Goal: Task Accomplishment & Management: Use online tool/utility

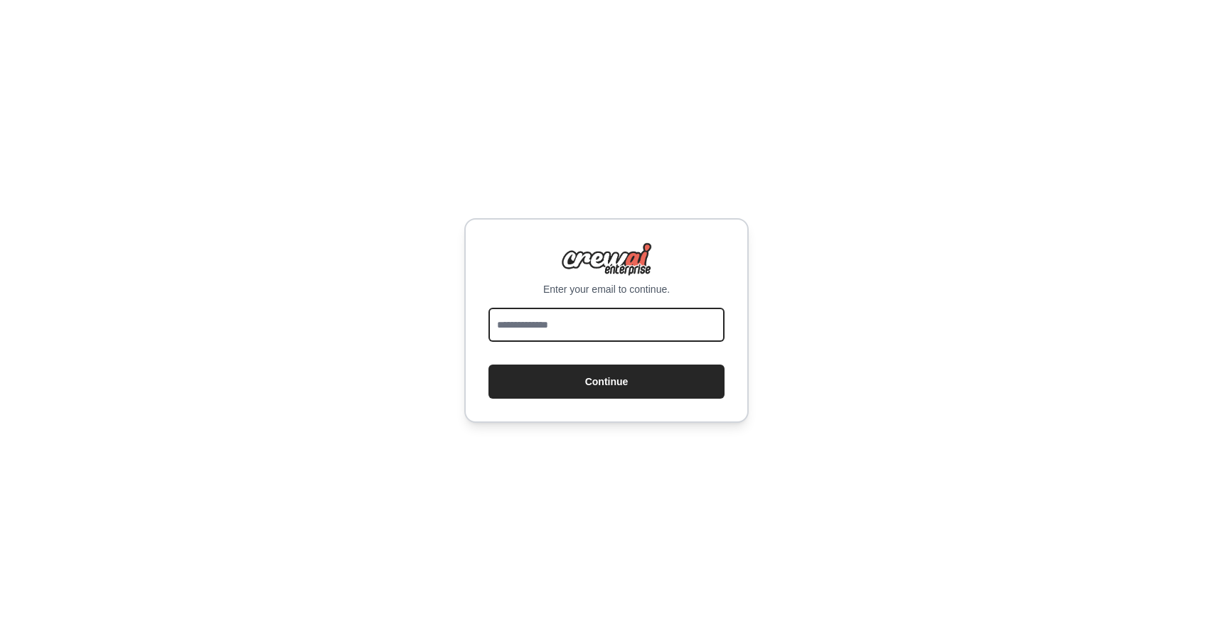
click at [563, 329] on input "email" at bounding box center [607, 325] width 236 height 34
click at [614, 326] on input "email" at bounding box center [607, 325] width 236 height 34
type input "**********"
click at [607, 382] on button "Continue" at bounding box center [607, 382] width 236 height 34
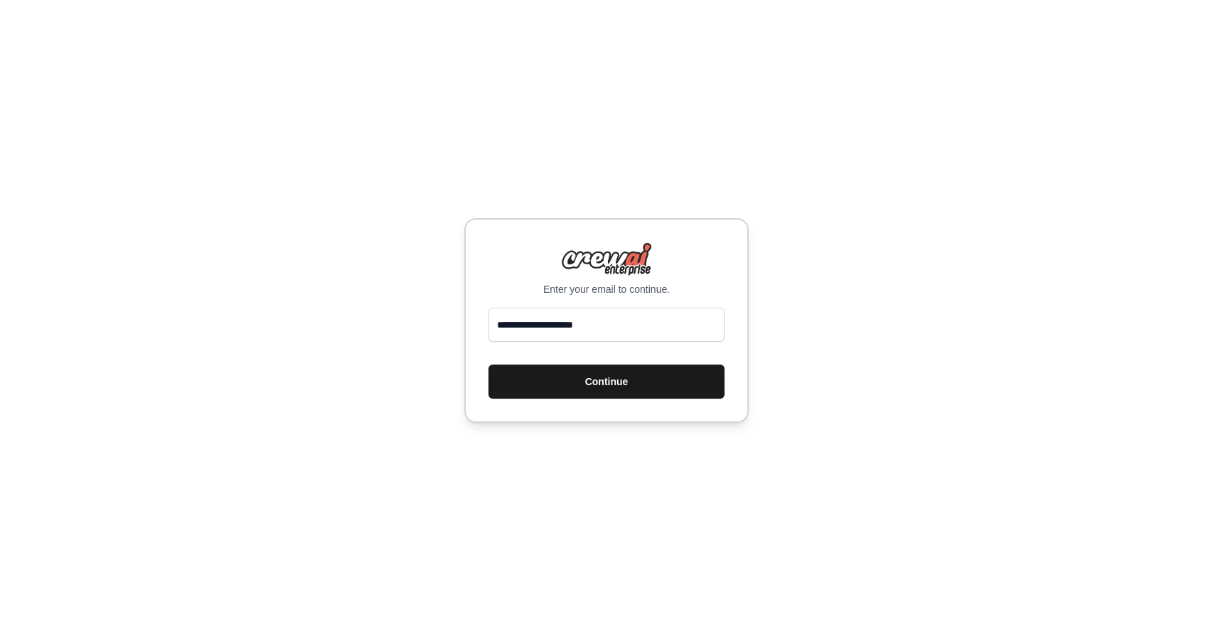
click at [668, 379] on button "Continue" at bounding box center [607, 382] width 236 height 34
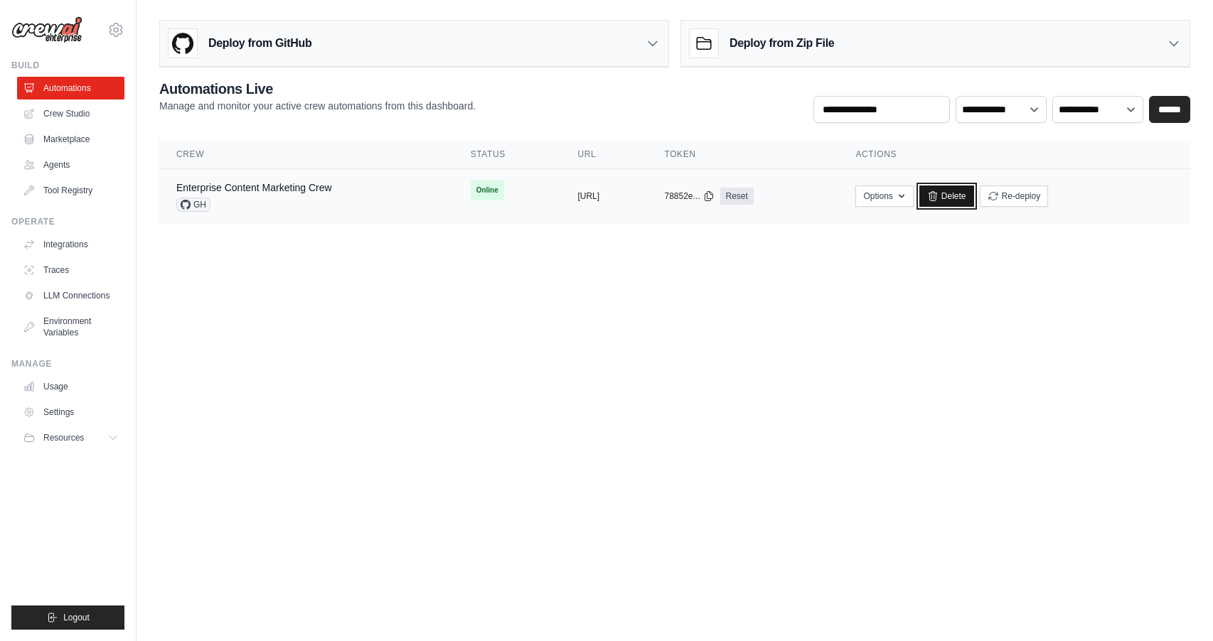
click at [974, 196] on link "Delete" at bounding box center [947, 196] width 55 height 21
click at [974, 203] on link "Delete" at bounding box center [947, 196] width 55 height 21
click at [62, 115] on link "Crew Studio" at bounding box center [71, 113] width 107 height 23
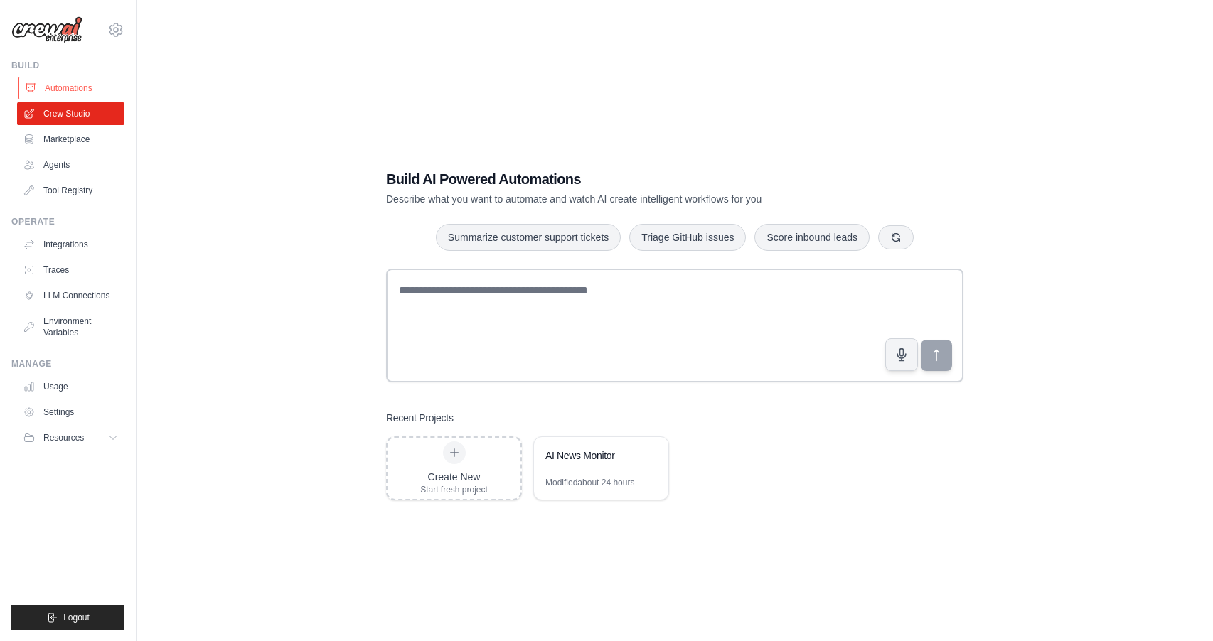
click at [69, 78] on link "Automations" at bounding box center [71, 88] width 107 height 23
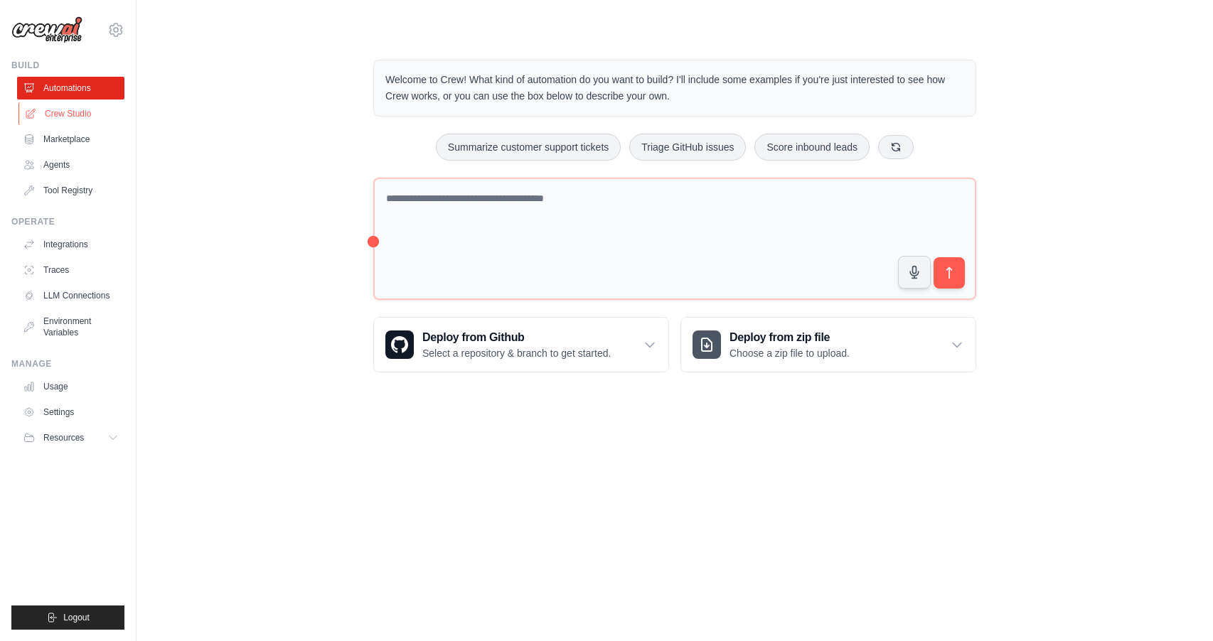
click at [75, 113] on link "Crew Studio" at bounding box center [71, 113] width 107 height 23
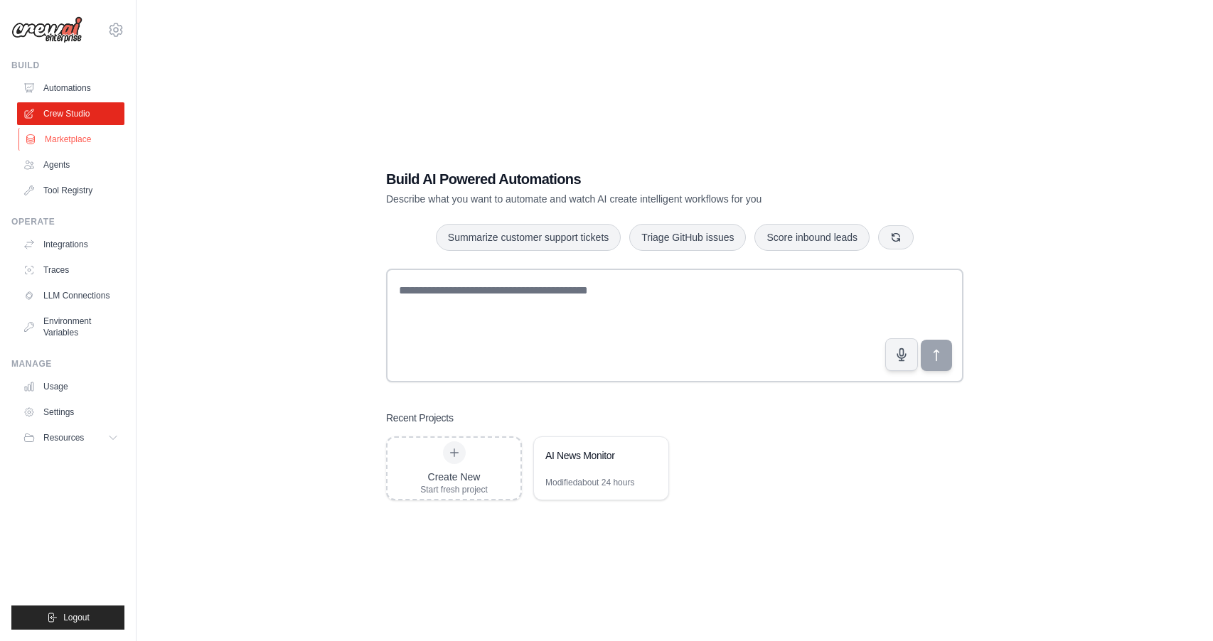
click at [74, 137] on link "Marketplace" at bounding box center [71, 139] width 107 height 23
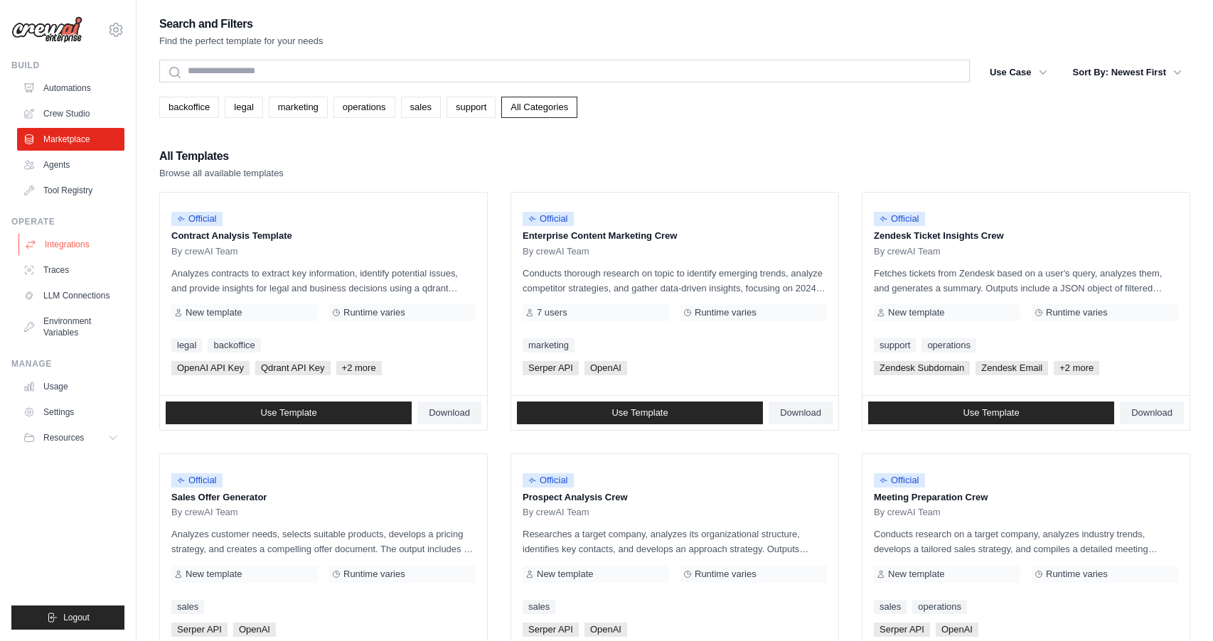
click at [64, 251] on link "Integrations" at bounding box center [71, 244] width 107 height 23
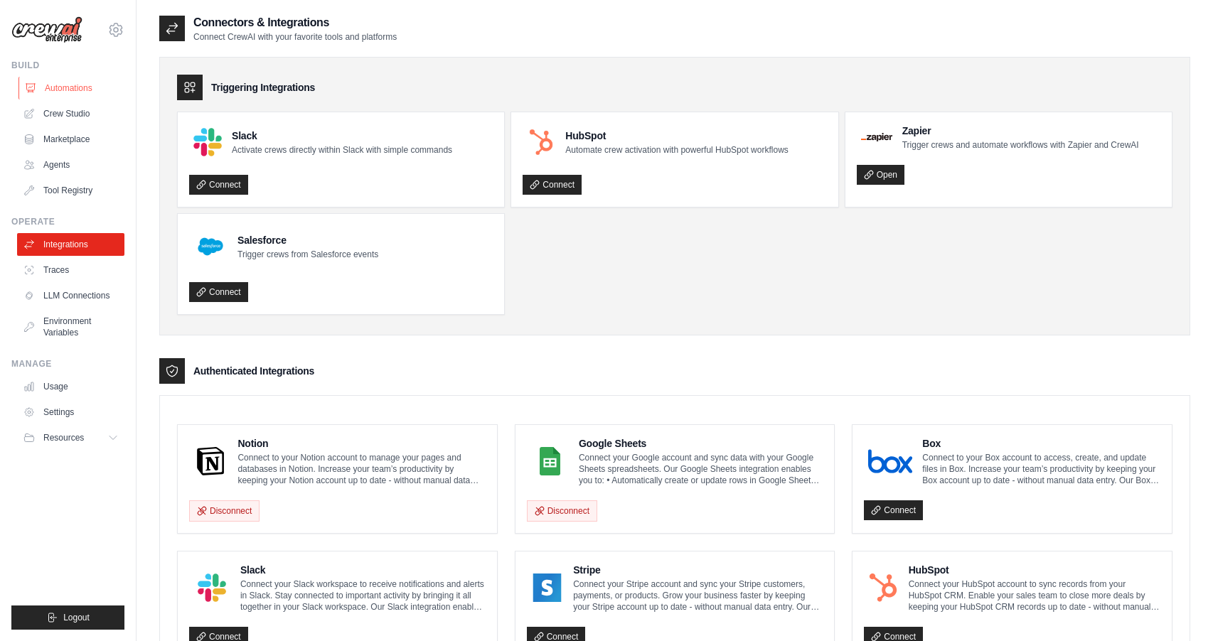
click at [66, 88] on link "Automations" at bounding box center [71, 88] width 107 height 23
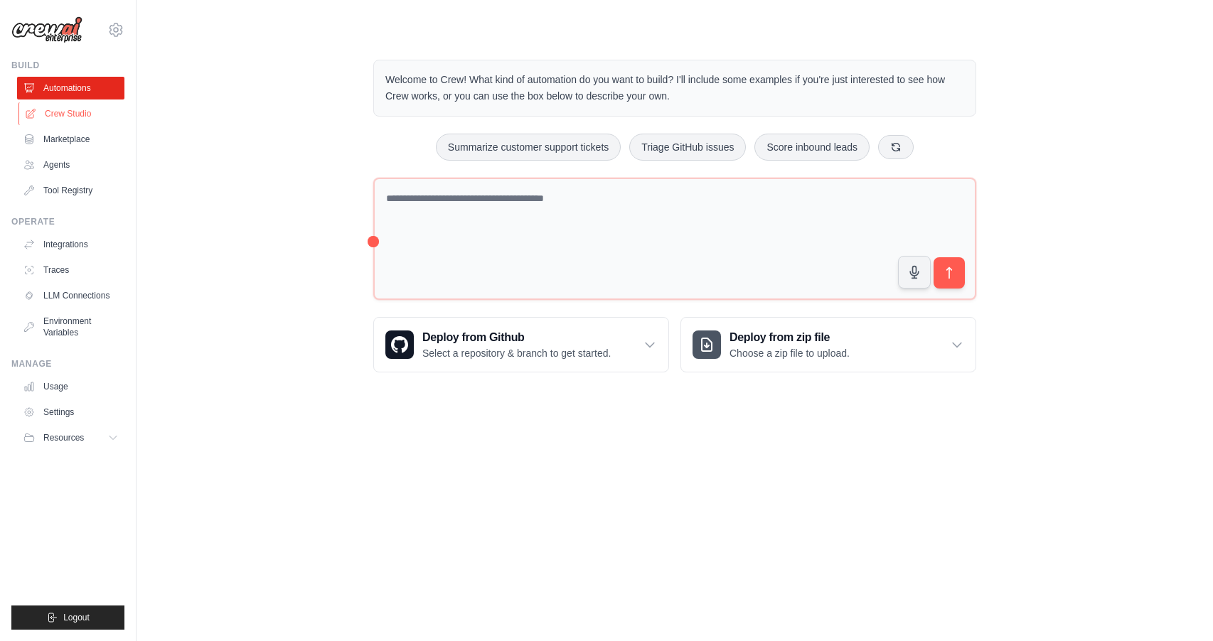
click at [75, 114] on link "Crew Studio" at bounding box center [71, 113] width 107 height 23
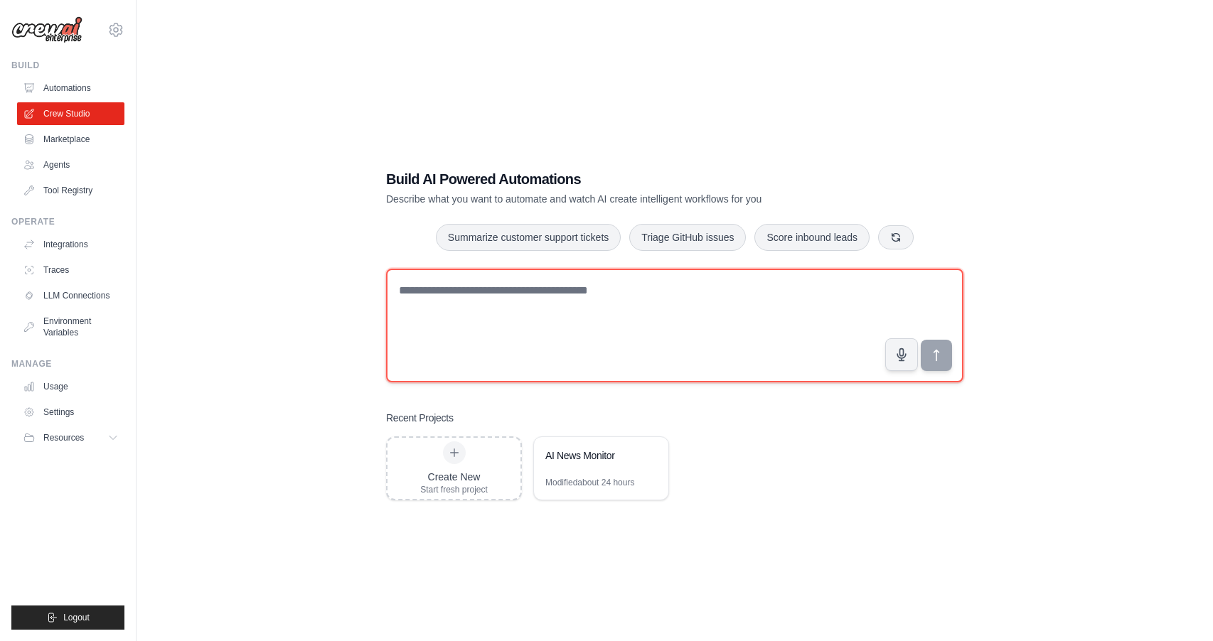
paste textarea "**********"
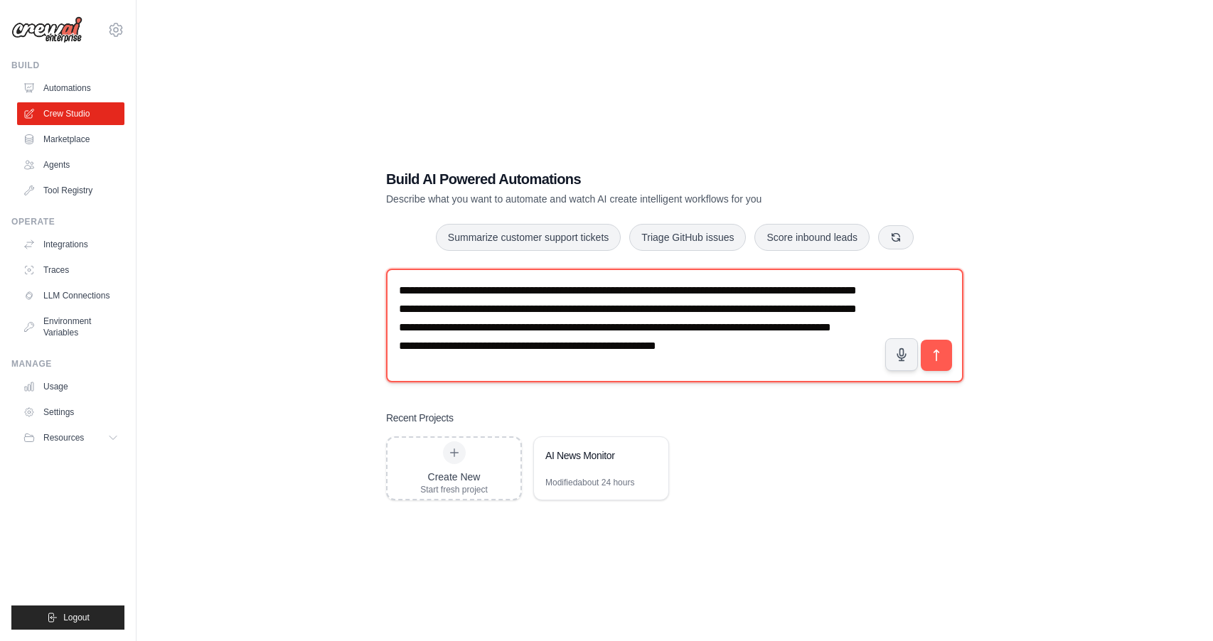
scroll to position [41, 0]
type textarea "**********"
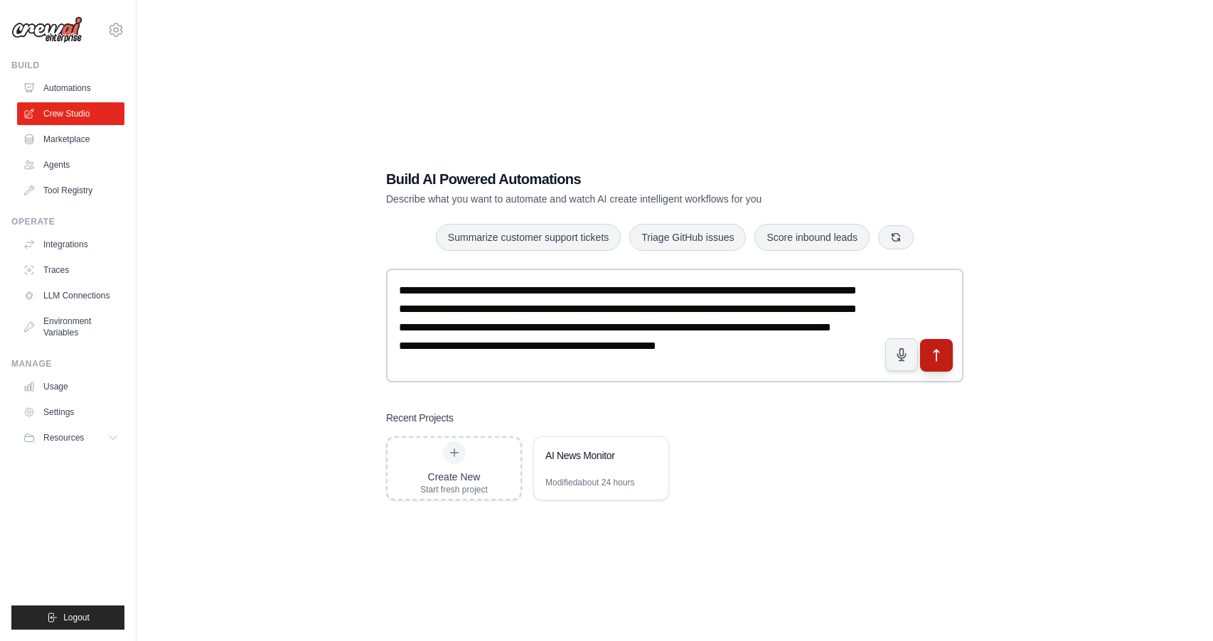
click at [937, 351] on icon "submit" at bounding box center [936, 355] width 15 height 15
drag, startPoint x: 63, startPoint y: 90, endPoint x: 72, endPoint y: 90, distance: 8.5
click at [63, 90] on link "Automations" at bounding box center [71, 88] width 107 height 23
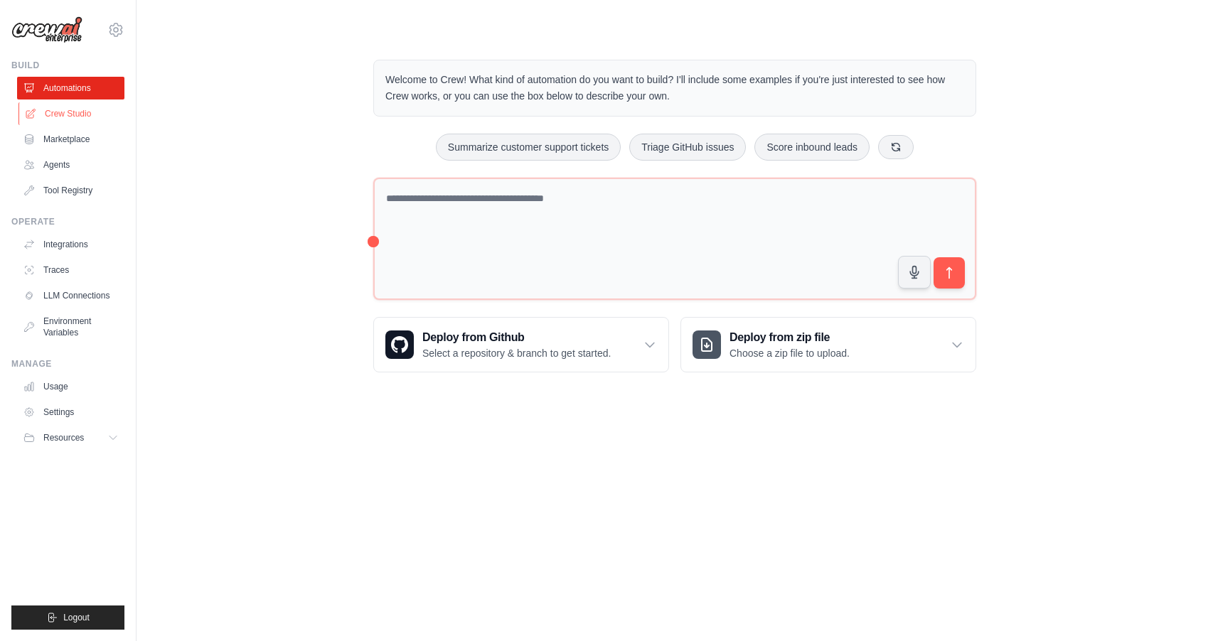
click at [73, 112] on link "Crew Studio" at bounding box center [71, 113] width 107 height 23
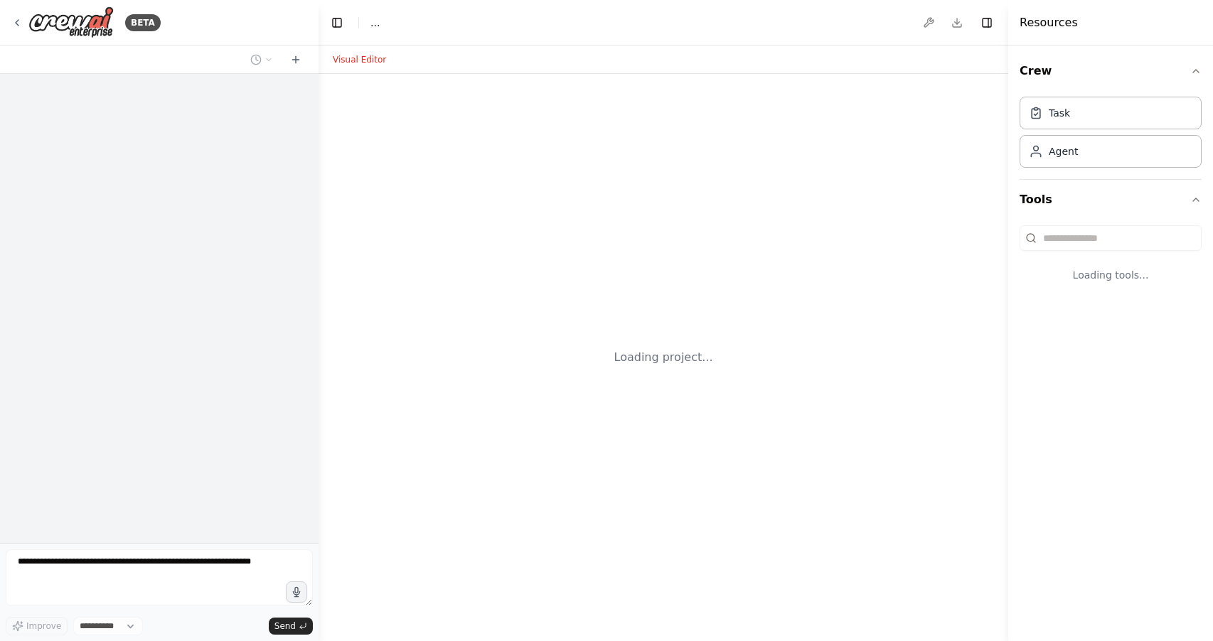
select select "****"
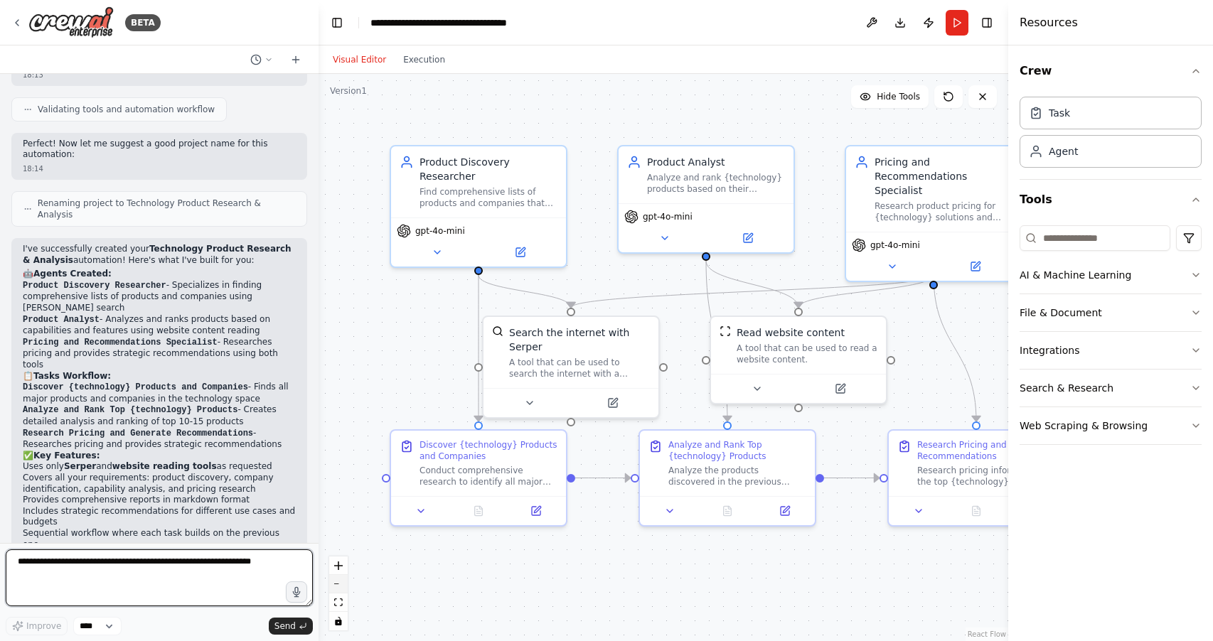
scroll to position [816, 0]
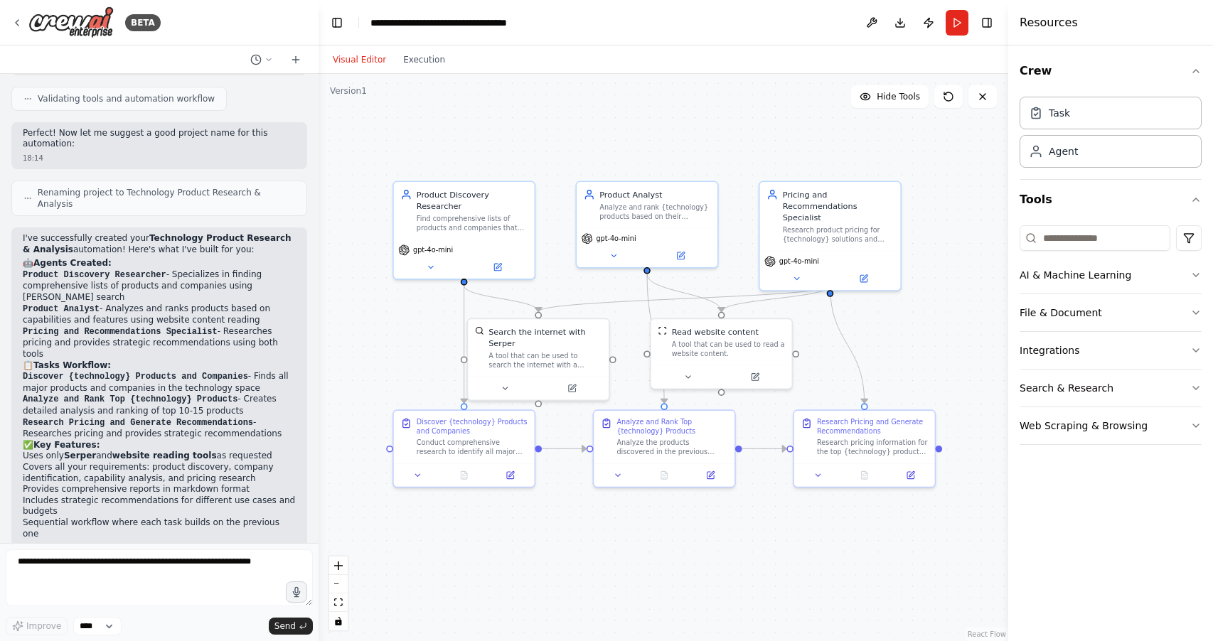
drag, startPoint x: 925, startPoint y: 354, endPoint x: 823, endPoint y: 349, distance: 101.8
click at [823, 349] on div ".deletable-edge-delete-btn { width: 20px; height: 20px; border: 0px solid #ffff…" at bounding box center [664, 358] width 690 height 568
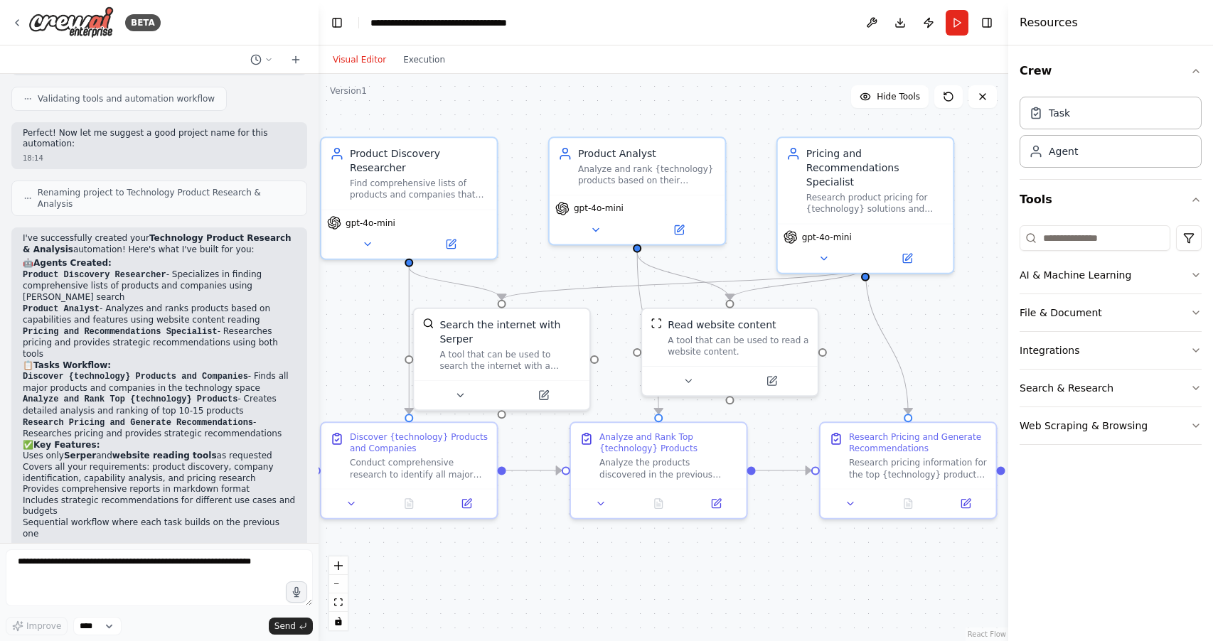
drag, startPoint x: 826, startPoint y: 356, endPoint x: 859, endPoint y: 353, distance: 33.5
click at [859, 353] on div ".deletable-edge-delete-btn { width: 20px; height: 20px; border: 0px solid #ffff…" at bounding box center [664, 358] width 690 height 568
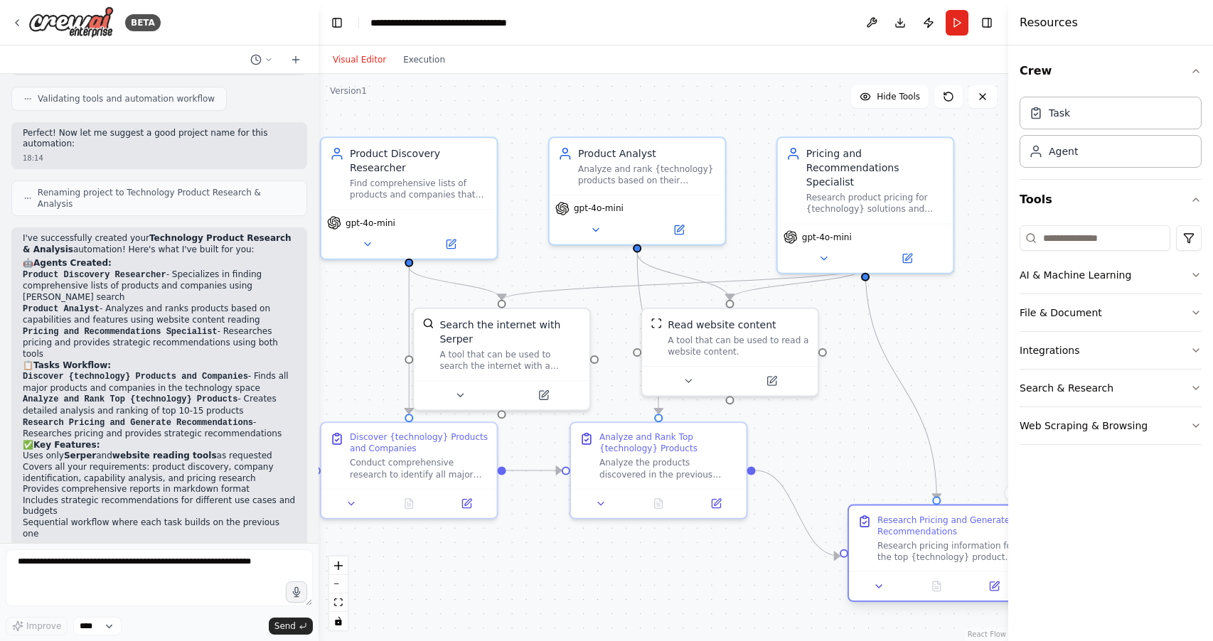
drag, startPoint x: 901, startPoint y: 467, endPoint x: 923, endPoint y: 534, distance: 70.4
click at [928, 540] on div "Research pricing information for the top {technology} products identified in th…" at bounding box center [947, 551] width 139 height 23
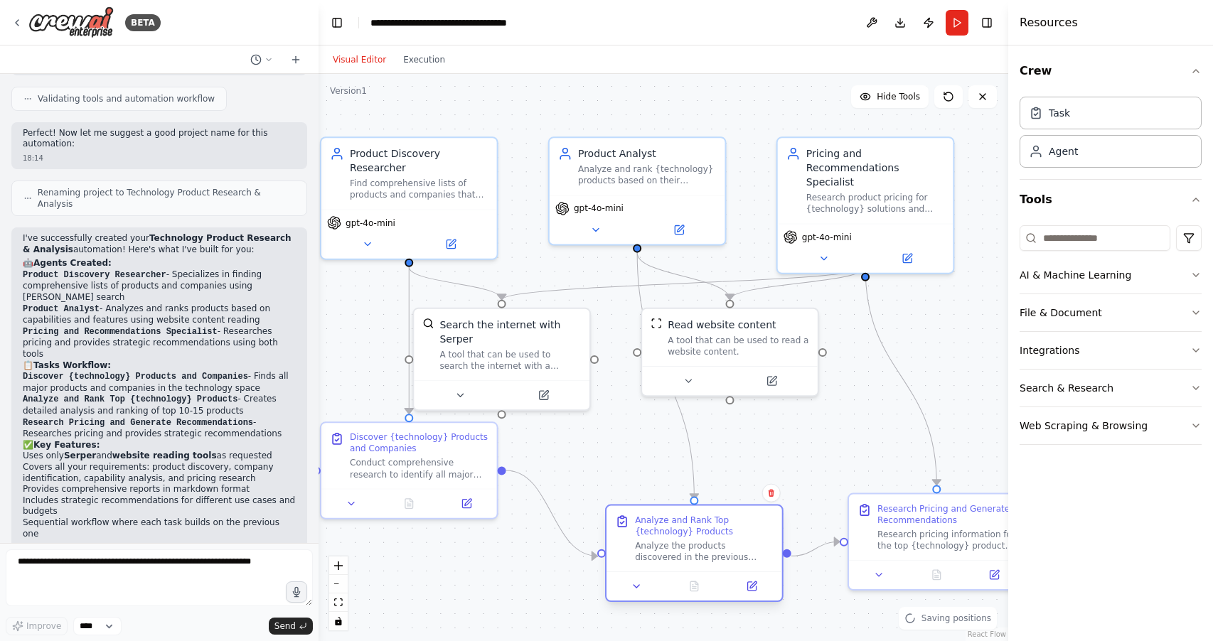
drag, startPoint x: 706, startPoint y: 484, endPoint x: 740, endPoint y: 551, distance: 75.4
click at [740, 551] on div "Analyze the products discovered in the previous research to rank them based on …" at bounding box center [704, 551] width 139 height 23
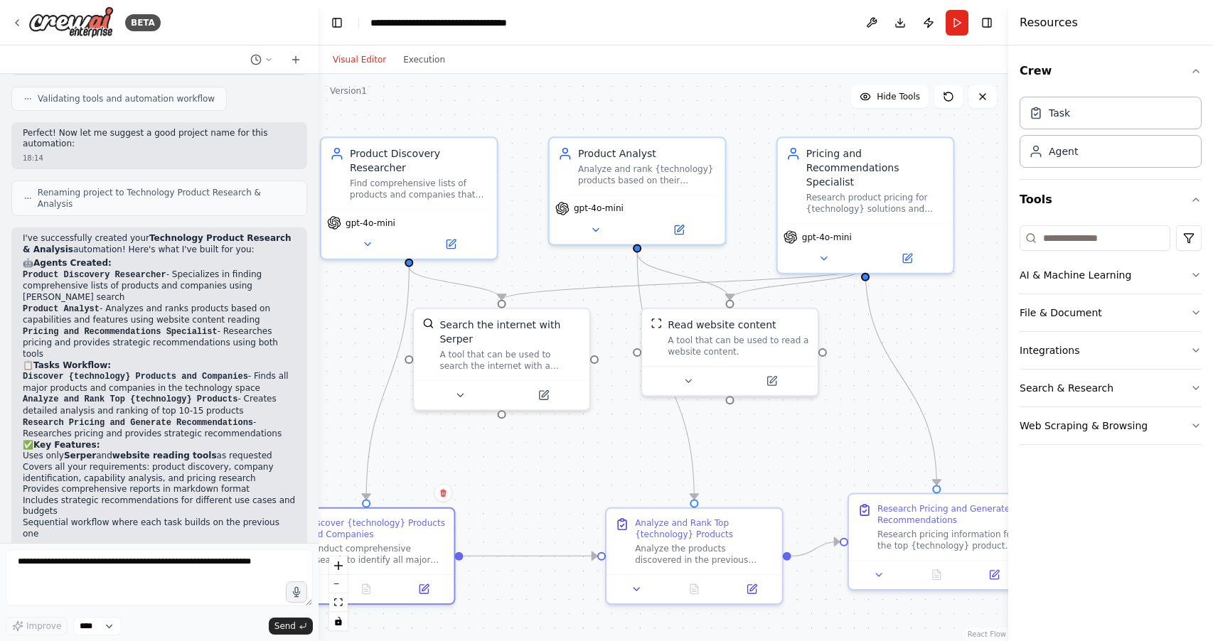
drag, startPoint x: 433, startPoint y: 460, endPoint x: 416, endPoint y: 494, distance: 38.2
click at [387, 536] on div "Discover {technology} Products and Companies Conduct comprehensive research to …" at bounding box center [376, 542] width 139 height 48
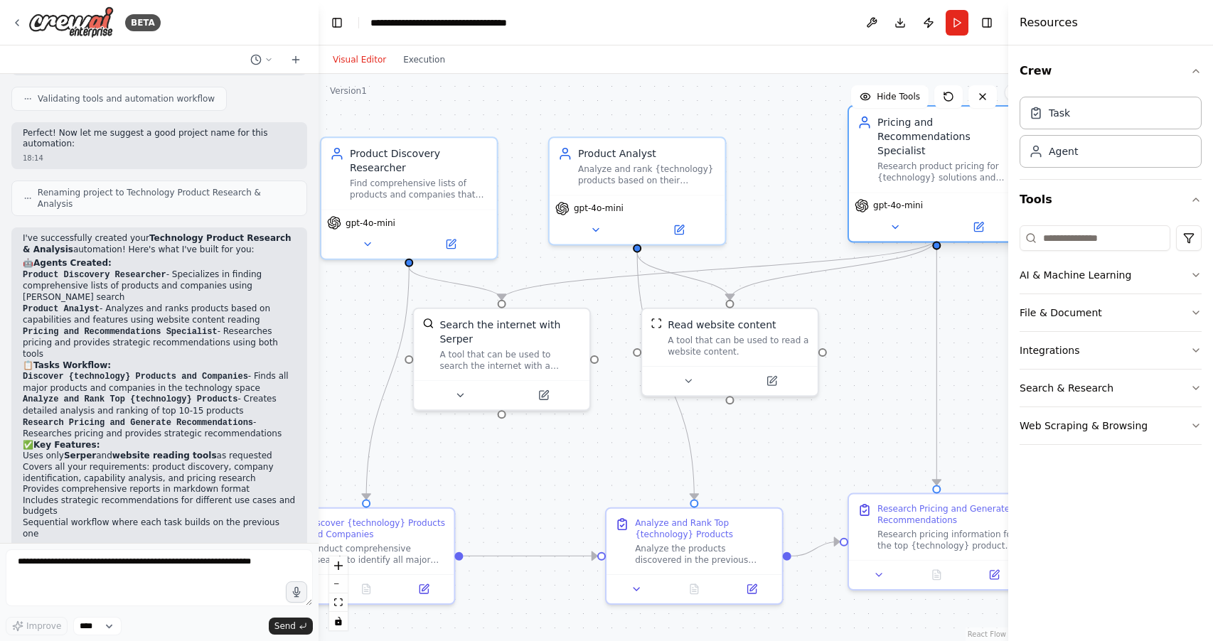
drag, startPoint x: 905, startPoint y: 199, endPoint x: 979, endPoint y: 176, distance: 77.6
click at [979, 176] on div "Pricing and Recommendations Specialist Research product pricing for {technology…" at bounding box center [937, 149] width 176 height 85
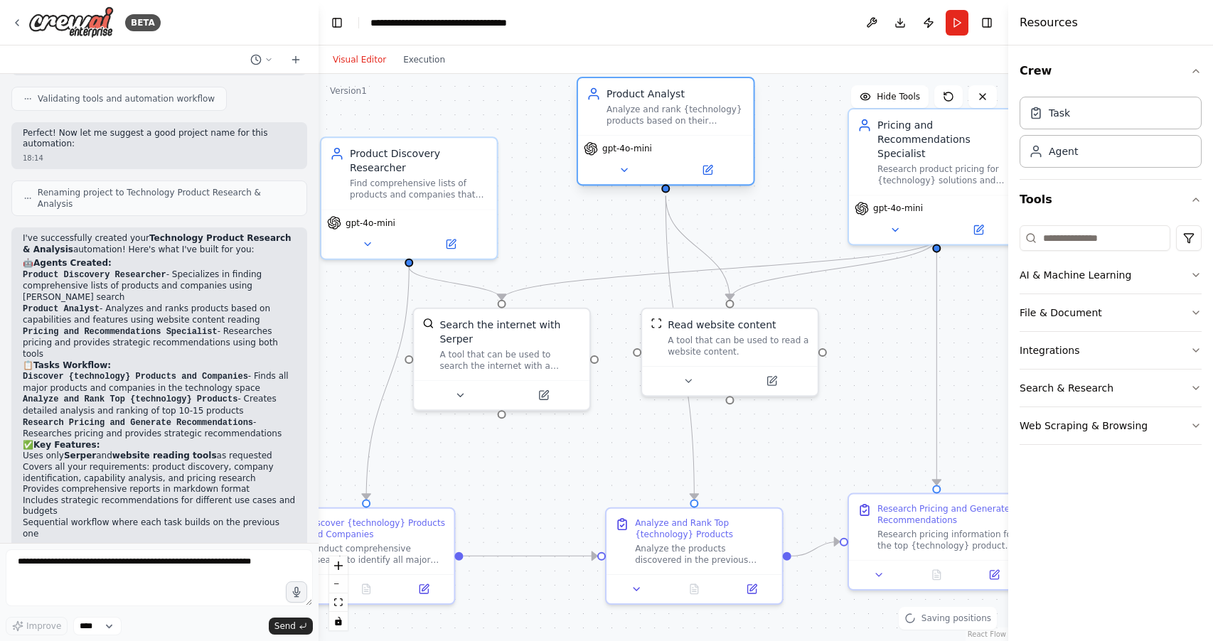
drag, startPoint x: 678, startPoint y: 206, endPoint x: 703, endPoint y: 154, distance: 58.2
click at [703, 154] on div "gpt-4o-mini" at bounding box center [666, 149] width 164 height 14
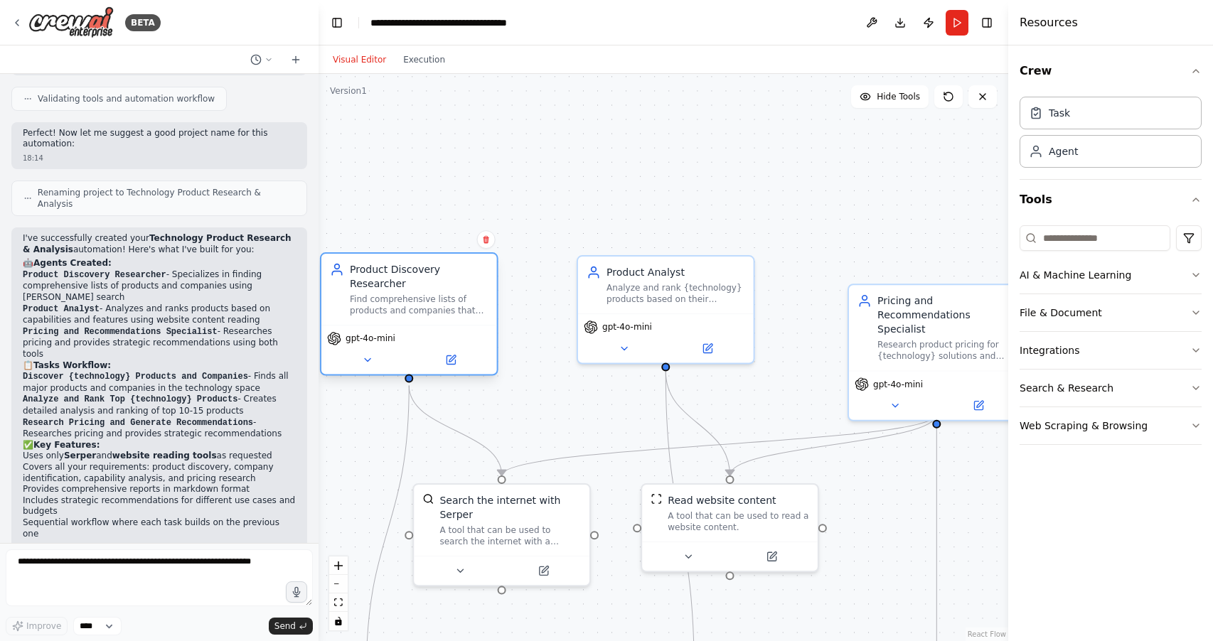
drag, startPoint x: 426, startPoint y: 189, endPoint x: 453, endPoint y: 291, distance: 105.2
click at [426, 314] on div "Find comprehensive lists of products and companies that provide {technology} te…" at bounding box center [419, 305] width 139 height 23
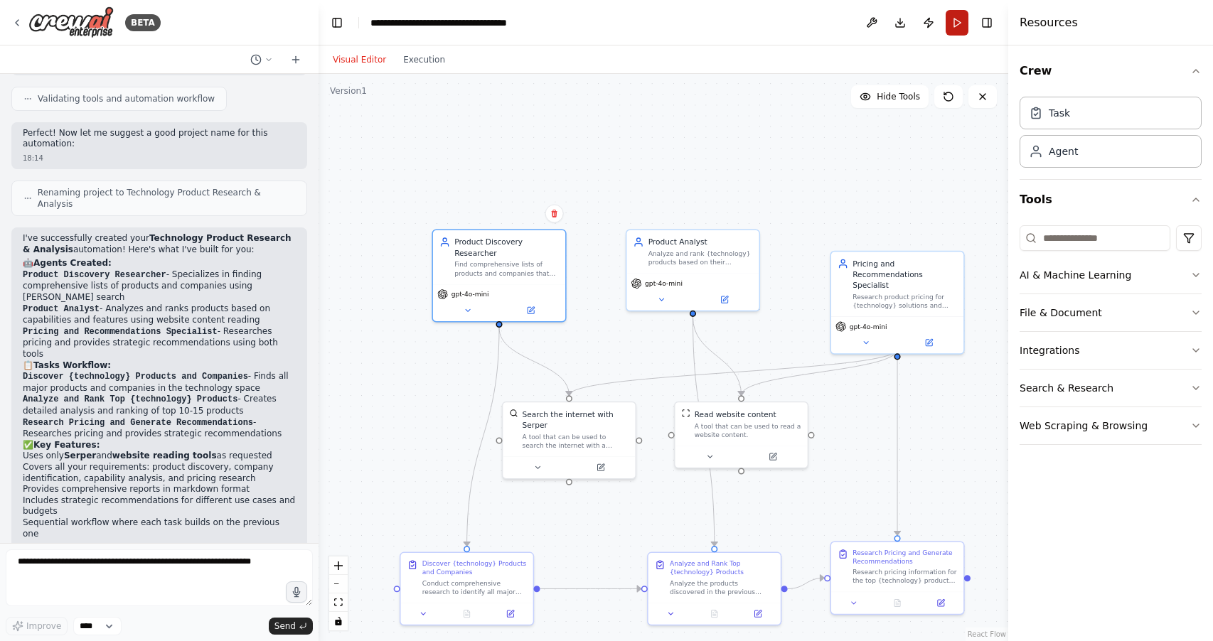
click at [958, 20] on button "Run" at bounding box center [957, 23] width 23 height 26
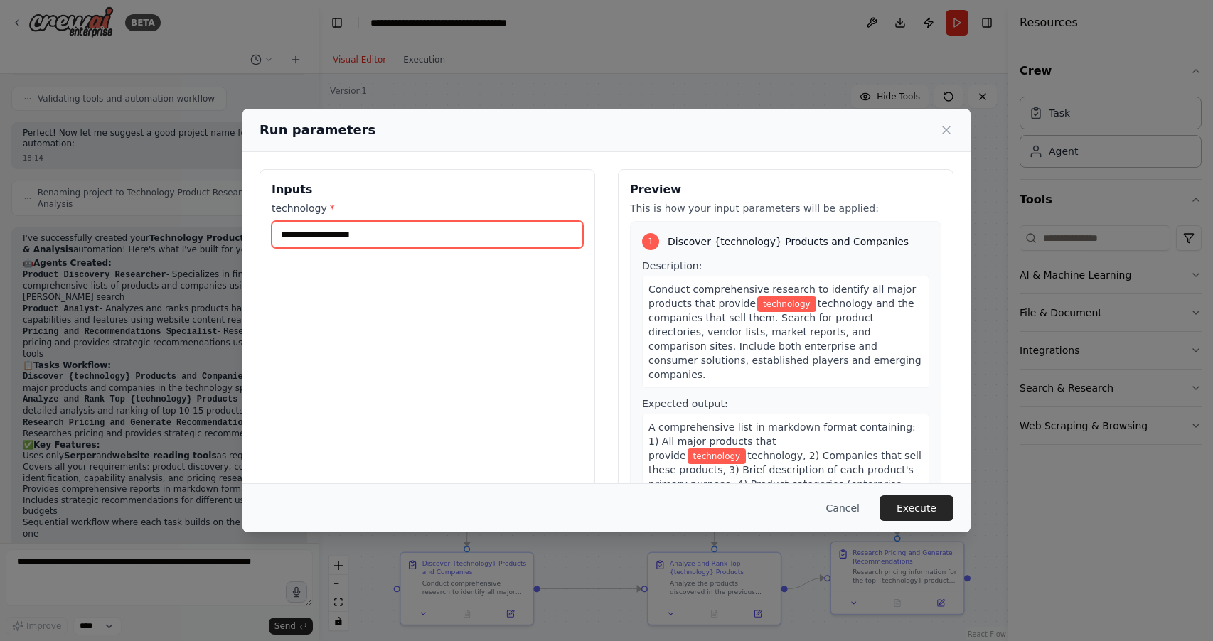
click at [407, 238] on input "technology *" at bounding box center [427, 234] width 311 height 27
click at [430, 233] on input "technology *" at bounding box center [427, 234] width 311 height 27
click at [427, 236] on input "technology *" at bounding box center [427, 234] width 311 height 27
type input "**********"
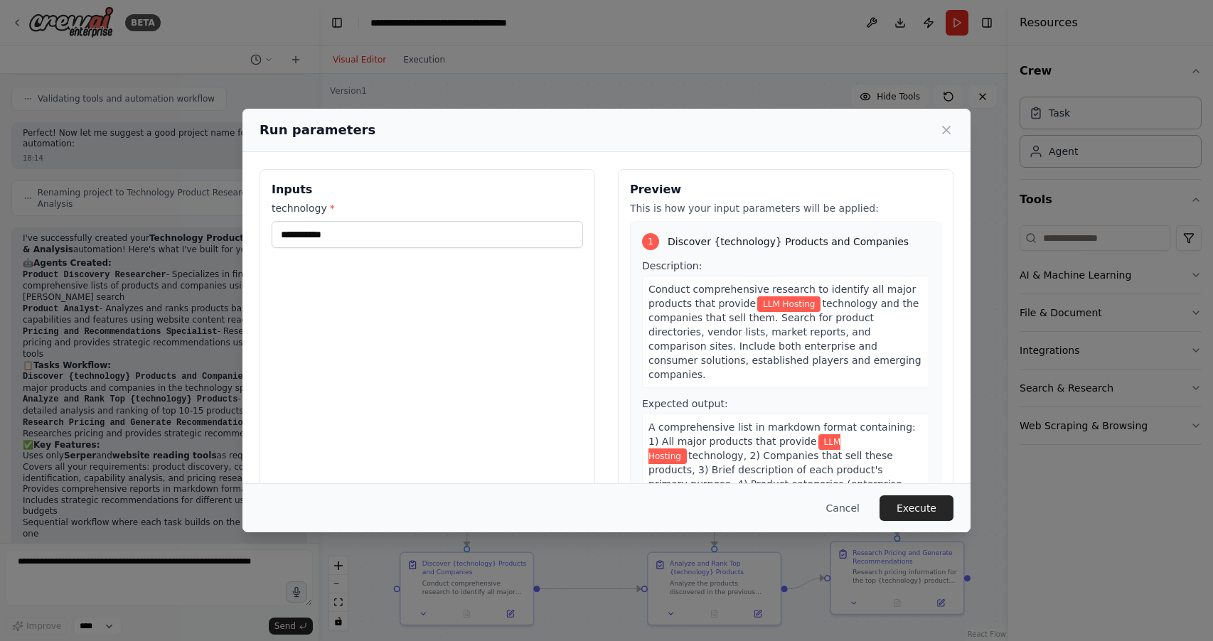
click at [925, 506] on button "Execute" at bounding box center [917, 509] width 74 height 26
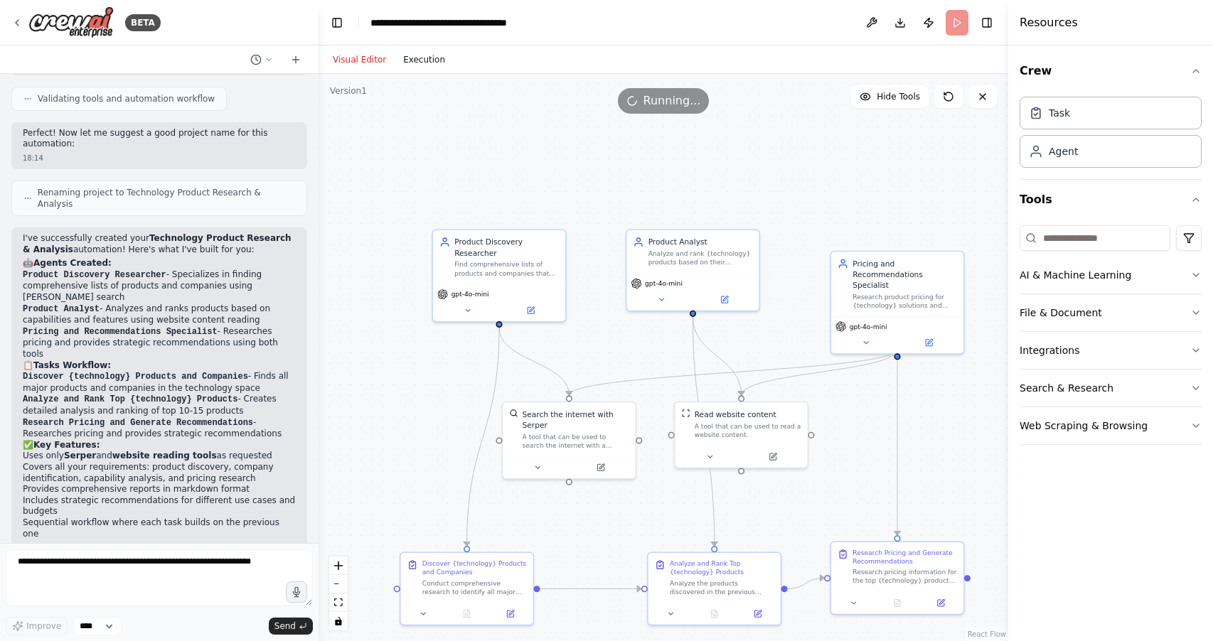
click at [431, 60] on button "Execution" at bounding box center [424, 59] width 59 height 17
click at [356, 56] on button "Visual Editor" at bounding box center [359, 59] width 70 height 17
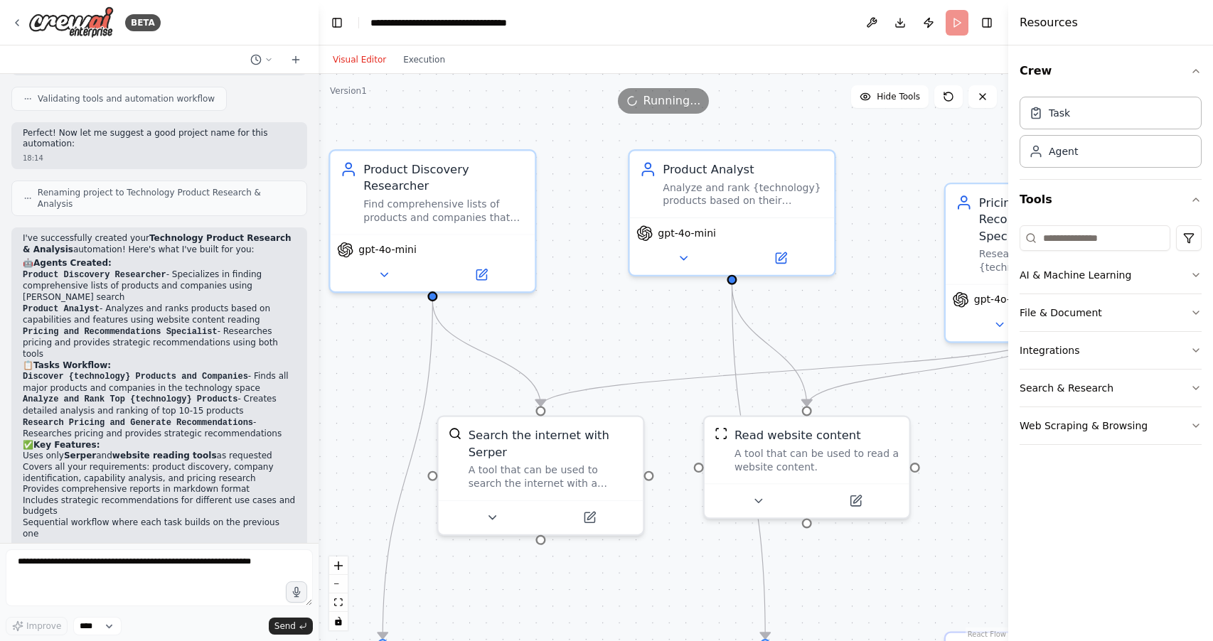
drag, startPoint x: 594, startPoint y: 262, endPoint x: 580, endPoint y: 183, distance: 80.2
click at [580, 183] on div ".deletable-edge-delete-btn { width: 20px; height: 20px; border: 0px solid #ffff…" at bounding box center [664, 358] width 690 height 568
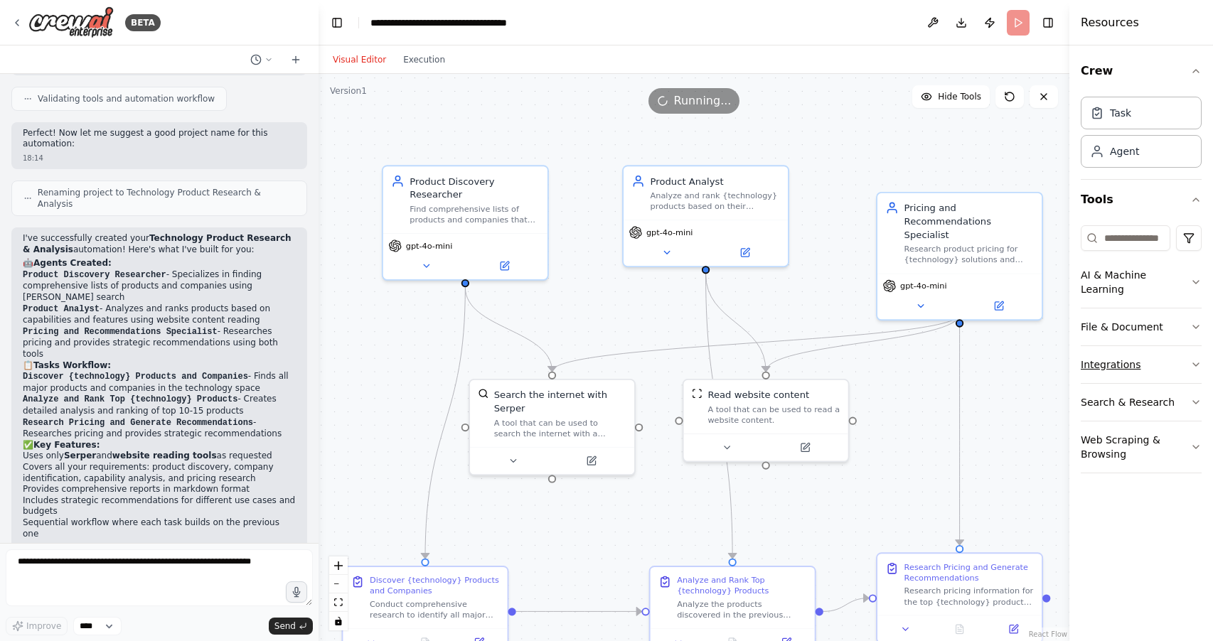
drag, startPoint x: 1011, startPoint y: 367, endPoint x: 1100, endPoint y: 360, distance: 89.9
click at [1100, 360] on div "Resources Crew Task Agent Tools AI & Machine Learning File & Document Integrati…" at bounding box center [1142, 320] width 144 height 641
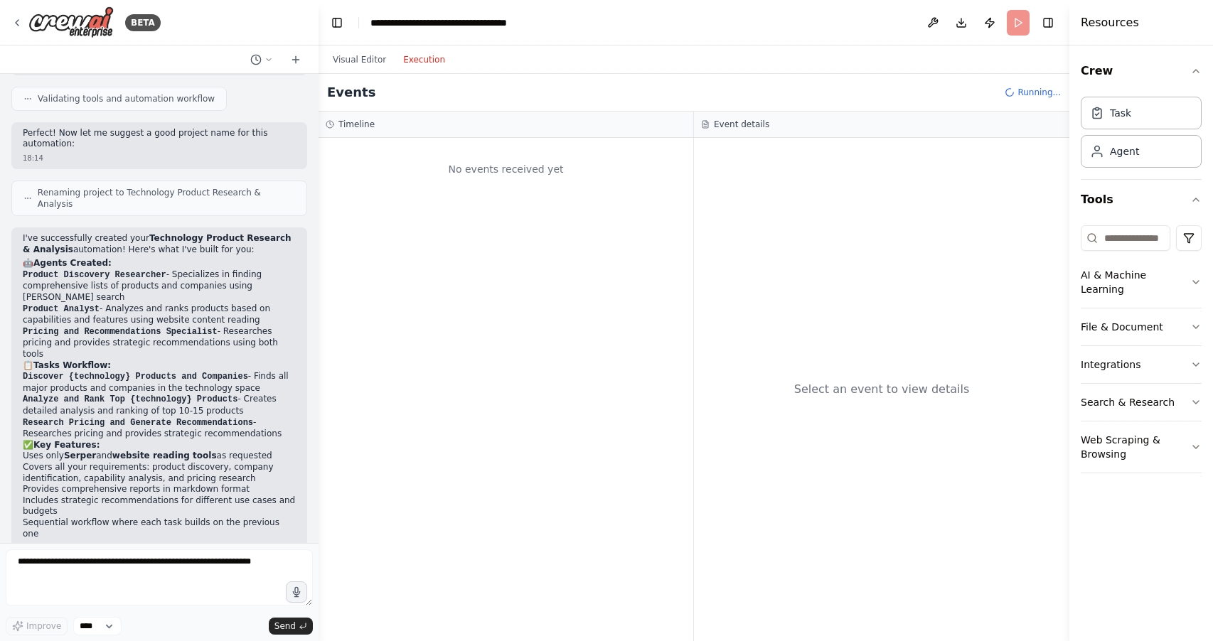
click at [431, 60] on button "Execution" at bounding box center [424, 59] width 59 height 17
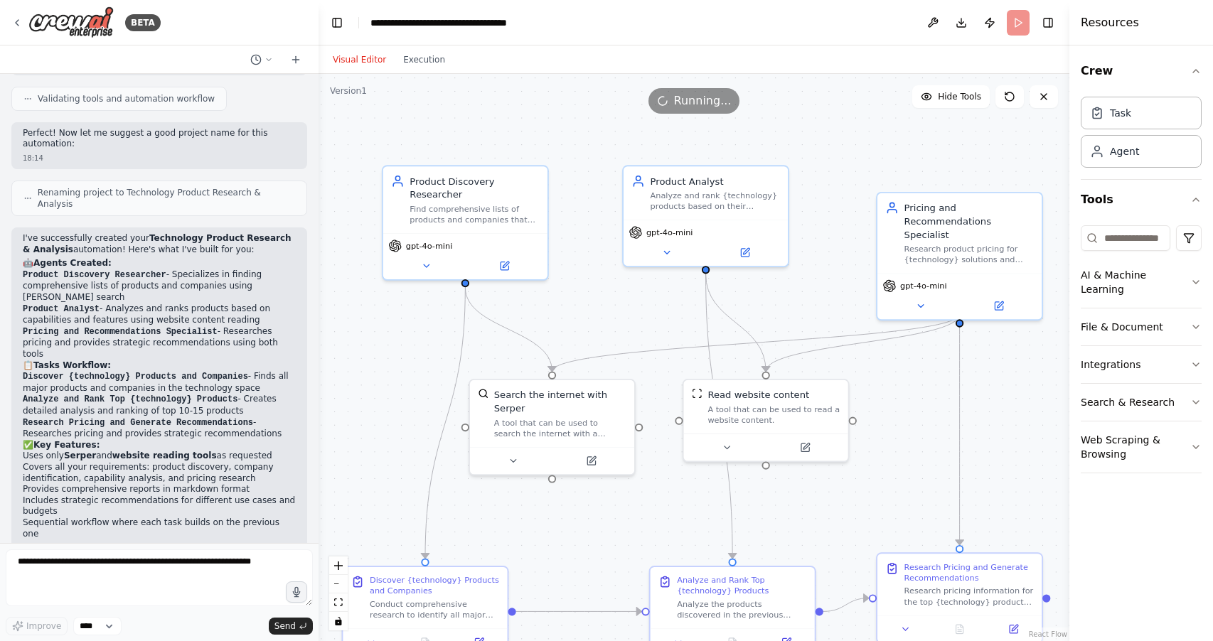
click at [371, 57] on button "Visual Editor" at bounding box center [359, 59] width 70 height 17
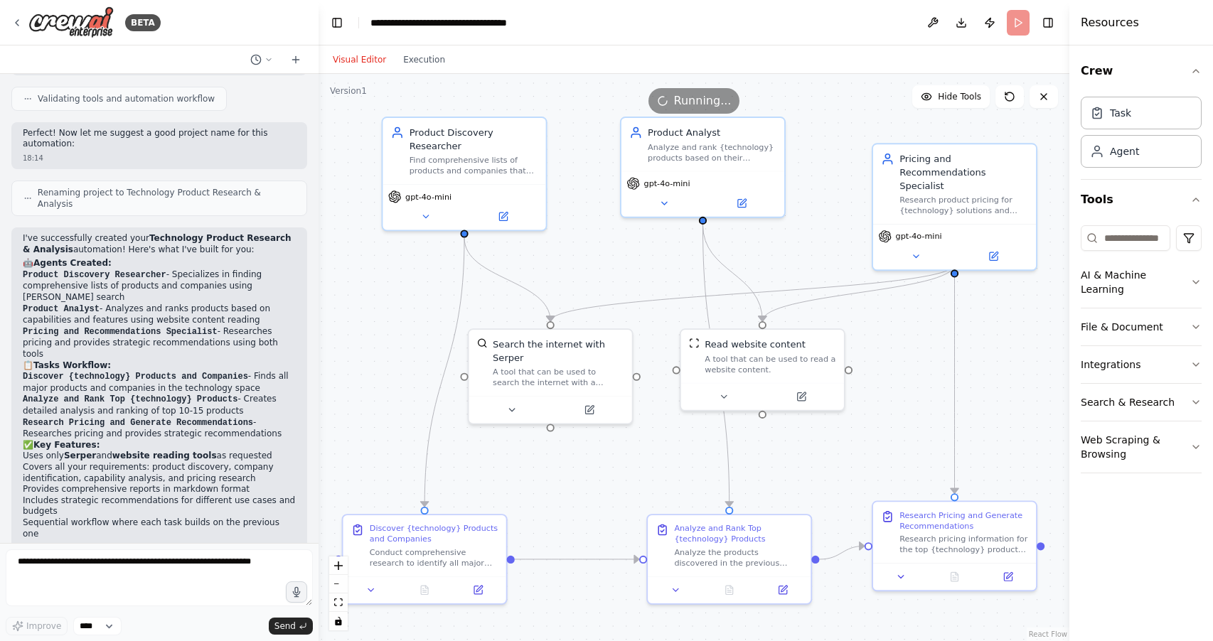
drag, startPoint x: 607, startPoint y: 298, endPoint x: 604, endPoint y: 248, distance: 49.8
click at [604, 248] on div ".deletable-edge-delete-btn { width: 20px; height: 20px; border: 0px solid #ffff…" at bounding box center [694, 358] width 751 height 568
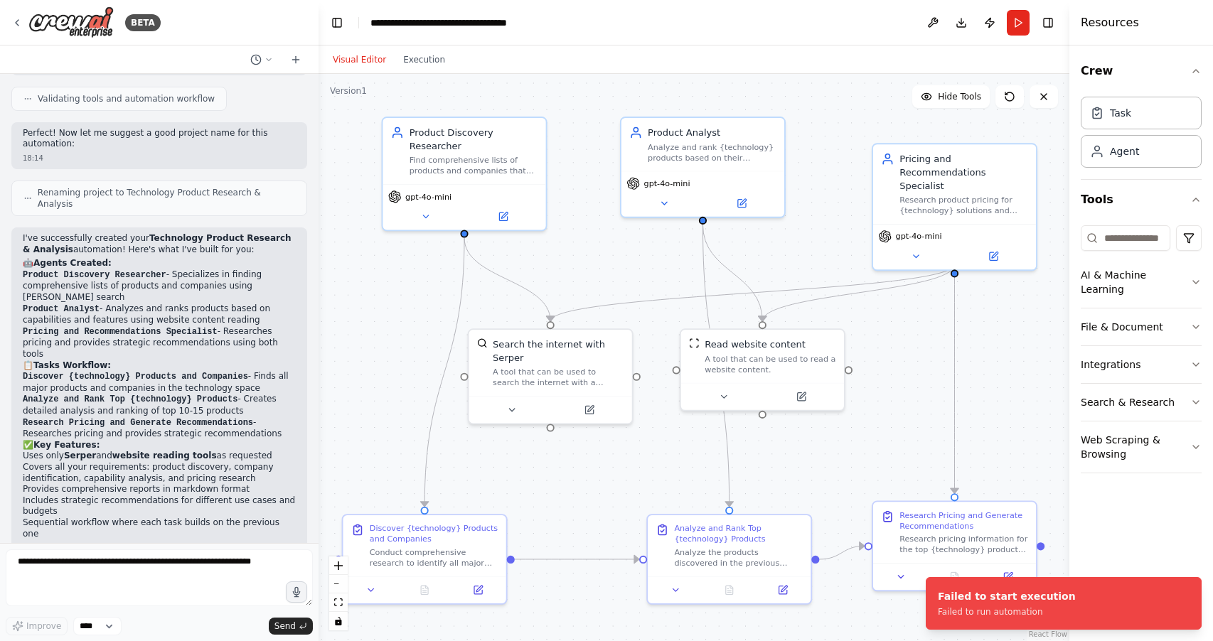
drag, startPoint x: 1021, startPoint y: 12, endPoint x: 1014, endPoint y: 30, distance: 18.9
click at [1021, 13] on button "Run" at bounding box center [1018, 23] width 23 height 26
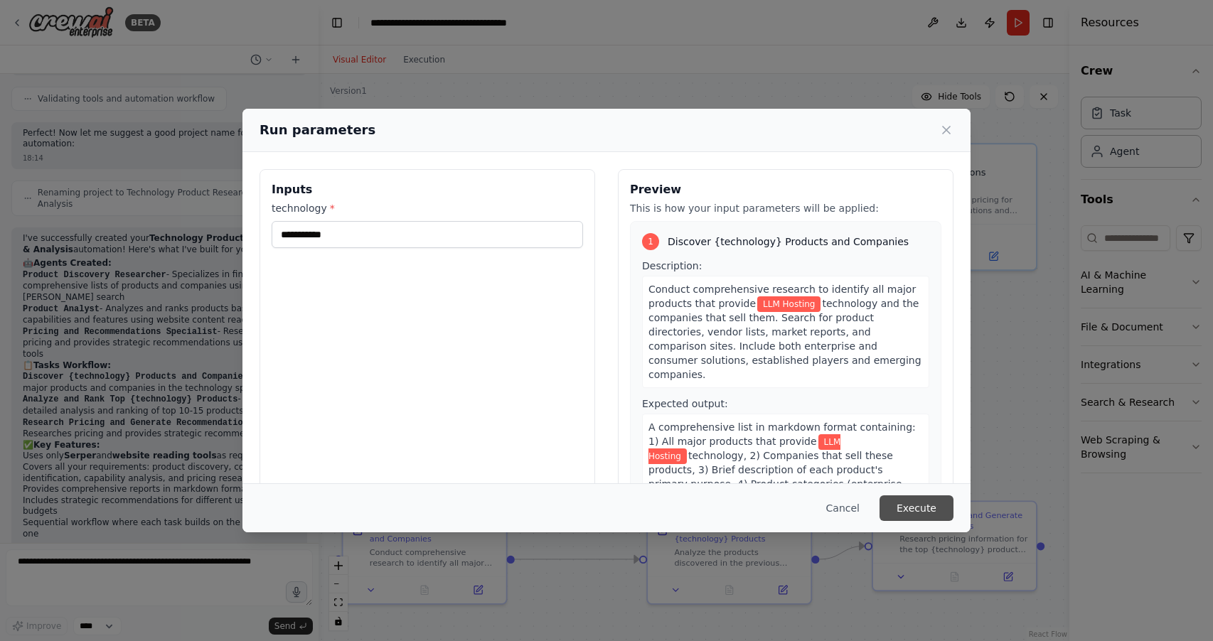
click at [928, 511] on button "Execute" at bounding box center [917, 509] width 74 height 26
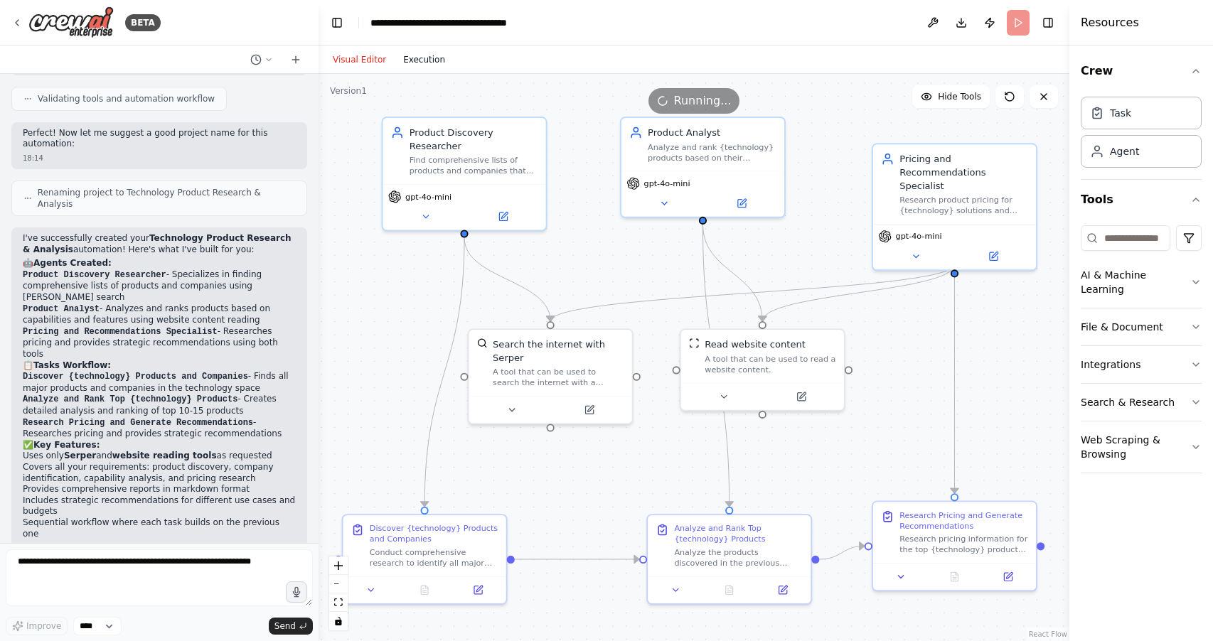
click at [434, 60] on button "Execution" at bounding box center [424, 59] width 59 height 17
click at [366, 56] on button "Visual Editor" at bounding box center [359, 59] width 70 height 17
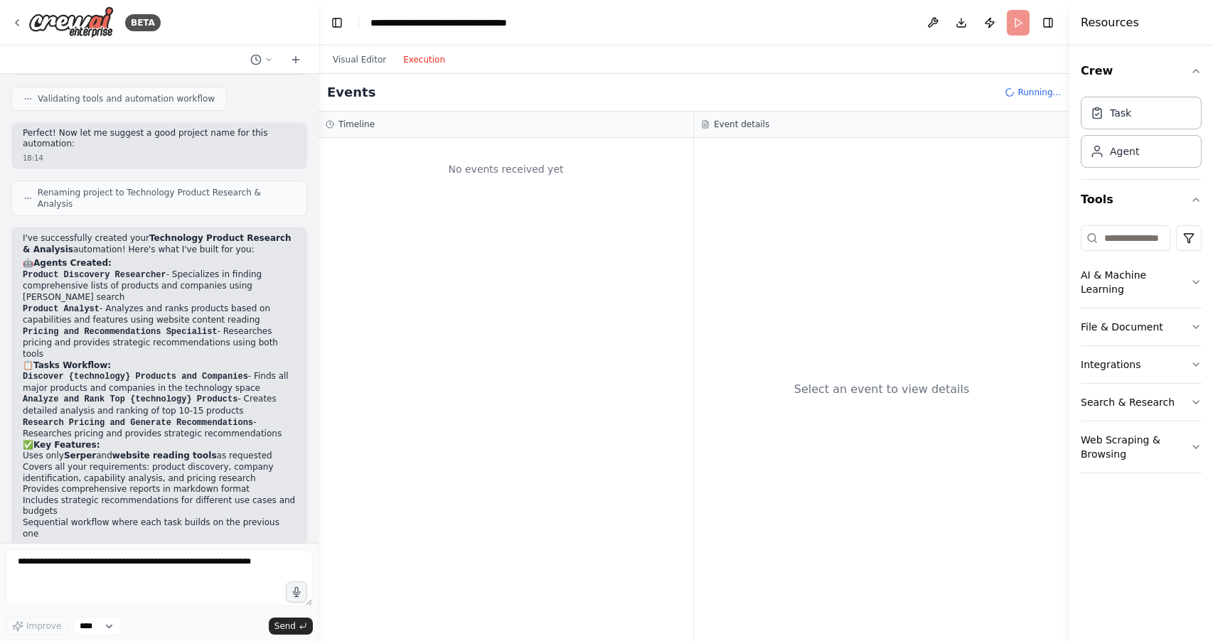
click at [432, 60] on button "Execution" at bounding box center [424, 59] width 59 height 17
click at [361, 57] on button "Visual Editor" at bounding box center [359, 59] width 70 height 17
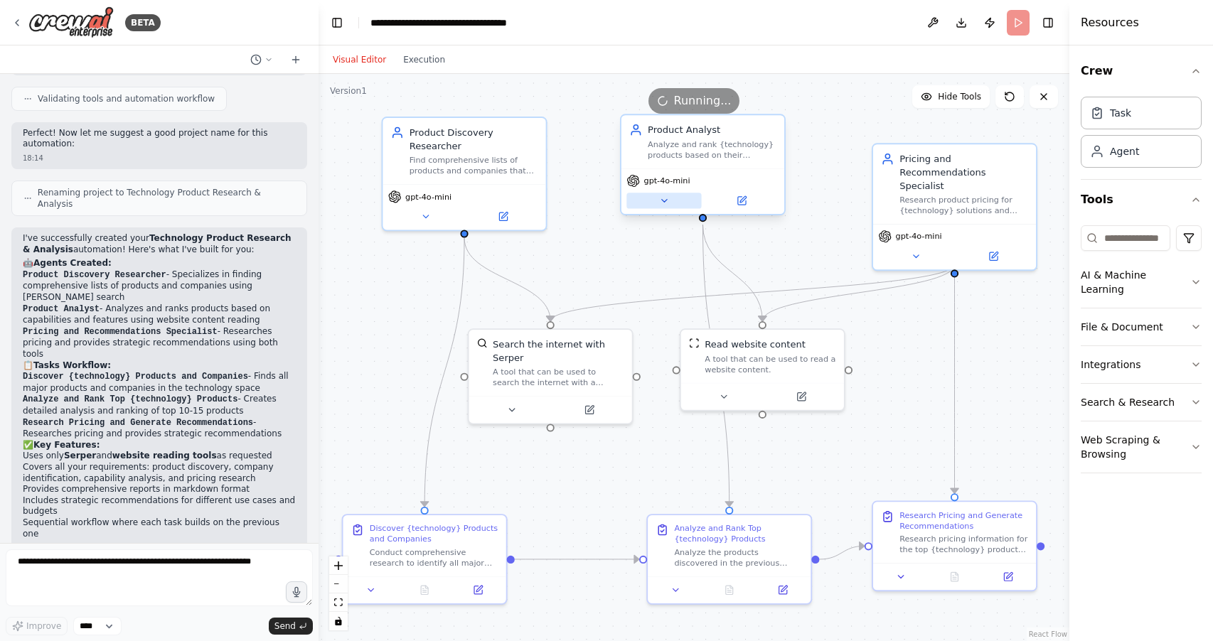
click at [666, 201] on icon at bounding box center [663, 201] width 5 height 3
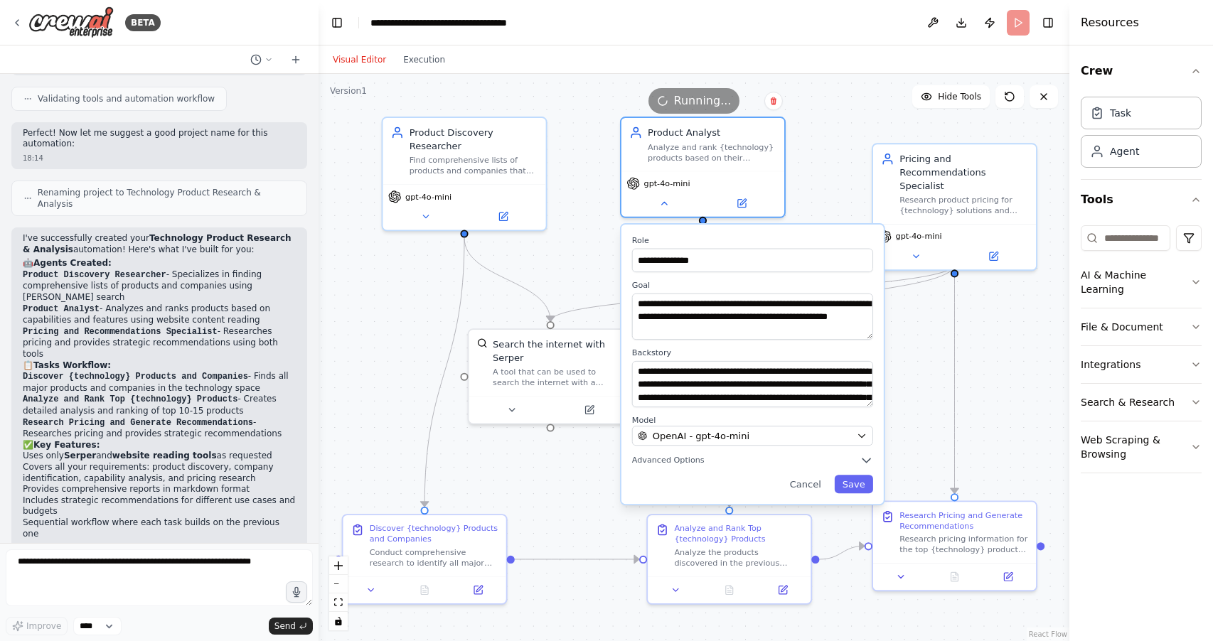
click at [600, 239] on div ".deletable-edge-delete-btn { width: 20px; height: 20px; border: 0px solid #ffff…" at bounding box center [694, 358] width 751 height 568
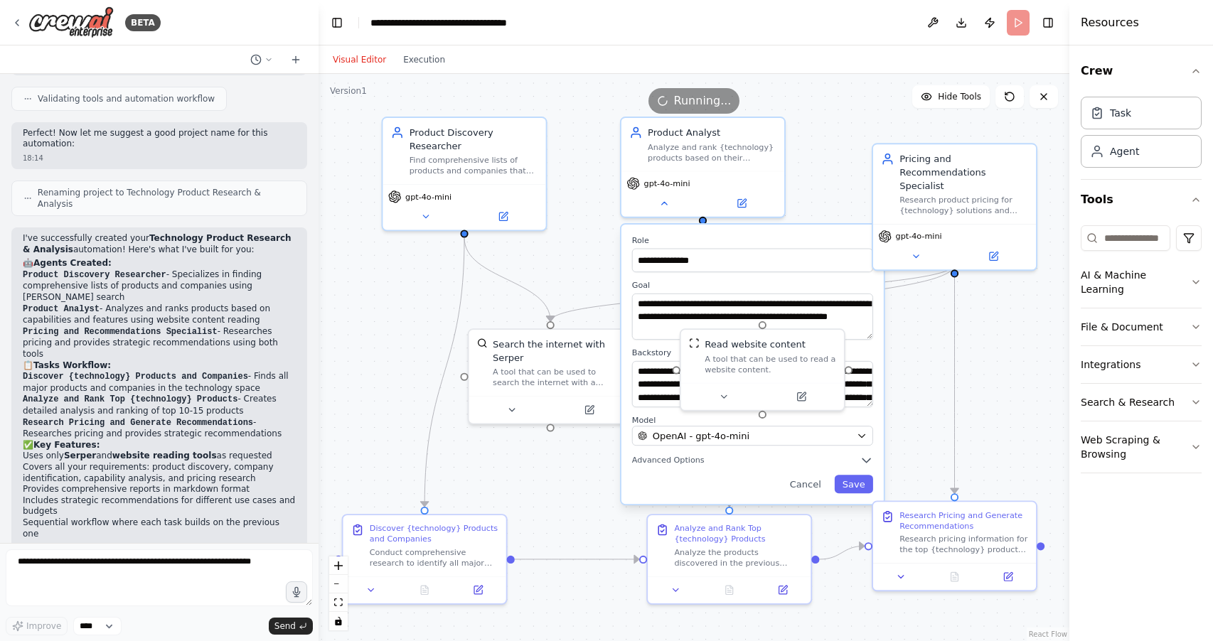
click at [600, 239] on div ".deletable-edge-delete-btn { width: 20px; height: 20px; border: 0px solid #ffff…" at bounding box center [694, 358] width 751 height 568
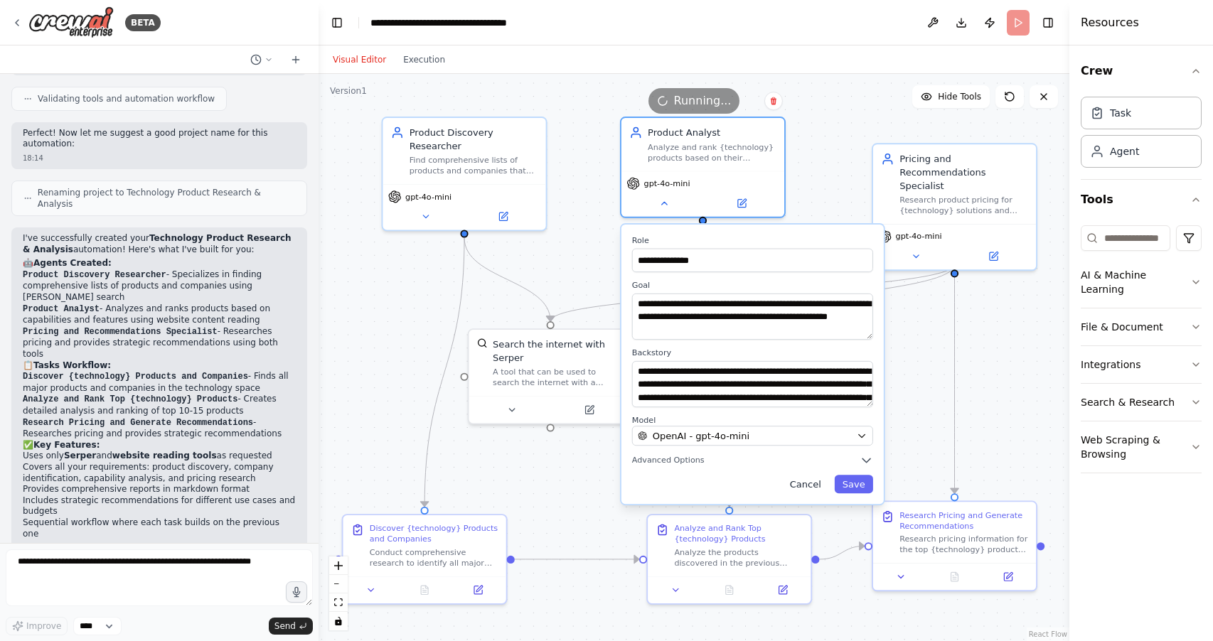
click at [805, 482] on button "Cancel" at bounding box center [806, 484] width 48 height 18
click at [809, 481] on button "Cancel" at bounding box center [806, 484] width 48 height 18
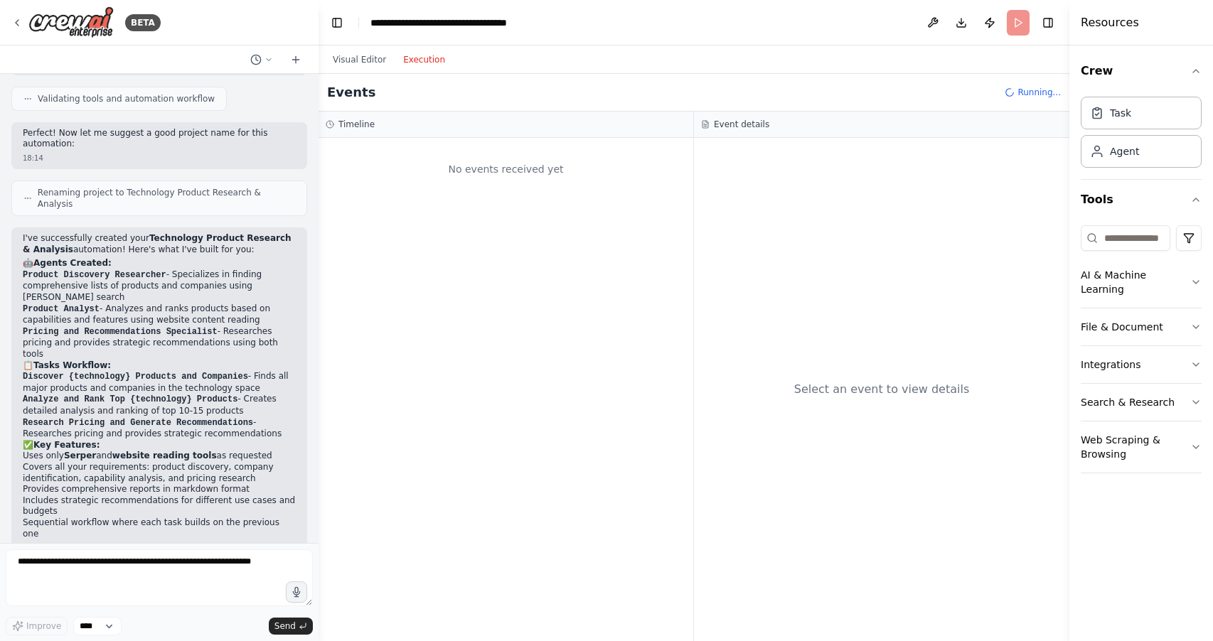
click at [430, 60] on button "Execution" at bounding box center [424, 59] width 59 height 17
click at [366, 54] on button "Visual Editor" at bounding box center [359, 59] width 70 height 17
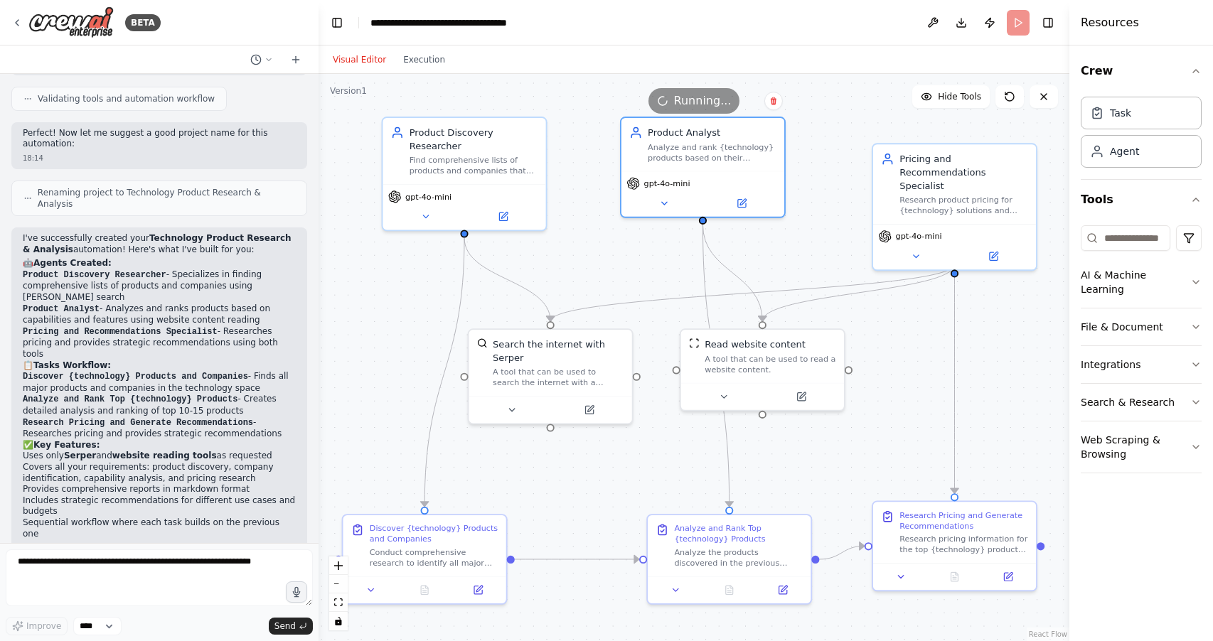
click at [1013, 24] on header "**********" at bounding box center [694, 23] width 751 height 46
click at [536, 149] on div "Product Discovery Researcher" at bounding box center [474, 136] width 129 height 26
click at [432, 55] on button "Execution" at bounding box center [424, 59] width 59 height 17
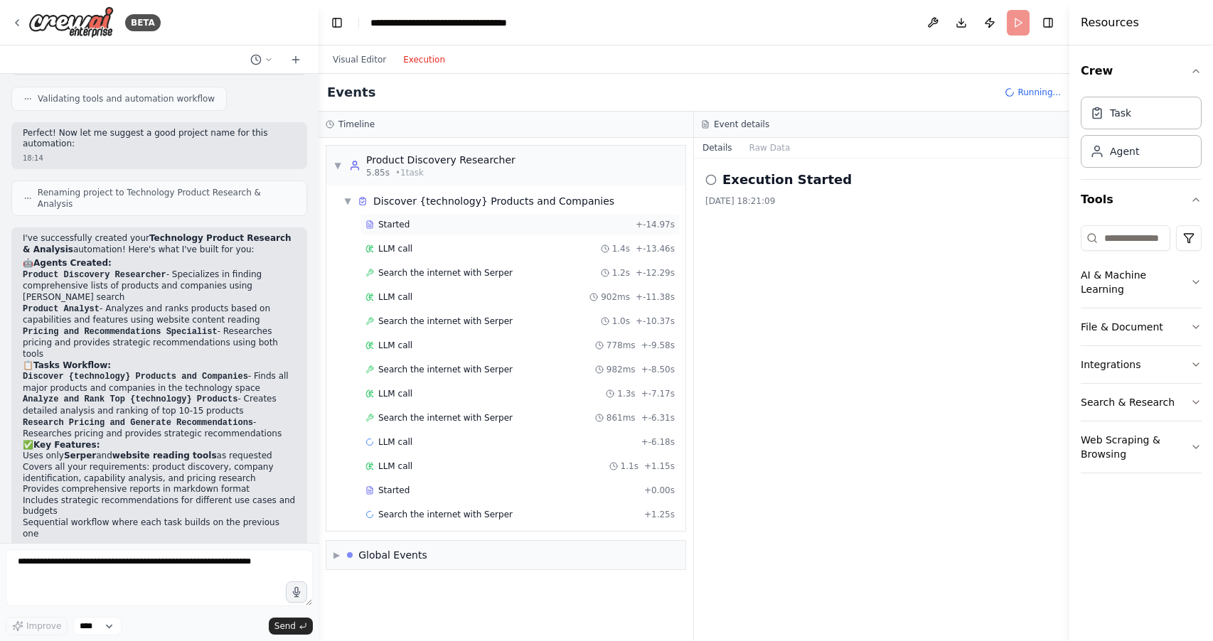
drag, startPoint x: 383, startPoint y: 226, endPoint x: 394, endPoint y: 224, distance: 10.9
click at [386, 225] on span "Started" at bounding box center [393, 224] width 31 height 11
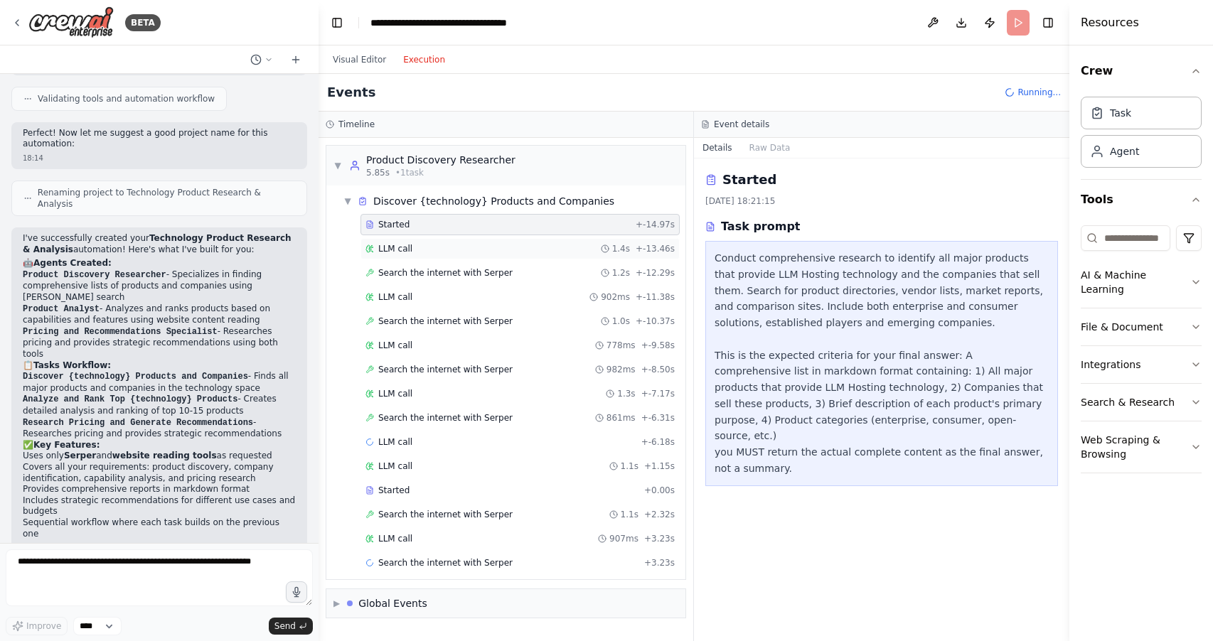
click at [404, 248] on span "LLM call" at bounding box center [395, 248] width 34 height 11
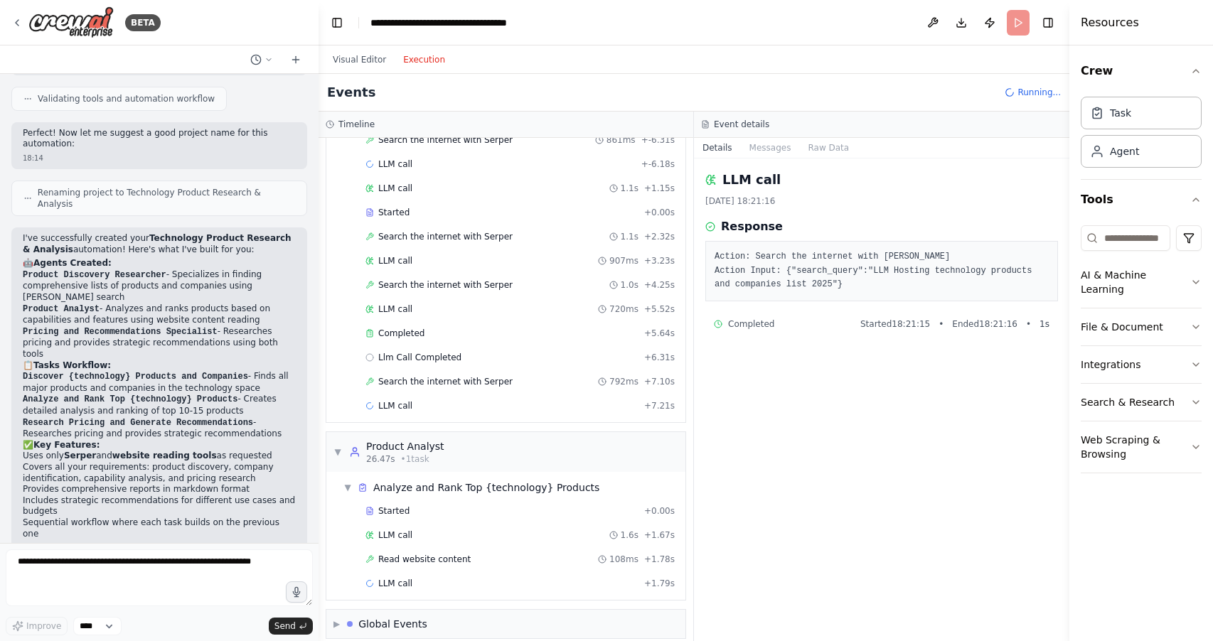
scroll to position [292, 0]
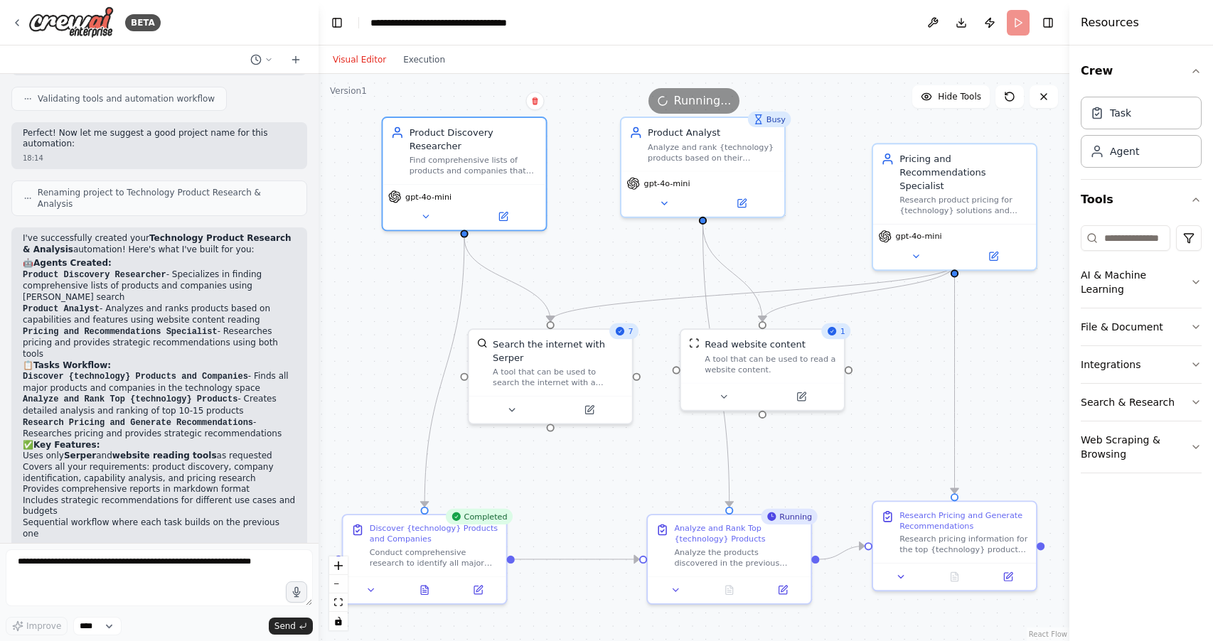
click at [364, 59] on button "Visual Editor" at bounding box center [359, 59] width 70 height 17
drag, startPoint x: 416, startPoint y: 56, endPoint x: 420, endPoint y: 69, distance: 13.3
click at [416, 57] on button "Execution" at bounding box center [424, 59] width 59 height 17
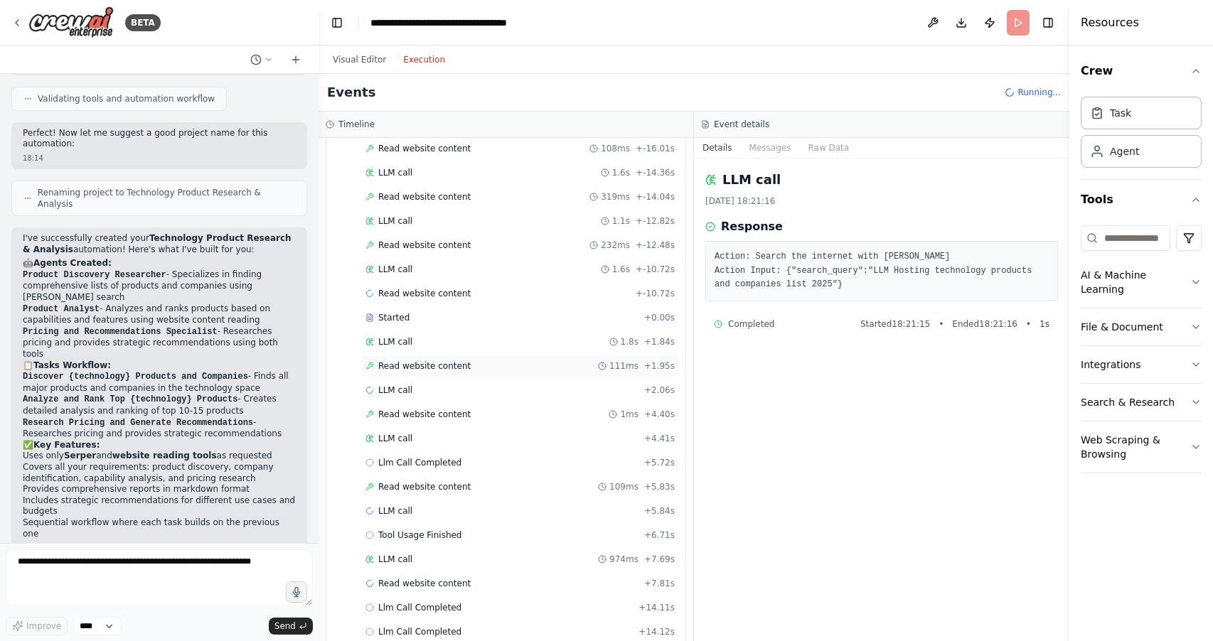
scroll to position [0, 0]
click at [448, 361] on span "Read website content" at bounding box center [424, 366] width 92 height 11
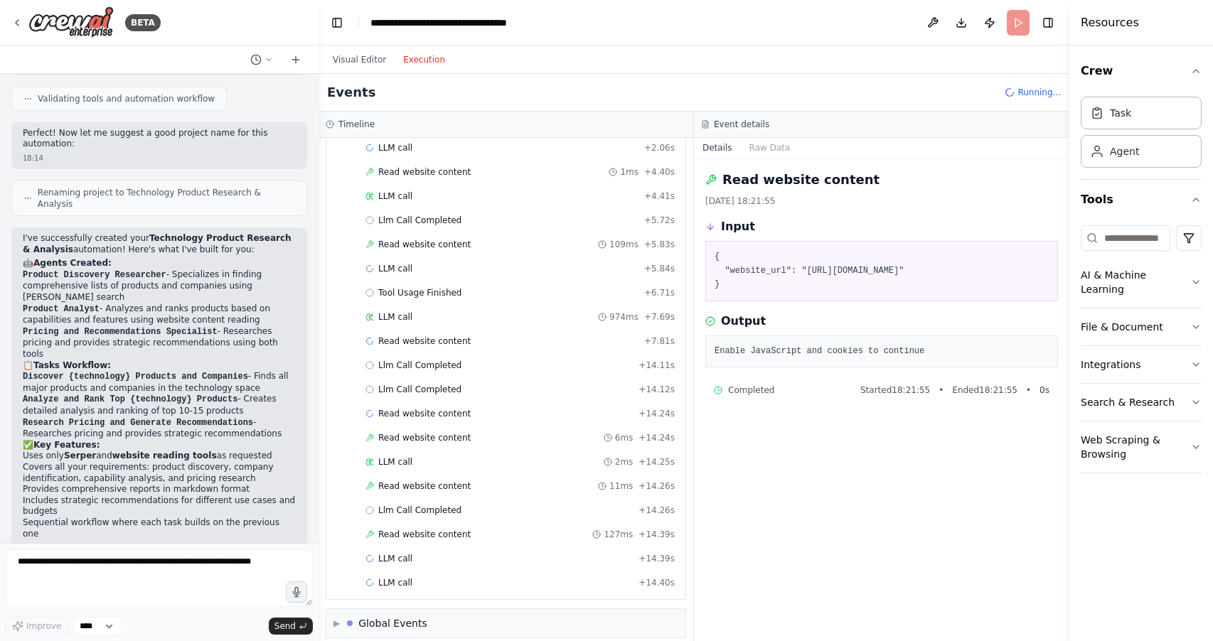
scroll to position [1017, 0]
click at [398, 458] on span "LLM call" at bounding box center [395, 463] width 34 height 11
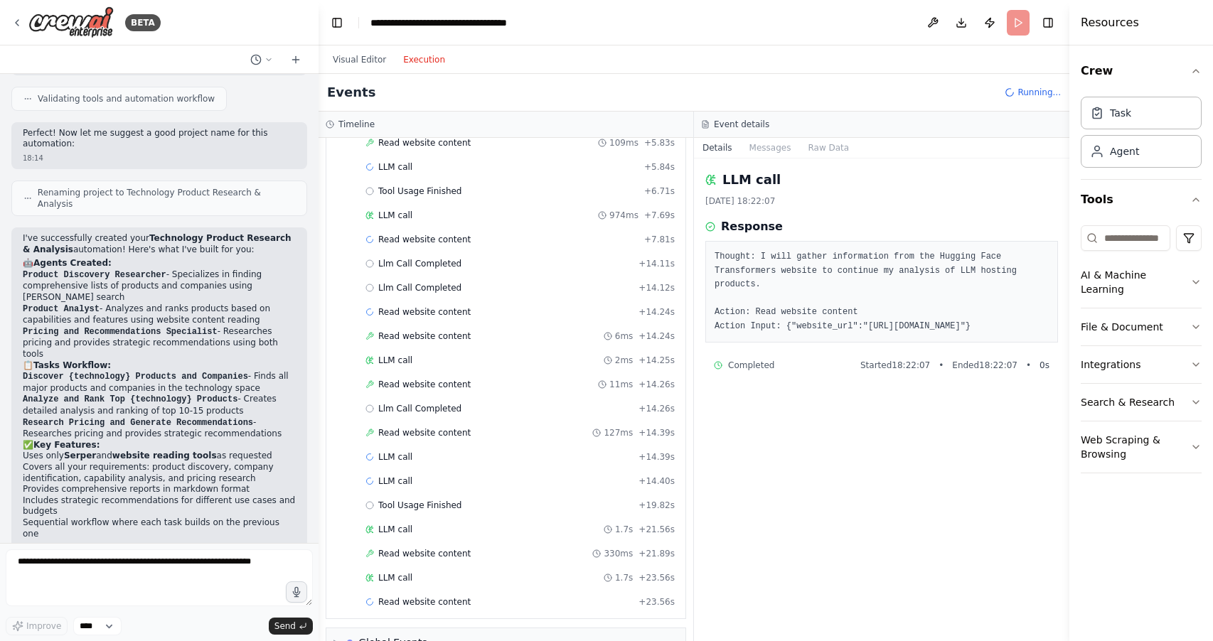
scroll to position [1121, 0]
click at [453, 548] on span "Read website content" at bounding box center [424, 553] width 92 height 11
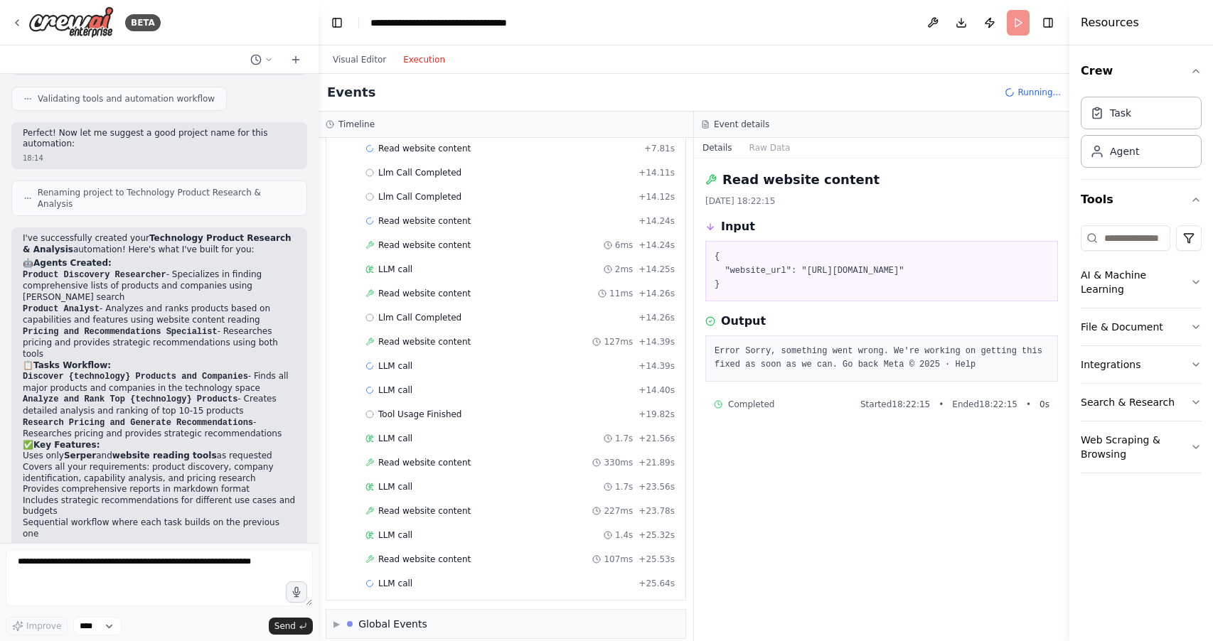
scroll to position [1210, 0]
click at [429, 555] on span "Read website content" at bounding box center [424, 560] width 92 height 11
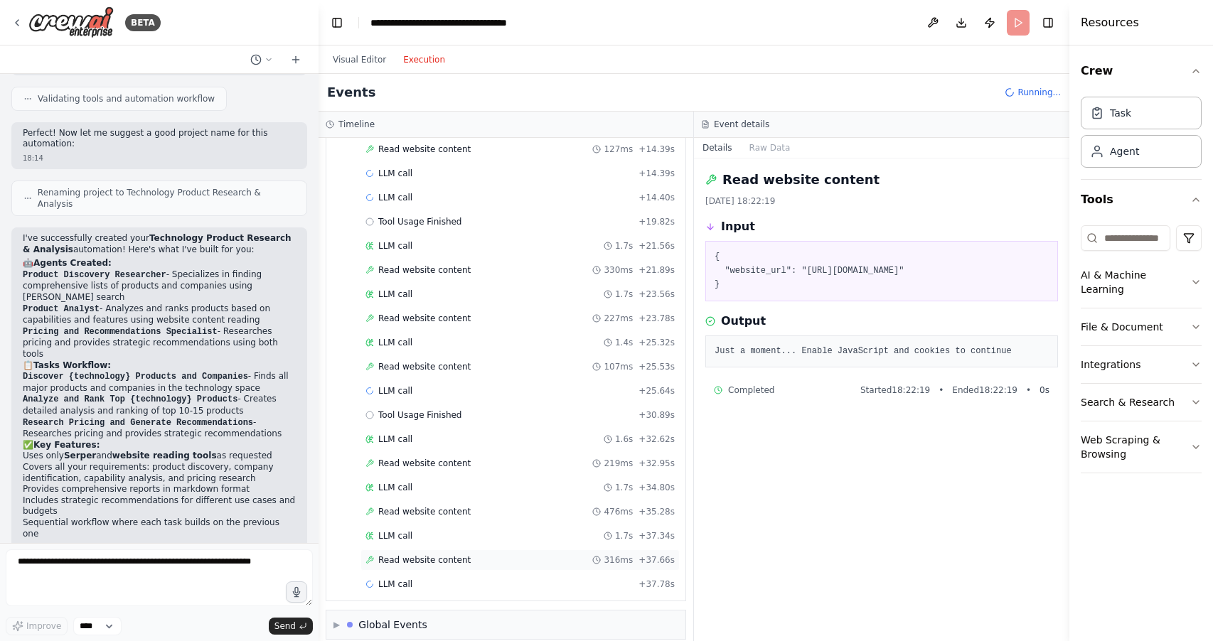
scroll to position [0, 0]
click at [455, 555] on span "Read website content" at bounding box center [424, 560] width 92 height 11
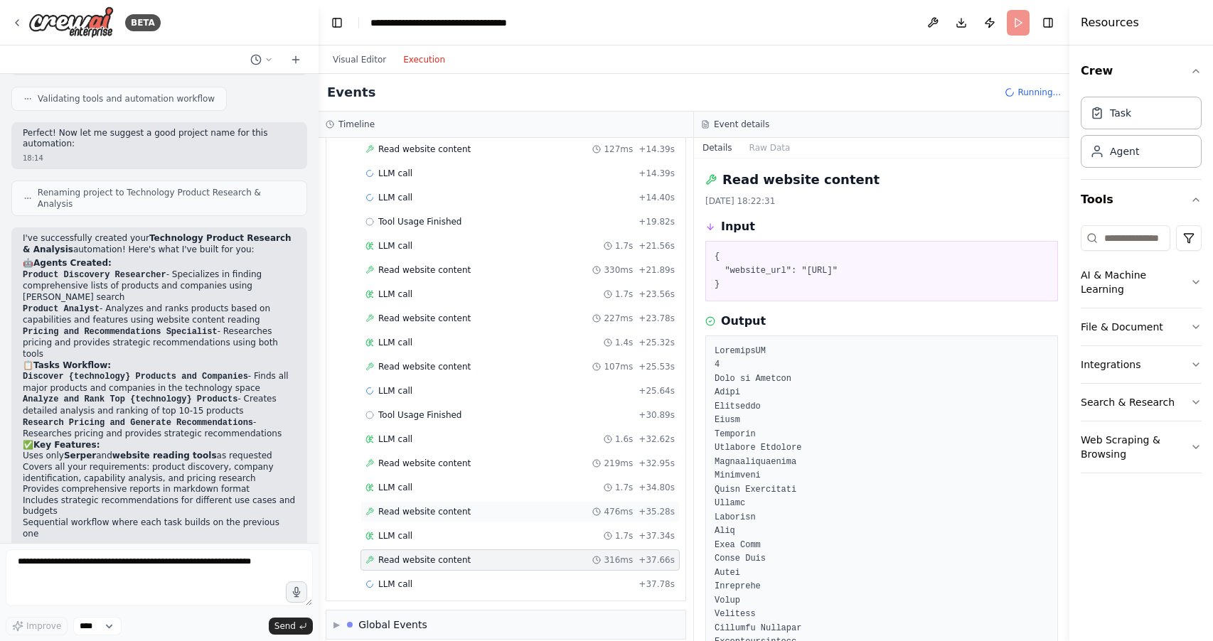
click at [450, 506] on span "Read website content" at bounding box center [424, 511] width 92 height 11
drag, startPoint x: 395, startPoint y: 422, endPoint x: 464, endPoint y: 432, distance: 69.7
click at [395, 434] on span "LLM call" at bounding box center [395, 439] width 34 height 11
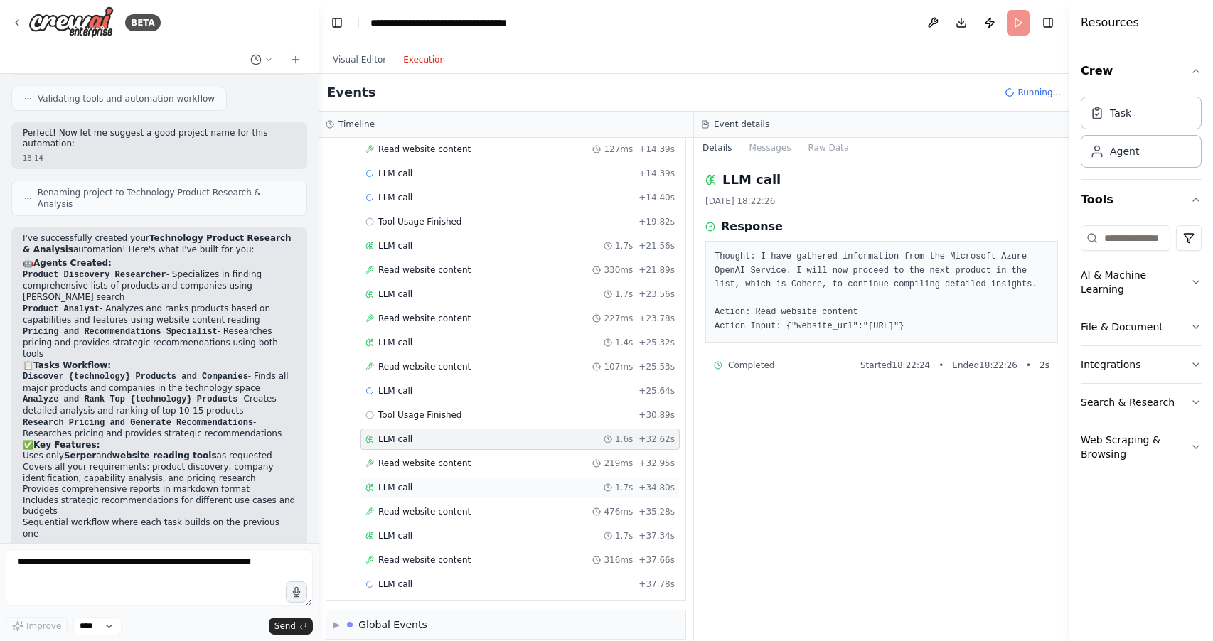
click at [403, 482] on span "LLM call" at bounding box center [395, 487] width 34 height 11
click at [446, 458] on span "Read website content" at bounding box center [424, 463] width 92 height 11
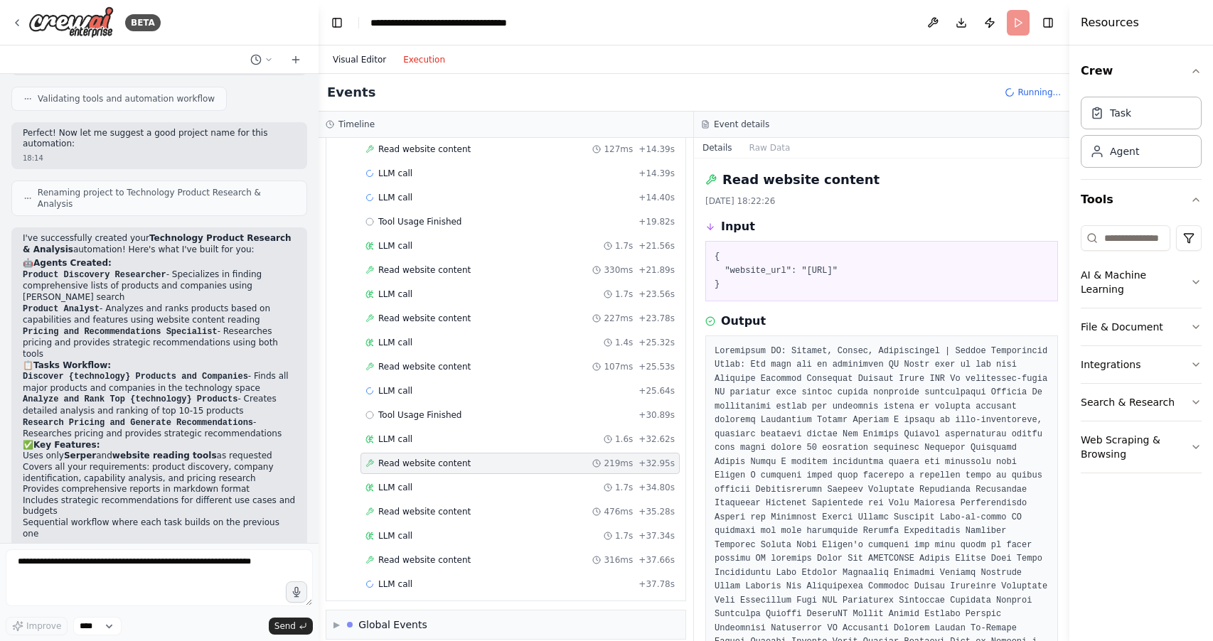
drag, startPoint x: 358, startPoint y: 55, endPoint x: 380, endPoint y: 58, distance: 22.3
click at [358, 55] on button "Visual Editor" at bounding box center [359, 59] width 70 height 17
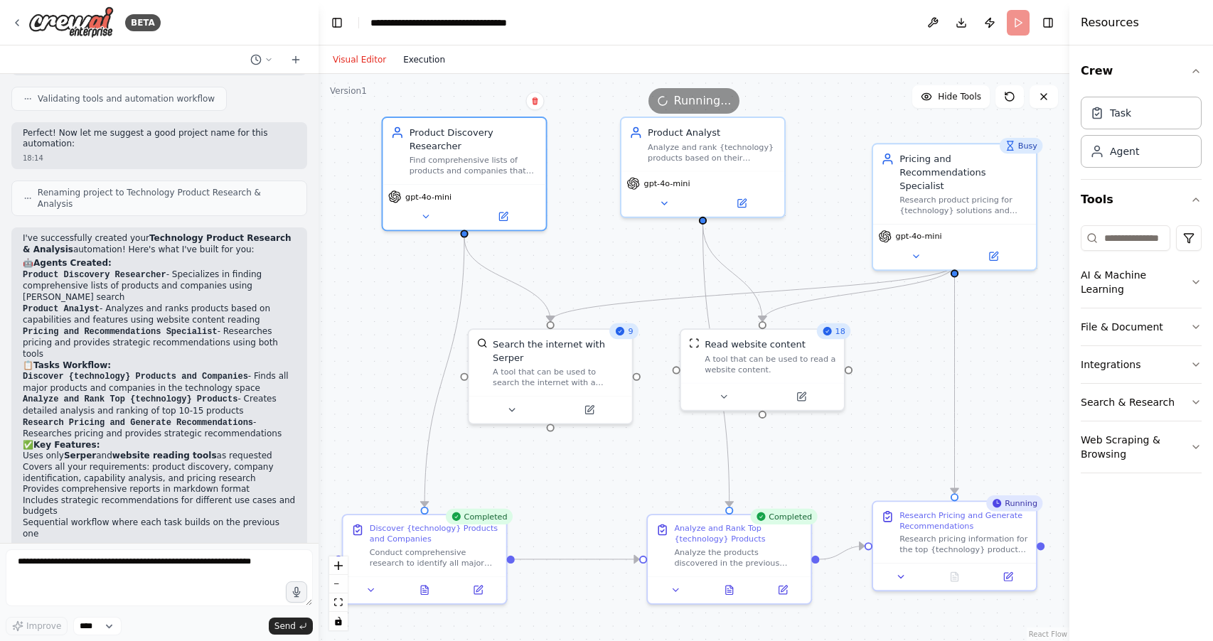
click at [425, 60] on button "Execution" at bounding box center [424, 59] width 59 height 17
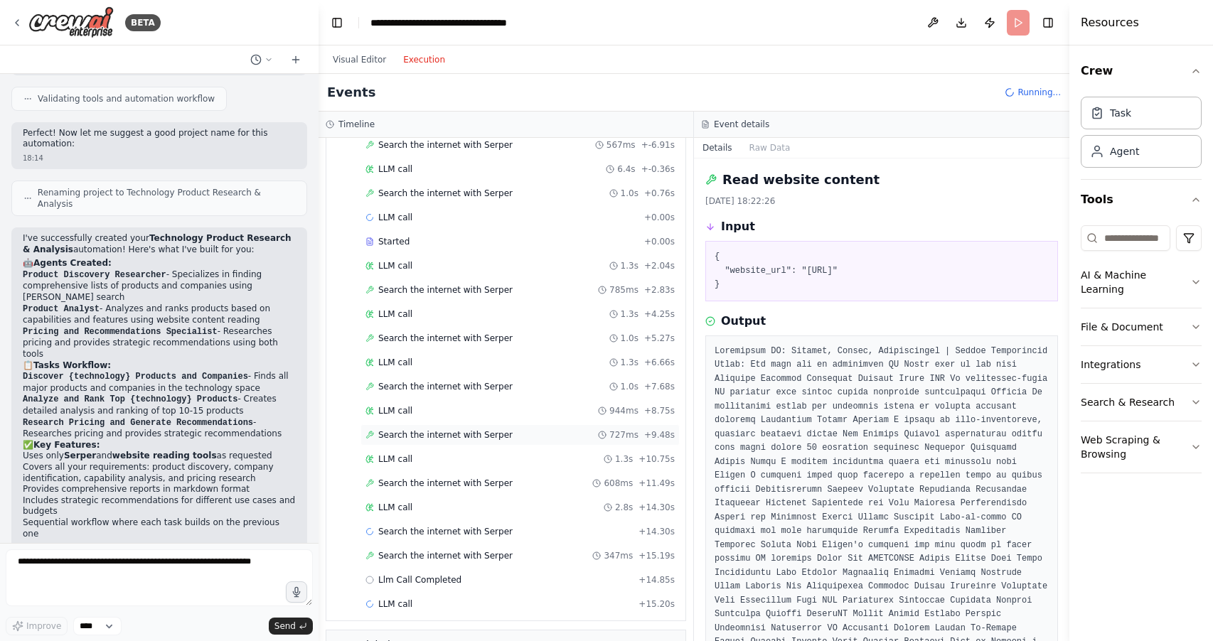
scroll to position [2079, 0]
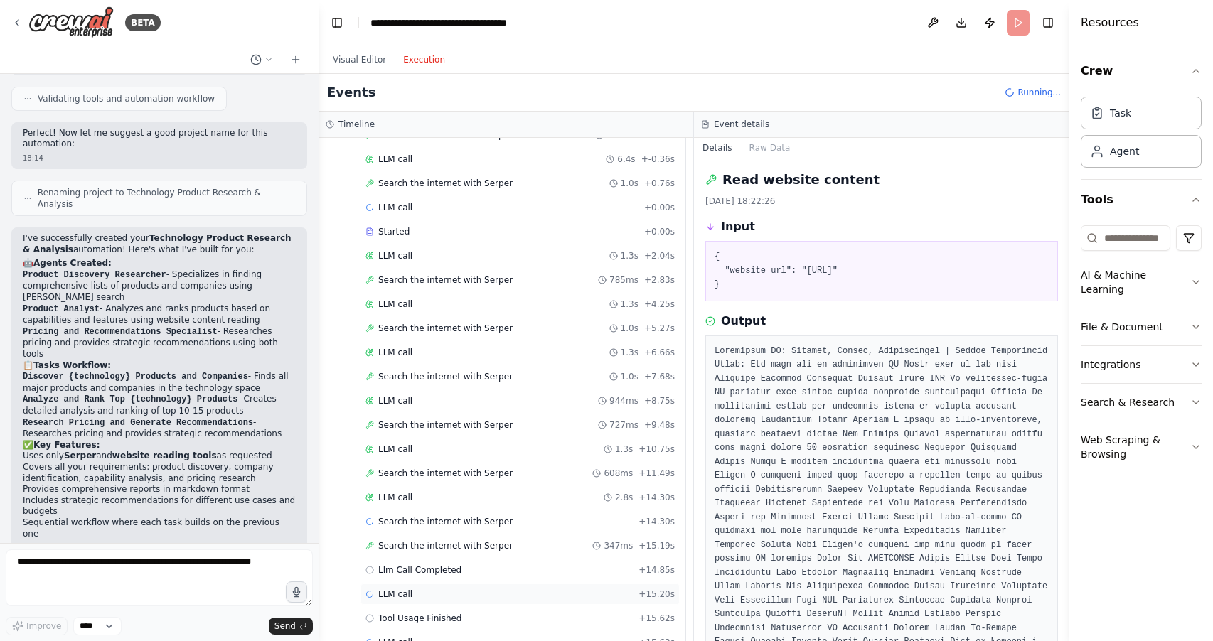
click at [402, 589] on span "LLM call" at bounding box center [395, 594] width 34 height 11
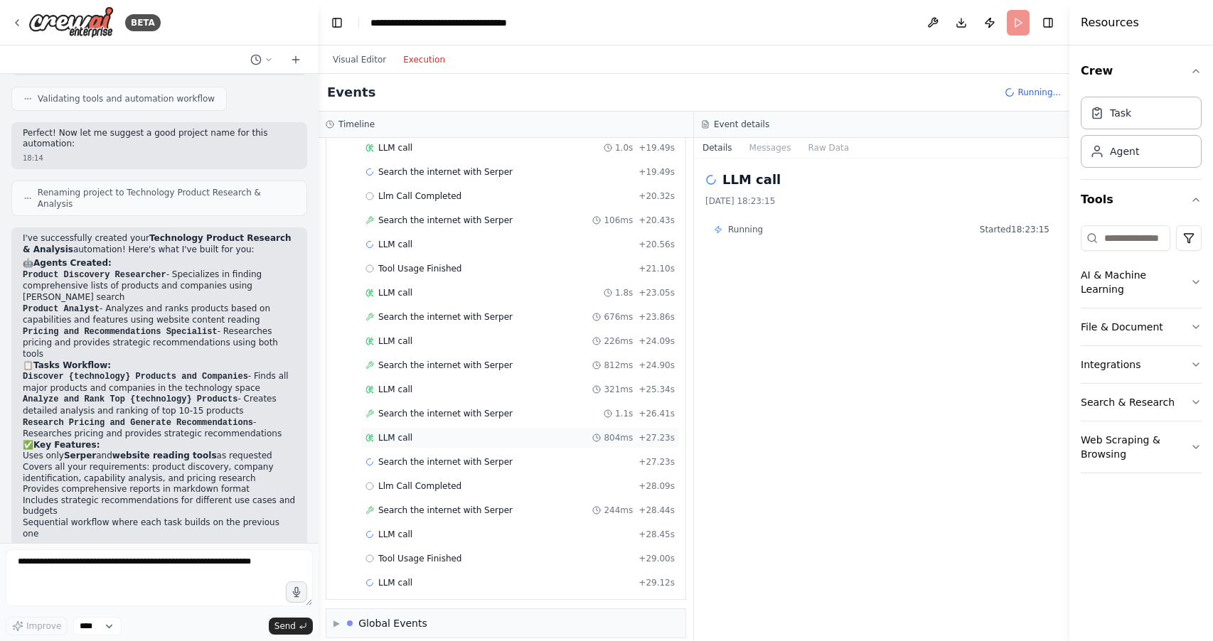
scroll to position [2621, 0]
click at [405, 579] on span "LLM call" at bounding box center [395, 584] width 34 height 11
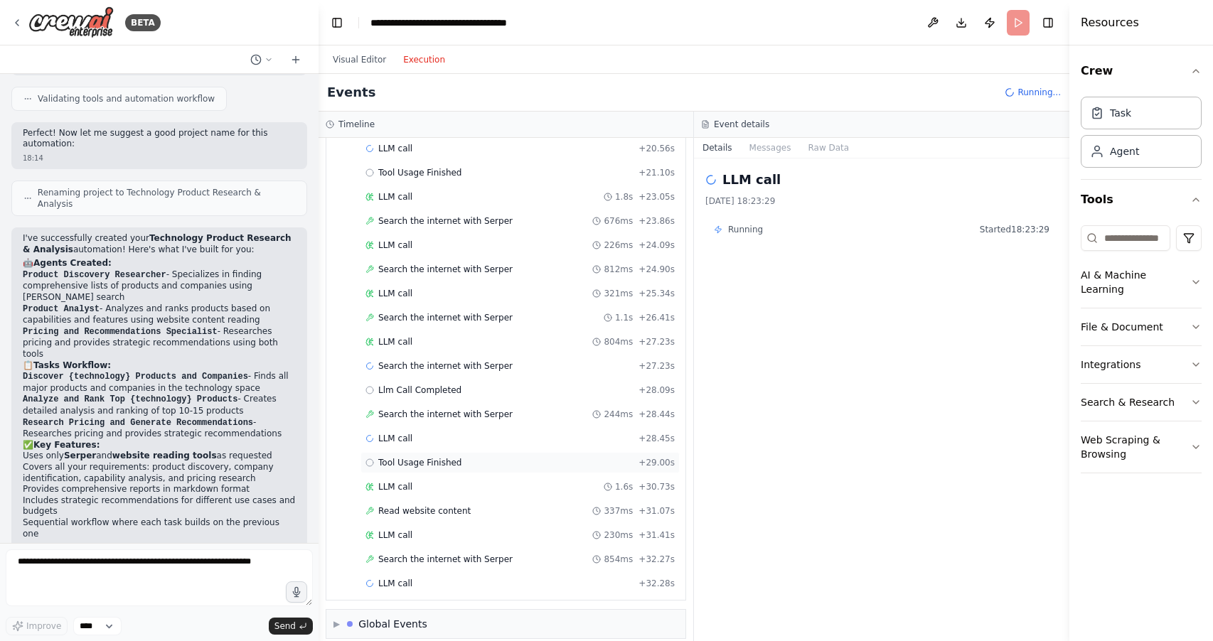
scroll to position [2718, 0]
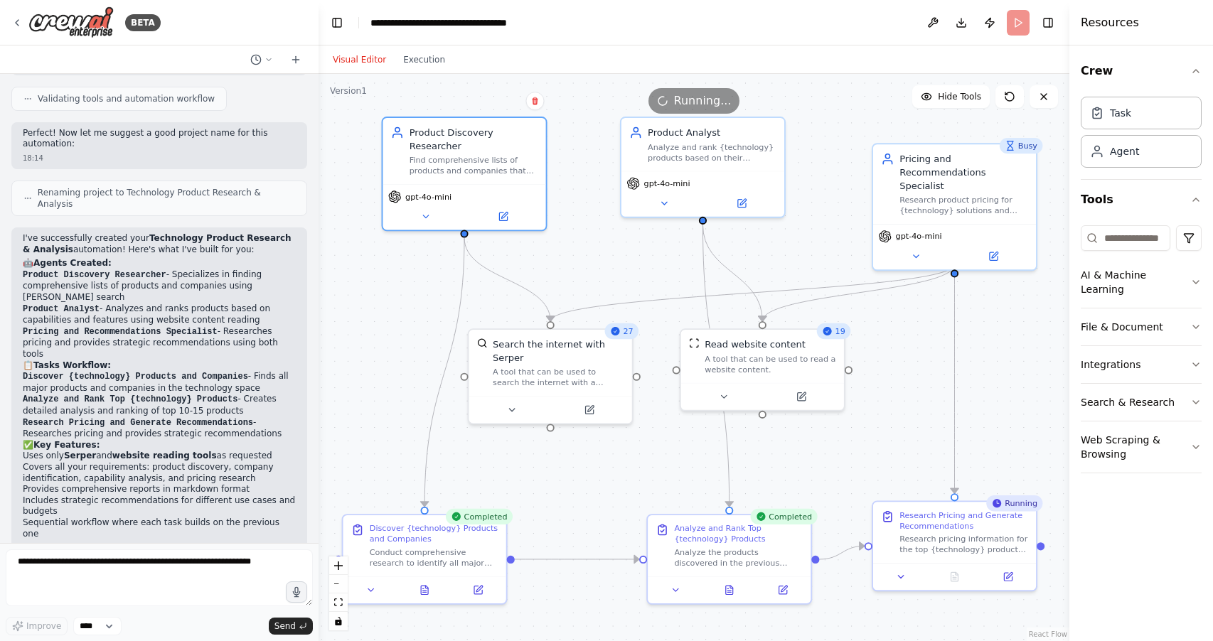
click at [354, 58] on button "Visual Editor" at bounding box center [359, 59] width 70 height 17
click at [432, 61] on button "Execution" at bounding box center [424, 59] width 59 height 17
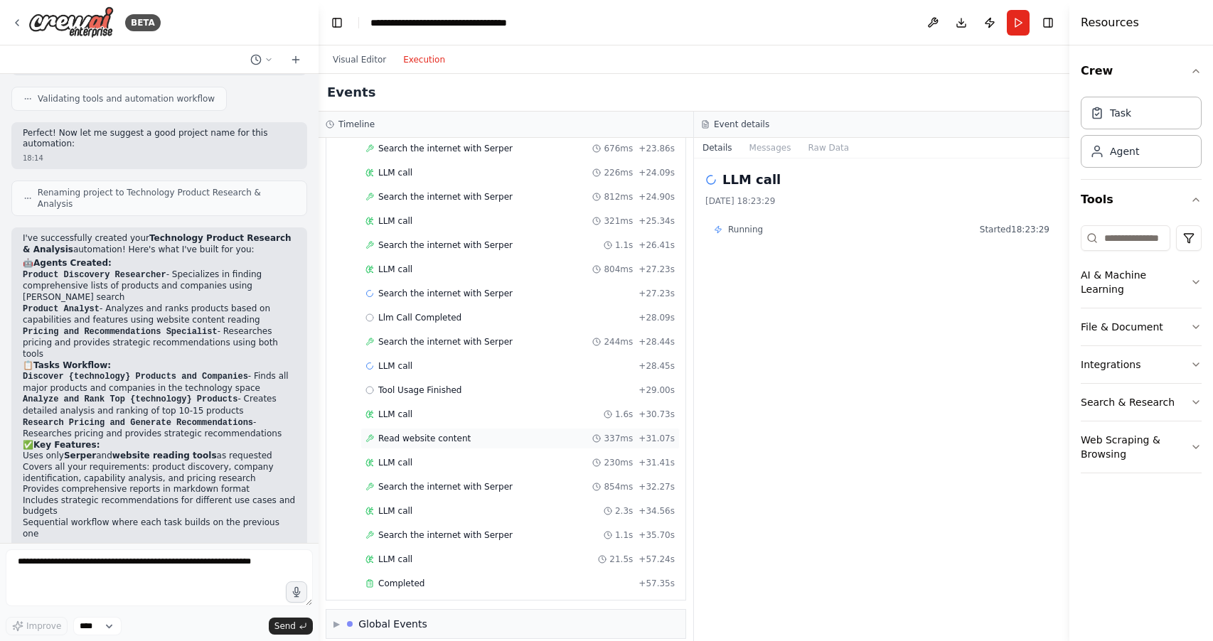
scroll to position [2805, 0]
click at [416, 579] on span "Completed" at bounding box center [401, 584] width 46 height 11
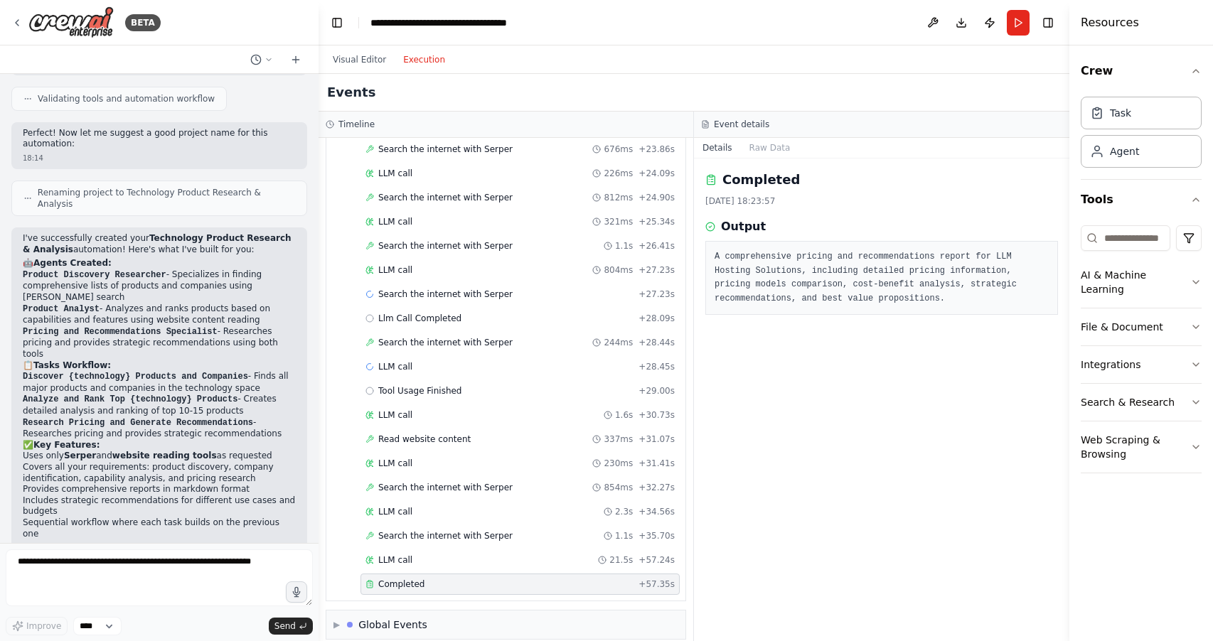
click at [765, 179] on h2 "Completed" at bounding box center [762, 180] width 78 height 20
click at [372, 56] on button "Visual Editor" at bounding box center [359, 59] width 70 height 17
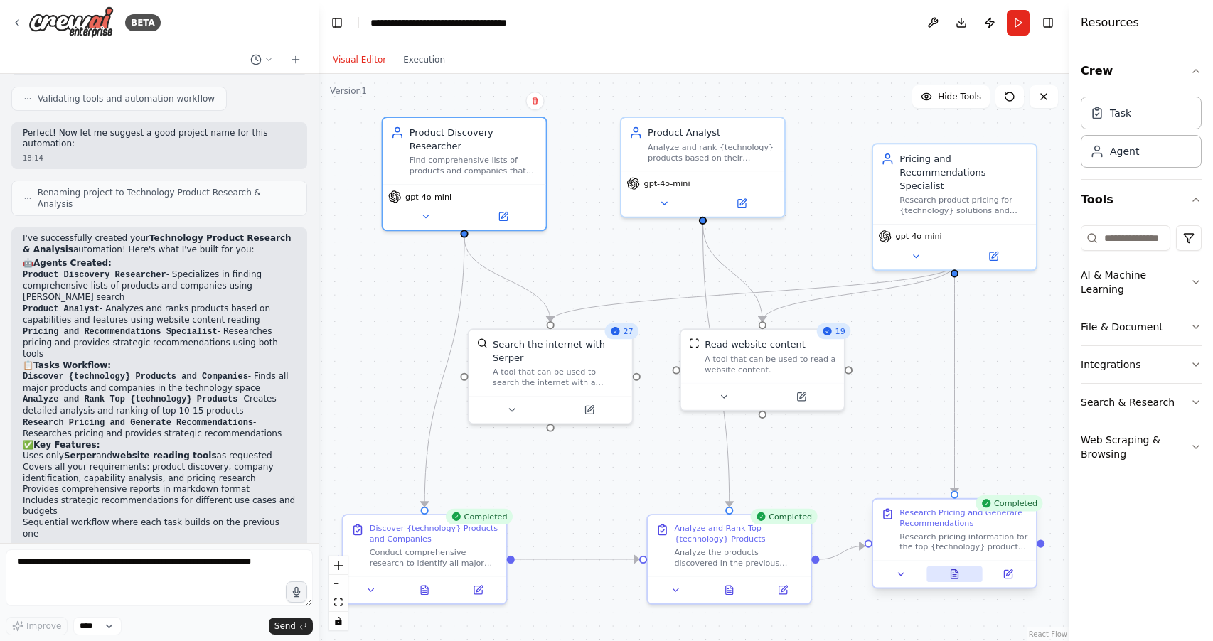
click at [954, 575] on icon at bounding box center [955, 575] width 4 height 0
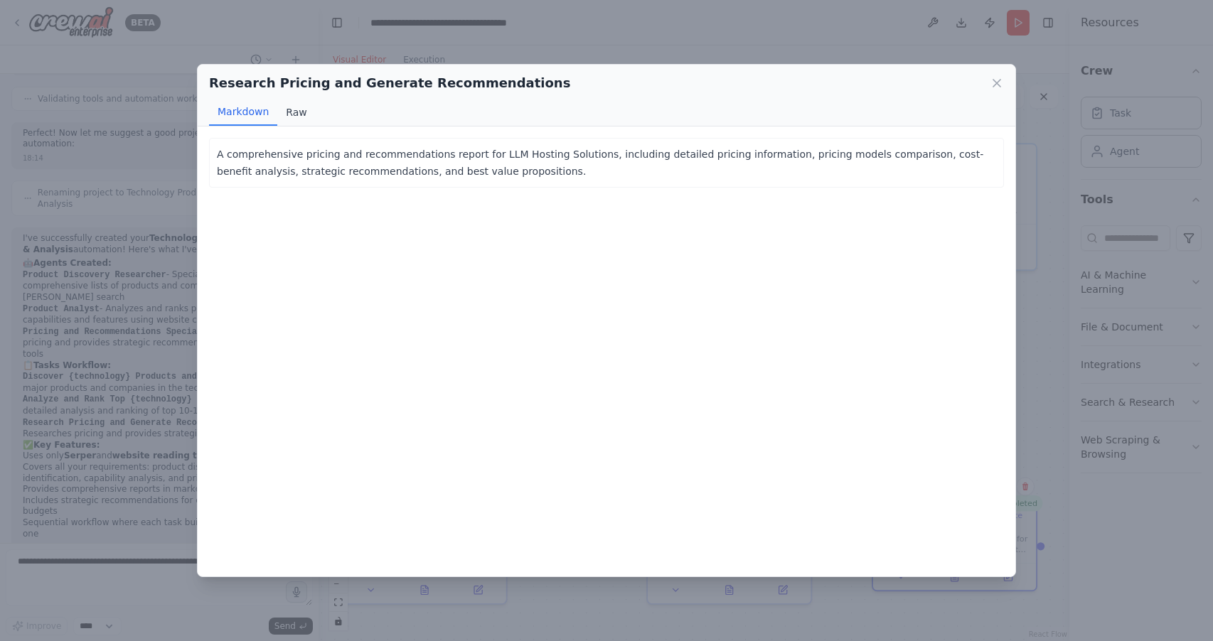
click at [289, 112] on button "Raw" at bounding box center [296, 112] width 38 height 27
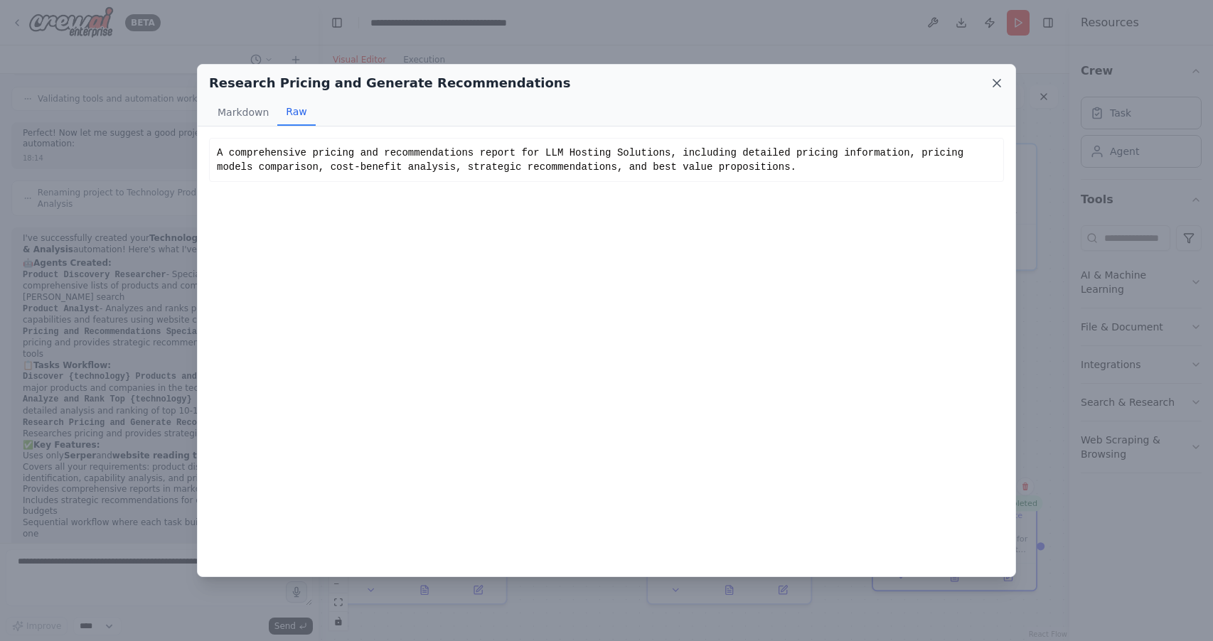
click at [998, 78] on icon at bounding box center [997, 83] width 14 height 14
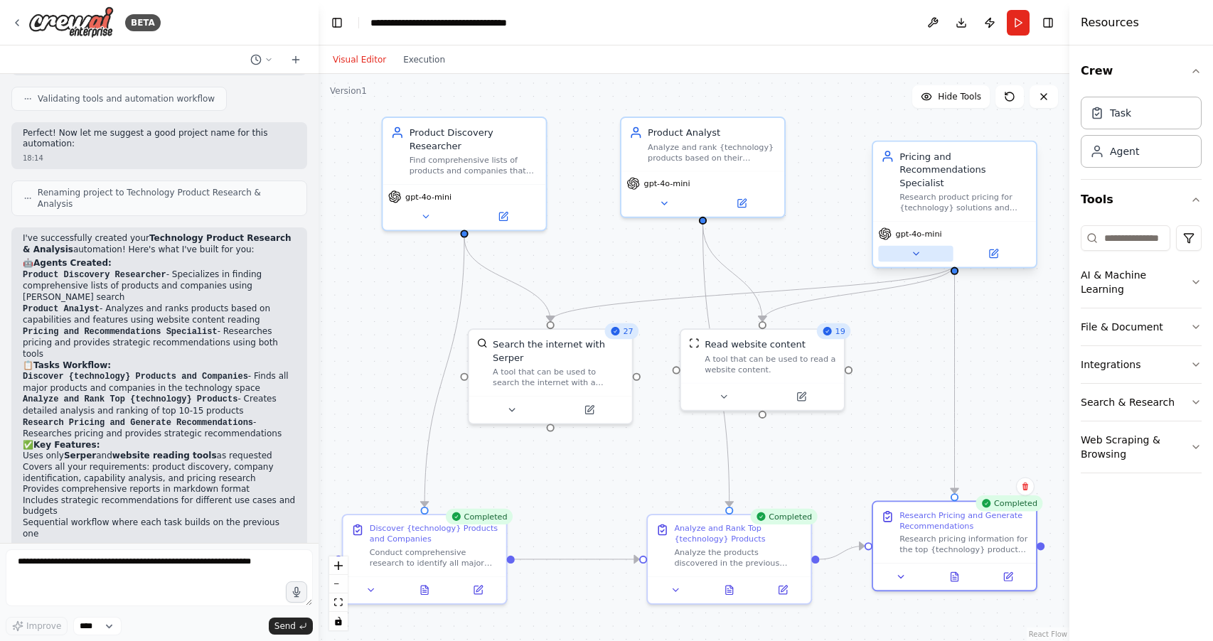
click at [915, 252] on icon at bounding box center [915, 253] width 5 height 3
click at [954, 575] on icon at bounding box center [955, 575] width 4 height 0
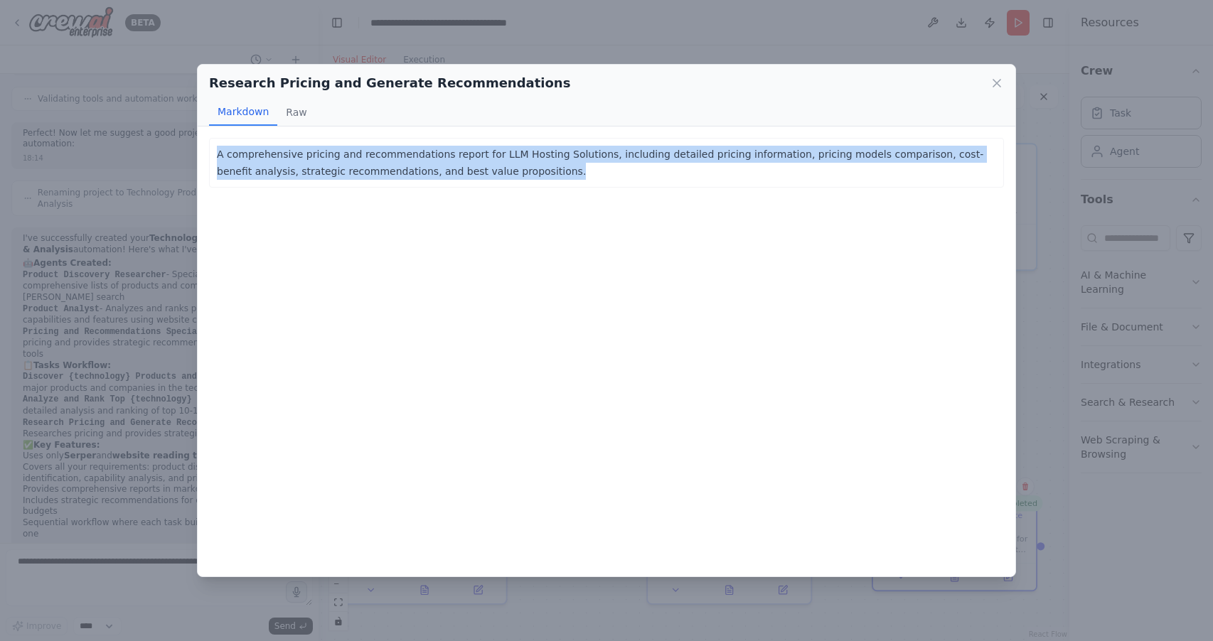
drag, startPoint x: 526, startPoint y: 172, endPoint x: 211, endPoint y: 152, distance: 315.7
click at [211, 152] on div "A comprehensive pricing and recommendations report for LLM Hosting Solutions, i…" at bounding box center [606, 163] width 795 height 50
copy p "A comprehensive pricing and recommendations report for LLM Hosting Solutions, i…"
click at [1033, 227] on div "Research Pricing and Generate Recommendations Markdown Raw A comprehensive pric…" at bounding box center [606, 320] width 1213 height 641
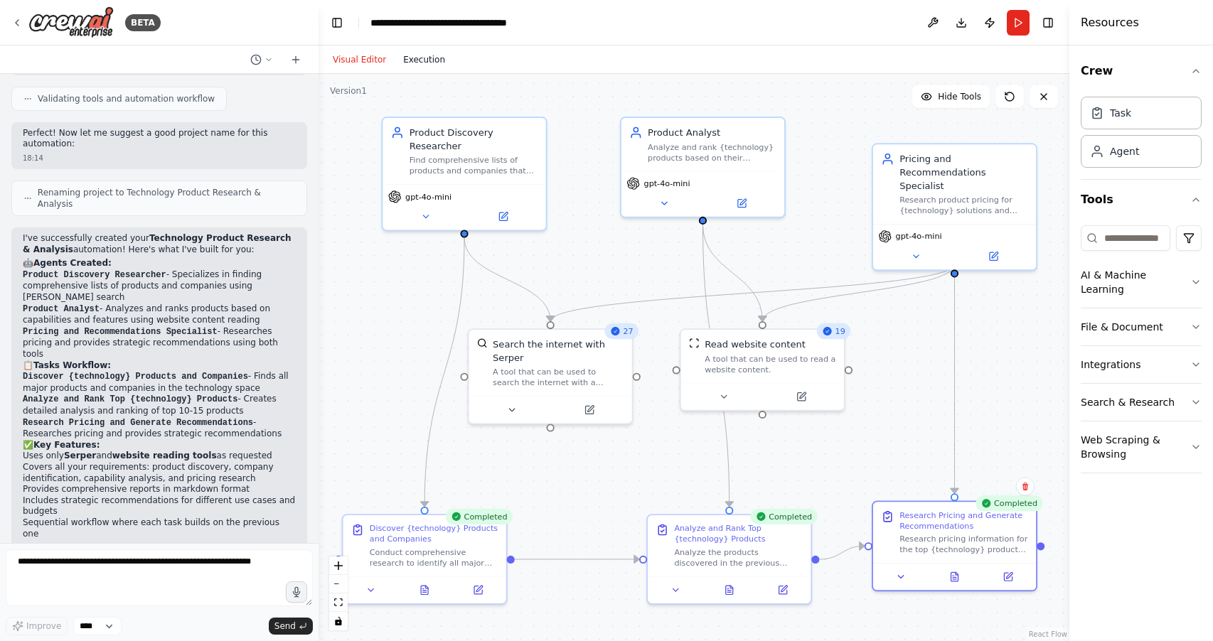
click at [437, 57] on button "Execution" at bounding box center [424, 59] width 59 height 17
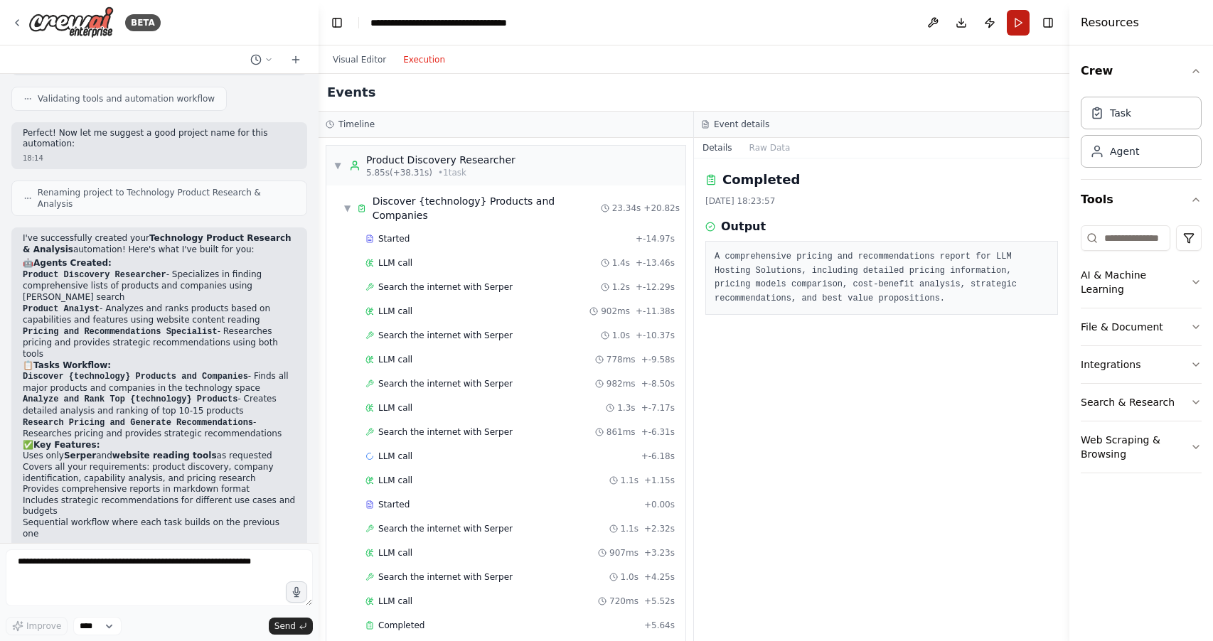
click at [1013, 23] on button "Run" at bounding box center [1018, 23] width 23 height 26
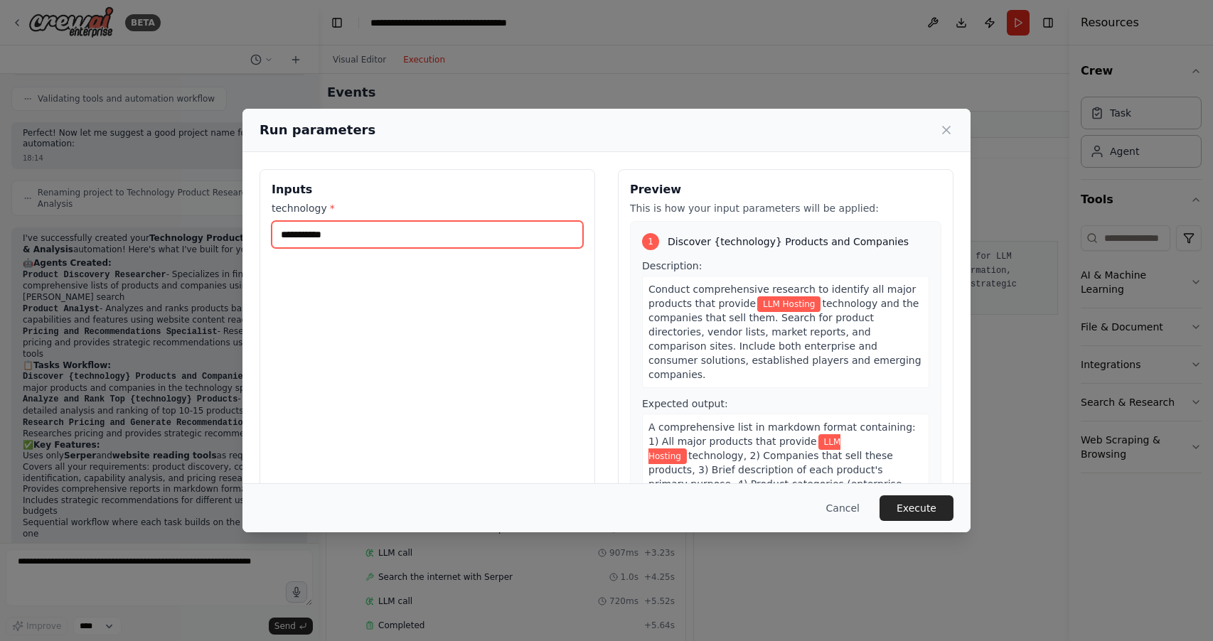
click at [385, 240] on input "**********" at bounding box center [427, 234] width 311 height 27
drag, startPoint x: 412, startPoint y: 240, endPoint x: 245, endPoint y: 225, distance: 167.1
click at [245, 225] on div "**********" at bounding box center [607, 337] width 728 height 371
type input "*"
type input "**********"
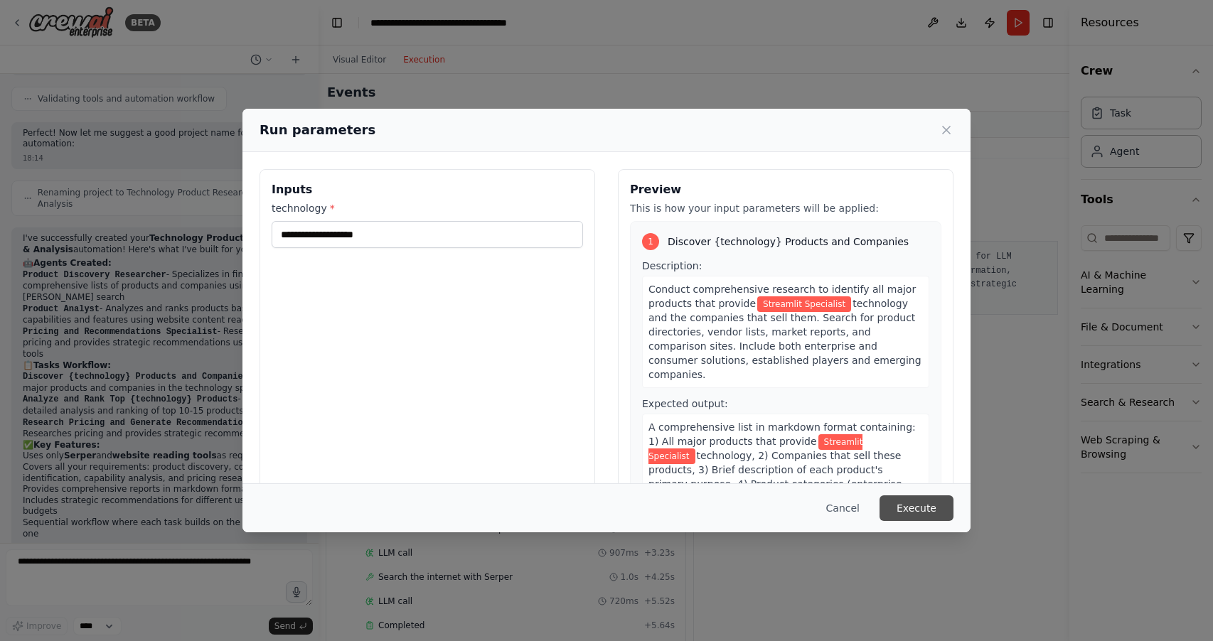
click at [931, 507] on button "Execute" at bounding box center [917, 509] width 74 height 26
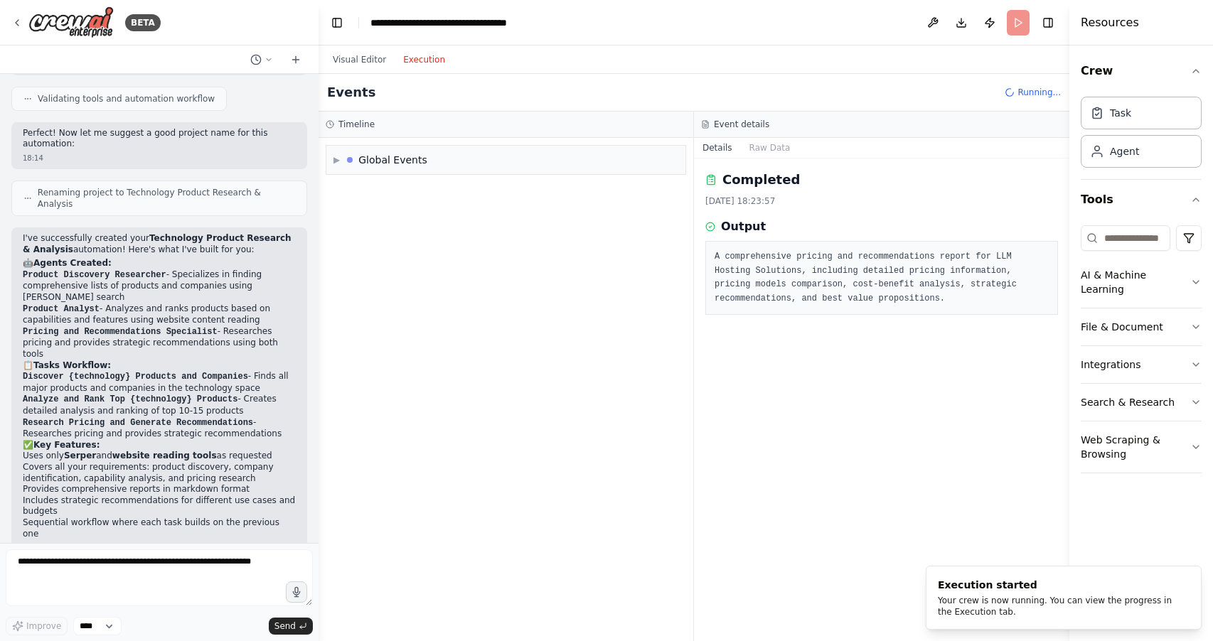
click at [426, 58] on button "Execution" at bounding box center [424, 59] width 59 height 17
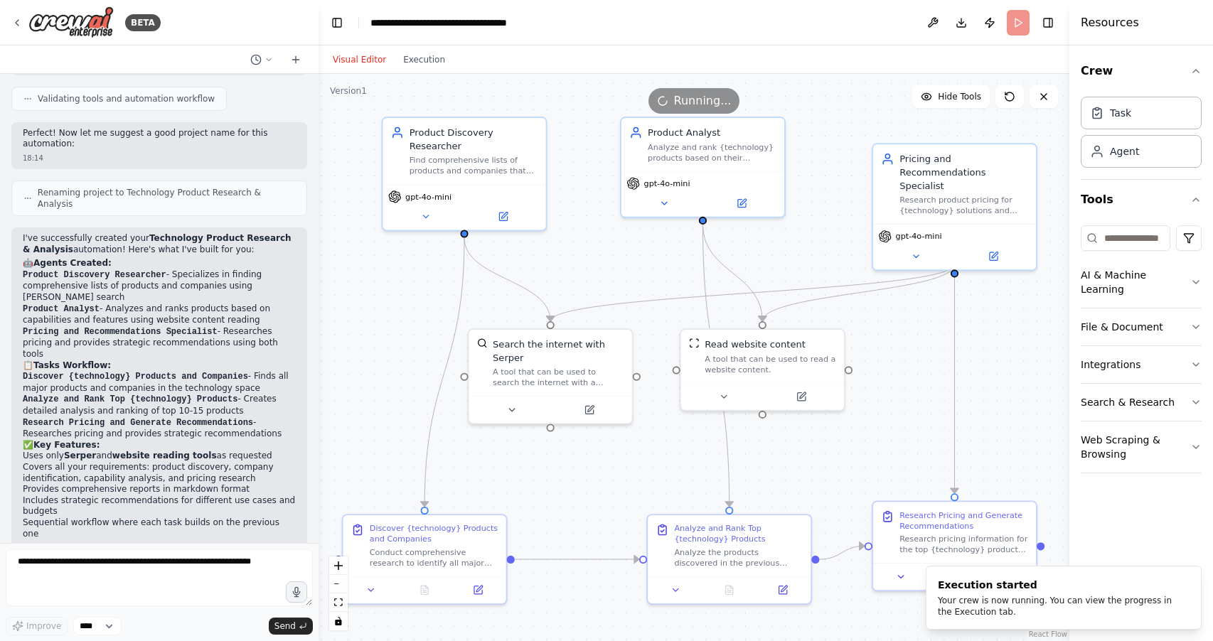
click at [360, 57] on button "Visual Editor" at bounding box center [359, 59] width 70 height 17
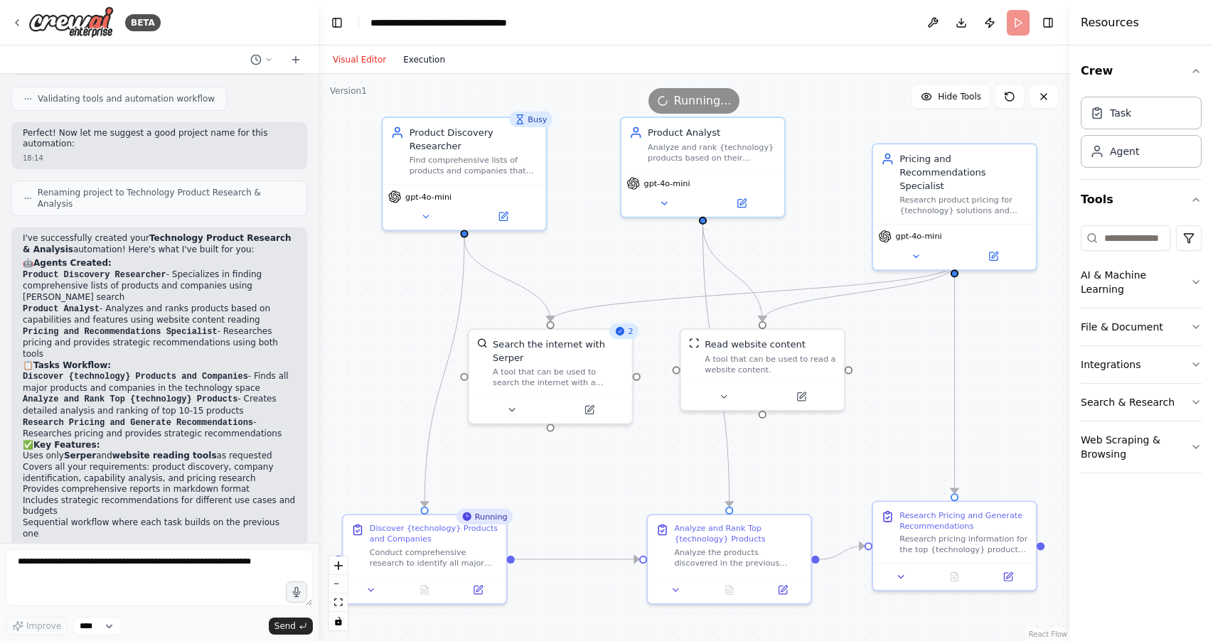
click at [426, 55] on button "Execution" at bounding box center [424, 59] width 59 height 17
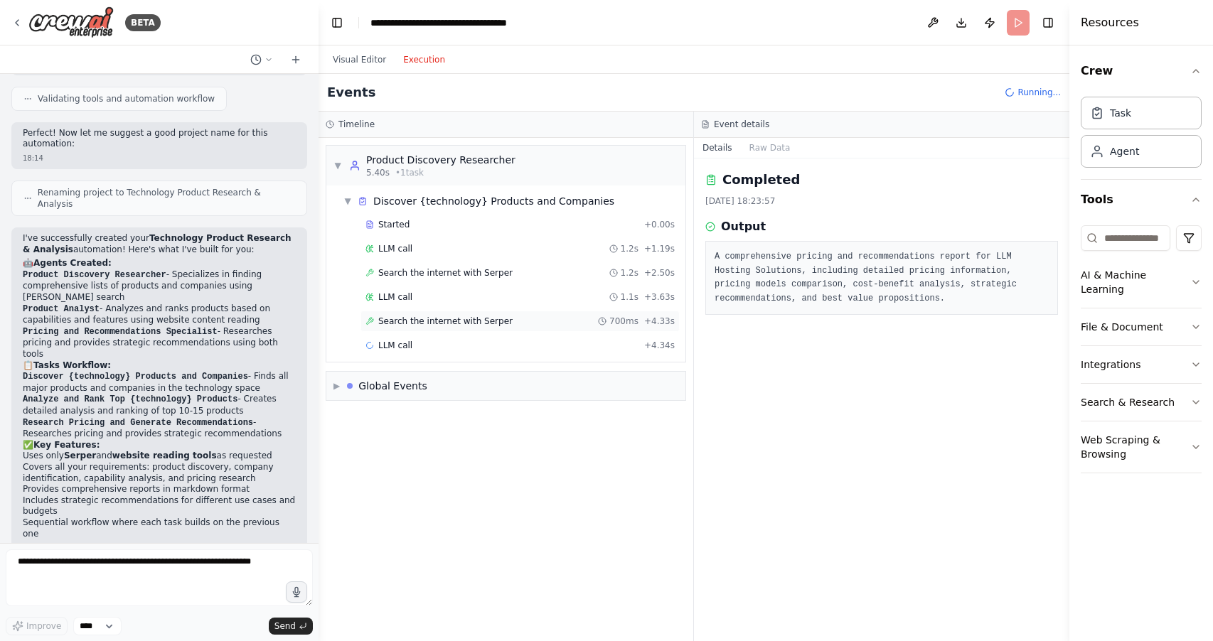
click at [458, 321] on span "Search the internet with Serper" at bounding box center [445, 321] width 134 height 11
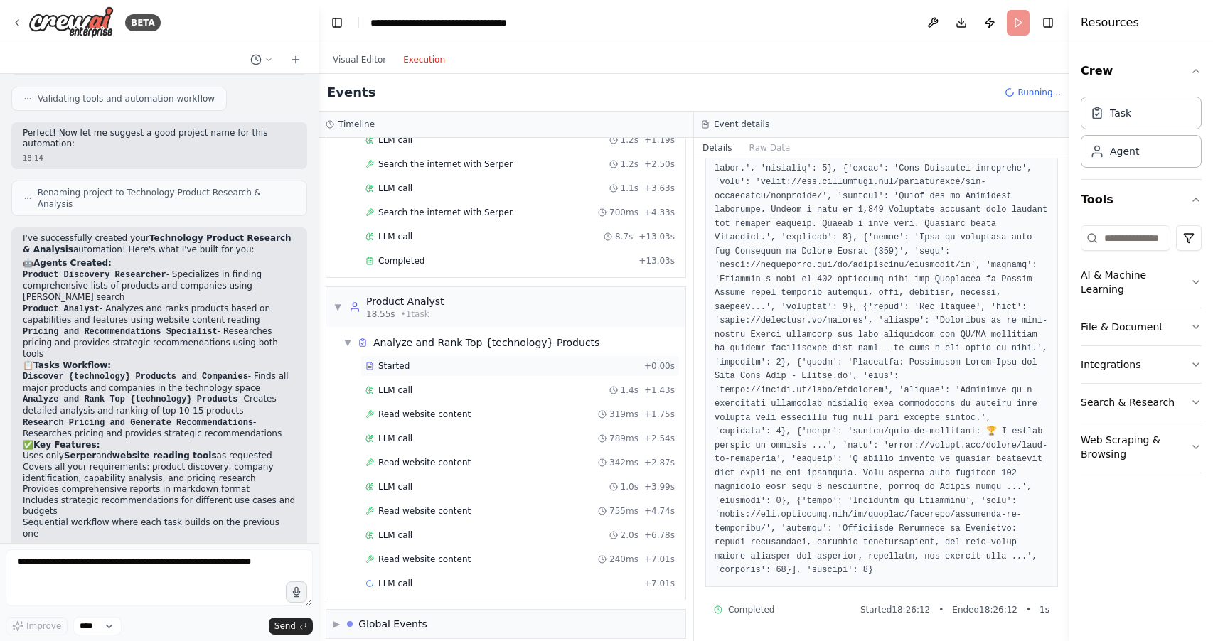
scroll to position [122, 0]
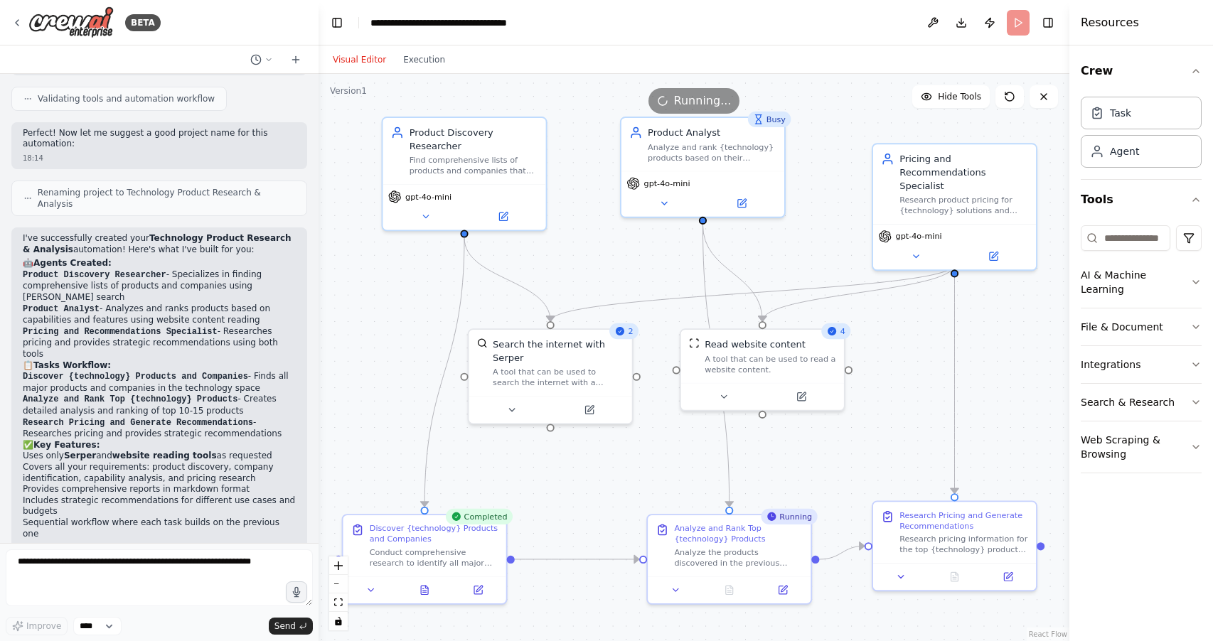
click at [352, 61] on button "Visual Editor" at bounding box center [359, 59] width 70 height 17
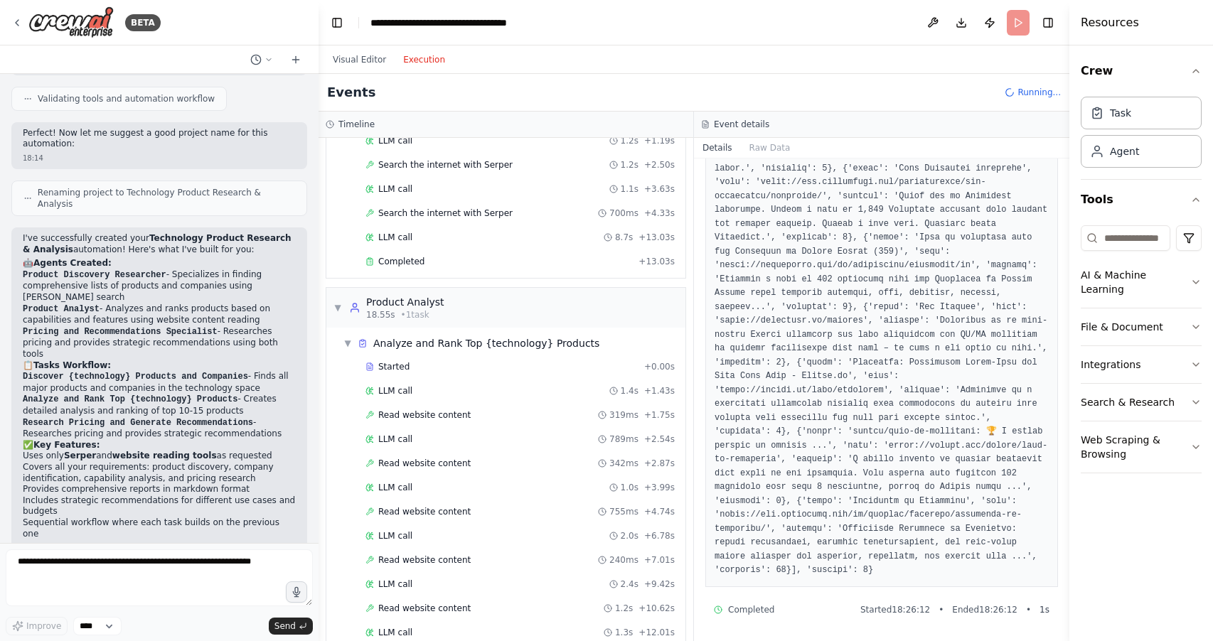
click at [432, 62] on button "Execution" at bounding box center [424, 59] width 59 height 17
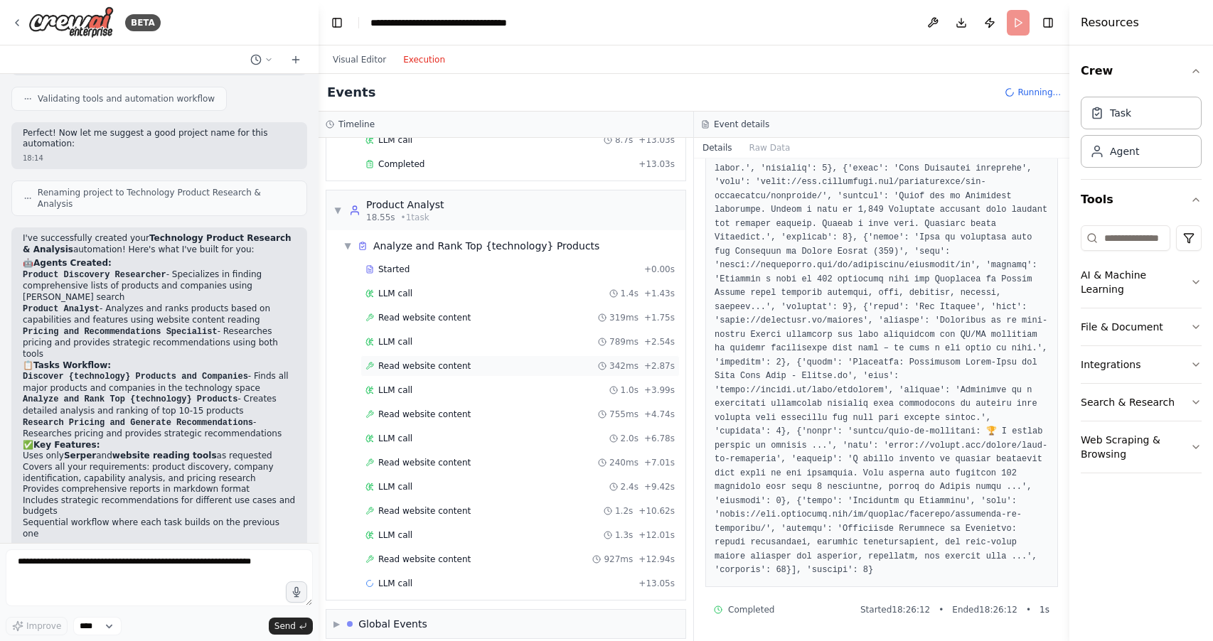
scroll to position [219, 0]
click at [435, 361] on span "Read website content" at bounding box center [424, 366] width 92 height 11
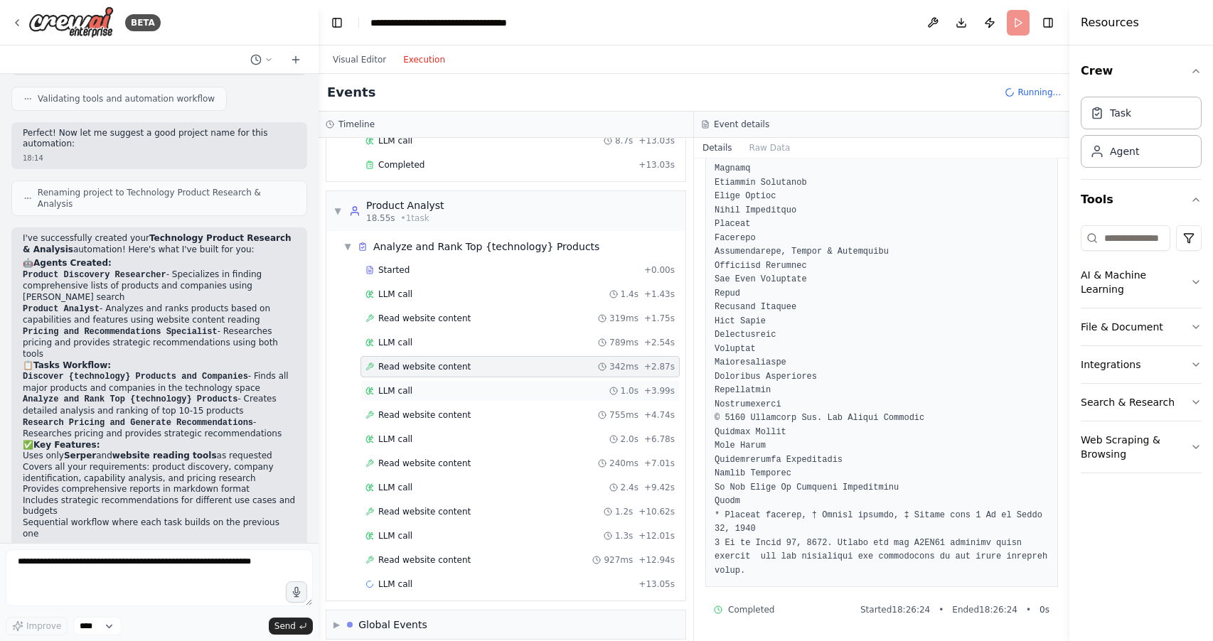
scroll to position [3170, 0]
click at [421, 410] on span "Read website content" at bounding box center [424, 415] width 92 height 11
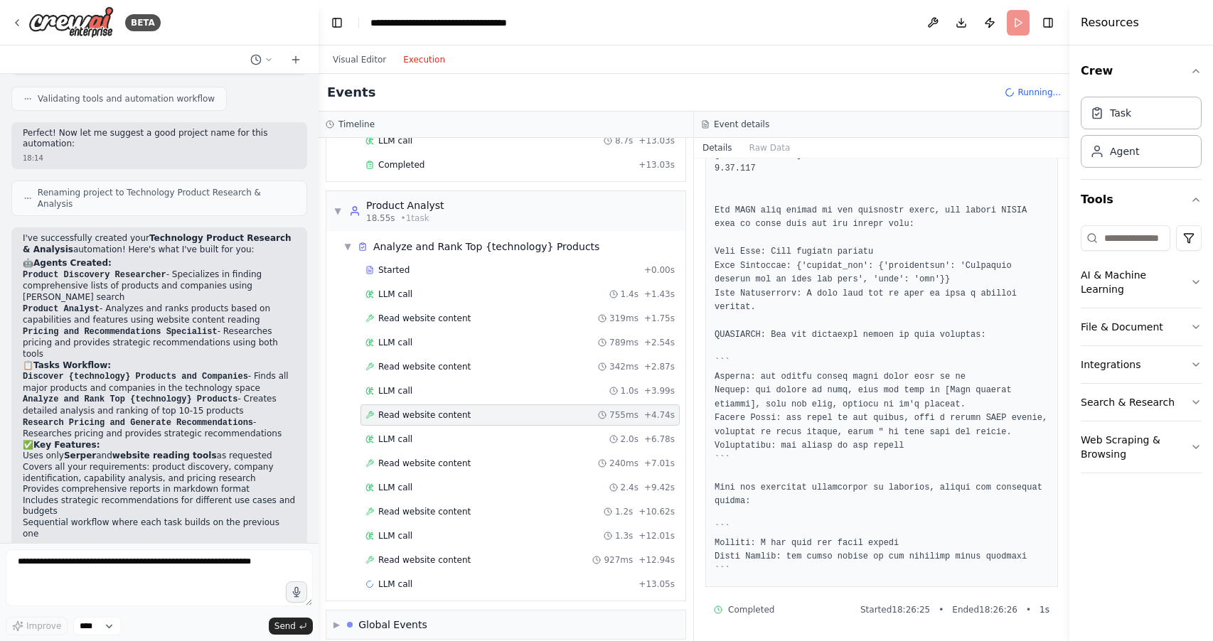
scroll to position [3914, 0]
click at [439, 458] on span "Read website content" at bounding box center [424, 463] width 92 height 11
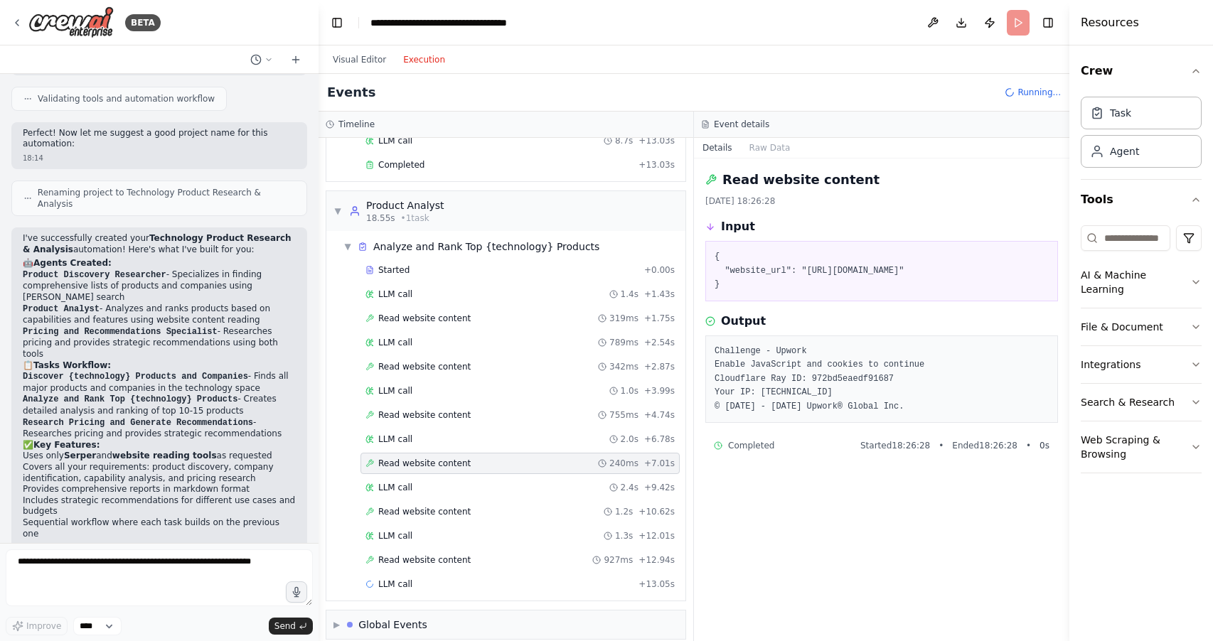
scroll to position [0, 0]
click at [454, 506] on span "Read website content" at bounding box center [424, 511] width 92 height 11
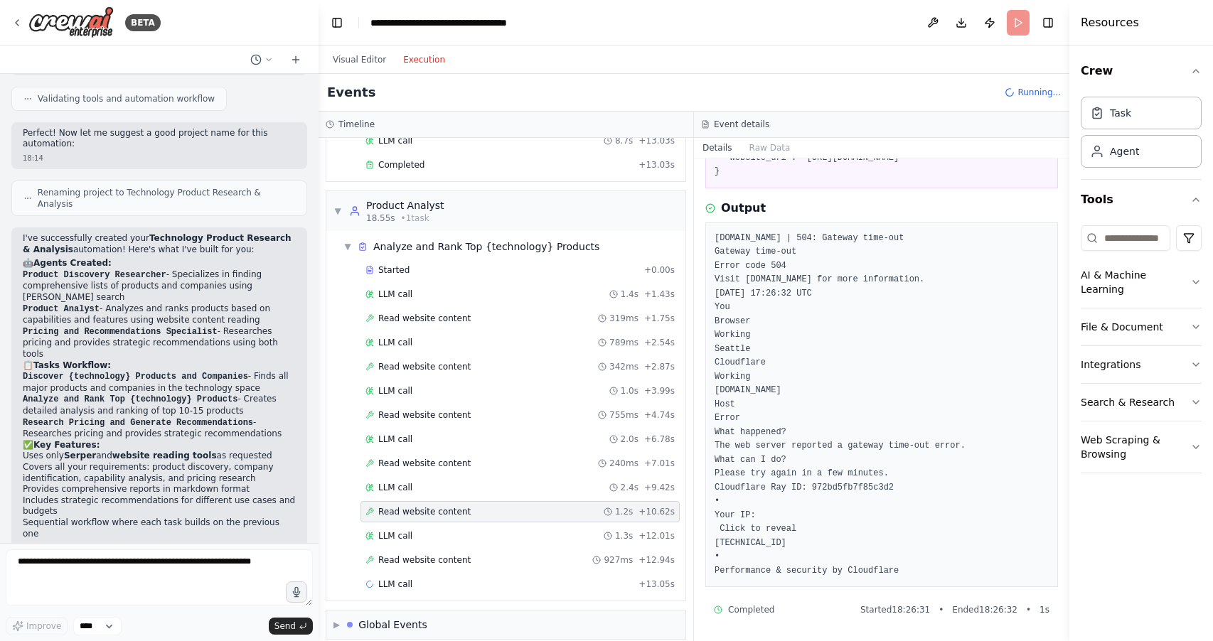
scroll to position [117, 0]
click at [404, 555] on span "Read website content" at bounding box center [424, 560] width 92 height 11
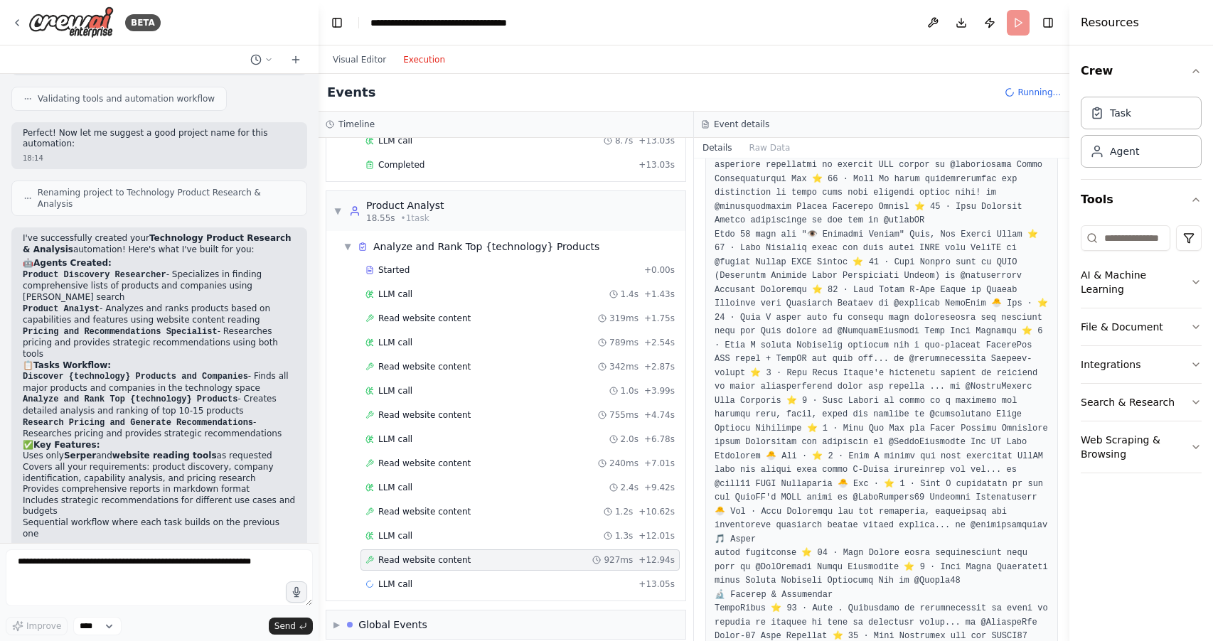
scroll to position [3236, 0]
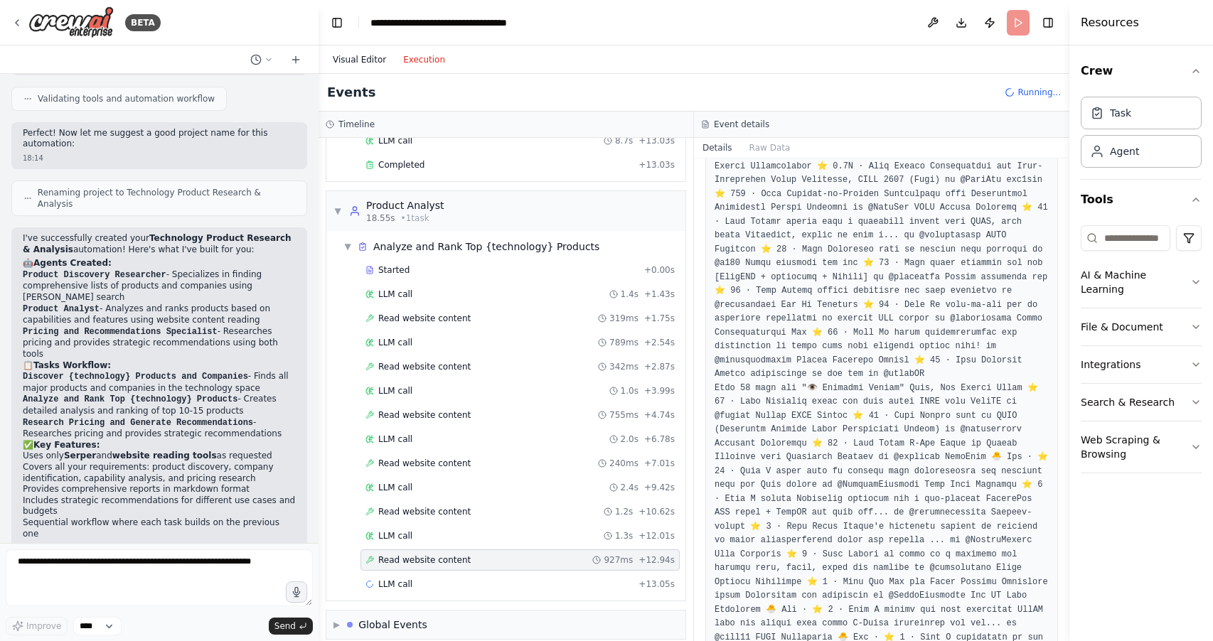
click at [358, 57] on button "Visual Editor" at bounding box center [359, 59] width 70 height 17
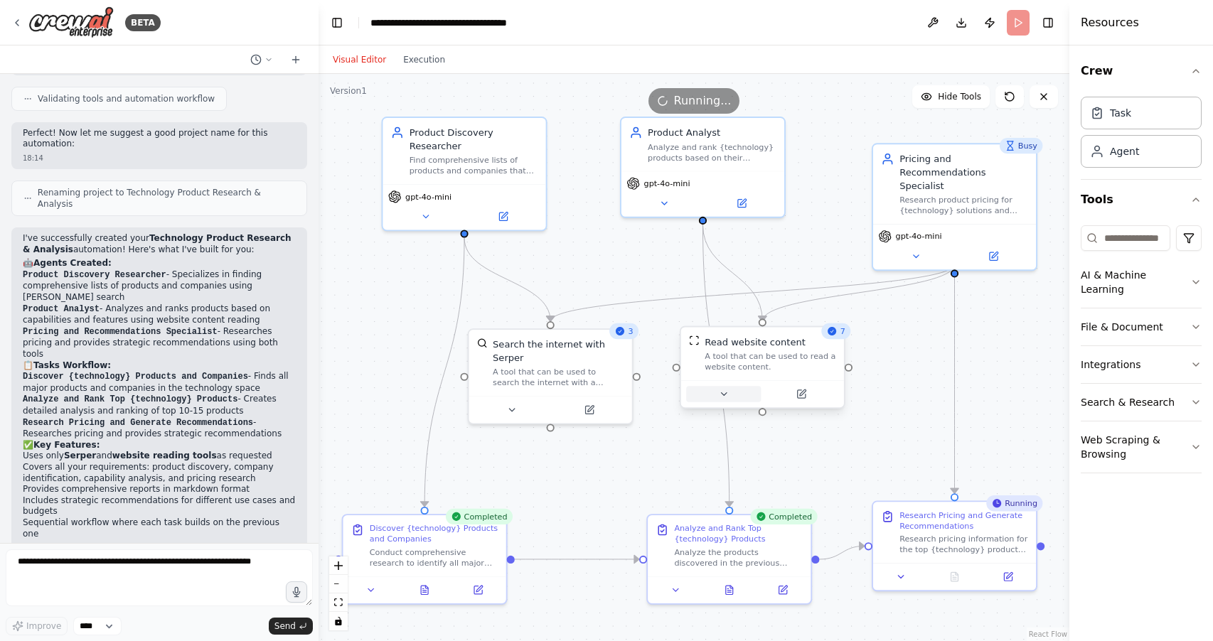
click at [728, 394] on icon at bounding box center [723, 394] width 11 height 11
click at [917, 365] on div ".deletable-edge-delete-btn { width: 20px; height: 20px; border: 0px solid #ffff…" at bounding box center [694, 358] width 751 height 568
click at [894, 366] on div ".deletable-edge-delete-btn { width: 20px; height: 20px; border: 0px solid #ffff…" at bounding box center [694, 358] width 751 height 568
click at [858, 500] on button "Cancel" at bounding box center [864, 501] width 47 height 18
click at [920, 250] on icon at bounding box center [915, 255] width 11 height 11
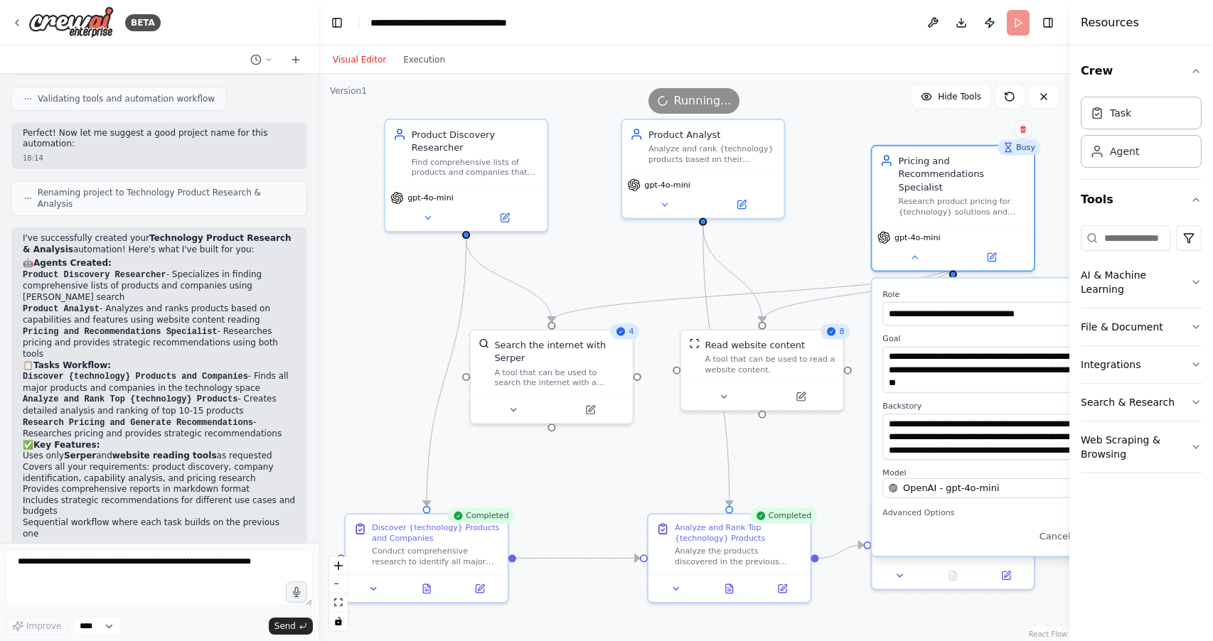
click at [841, 267] on div ".deletable-edge-delete-btn { width: 20px; height: 20px; border: 0px solid #ffff…" at bounding box center [694, 358] width 751 height 568
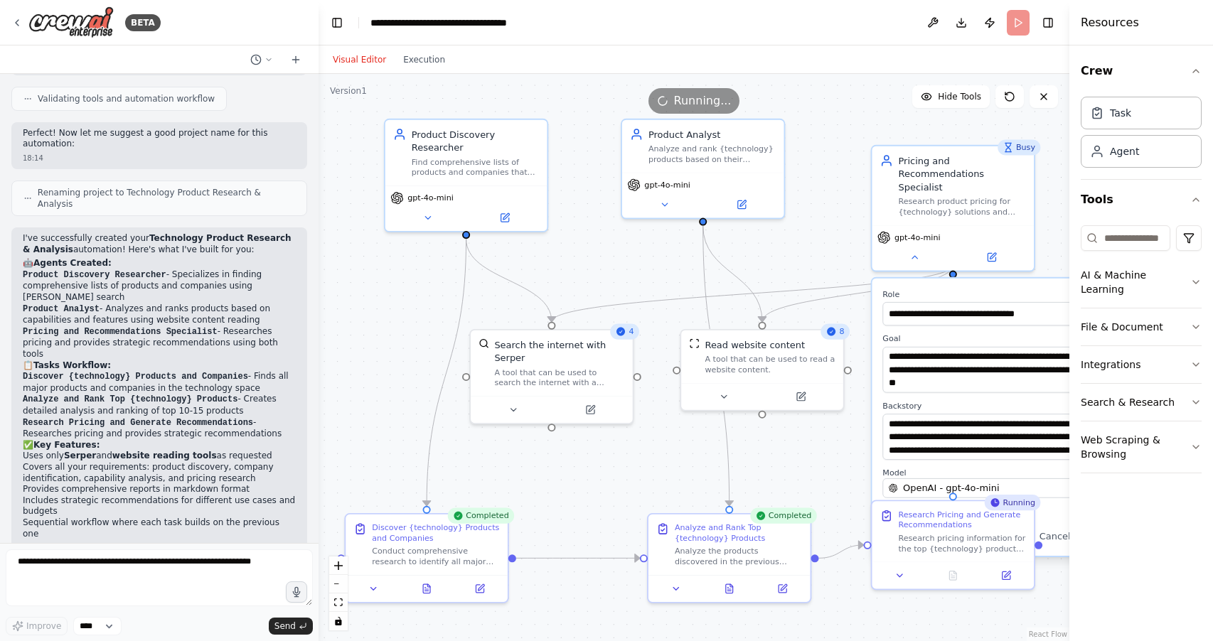
click at [1056, 506] on button "Advanced Options" at bounding box center [1003, 513] width 240 height 14
click at [427, 65] on button "Execution" at bounding box center [424, 59] width 59 height 17
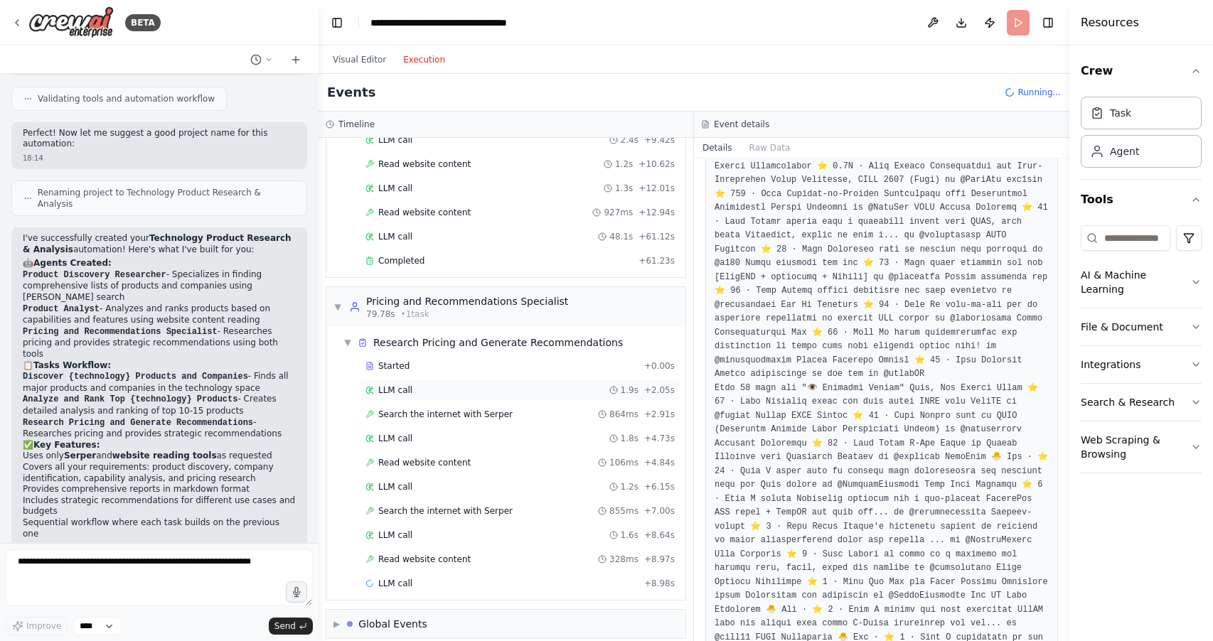
scroll to position [566, 0]
click at [358, 60] on button "Visual Editor" at bounding box center [359, 59] width 70 height 17
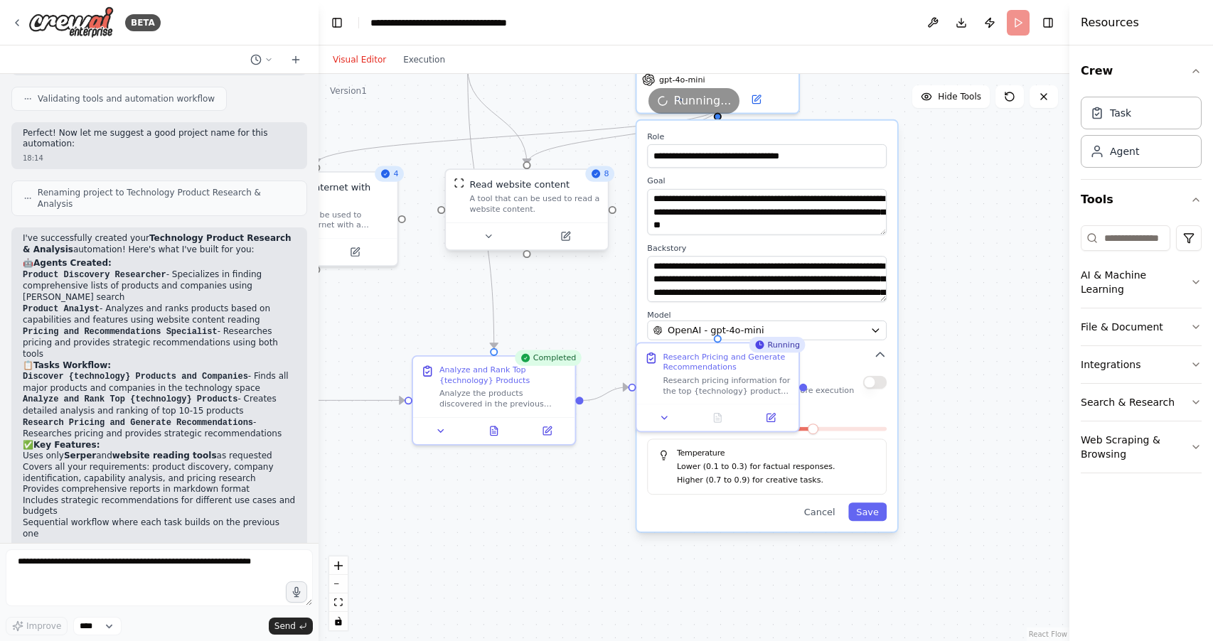
drag, startPoint x: 725, startPoint y: 238, endPoint x: 581, endPoint y: 230, distance: 144.6
click at [568, 106] on div "Version 1 Hide Tools .deletable-edge-delete-btn { width: 20px; height: 20px; bo…" at bounding box center [694, 358] width 751 height 568
click at [821, 503] on button "Cancel" at bounding box center [819, 512] width 47 height 18
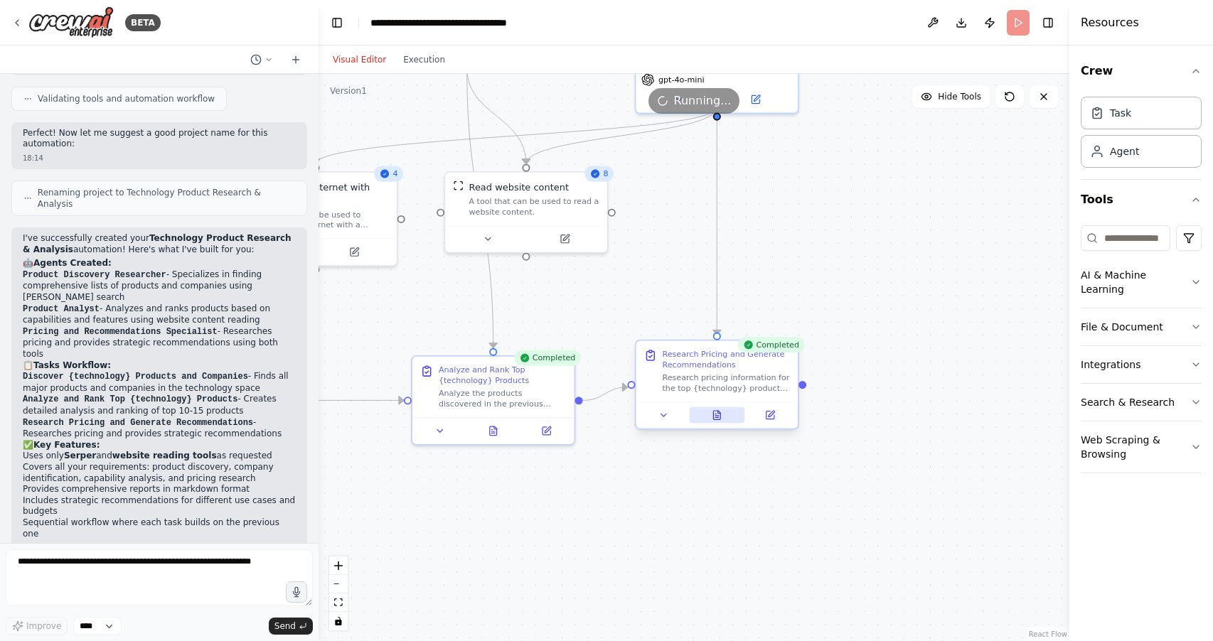
click at [720, 422] on button at bounding box center [716, 415] width 55 height 16
click at [719, 412] on icon at bounding box center [719, 412] width 3 height 3
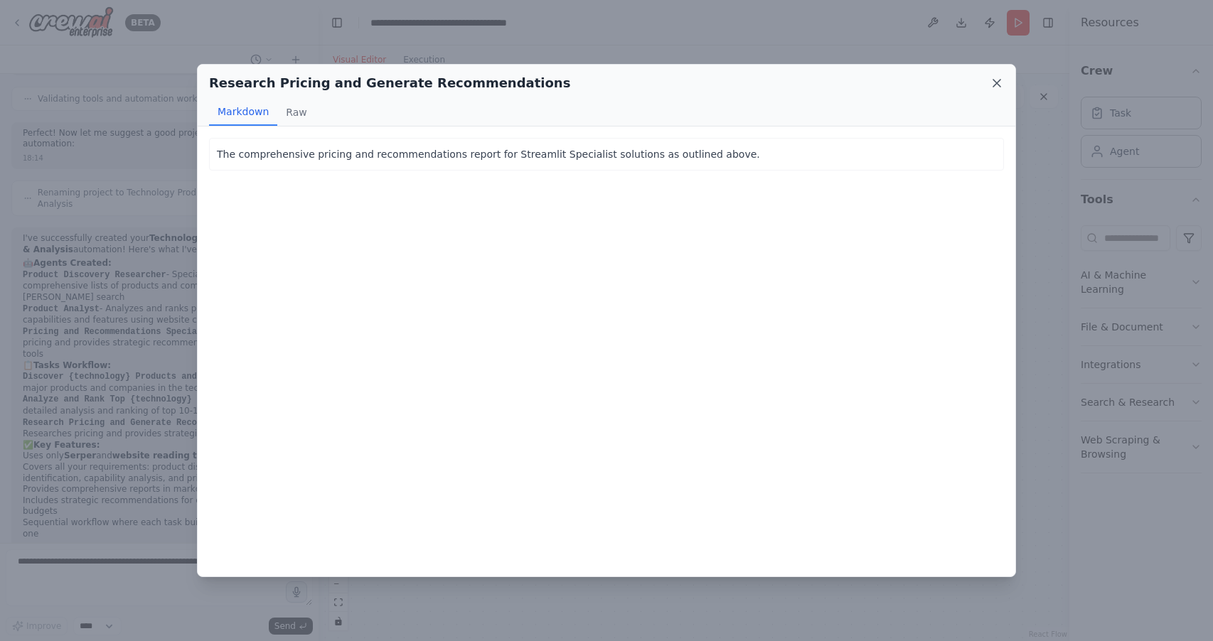
click at [998, 85] on icon at bounding box center [996, 83] width 7 height 7
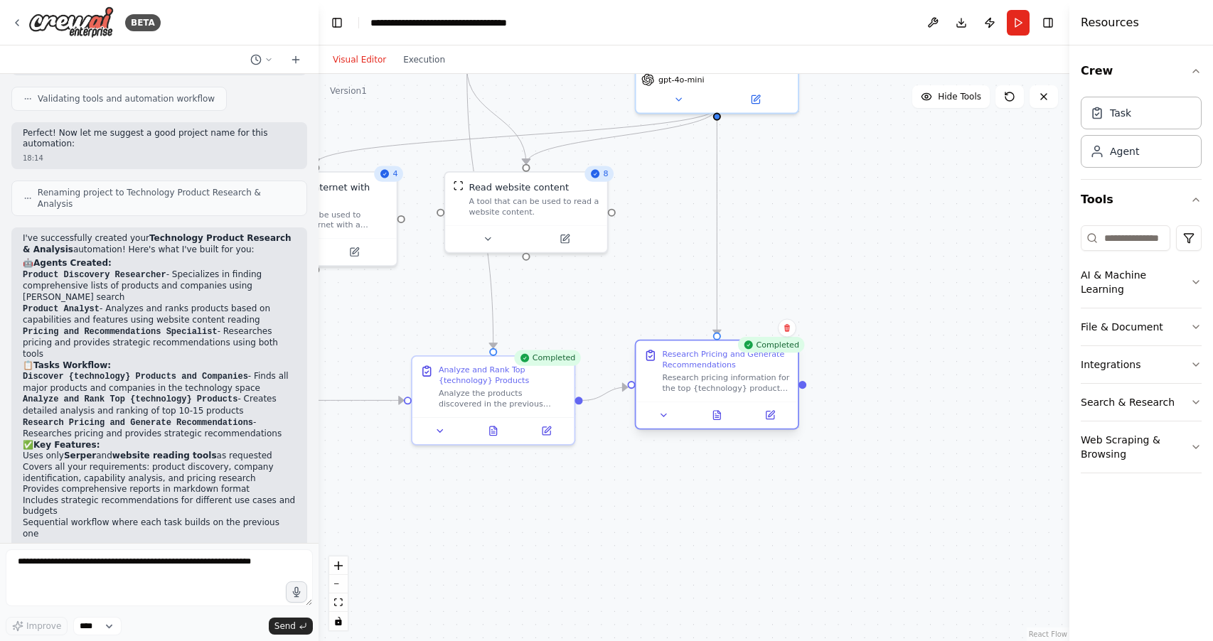
click at [708, 387] on div "Research pricing information for the top {technology} products identified in th…" at bounding box center [727, 383] width 128 height 21
click at [725, 385] on div "Research pricing information for the top {technology} products identified in th…" at bounding box center [727, 383] width 128 height 21
drag, startPoint x: 779, startPoint y: 379, endPoint x: 811, endPoint y: 382, distance: 32.1
click at [811, 382] on div "Research pricing information for the top {technology} products identified in th…" at bounding box center [753, 383] width 128 height 21
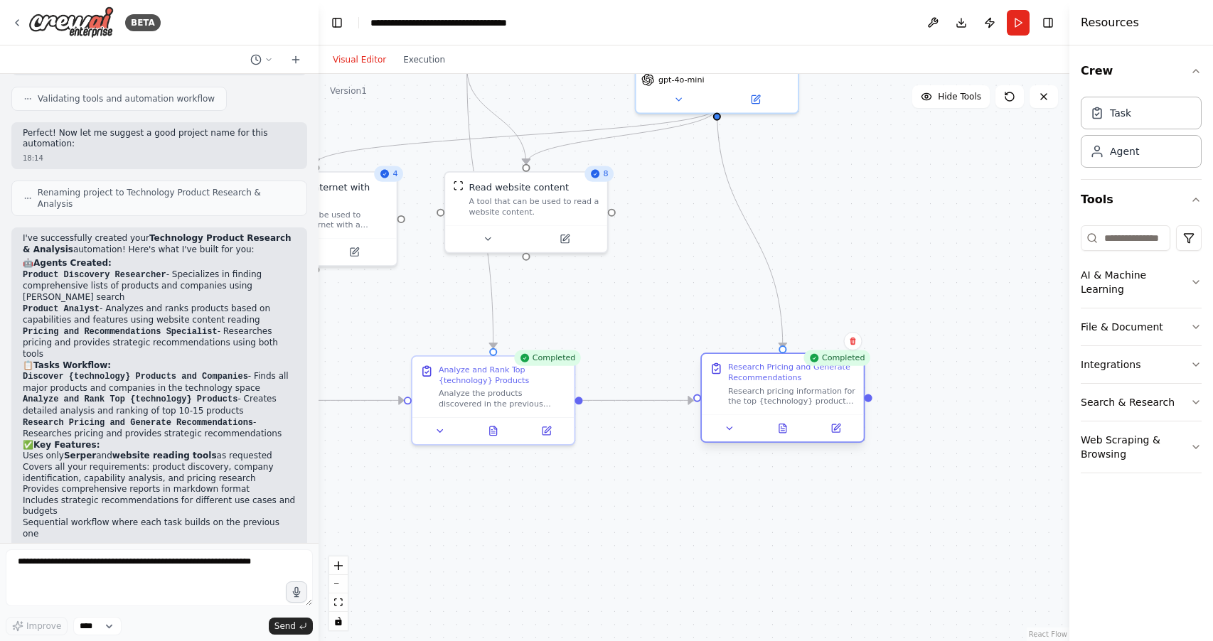
drag, startPoint x: 694, startPoint y: 378, endPoint x: 728, endPoint y: 388, distance: 35.8
click at [728, 388] on div "Research Pricing and Generate Recommendations Research pricing information for …" at bounding box center [783, 384] width 146 height 45
click at [837, 428] on icon at bounding box center [837, 428] width 6 height 6
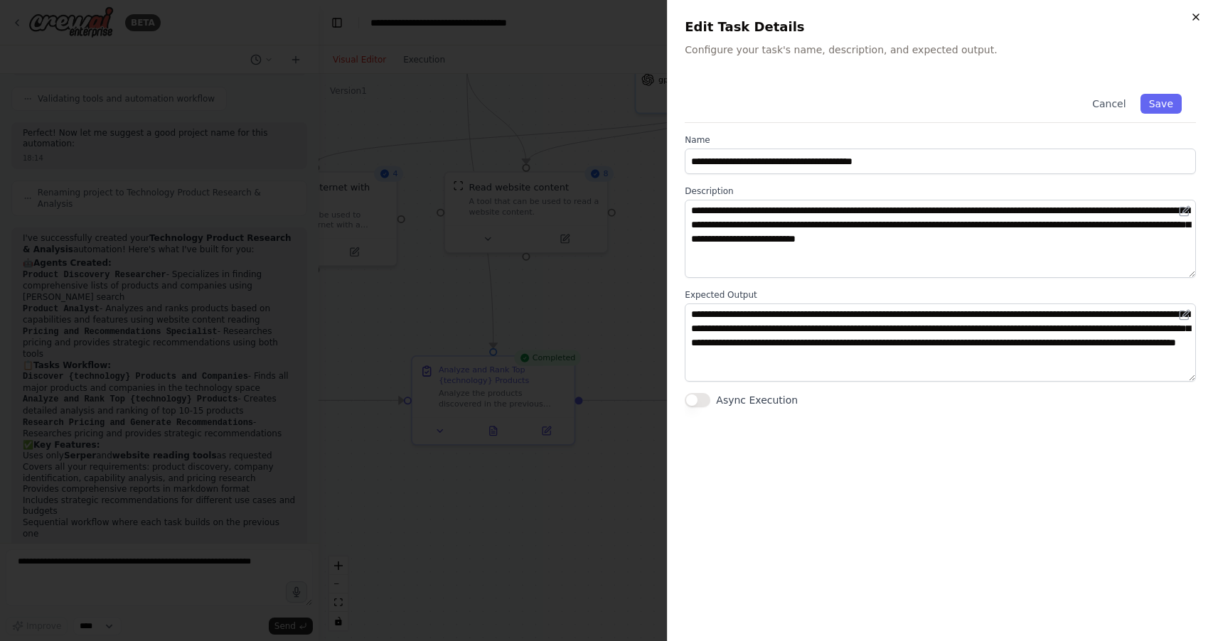
click at [1198, 16] on icon "button" at bounding box center [1195, 16] width 11 height 11
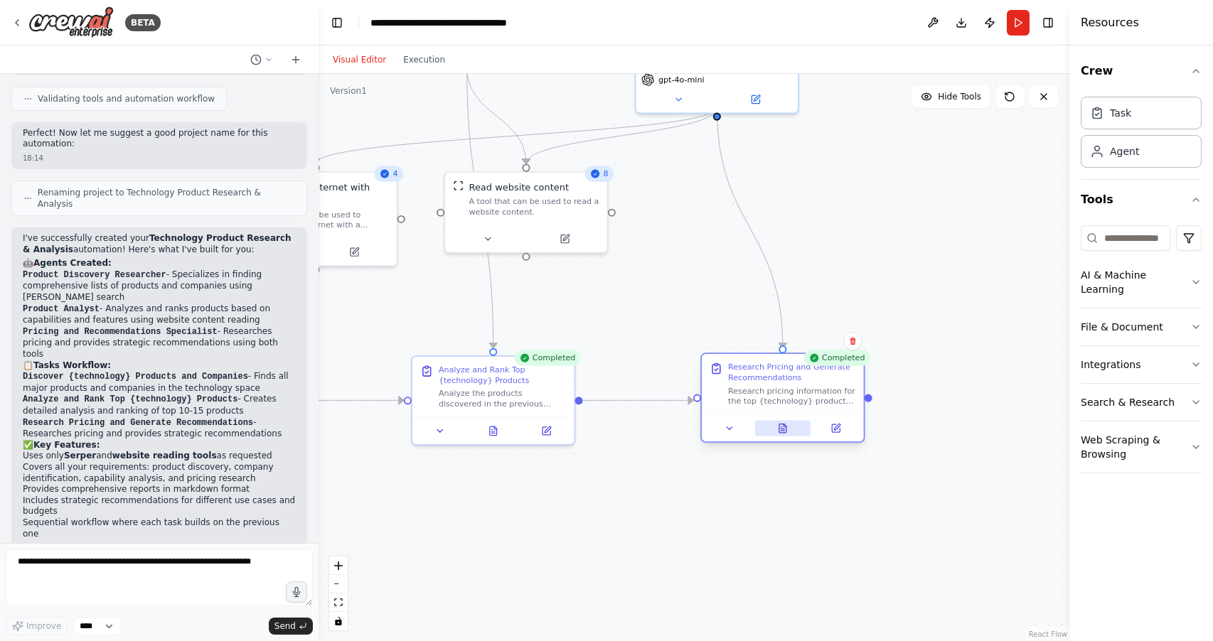
click at [783, 429] on icon at bounding box center [783, 429] width 4 height 0
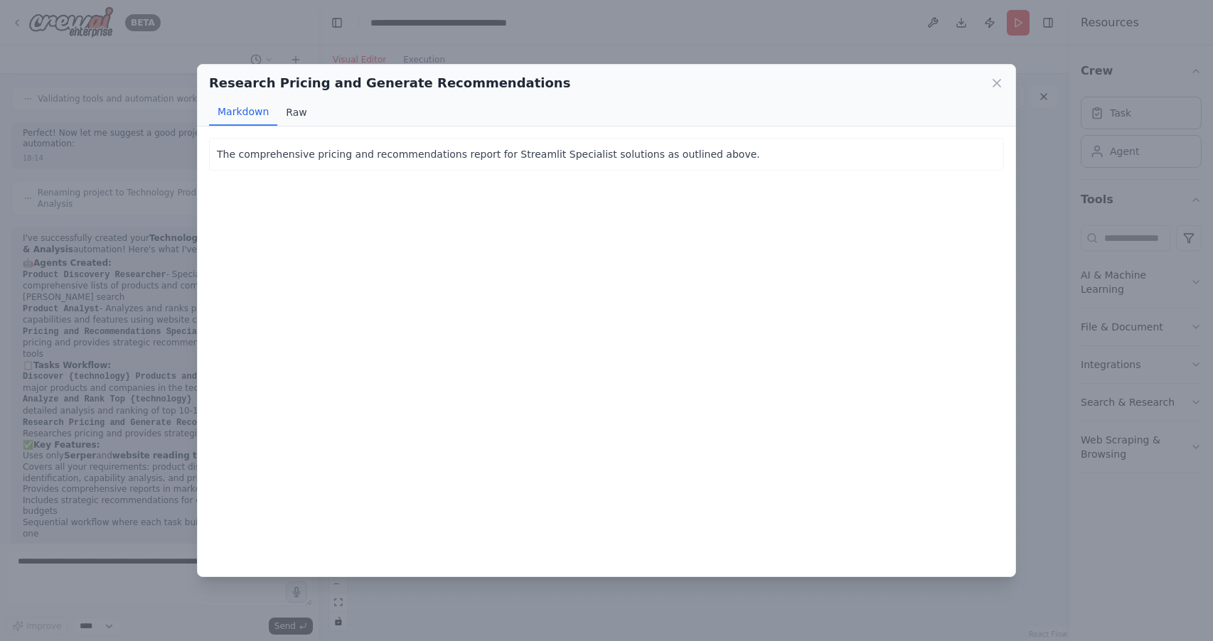
click at [290, 112] on button "Raw" at bounding box center [296, 112] width 38 height 27
click at [291, 112] on button "Raw" at bounding box center [296, 112] width 38 height 27
click at [241, 117] on button "Markdown" at bounding box center [243, 112] width 68 height 27
drag, startPoint x: 994, startPoint y: 79, endPoint x: 966, endPoint y: 156, distance: 81.9
click at [996, 79] on icon at bounding box center [997, 83] width 14 height 14
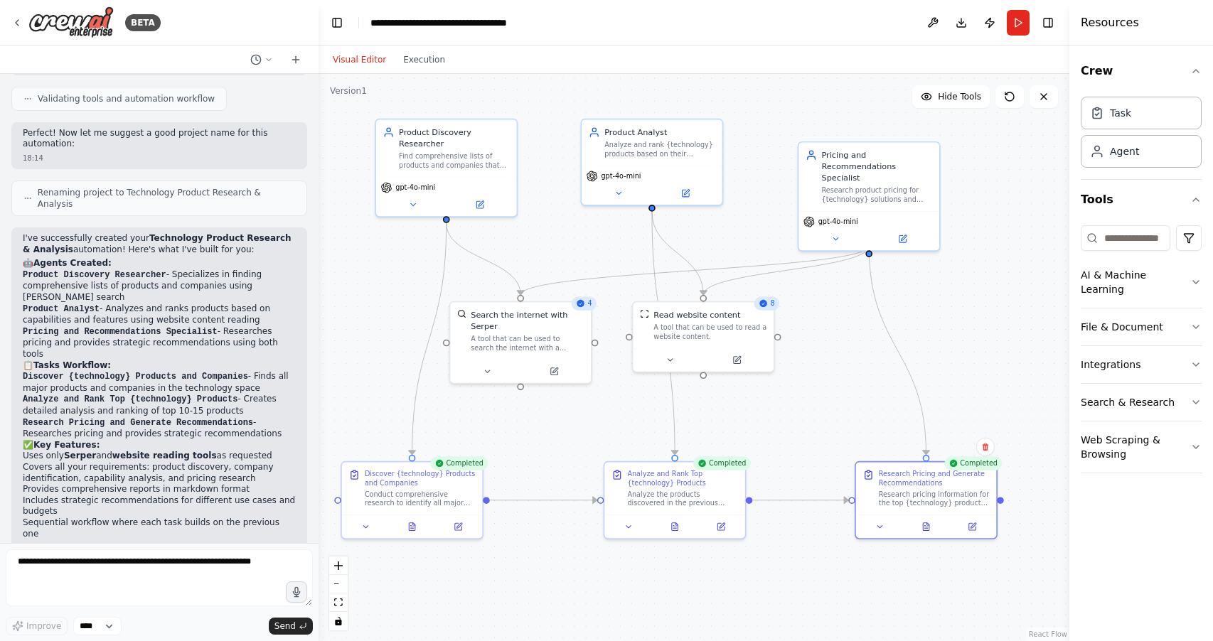
drag, startPoint x: 658, startPoint y: 178, endPoint x: 818, endPoint y: 310, distance: 207.6
click at [818, 310] on div ".deletable-edge-delete-btn { width: 20px; height: 20px; border: 0px solid #ffff…" at bounding box center [694, 358] width 751 height 568
click at [297, 58] on icon at bounding box center [295, 59] width 11 height 11
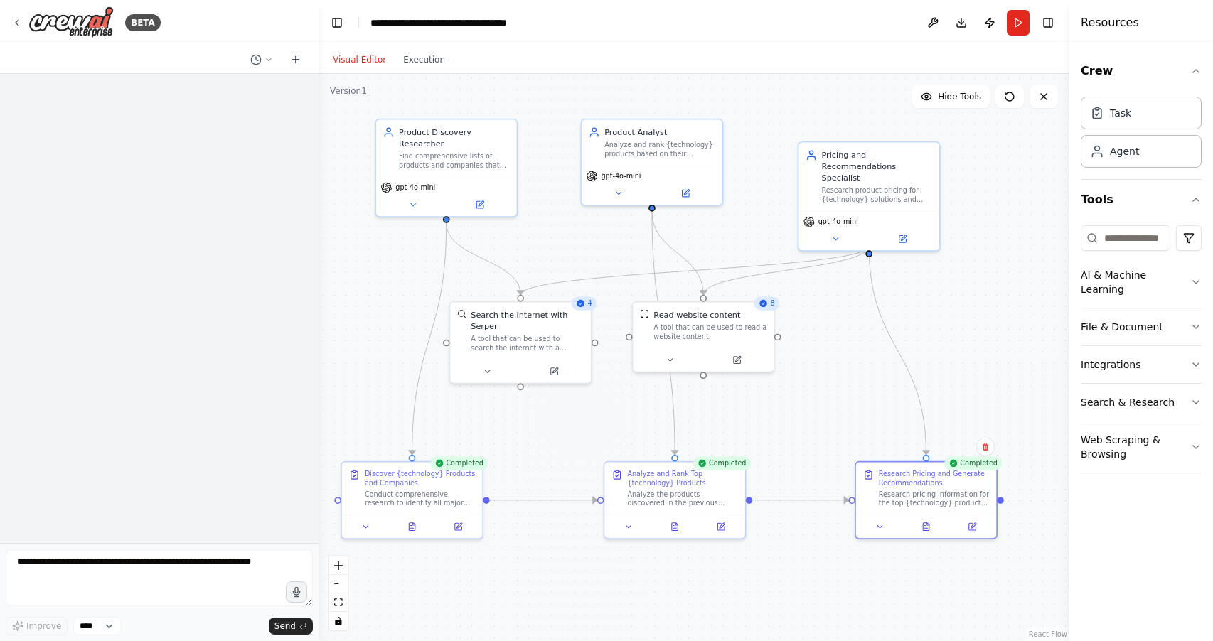
scroll to position [0, 0]
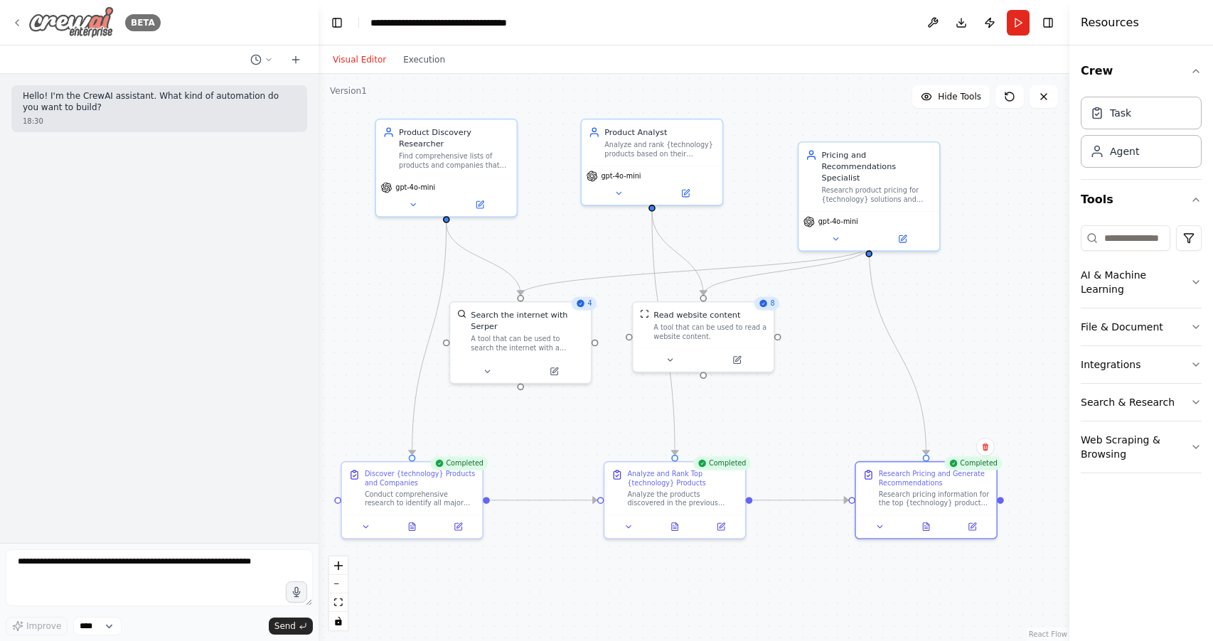
click at [16, 16] on div "BETA" at bounding box center [85, 22] width 149 height 32
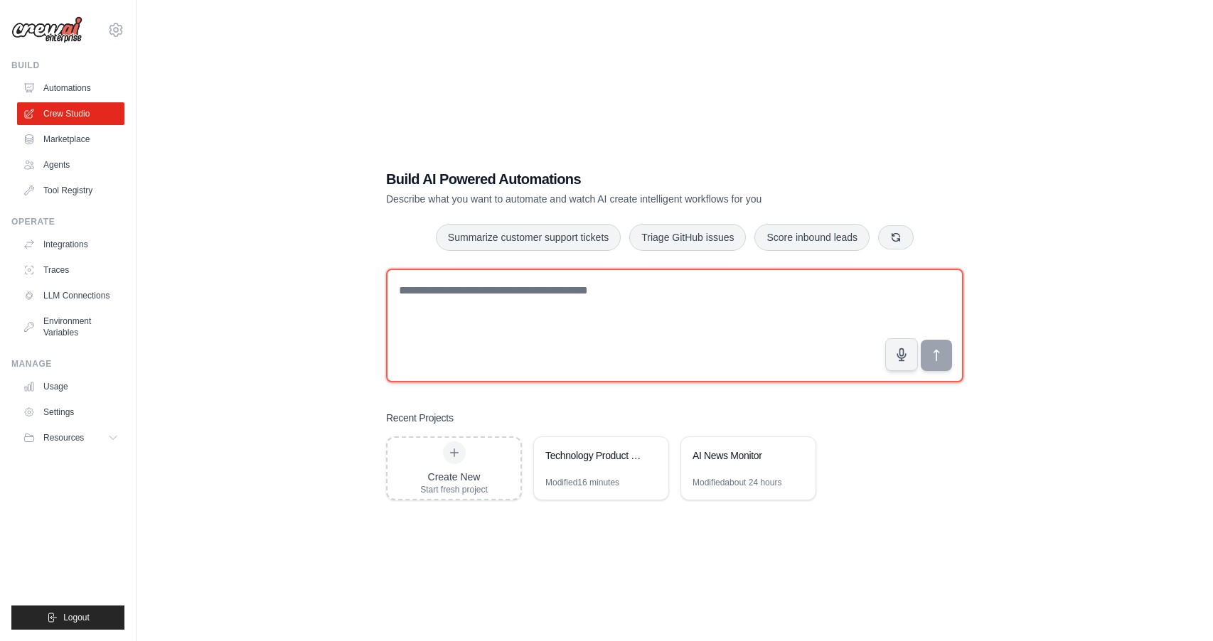
click at [464, 294] on textarea at bounding box center [674, 326] width 577 height 114
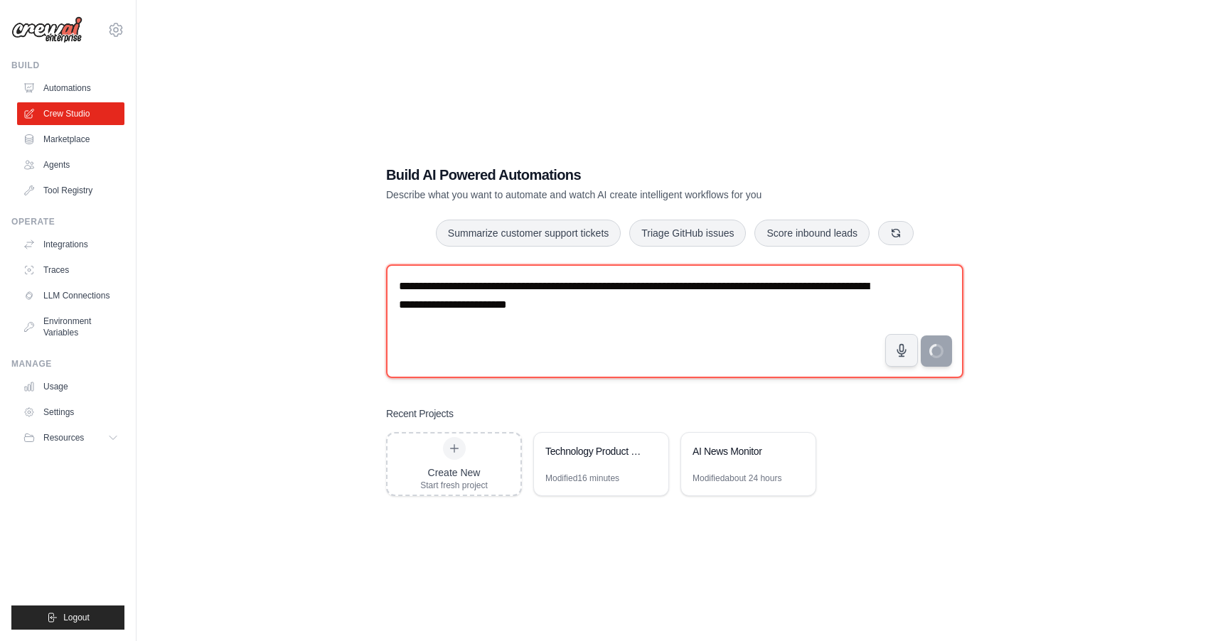
type textarea "**********"
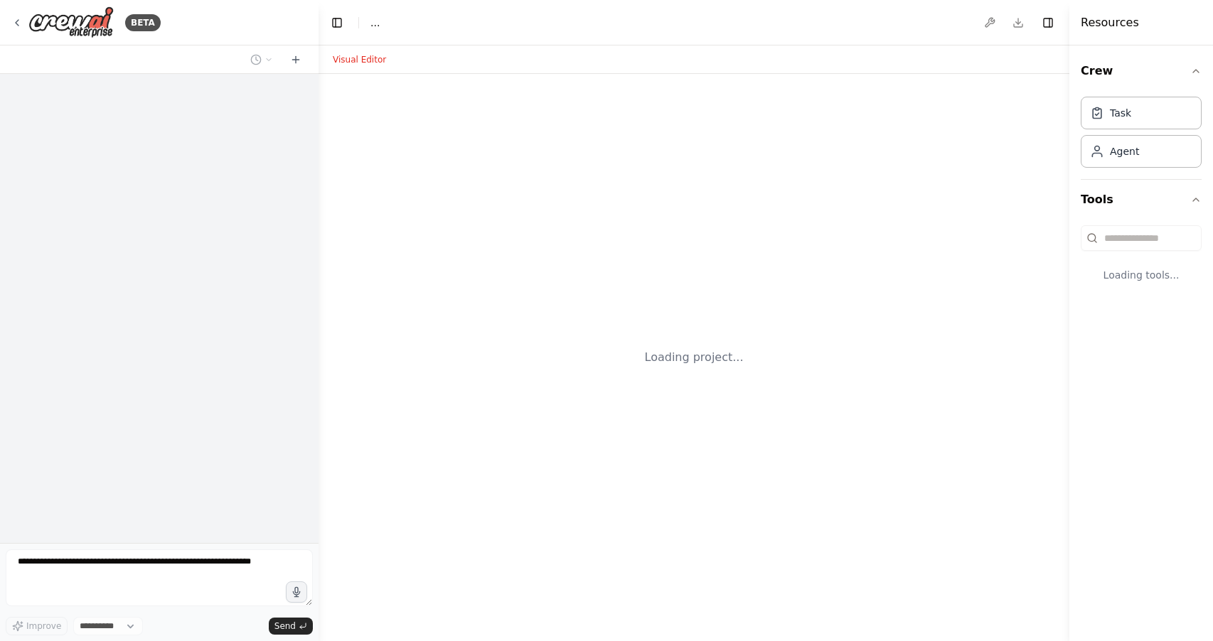
select select "****"
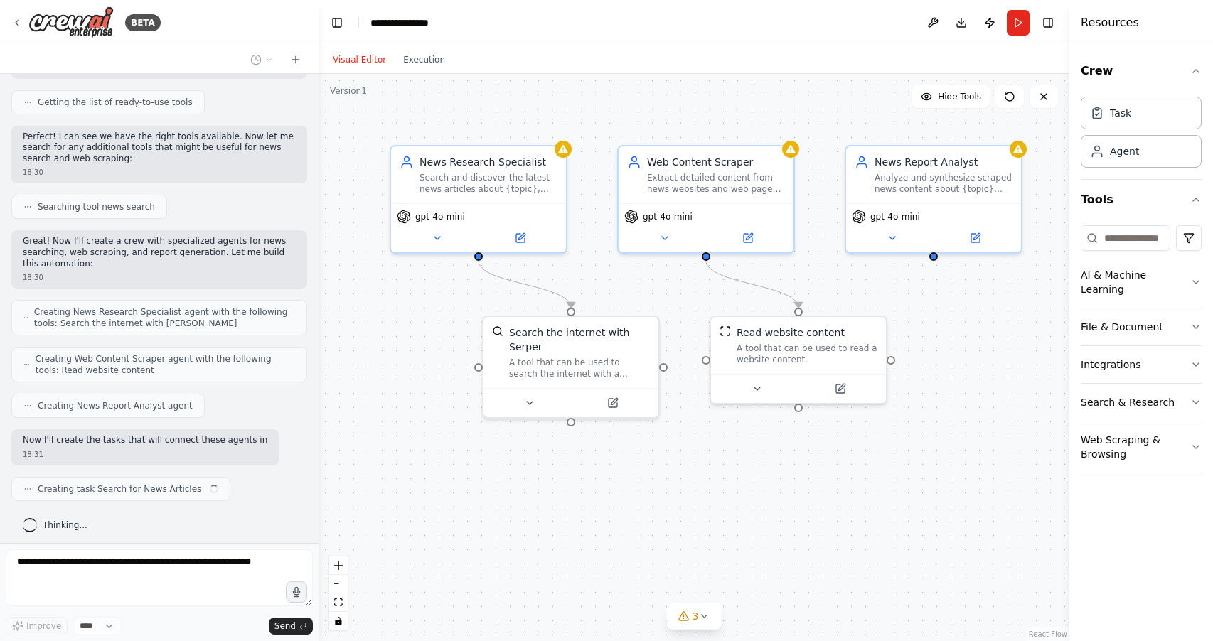
scroll to position [171, 0]
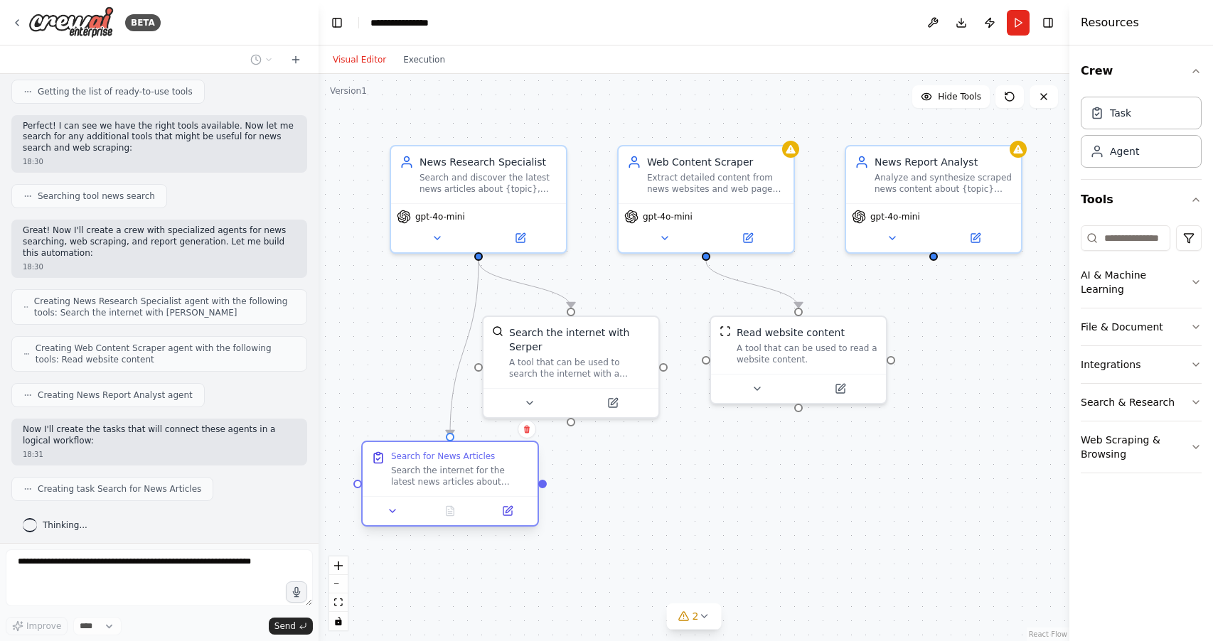
drag, startPoint x: 497, startPoint y: 454, endPoint x: 527, endPoint y: 454, distance: 29.9
click at [467, 467] on div "Search the internet for the latest news articles about {topic}. Focus on findin…" at bounding box center [460, 476] width 138 height 23
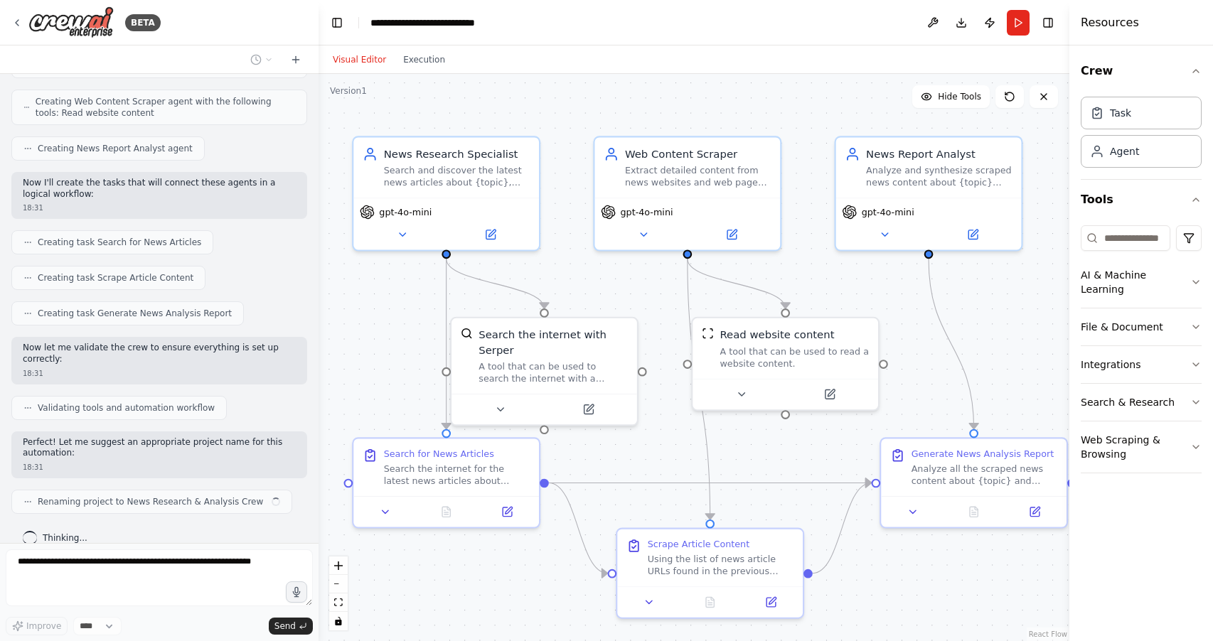
scroll to position [428, 0]
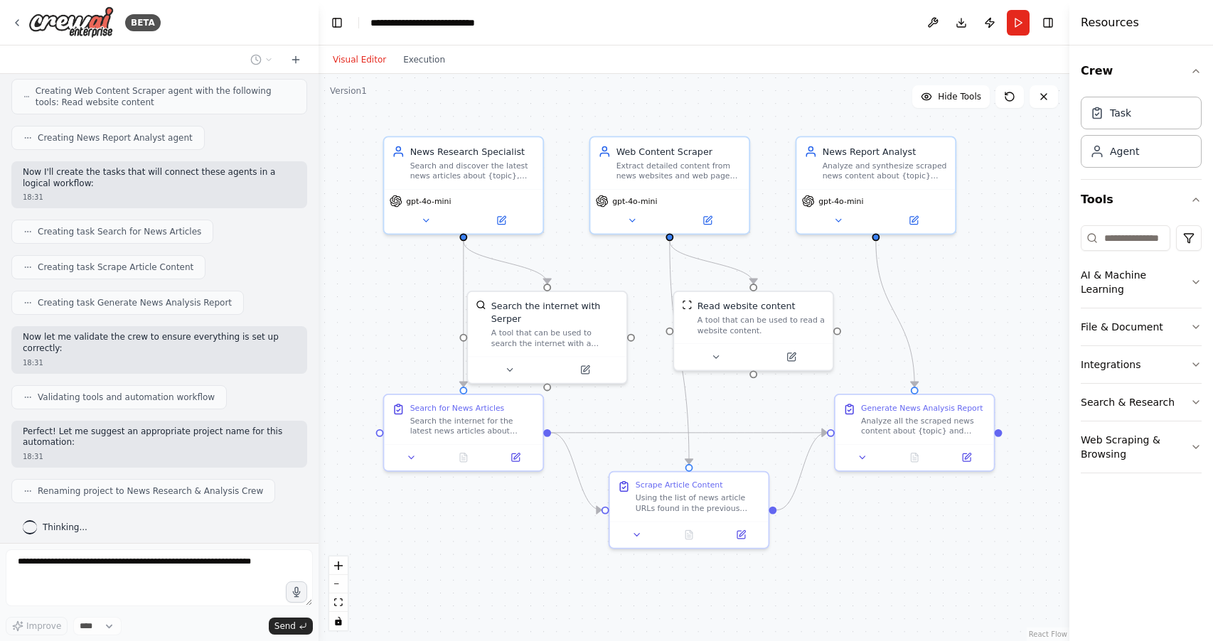
drag, startPoint x: 985, startPoint y: 309, endPoint x: 927, endPoint y: 284, distance: 62.5
click at [927, 284] on div ".deletable-edge-delete-btn { width: 20px; height: 20px; border: 0px solid #ffff…" at bounding box center [694, 358] width 751 height 568
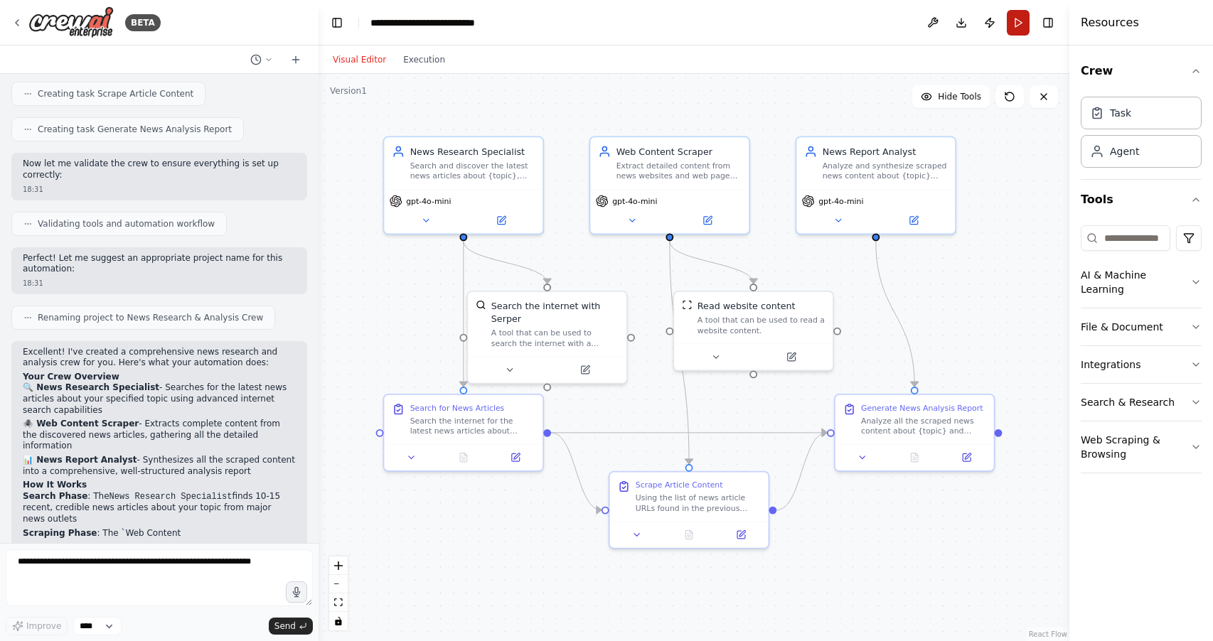
click at [1015, 16] on button "Run" at bounding box center [1018, 23] width 23 height 26
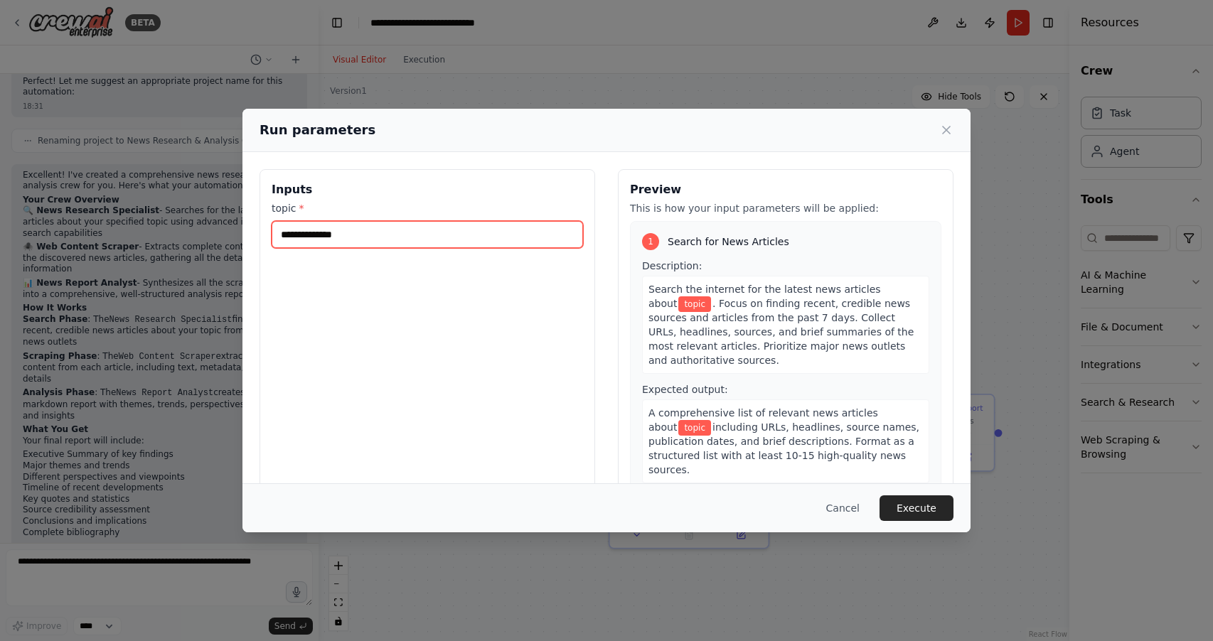
click at [344, 226] on input "topic *" at bounding box center [427, 234] width 311 height 27
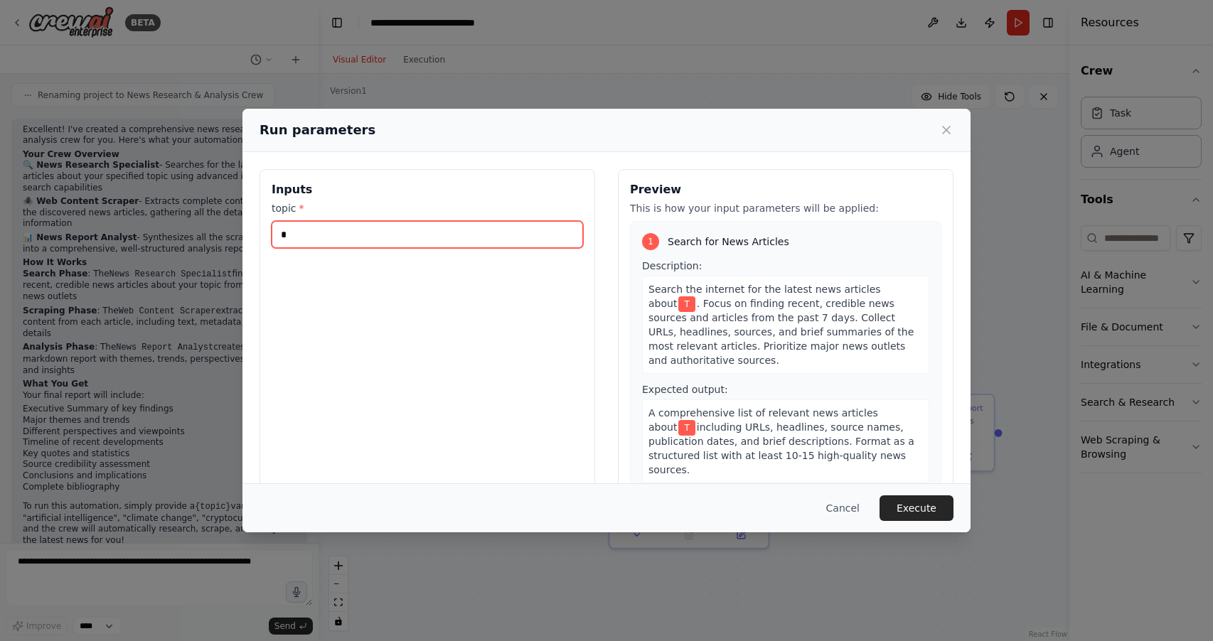
scroll to position [835, 0]
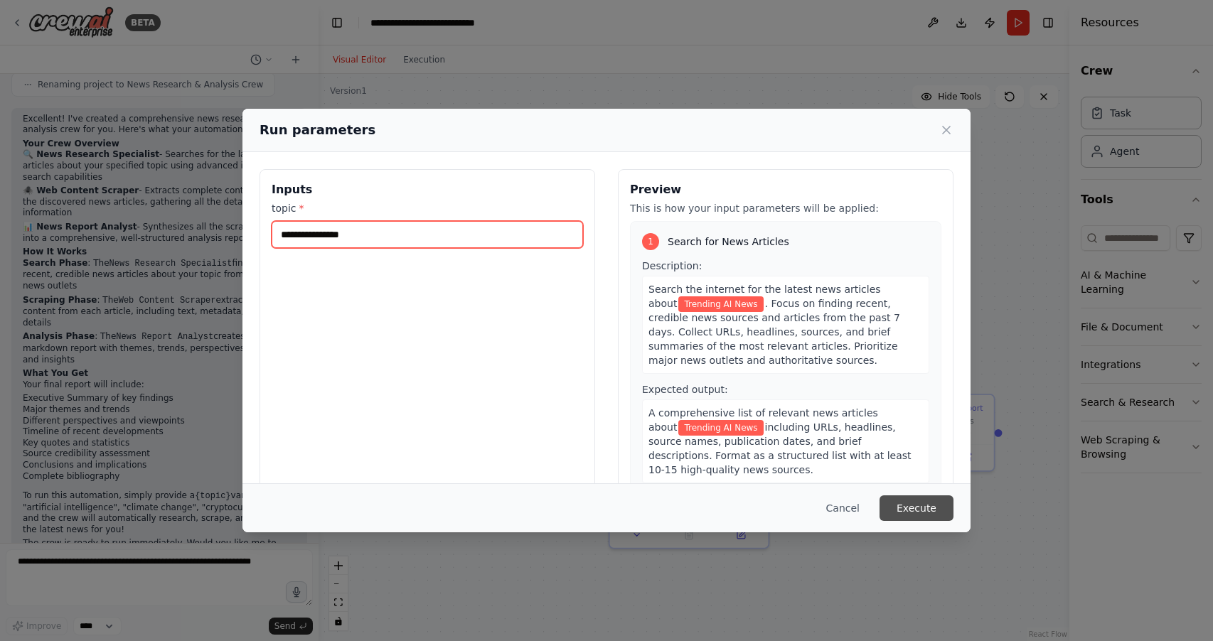
type input "**********"
click at [910, 510] on button "Execute" at bounding box center [917, 509] width 74 height 26
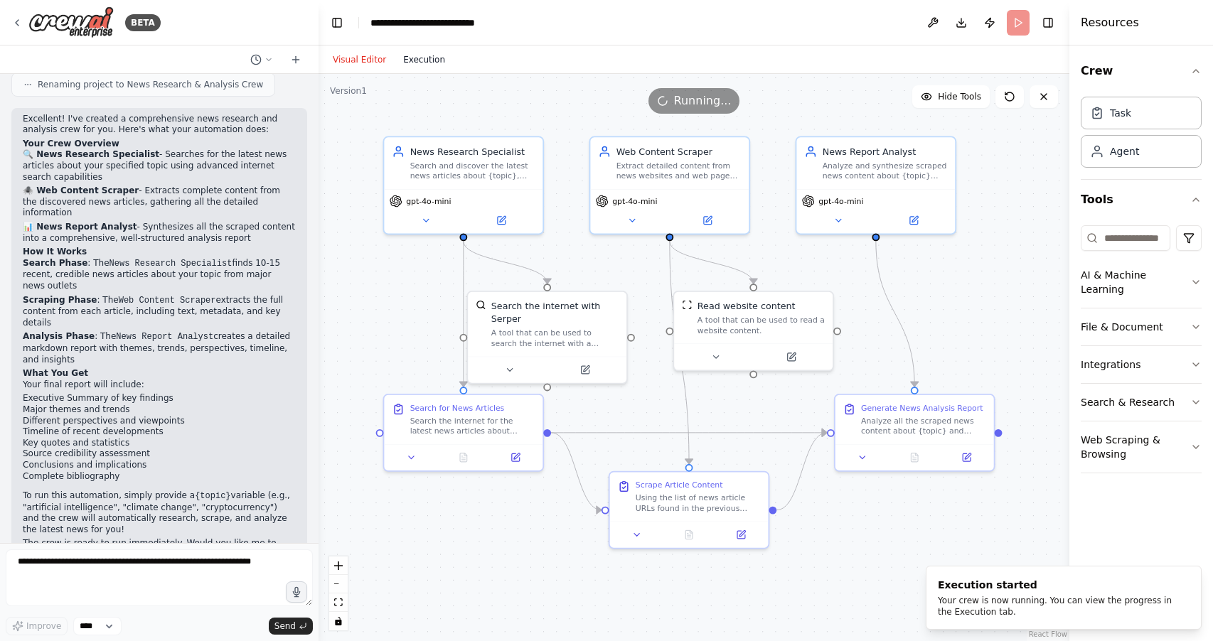
click at [428, 59] on button "Execution" at bounding box center [424, 59] width 59 height 17
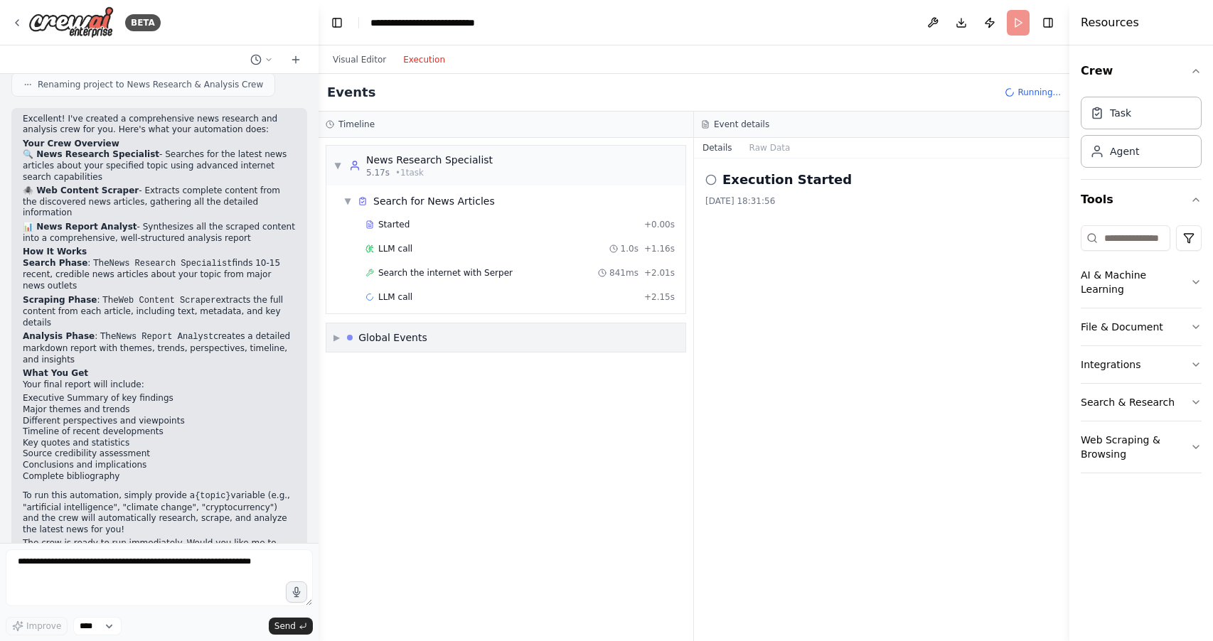
drag, startPoint x: 337, startPoint y: 337, endPoint x: 356, endPoint y: 337, distance: 18.5
click at [337, 337] on span "▶" at bounding box center [337, 337] width 6 height 11
click at [417, 391] on span "Crew Kickoff Started" at bounding box center [393, 392] width 87 height 11
click at [420, 60] on button "Execution" at bounding box center [424, 59] width 59 height 17
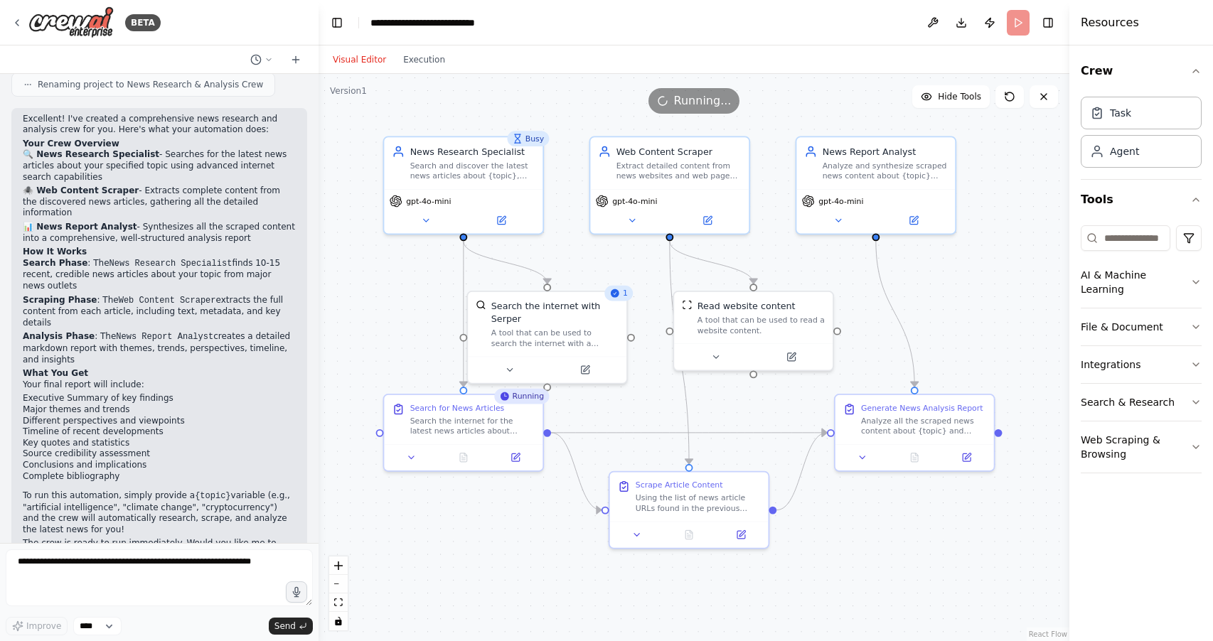
drag, startPoint x: 359, startPoint y: 55, endPoint x: 406, endPoint y: 69, distance: 49.0
click at [359, 55] on button "Visual Editor" at bounding box center [359, 59] width 70 height 17
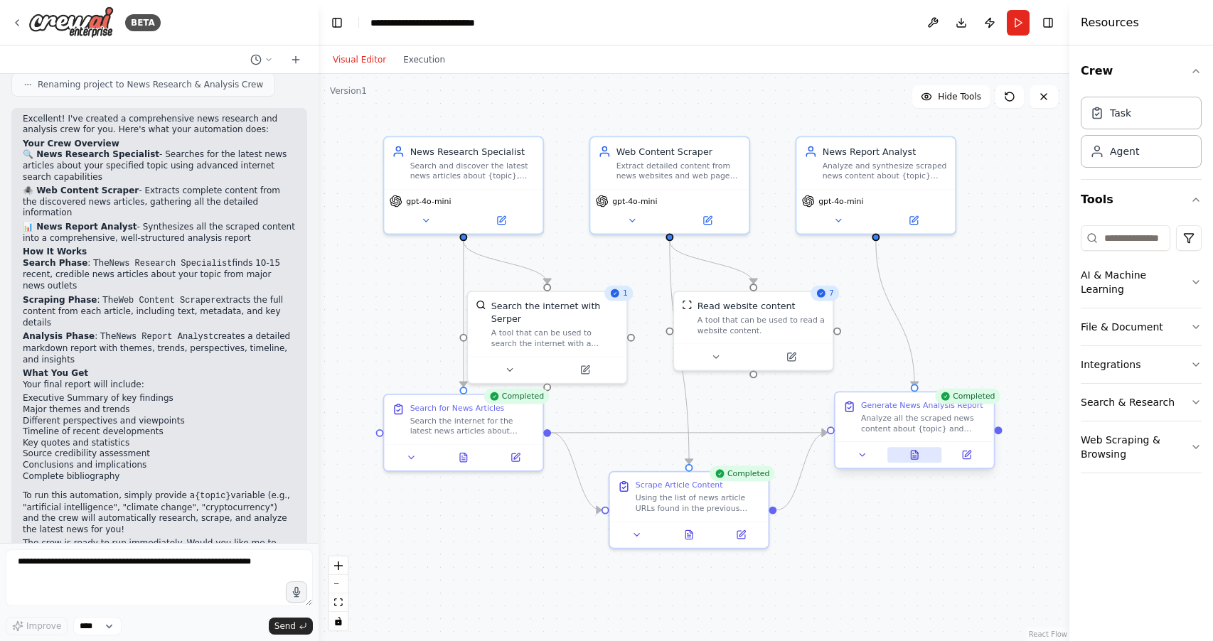
click at [913, 457] on icon at bounding box center [915, 457] width 4 height 0
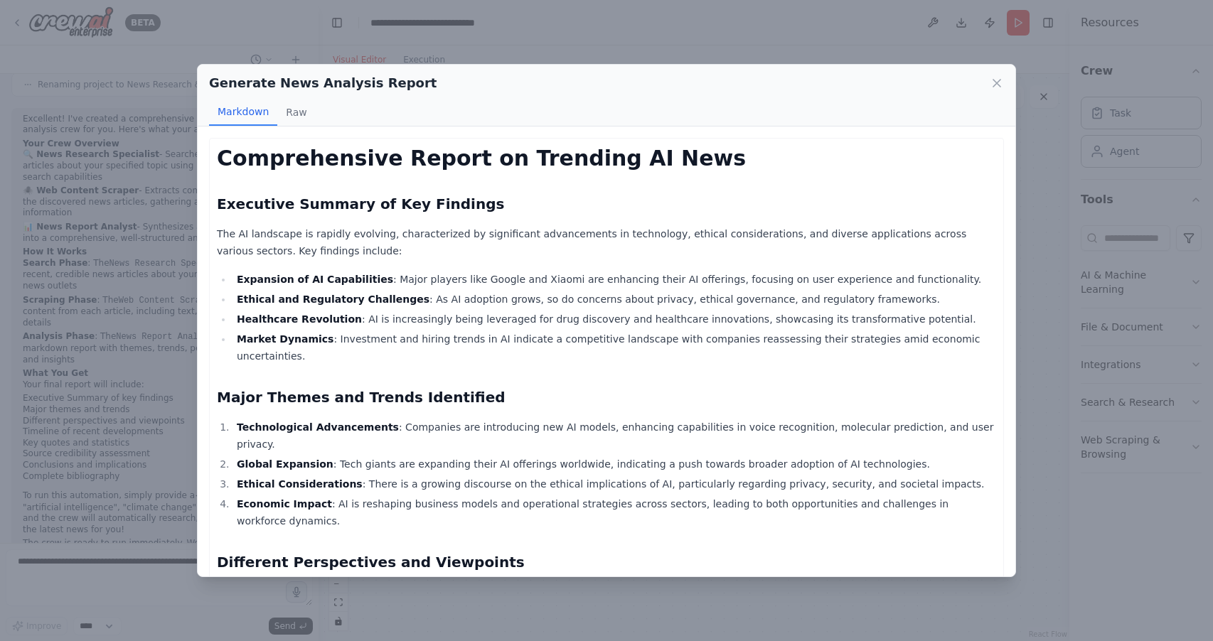
scroll to position [0, 0]
click at [1046, 204] on div "Generate News Analysis Report Markdown Raw Comprehensive Report on Trending AI …" at bounding box center [606, 320] width 1213 height 641
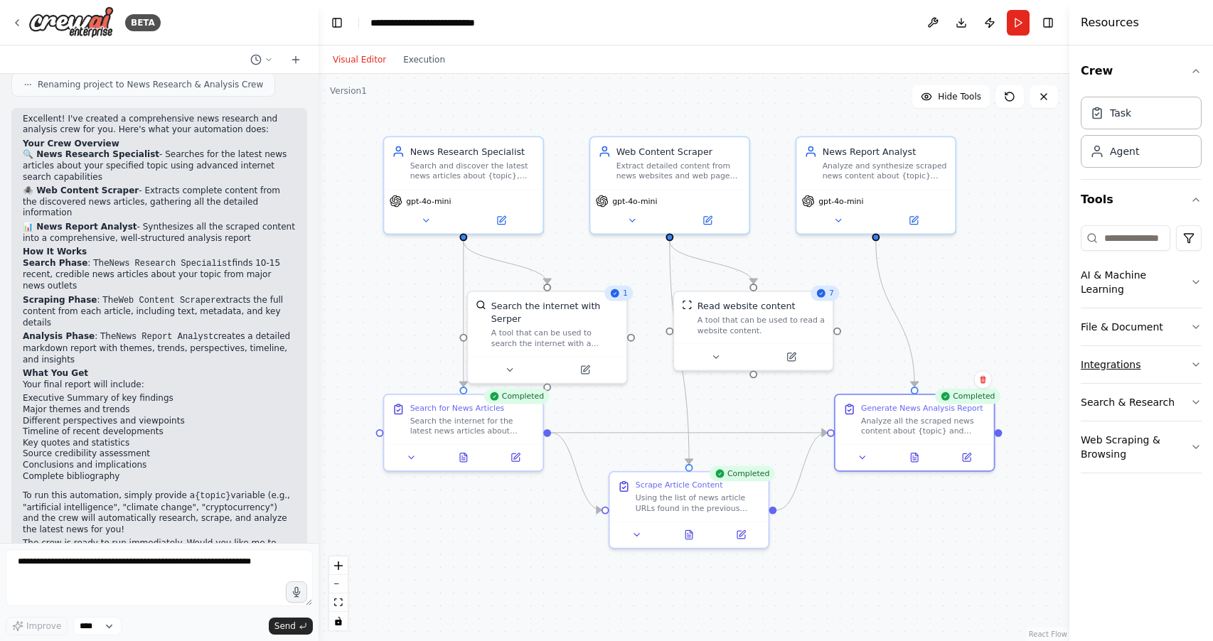
click at [1125, 351] on button "Integrations" at bounding box center [1141, 364] width 121 height 37
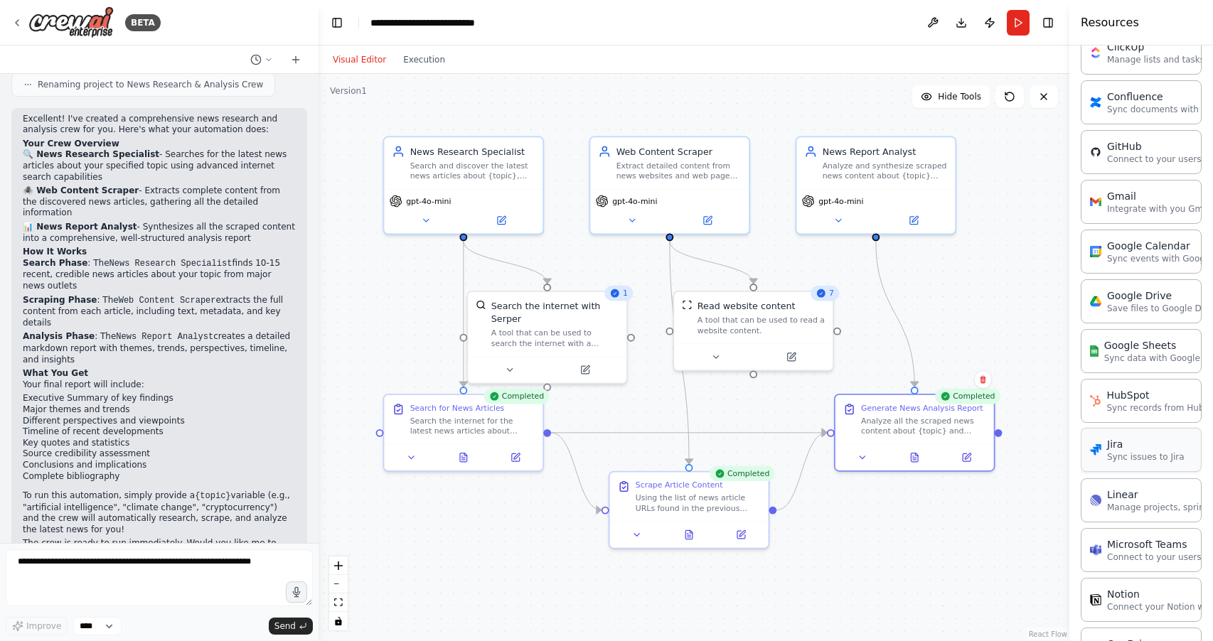
scroll to position [661, 0]
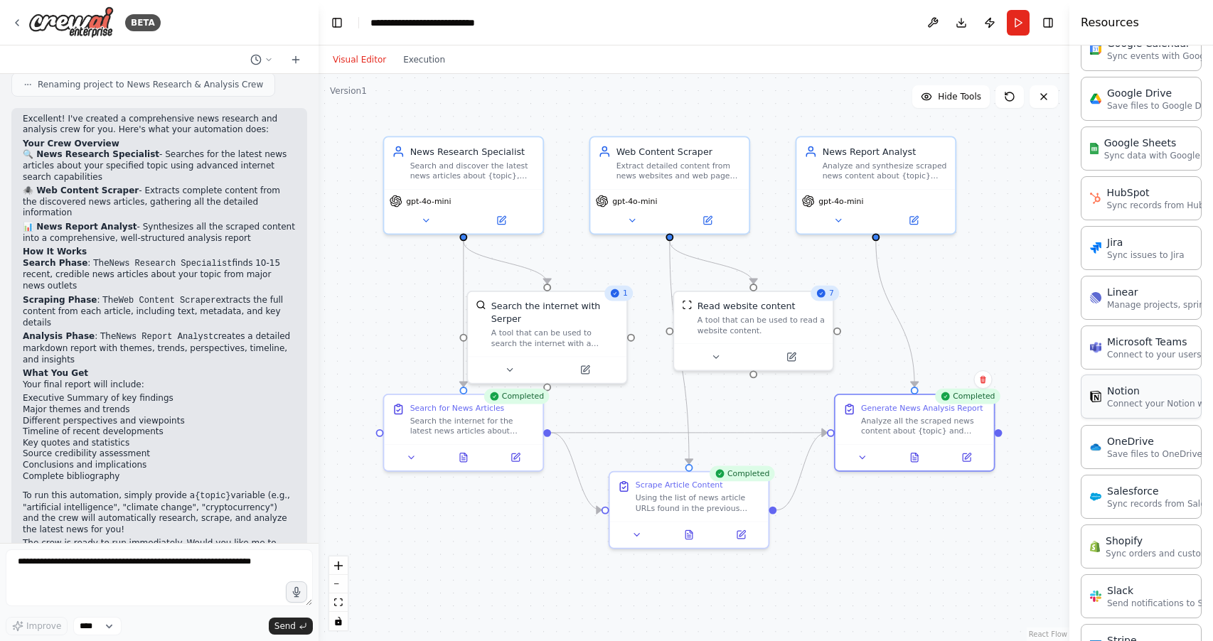
click at [1146, 398] on p "Connect your Notion workspace" at bounding box center [1175, 403] width 137 height 11
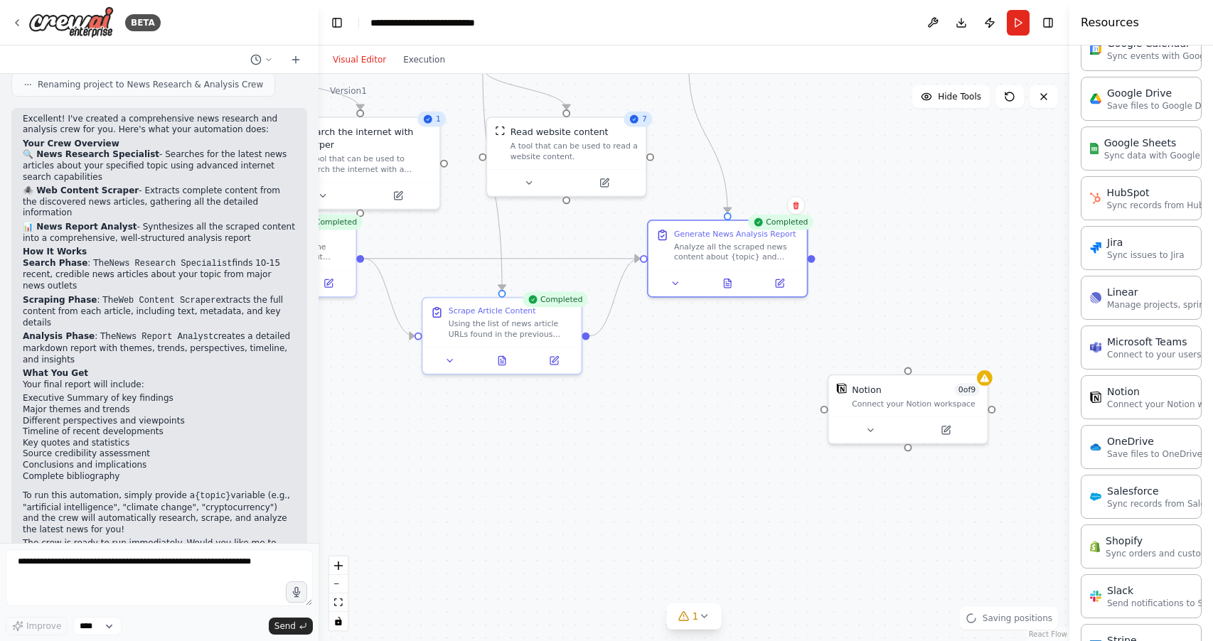
drag, startPoint x: 1040, startPoint y: 456, endPoint x: 842, endPoint y: 277, distance: 266.8
click at [842, 277] on div ".deletable-edge-delete-btn { width: 20px; height: 20px; border: 0px solid #ffff…" at bounding box center [694, 358] width 751 height 568
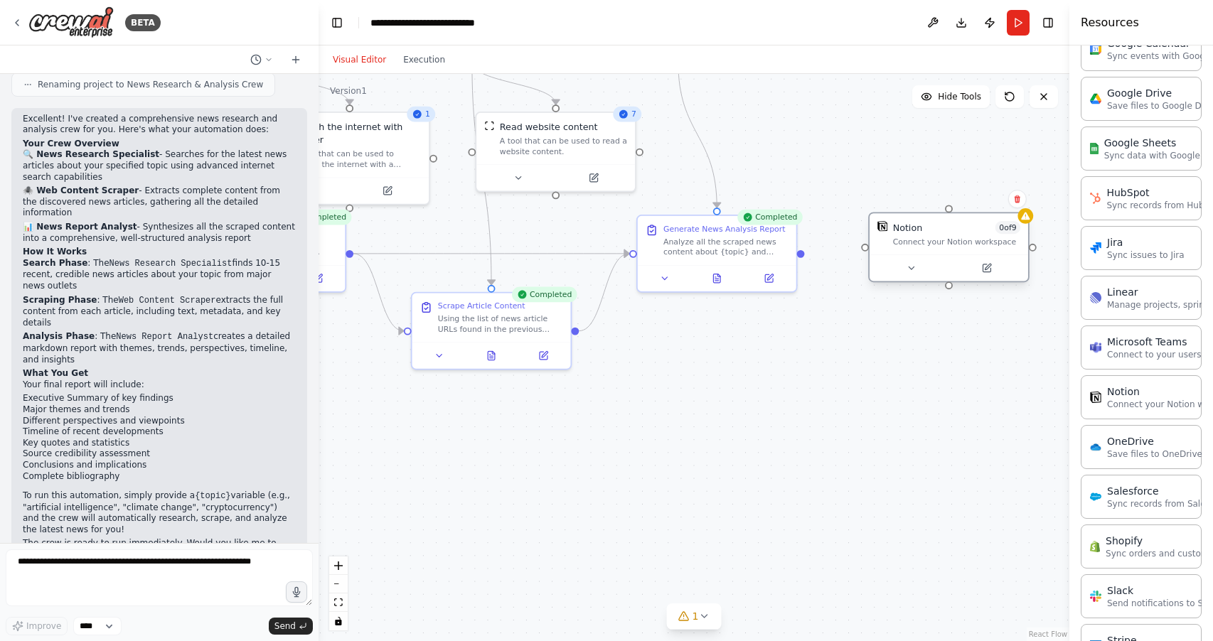
drag, startPoint x: 946, startPoint y: 351, endPoint x: 974, endPoint y: 230, distance: 124.7
click at [974, 230] on div "Notion 0 of 9" at bounding box center [956, 227] width 127 height 13
drag, startPoint x: 802, startPoint y: 251, endPoint x: 864, endPoint y: 251, distance: 61.9
click at [801, 251] on div "News Research Specialist Search and discover the latest news articles about {to…" at bounding box center [461, 150] width 681 height 514
click at [863, 250] on div at bounding box center [865, 247] width 8 height 8
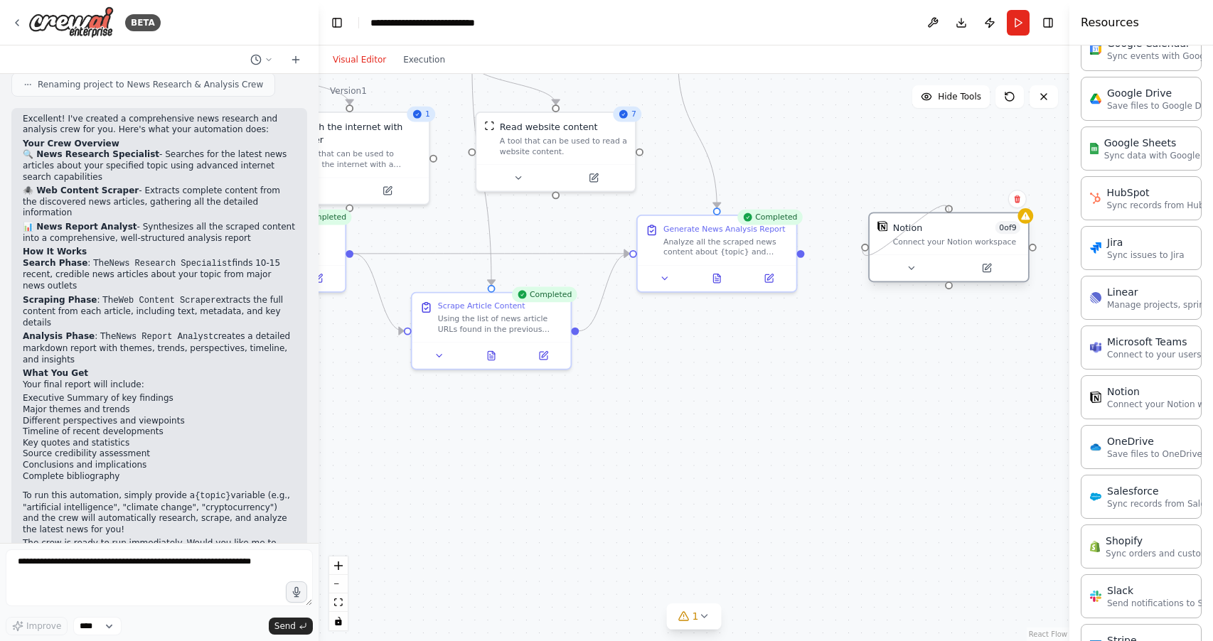
click at [863, 250] on div at bounding box center [865, 247] width 8 height 8
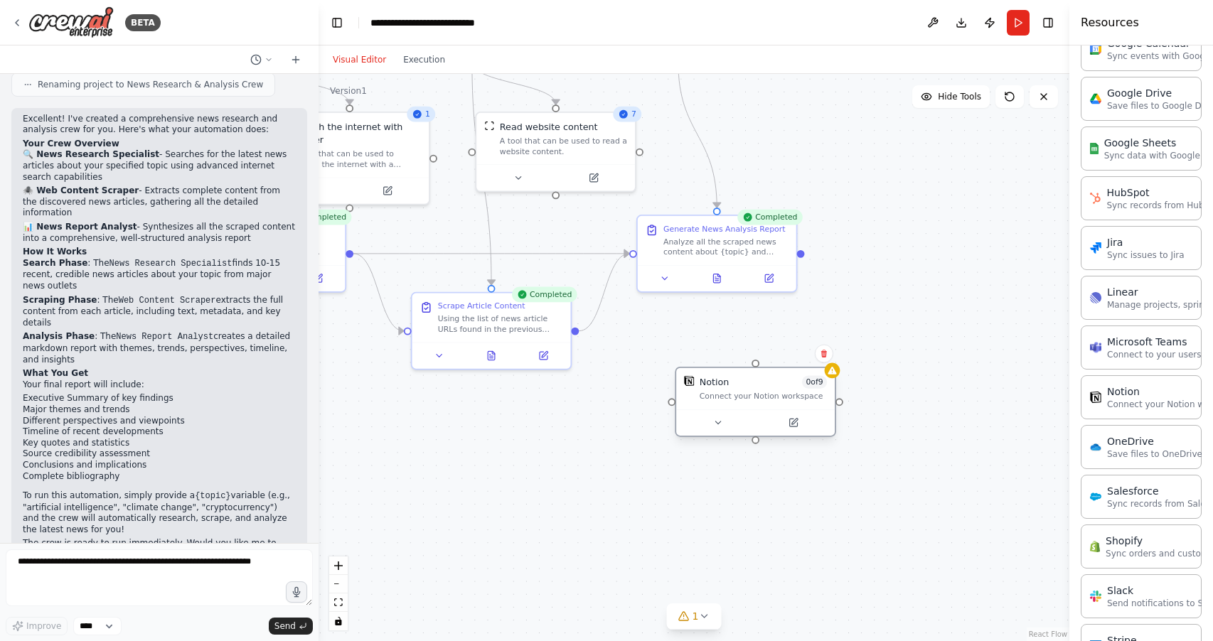
drag, startPoint x: 942, startPoint y: 260, endPoint x: 751, endPoint y: 412, distance: 244.5
click at [750, 415] on div at bounding box center [755, 423] width 159 height 26
click at [806, 256] on div ".deletable-edge-delete-btn { width: 20px; height: 20px; border: 0px solid #ffff…" at bounding box center [694, 358] width 751 height 568
drag, startPoint x: 758, startPoint y: 366, endPoint x: 798, endPoint y: 252, distance: 119.9
click at [798, 252] on div "News Research Specialist Search and discover the latest news articles about {to…" at bounding box center [461, 150] width 681 height 514
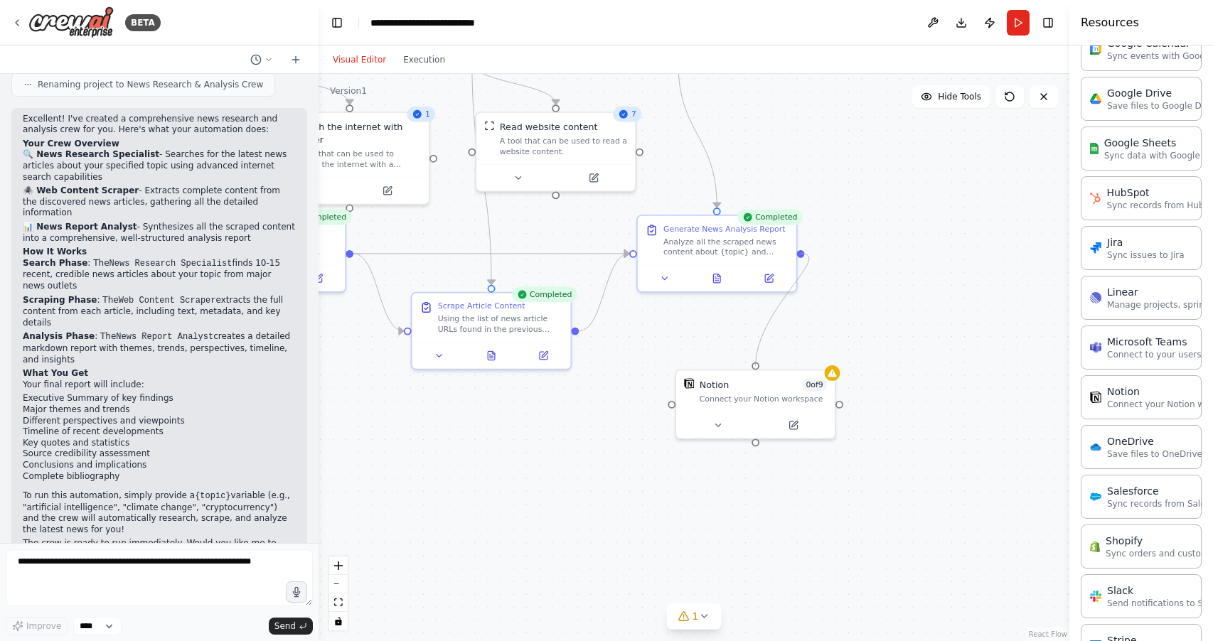
drag, startPoint x: 756, startPoint y: 364, endPoint x: 807, endPoint y: 247, distance: 127.4
click at [807, 247] on div ".deletable-edge-delete-btn { width: 20px; height: 20px; border: 0px solid #ffff…" at bounding box center [694, 358] width 751 height 568
click at [792, 259] on div "Generate News Analysis Report Analyze all the scraped news content about {topic…" at bounding box center [717, 237] width 159 height 49
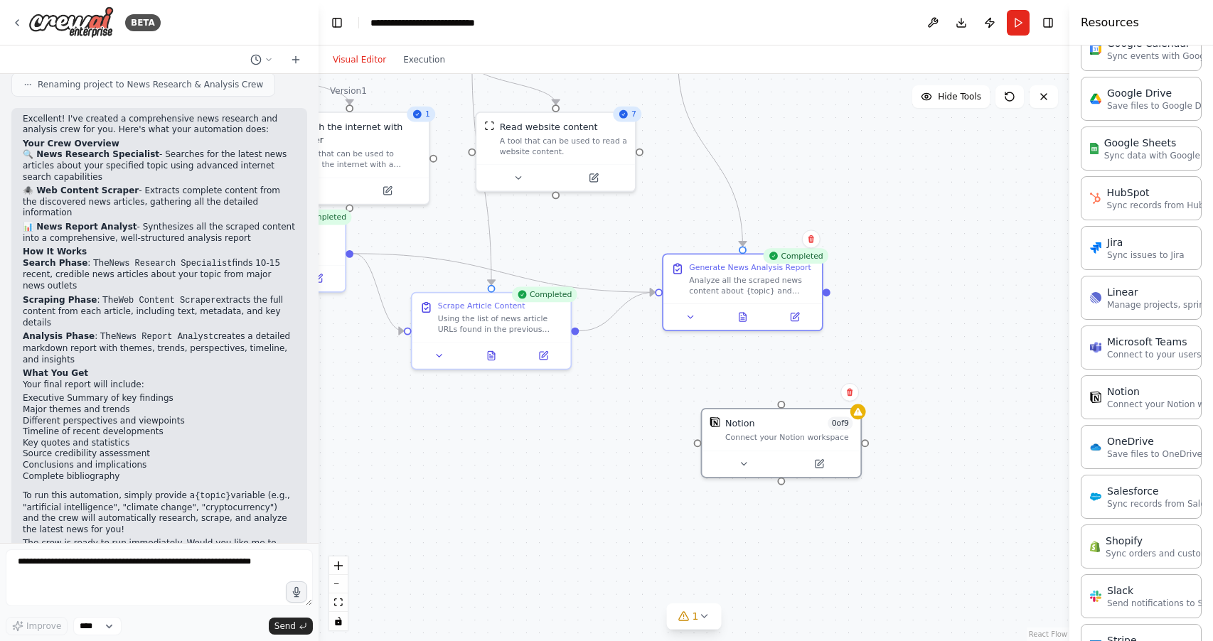
drag, startPoint x: 757, startPoint y: 368, endPoint x: 786, endPoint y: 401, distance: 43.9
click at [786, 401] on div ".deletable-edge-delete-btn { width: 20px; height: 20px; border: 0px solid #ffff…" at bounding box center [694, 358] width 751 height 568
drag, startPoint x: 784, startPoint y: 405, endPoint x: 825, endPoint y: 284, distance: 127.5
click at [825, 284] on div ".deletable-edge-delete-btn { width: 20px; height: 20px; border: 0px solid #ffff…" at bounding box center [694, 358] width 751 height 568
click at [830, 297] on div ".deletable-edge-delete-btn { width: 20px; height: 20px; border: 0px solid #ffff…" at bounding box center [694, 358] width 751 height 568
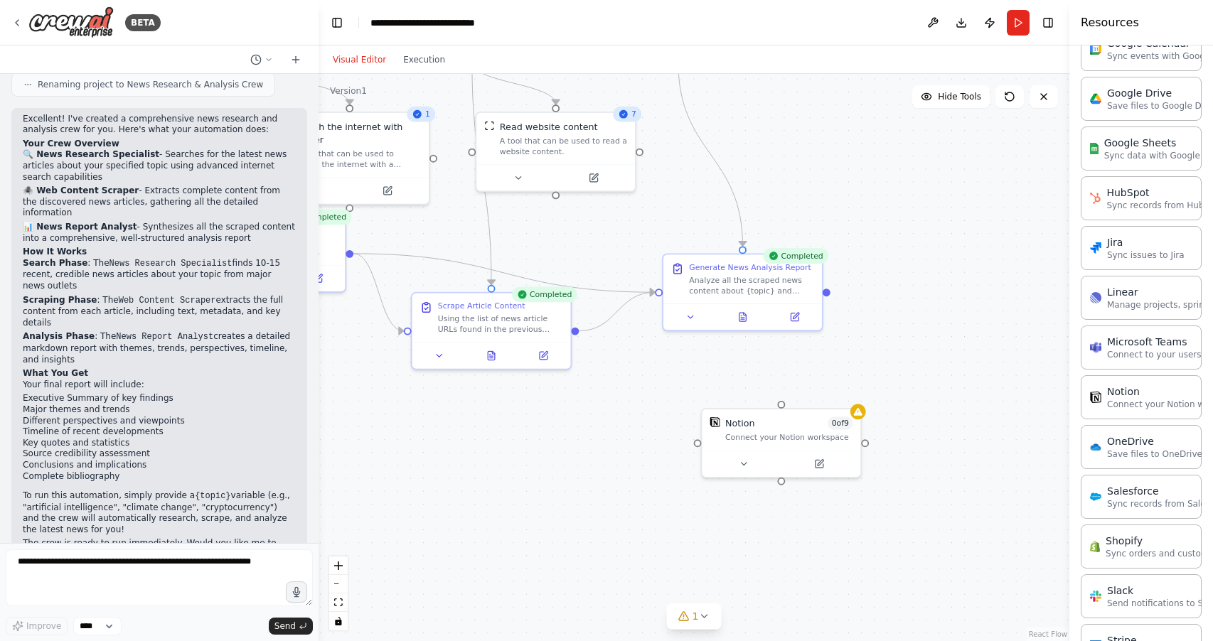
click at [830, 297] on div ".deletable-edge-delete-btn { width: 20px; height: 20px; border: 0px solid #ffff…" at bounding box center [694, 358] width 751 height 568
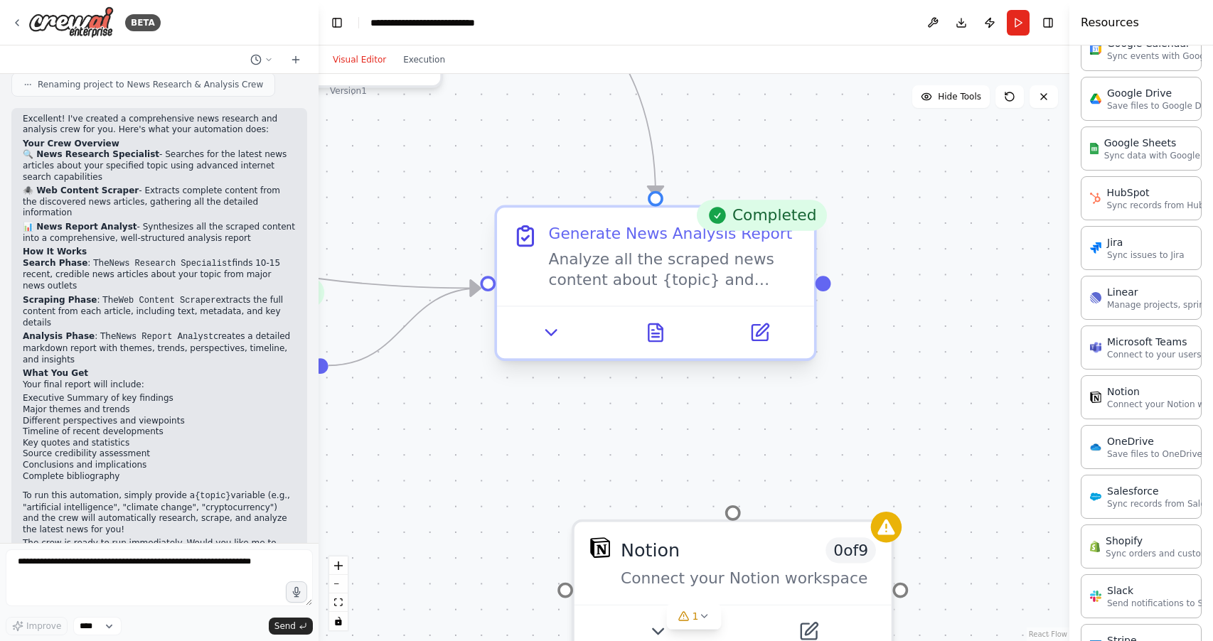
click at [829, 294] on div ".deletable-edge-delete-btn { width: 20px; height: 20px; border: 0px solid #ffff…" at bounding box center [694, 358] width 751 height 568
click at [829, 292] on div ".deletable-edge-delete-btn { width: 20px; height: 20px; border: 0px solid #ffff…" at bounding box center [694, 358] width 751 height 568
click at [826, 284] on div at bounding box center [824, 283] width 16 height 16
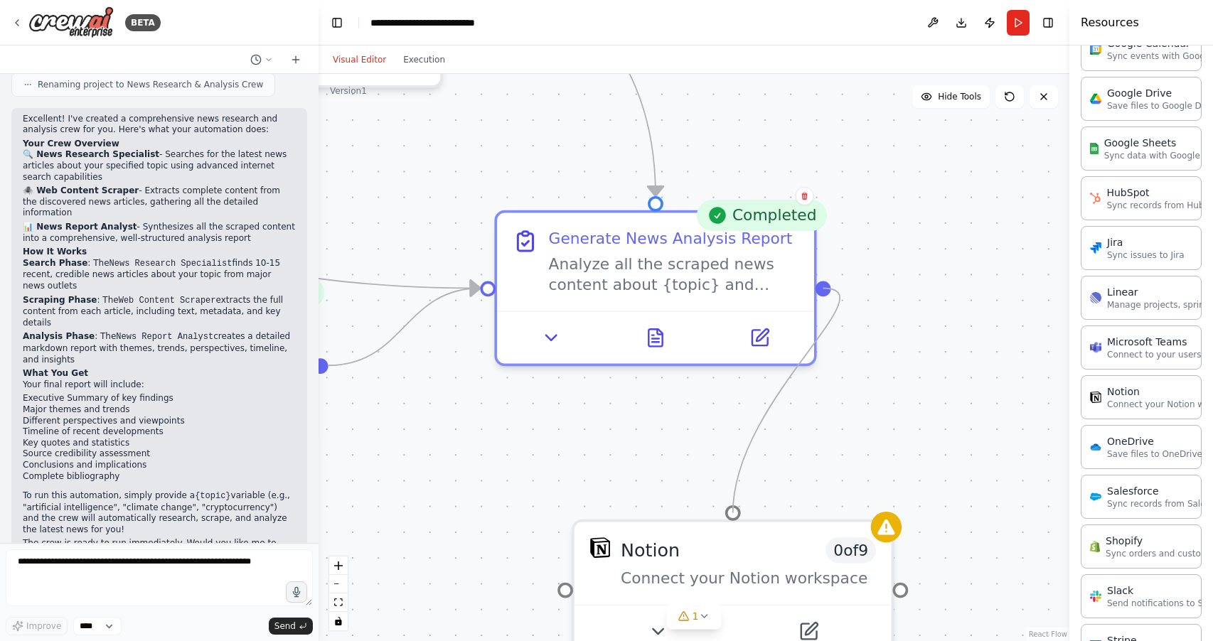
drag, startPoint x: 826, startPoint y: 284, endPoint x: 752, endPoint y: 506, distance: 233.2
click at [736, 509] on div "News Research Specialist Search and discover the latest news articles about {to…" at bounding box center [92, 3] width 1361 height 1028
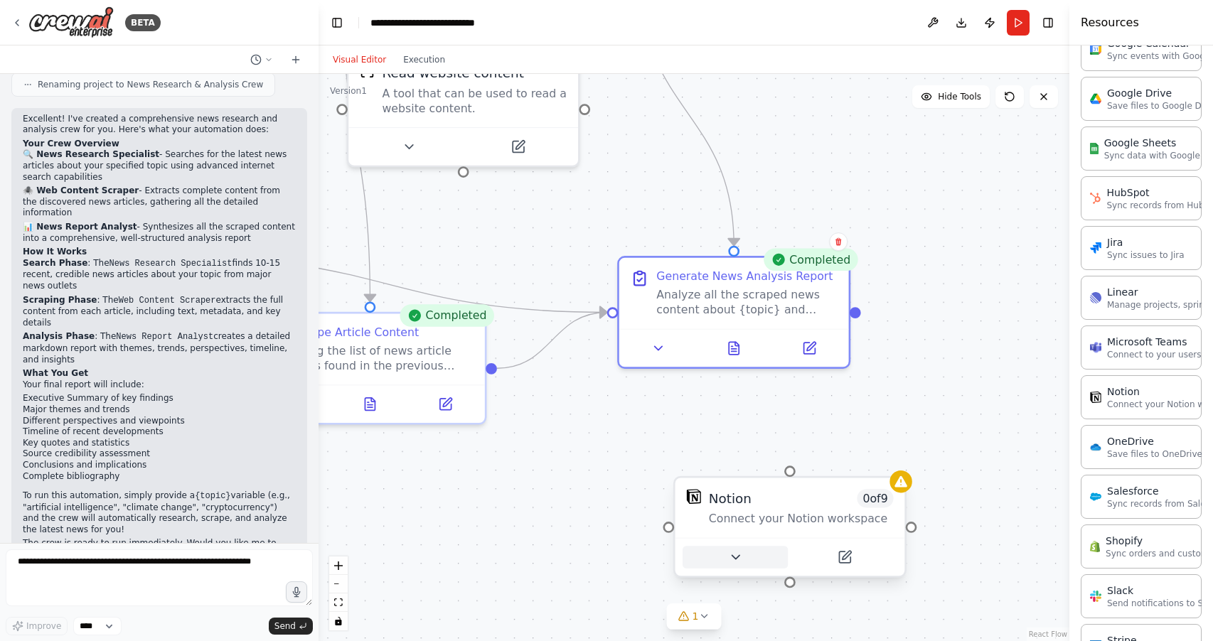
click at [733, 558] on icon at bounding box center [735, 557] width 15 height 15
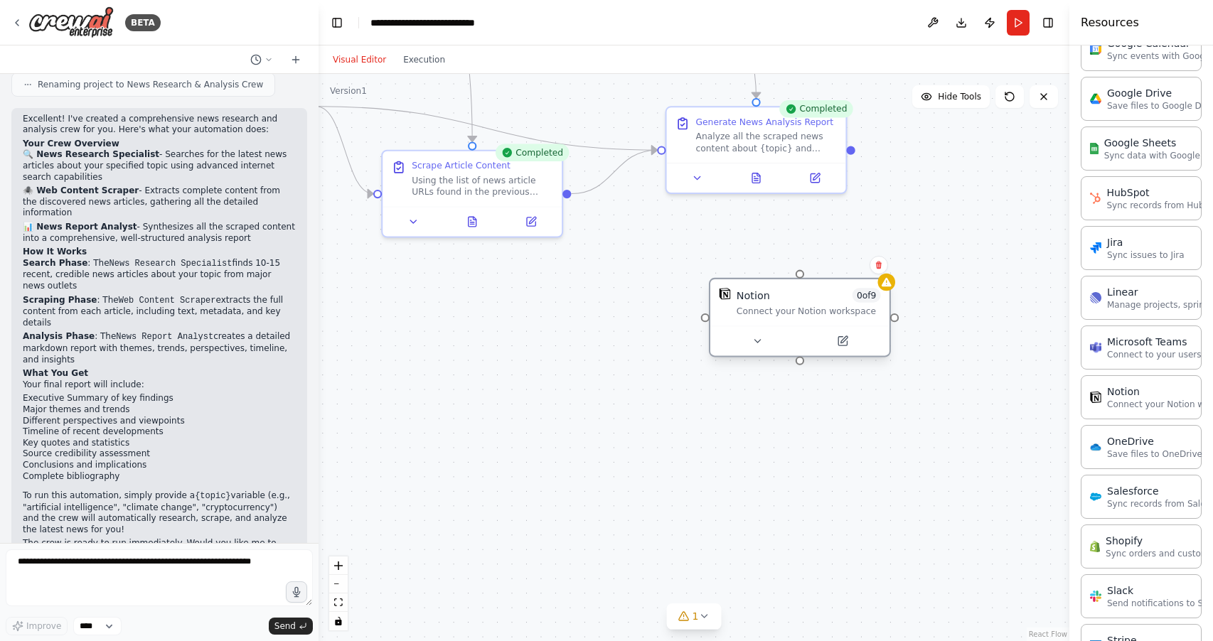
drag, startPoint x: 911, startPoint y: 465, endPoint x: 870, endPoint y: 282, distance: 187.2
click at [899, 266] on div ".deletable-edge-delete-btn { width: 20px; height: 20px; border: 0px solid #ffff…" at bounding box center [694, 358] width 751 height 568
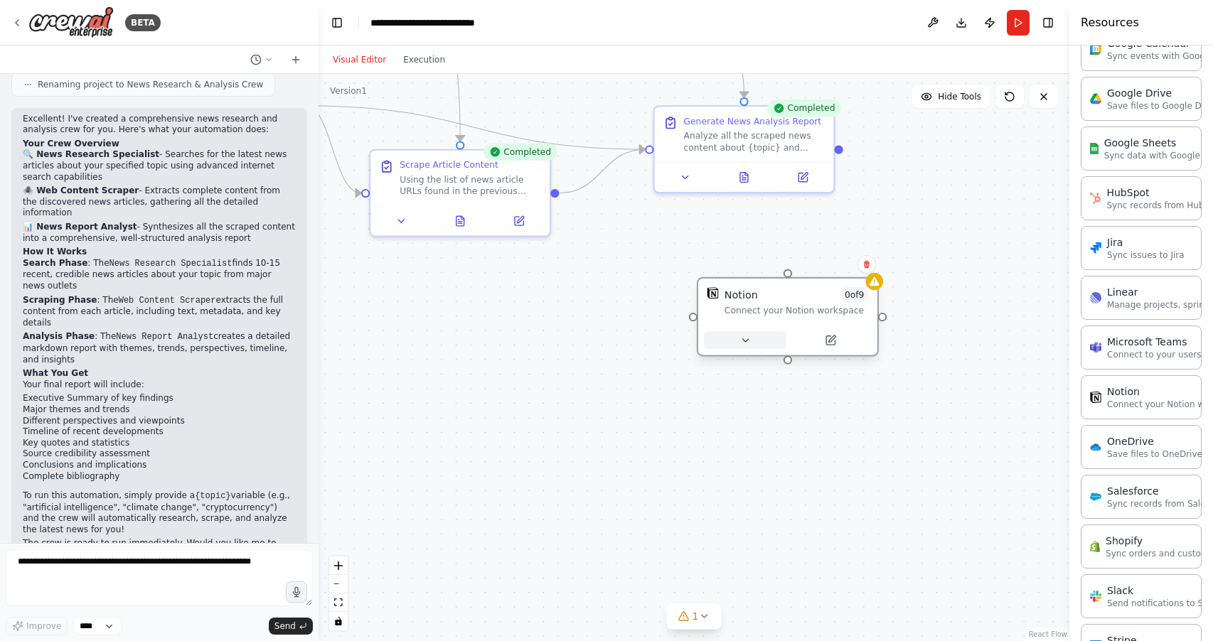
click at [747, 343] on icon at bounding box center [745, 340] width 11 height 11
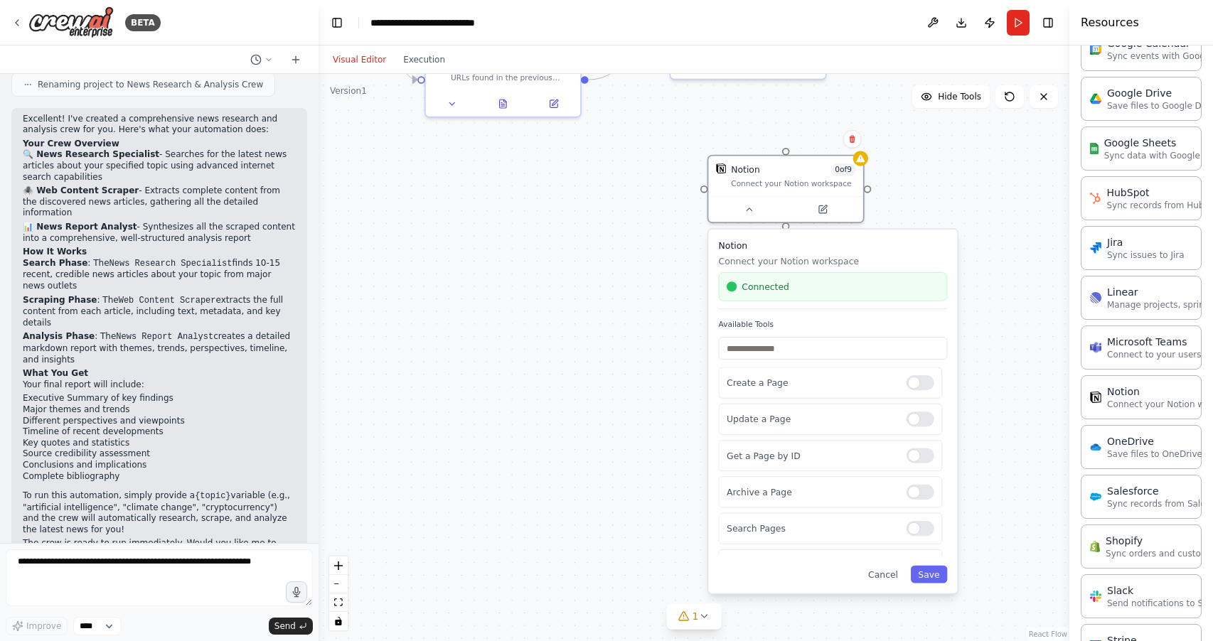
drag, startPoint x: 1007, startPoint y: 378, endPoint x: 977, endPoint y: 242, distance: 139.8
click at [977, 242] on div ".deletable-edge-delete-btn { width: 20px; height: 20px; border: 0px solid #ffff…" at bounding box center [694, 358] width 751 height 568
click at [927, 380] on div at bounding box center [920, 381] width 27 height 15
click at [925, 383] on div at bounding box center [920, 381] width 27 height 15
click at [925, 419] on div at bounding box center [920, 417] width 27 height 15
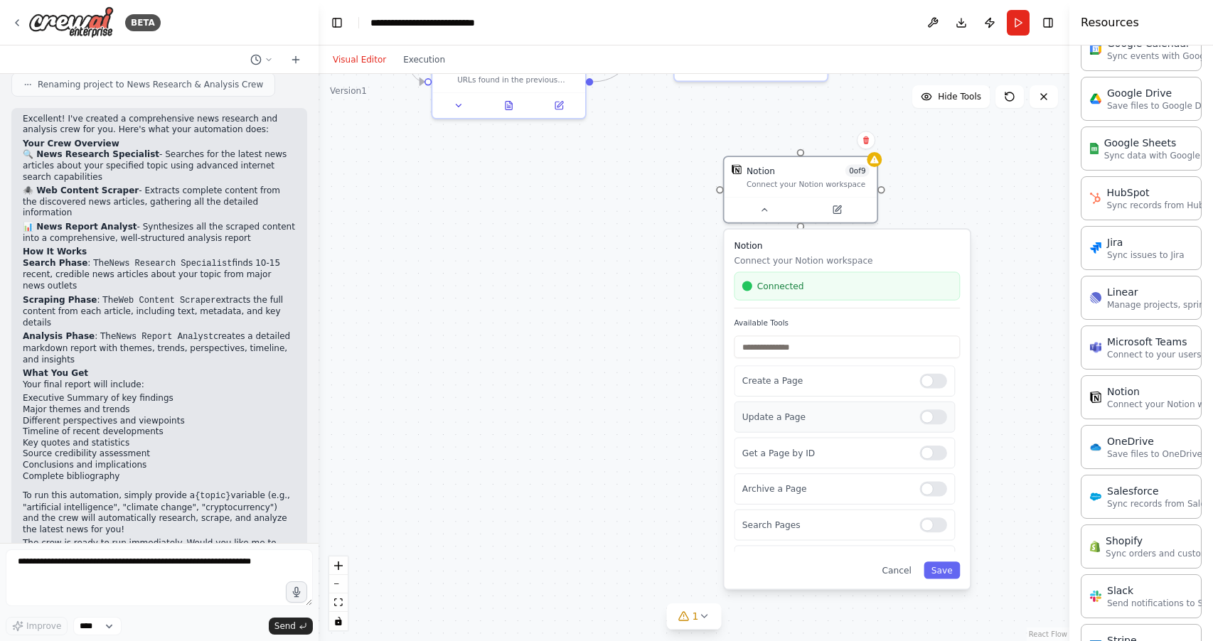
click at [924, 420] on div at bounding box center [933, 417] width 27 height 15
drag, startPoint x: 927, startPoint y: 418, endPoint x: 954, endPoint y: 430, distance: 29.0
click at [927, 418] on div at bounding box center [933, 417] width 27 height 15
click at [847, 209] on button at bounding box center [837, 207] width 70 height 15
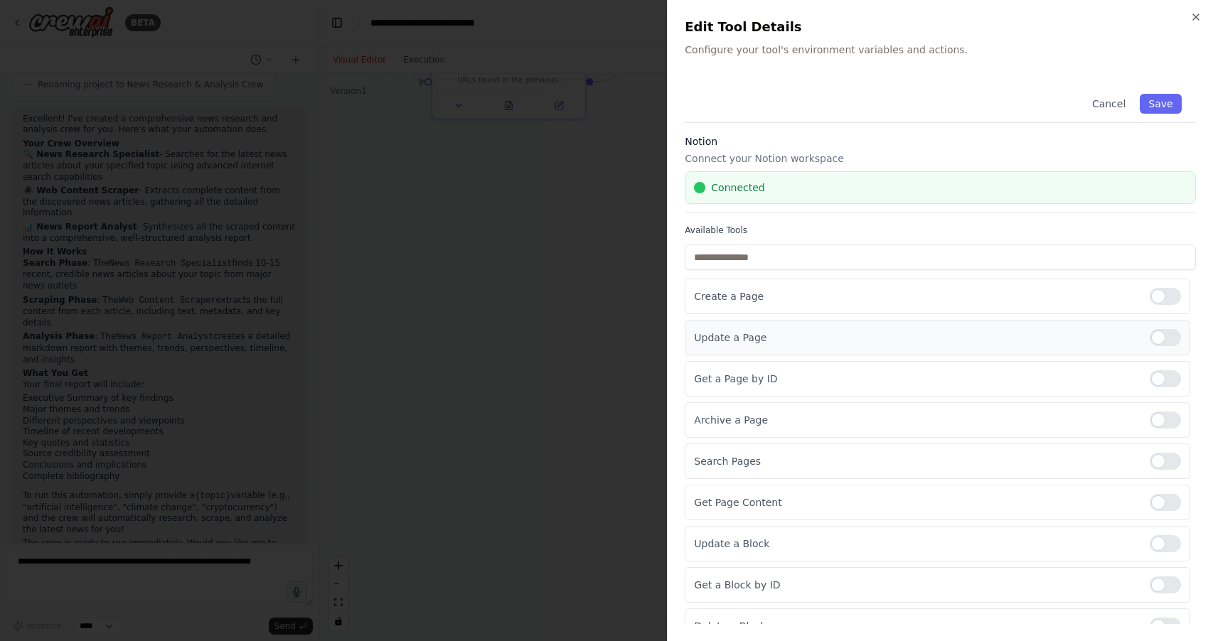
click at [1173, 342] on div at bounding box center [1165, 337] width 31 height 17
click at [1163, 103] on button "Save" at bounding box center [1161, 104] width 41 height 20
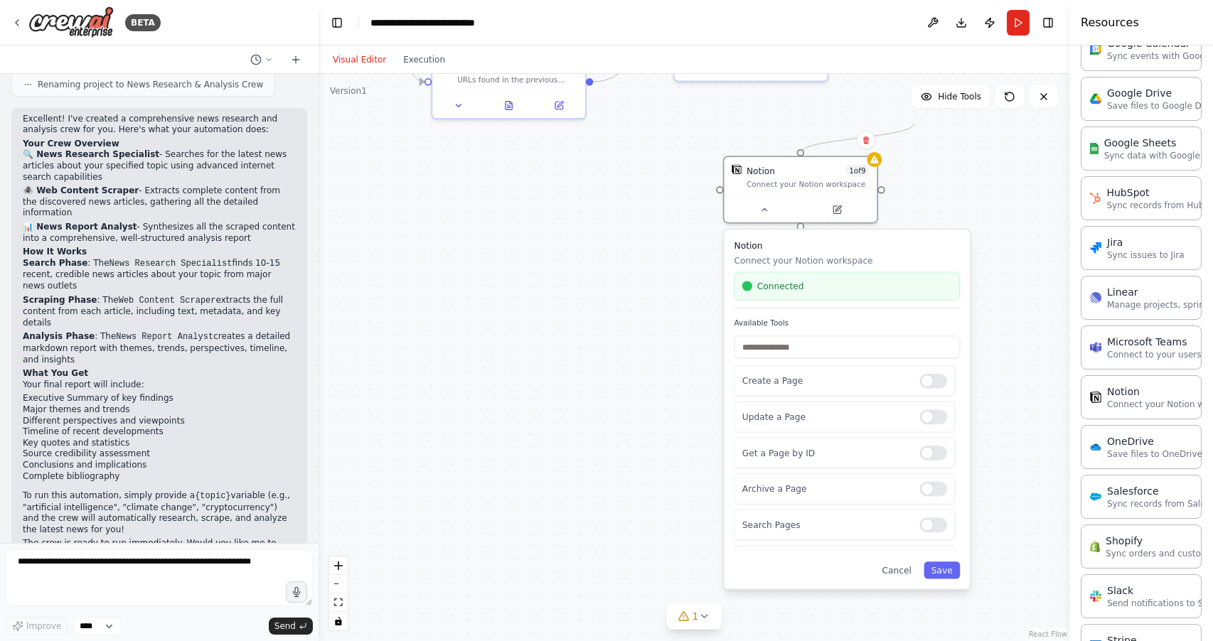
drag, startPoint x: 881, startPoint y: 191, endPoint x: 914, endPoint y: 124, distance: 74.4
click at [914, 124] on div ".deletable-edge-delete-btn { width: 20px; height: 20px; border: 0px solid #ffff…" at bounding box center [694, 358] width 751 height 568
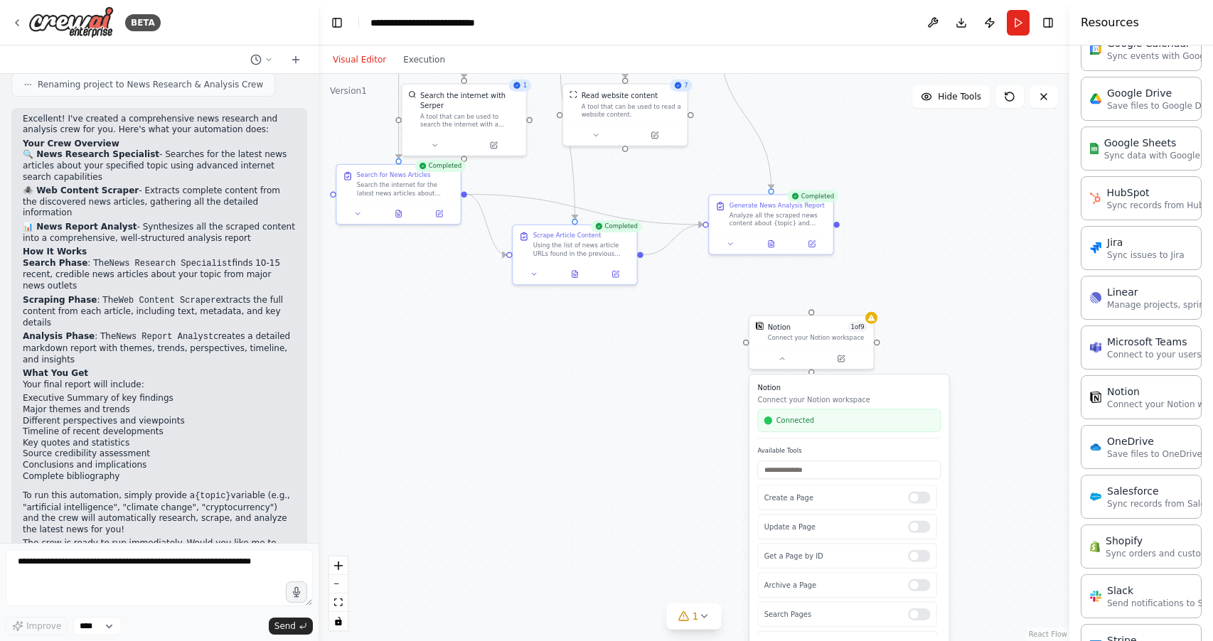
drag, startPoint x: 1023, startPoint y: 189, endPoint x: 992, endPoint y: 342, distance: 156.1
click at [992, 342] on div ".deletable-edge-delete-btn { width: 20px; height: 20px; border: 0px solid #ffff…" at bounding box center [694, 358] width 751 height 568
click at [873, 318] on icon at bounding box center [871, 316] width 6 height 6
click at [873, 320] on icon at bounding box center [872, 316] width 8 height 8
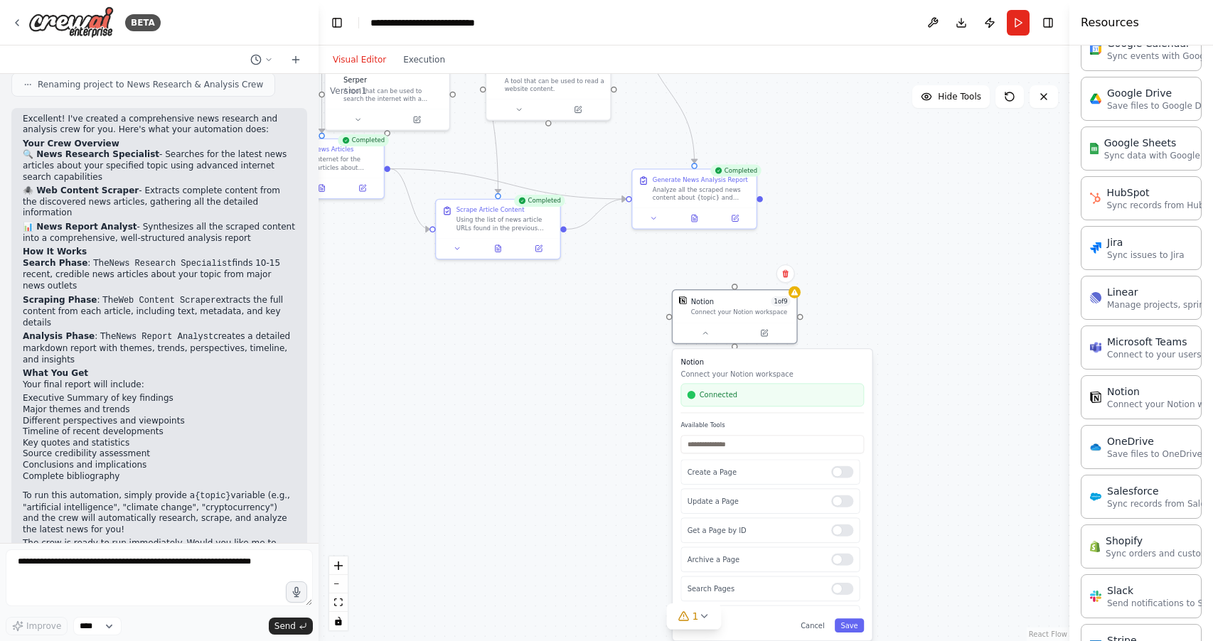
drag, startPoint x: 742, startPoint y: 343, endPoint x: 664, endPoint y: 317, distance: 82.5
click at [664, 317] on div ".deletable-edge-delete-btn { width: 20px; height: 20px; border: 0px solid #ffff…" at bounding box center [694, 358] width 751 height 568
drag, startPoint x: 666, startPoint y: 315, endPoint x: 754, endPoint y: 264, distance: 101.4
click at [767, 262] on div ".deletable-edge-delete-btn { width: 20px; height: 20px; border: 0px solid #ffff…" at bounding box center [694, 358] width 751 height 568
drag, startPoint x: 669, startPoint y: 316, endPoint x: 698, endPoint y: 191, distance: 128.5
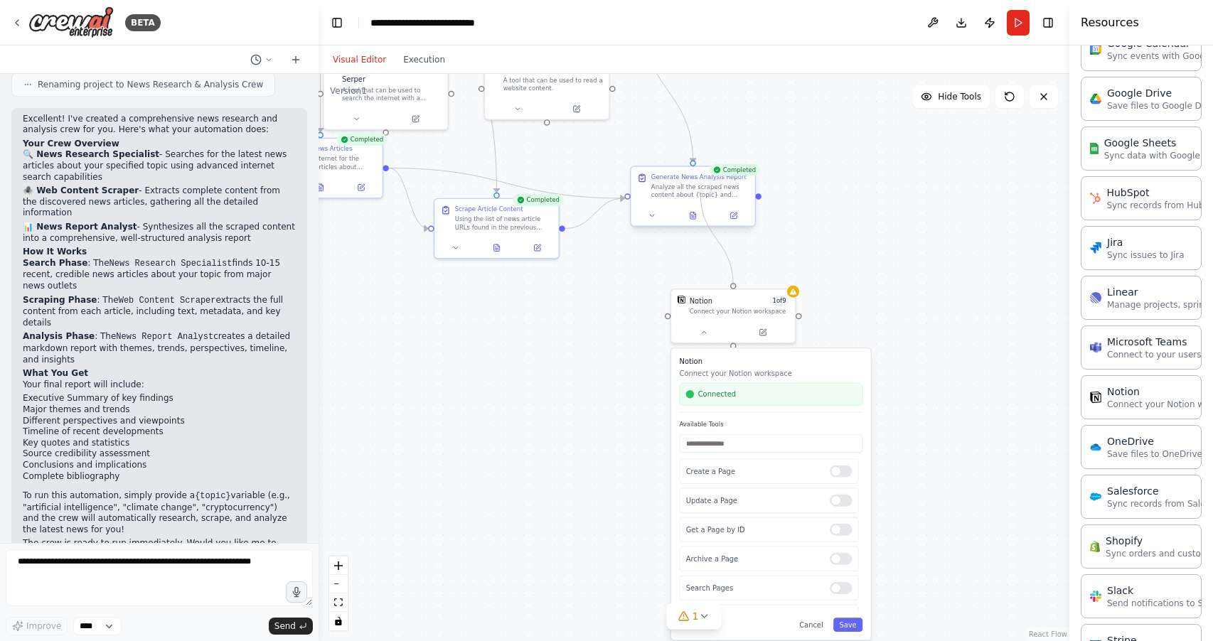
click at [698, 191] on div "News Research Specialist Search and discover the latest news articles about {to…" at bounding box center [473, 87] width 532 height 402
drag, startPoint x: 758, startPoint y: 196, endPoint x: 737, endPoint y: 284, distance: 91.4
click at [736, 284] on div "News Research Specialist Search and discover the latest news articles about {to…" at bounding box center [473, 87] width 532 height 402
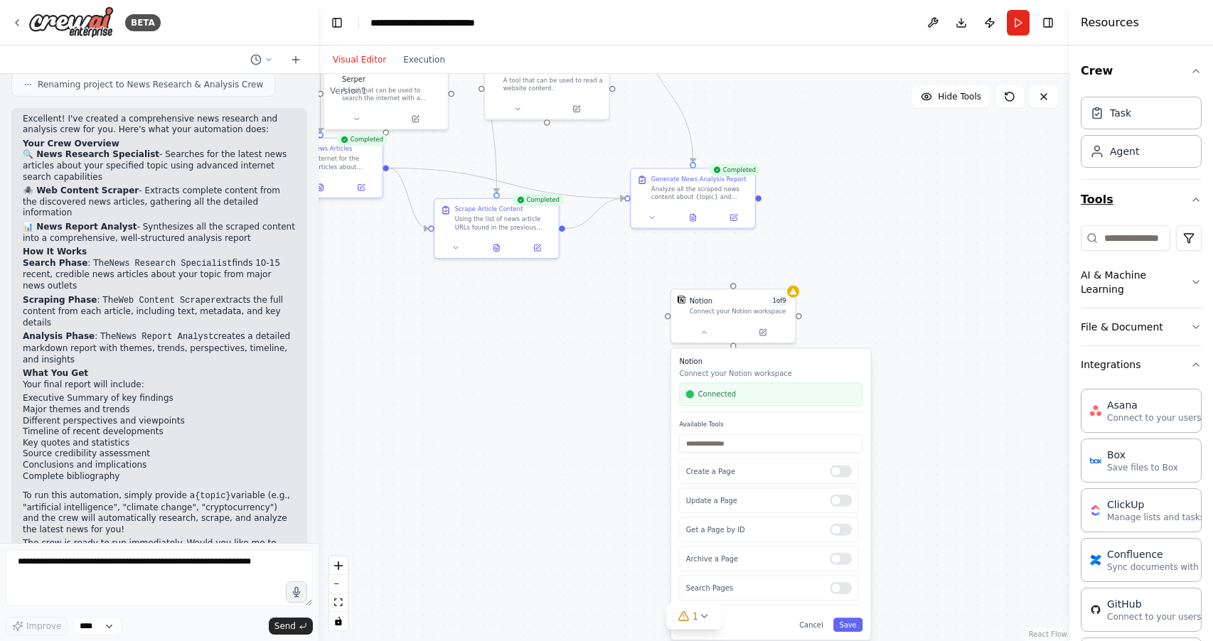
scroll to position [0, 0]
click at [1116, 269] on button "AI & Machine Learning" at bounding box center [1141, 282] width 121 height 51
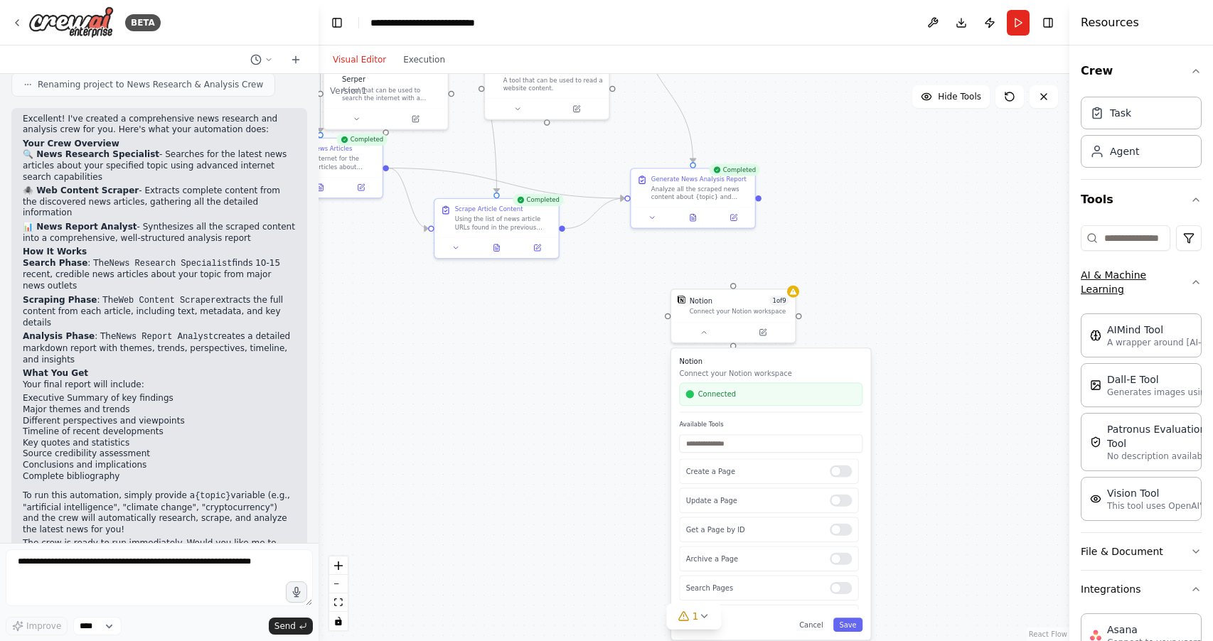
scroll to position [2, 0]
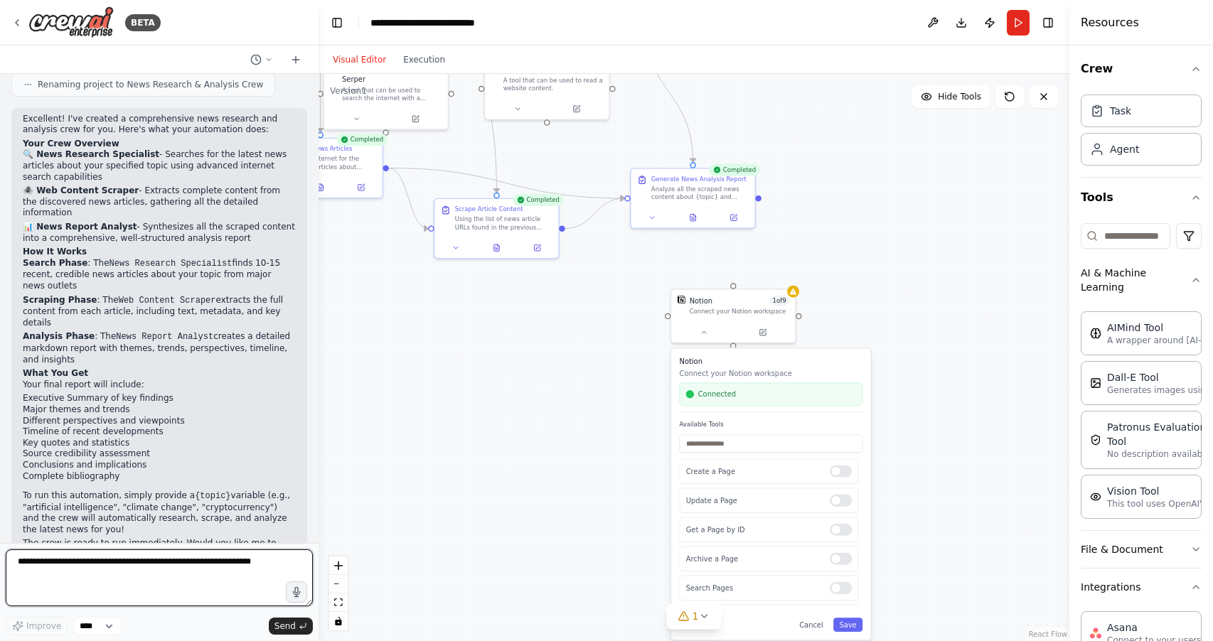
click at [74, 568] on textarea at bounding box center [159, 578] width 307 height 57
type textarea "**********"
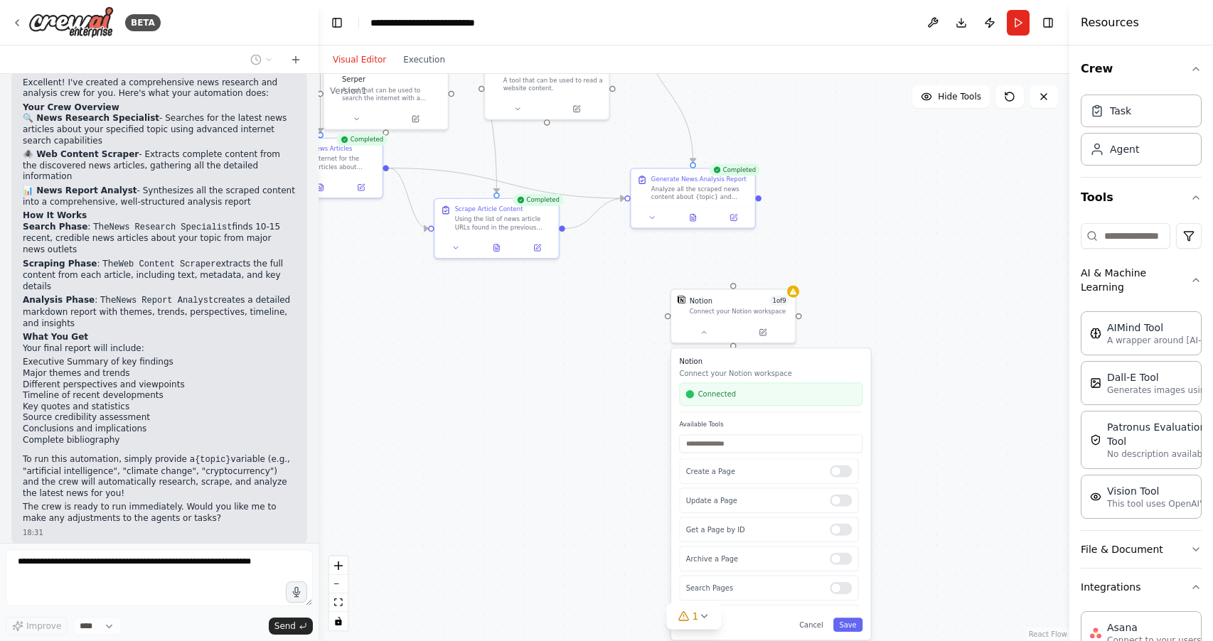
scroll to position [929, 0]
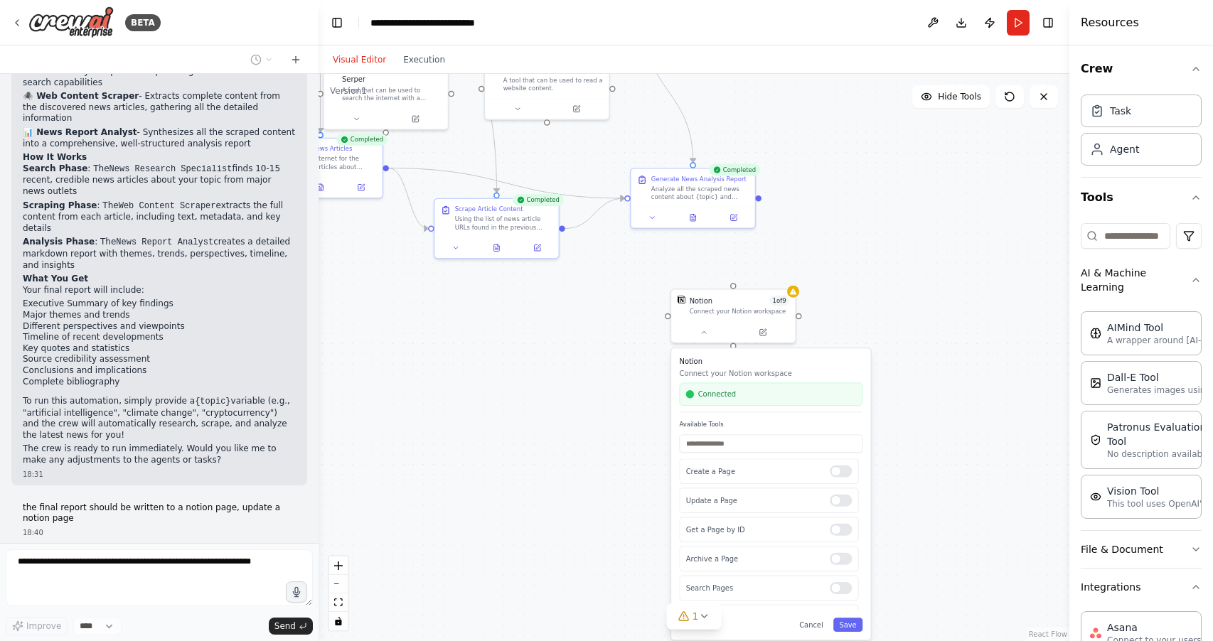
click at [648, 403] on div ".deletable-edge-delete-btn { width: 20px; height: 20px; border: 0px solid #ffff…" at bounding box center [694, 358] width 751 height 568
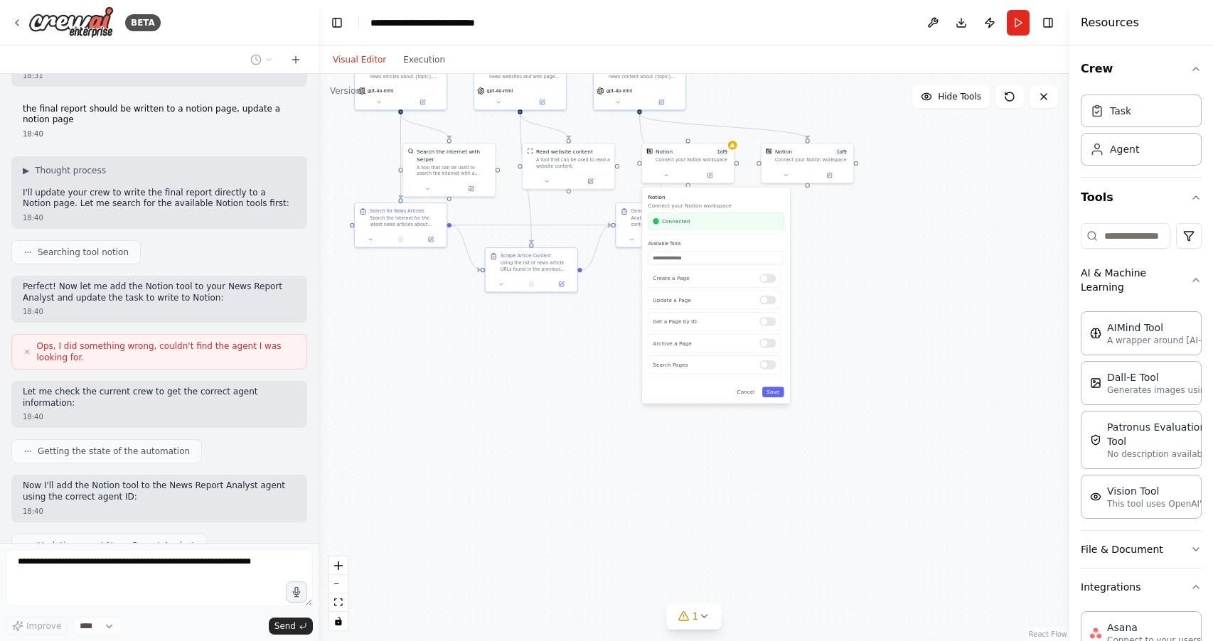
scroll to position [1411, 0]
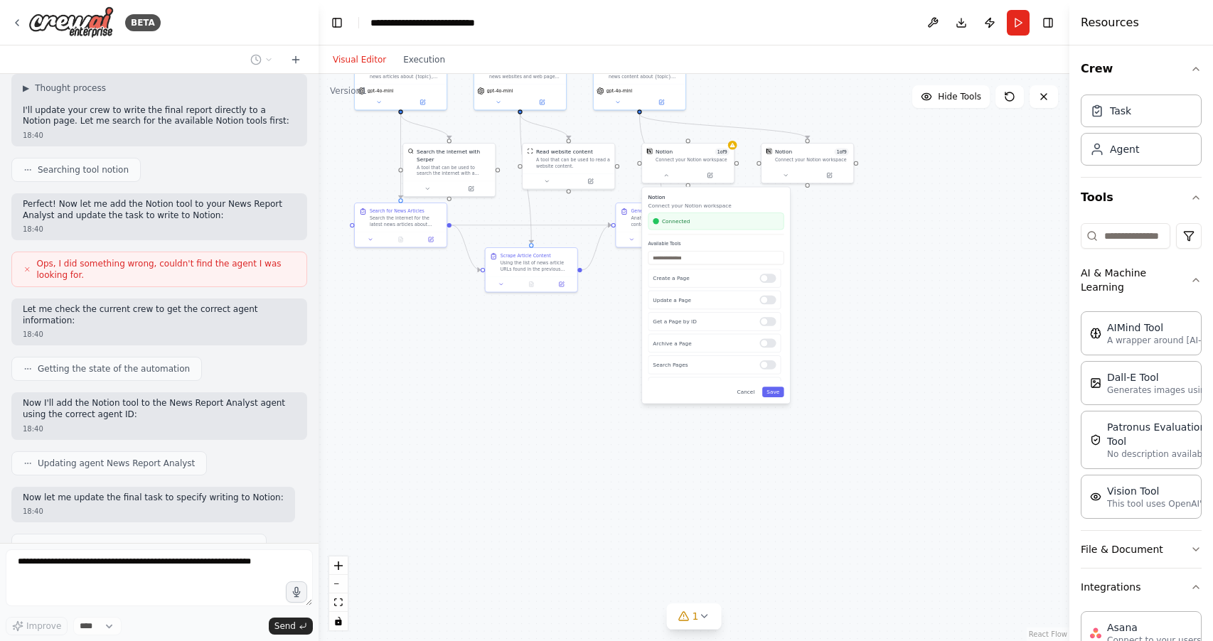
click at [928, 243] on div ".deletable-edge-delete-btn { width: 20px; height: 20px; border: 0px solid #ffff…" at bounding box center [694, 358] width 751 height 568
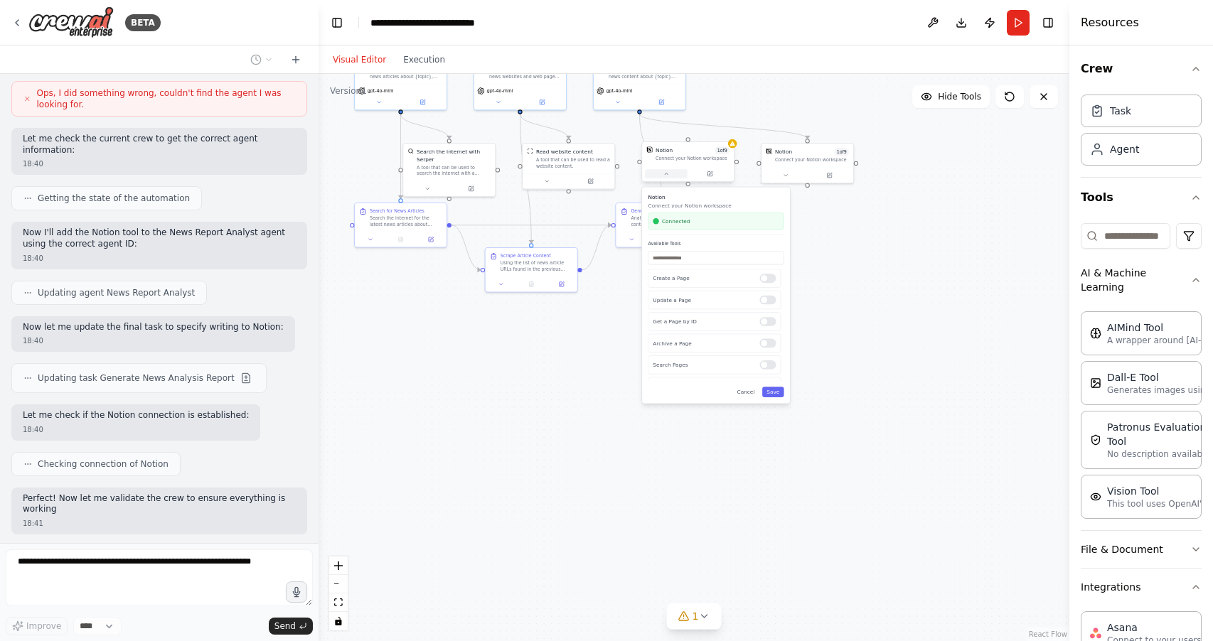
scroll to position [1592, 0]
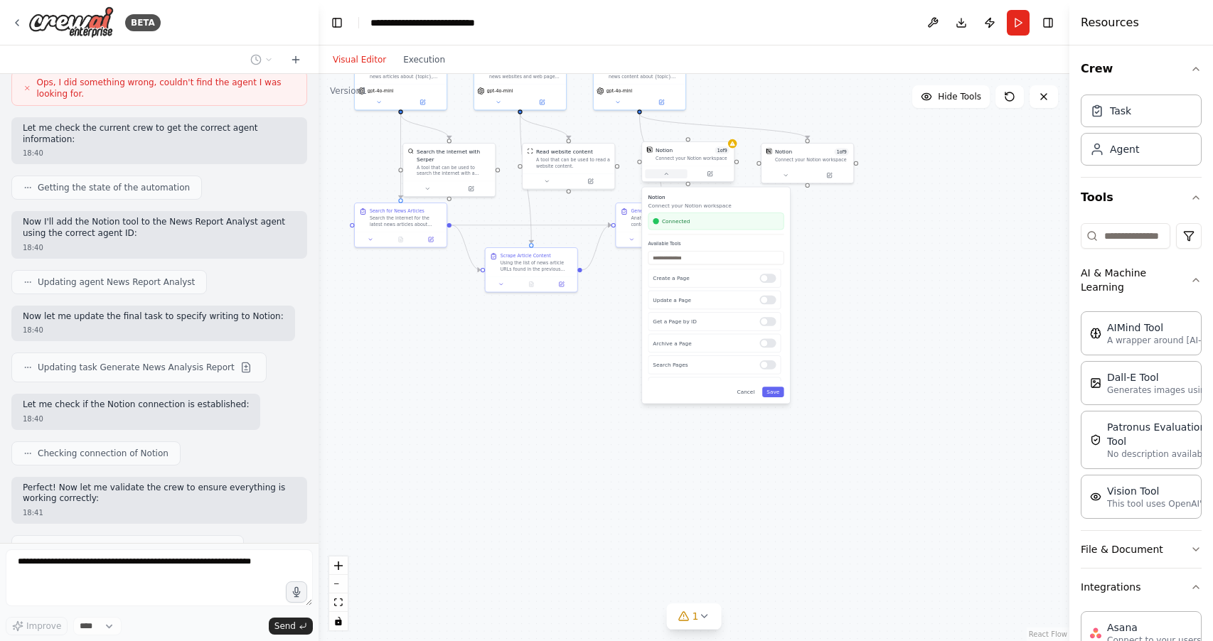
click at [669, 173] on icon at bounding box center [667, 174] width 6 height 6
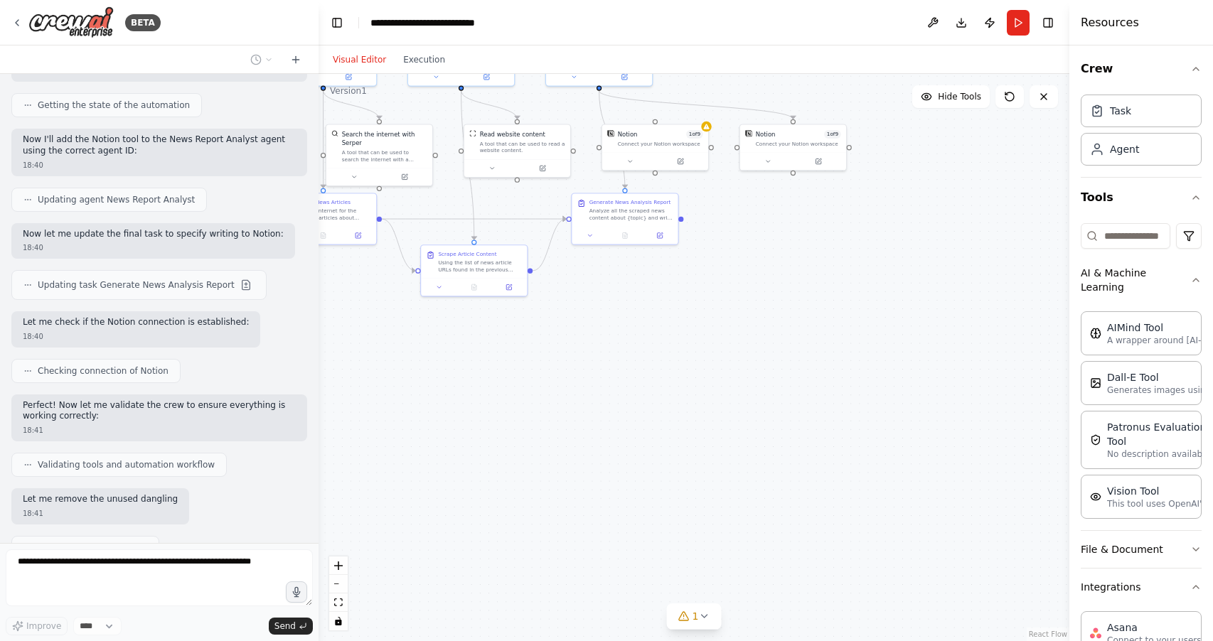
scroll to position [1675, 0]
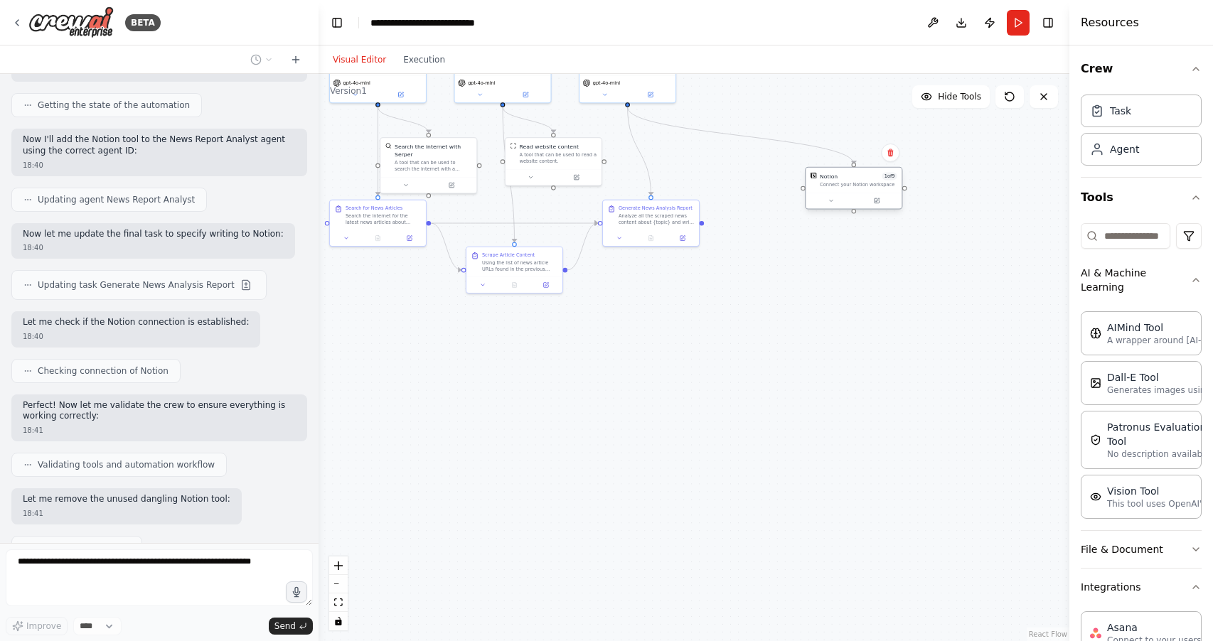
drag, startPoint x: 695, startPoint y: 161, endPoint x: 872, endPoint y: 208, distance: 183.4
click at [869, 191] on div "Notion 1 of 9 Connect your Notion workspace" at bounding box center [854, 180] width 96 height 25
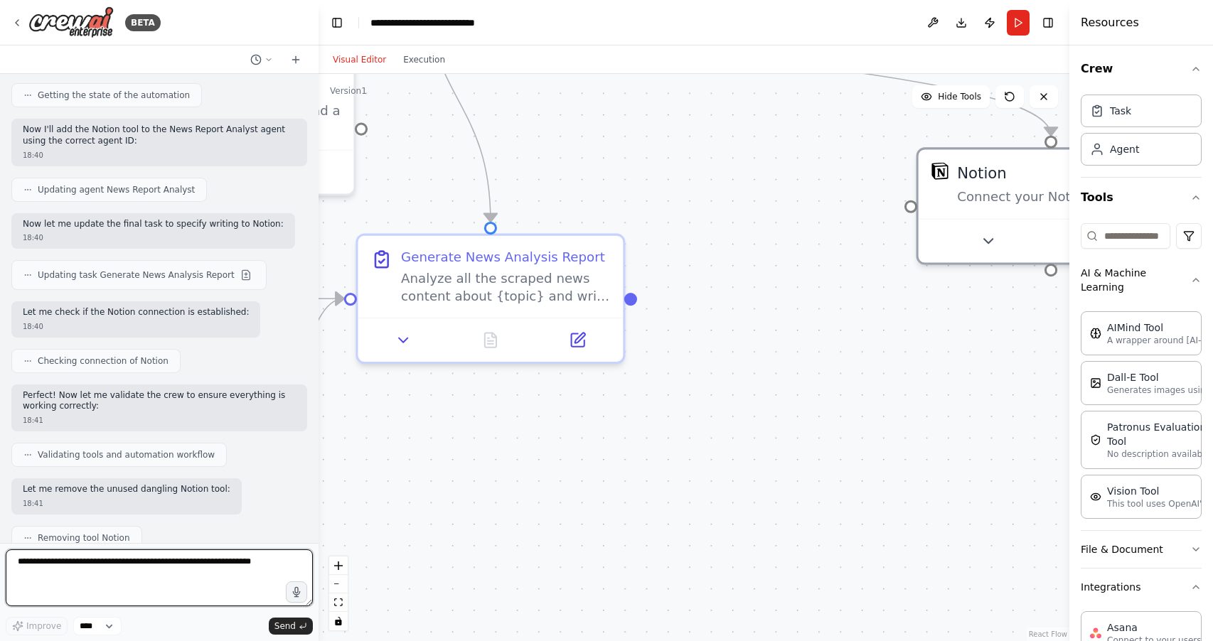
drag, startPoint x: 756, startPoint y: 275, endPoint x: 896, endPoint y: 480, distance: 248.1
click at [896, 480] on div ".deletable-edge-delete-btn { width: 20px; height: 20px; border: 0px solid #ffff…" at bounding box center [694, 358] width 751 height 568
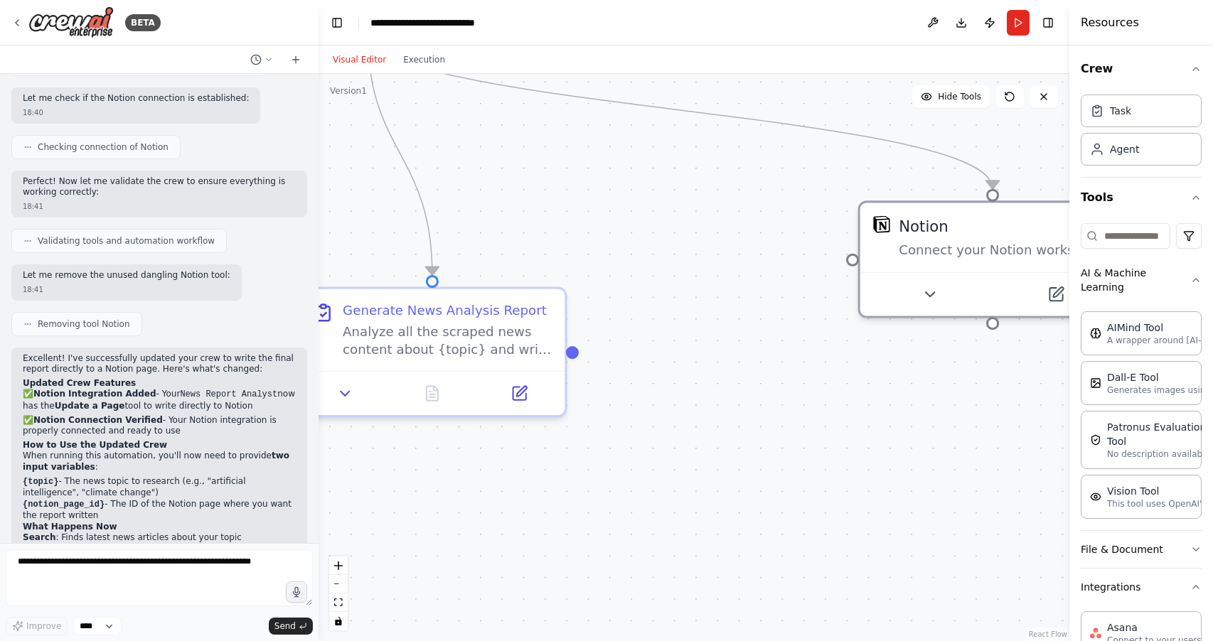
drag, startPoint x: 895, startPoint y: 432, endPoint x: 883, endPoint y: 442, distance: 16.1
click at [836, 482] on div ".deletable-edge-delete-btn { width: 20px; height: 20px; border: 0px solid #ffff…" at bounding box center [694, 358] width 751 height 568
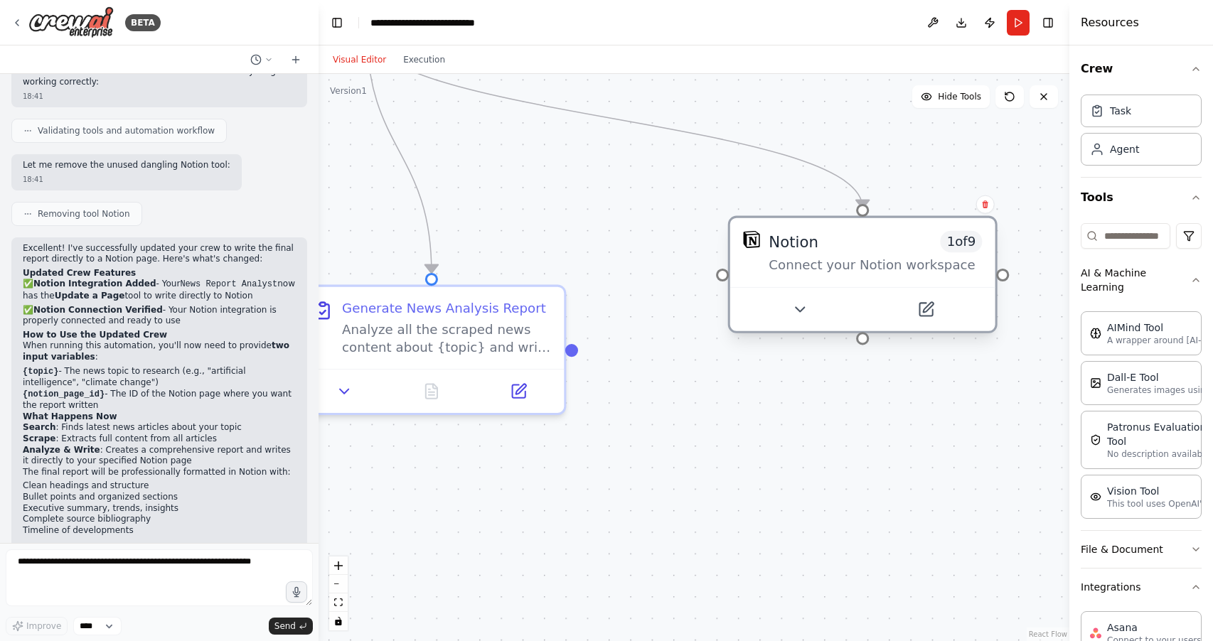
scroll to position [2020, 0]
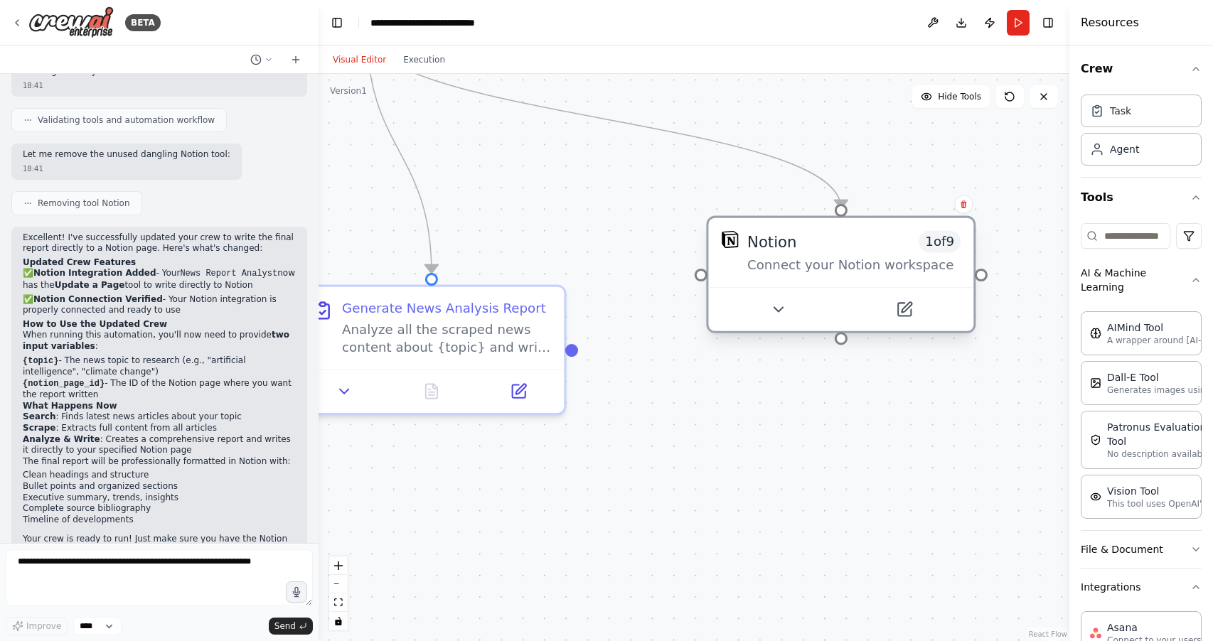
drag, startPoint x: 1019, startPoint y: 216, endPoint x: 868, endPoint y: 247, distance: 154.0
click at [868, 247] on div "Notion 1 of 9" at bounding box center [853, 241] width 213 height 21
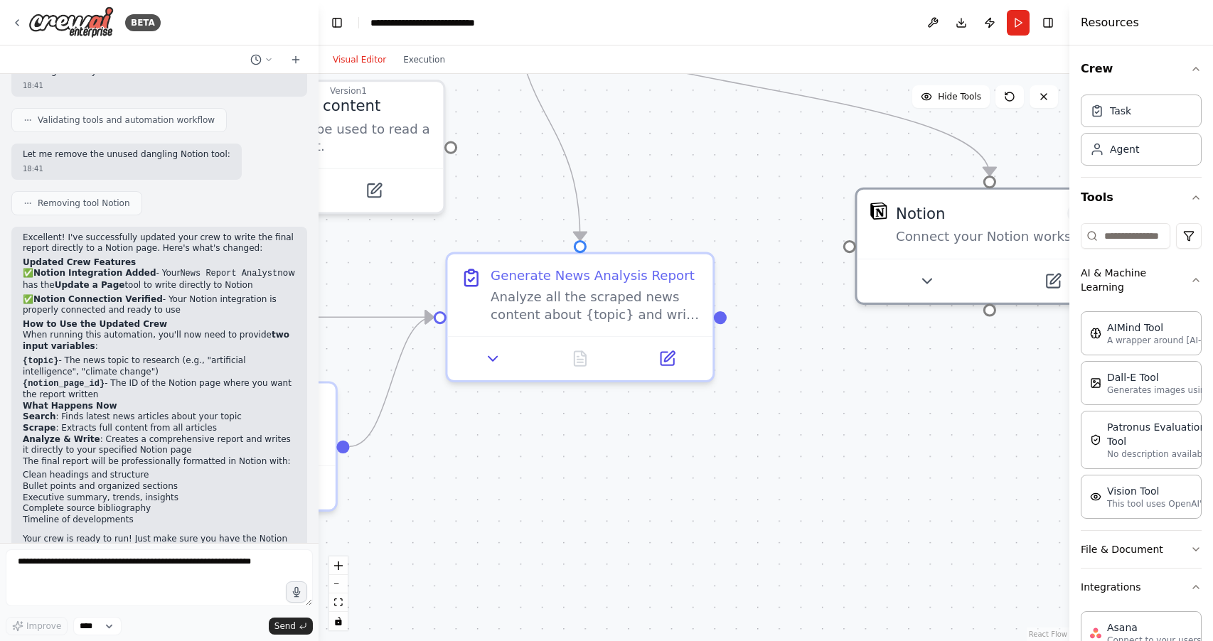
drag, startPoint x: 691, startPoint y: 545, endPoint x: 840, endPoint y: 513, distance: 152.2
click at [840, 513] on div ".deletable-edge-delete-btn { width: 20px; height: 20px; border: 0px solid #ffff…" at bounding box center [694, 358] width 751 height 568
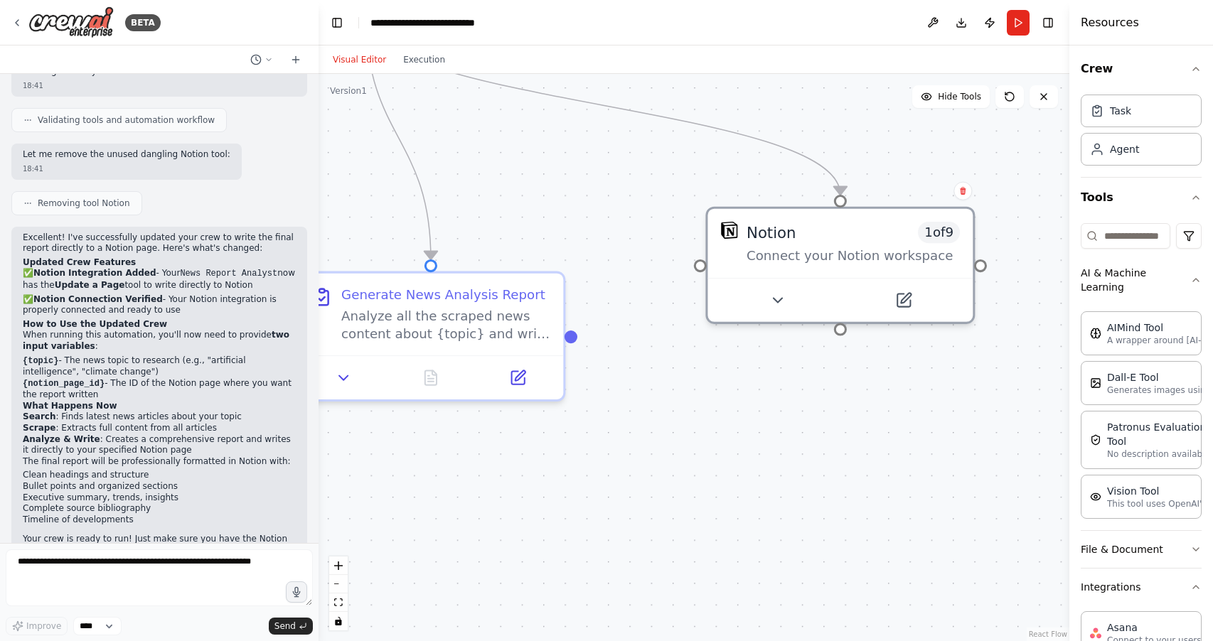
drag, startPoint x: 899, startPoint y: 382, endPoint x: 774, endPoint y: 359, distance: 126.5
click at [751, 387] on div ".deletable-edge-delete-btn { width: 20px; height: 20px; border: 0px solid #ffff…" at bounding box center [694, 358] width 751 height 568
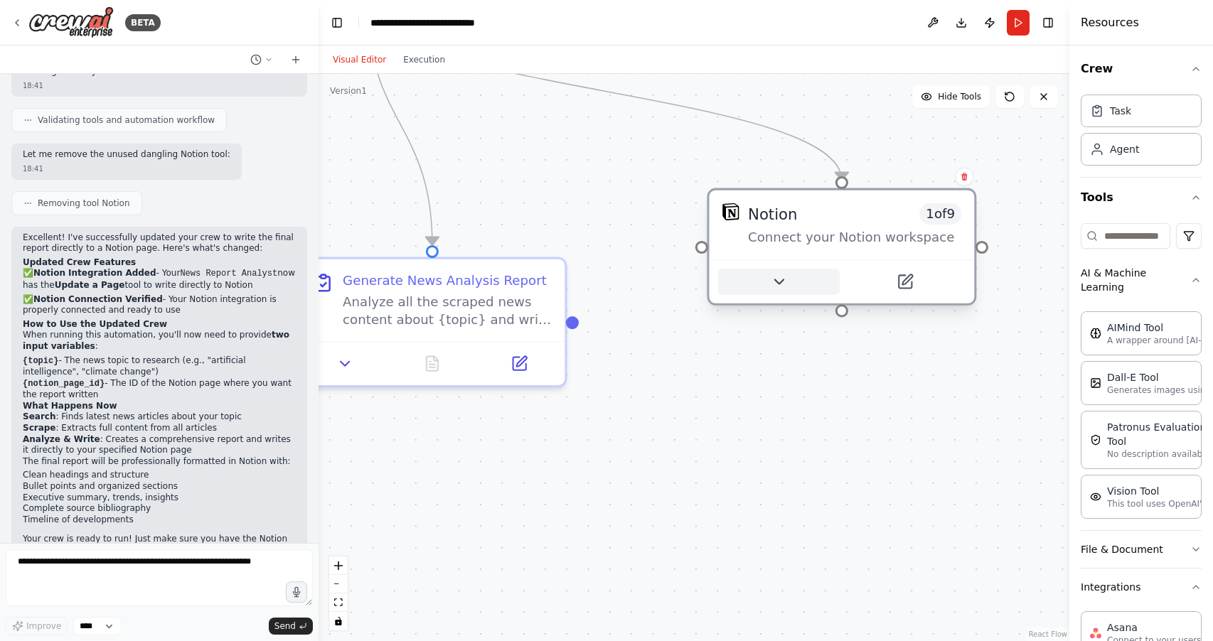
click at [789, 289] on button at bounding box center [779, 282] width 122 height 26
click at [770, 289] on button at bounding box center [779, 282] width 122 height 26
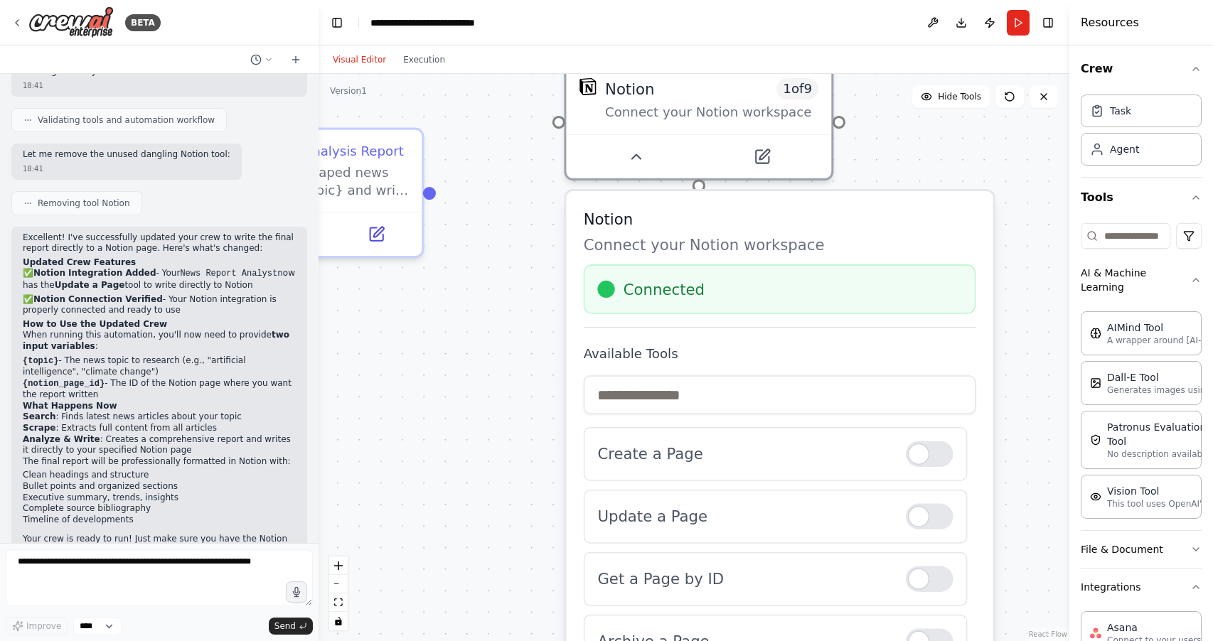
drag, startPoint x: 686, startPoint y: 435, endPoint x: 543, endPoint y: 305, distance: 192.8
click at [543, 305] on div ".deletable-edge-delete-btn { width: 20px; height: 20px; border: 0px solid #ffff…" at bounding box center [694, 358] width 751 height 568
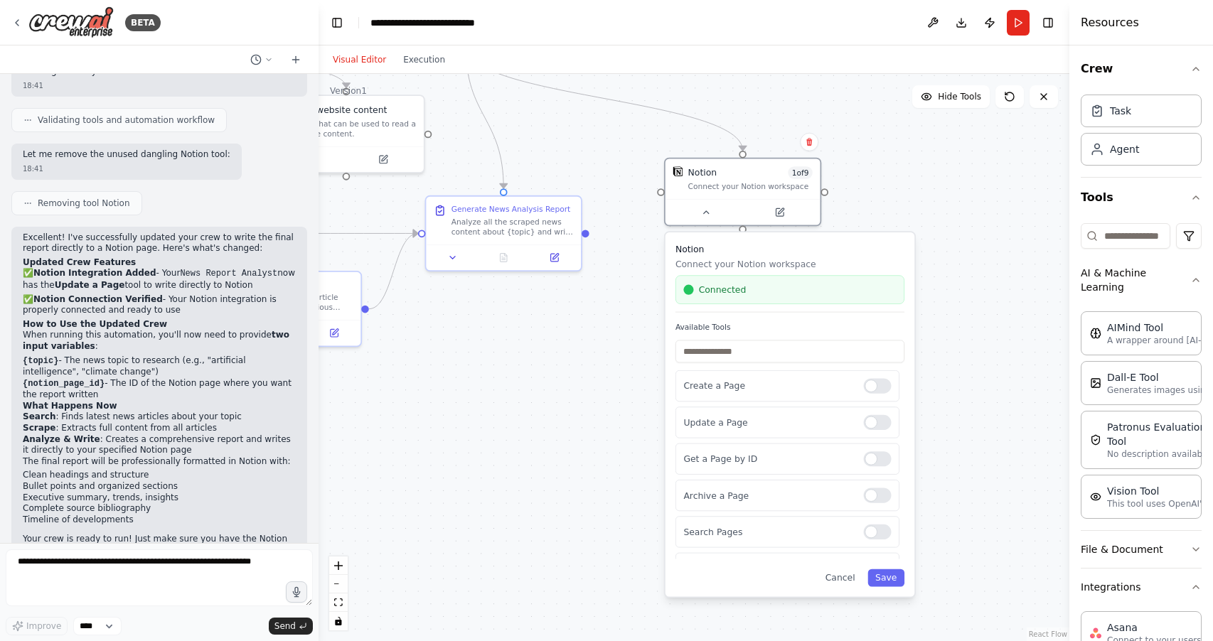
click at [607, 402] on div ".deletable-edge-delete-btn { width: 20px; height: 20px; border: 0px solid #ffff…" at bounding box center [694, 358] width 751 height 568
click at [1023, 30] on button "Run" at bounding box center [1018, 23] width 23 height 26
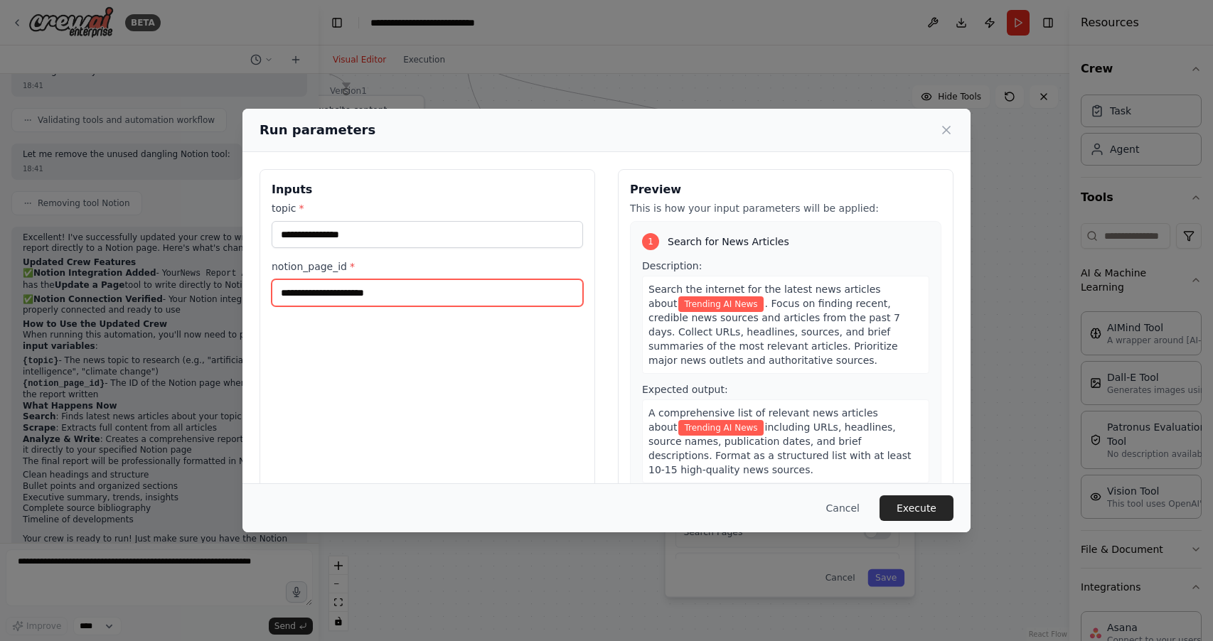
drag, startPoint x: 372, startPoint y: 292, endPoint x: 215, endPoint y: 289, distance: 157.2
click at [215, 289] on div "**********" at bounding box center [606, 320] width 1213 height 641
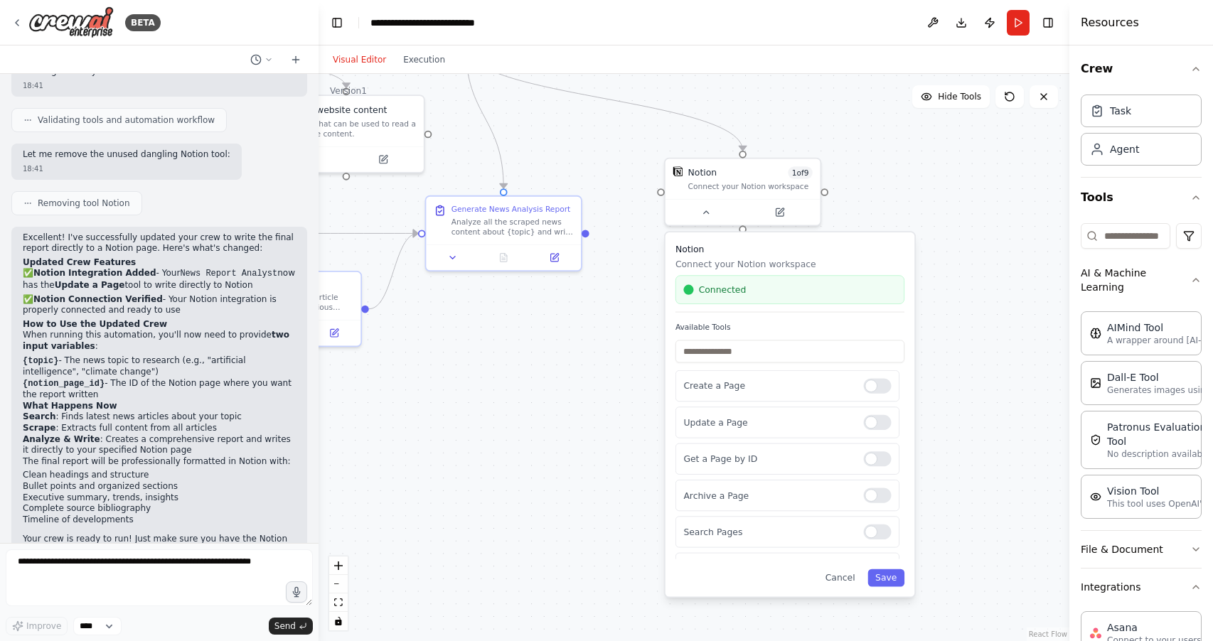
drag, startPoint x: 1011, startPoint y: 26, endPoint x: 1001, endPoint y: 42, distance: 19.5
click at [1011, 26] on button "Run" at bounding box center [1018, 23] width 23 height 26
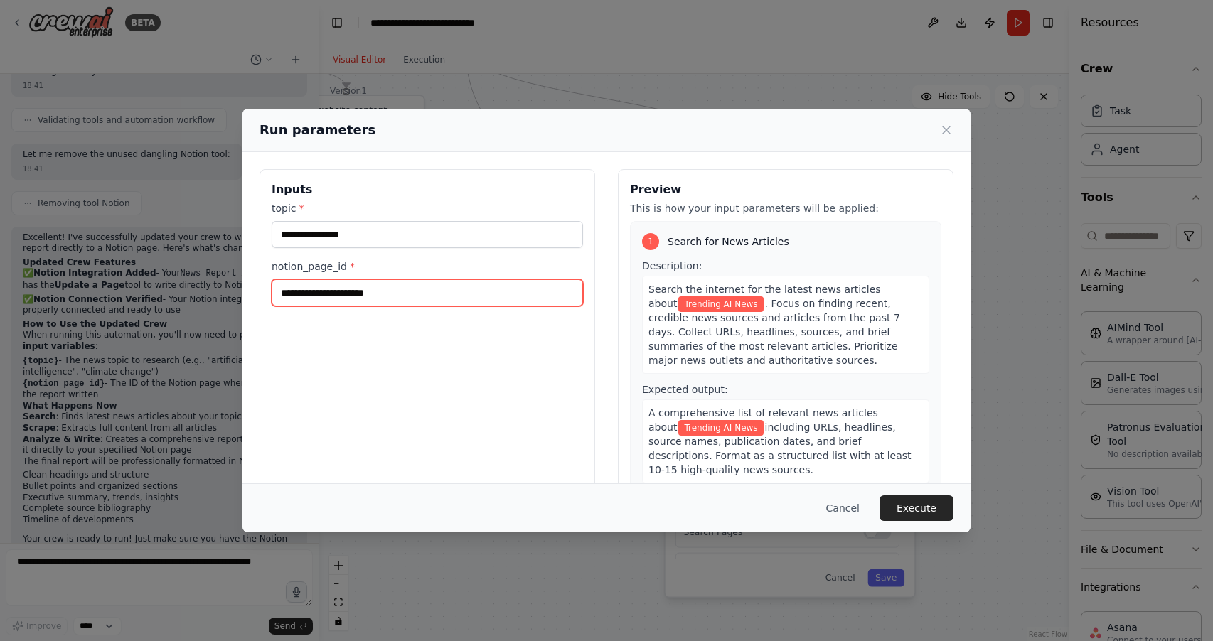
click at [368, 287] on input "notion_page_id *" at bounding box center [427, 292] width 311 height 27
paste input "**********"
type input "**********"
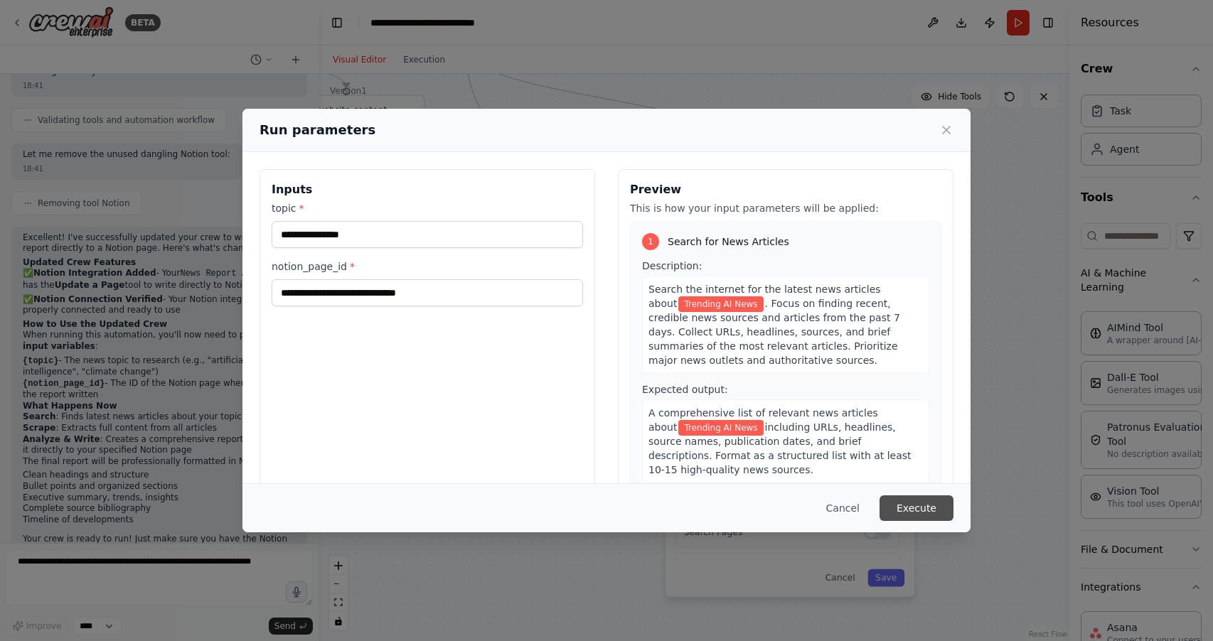
click at [920, 506] on button "Execute" at bounding box center [917, 509] width 74 height 26
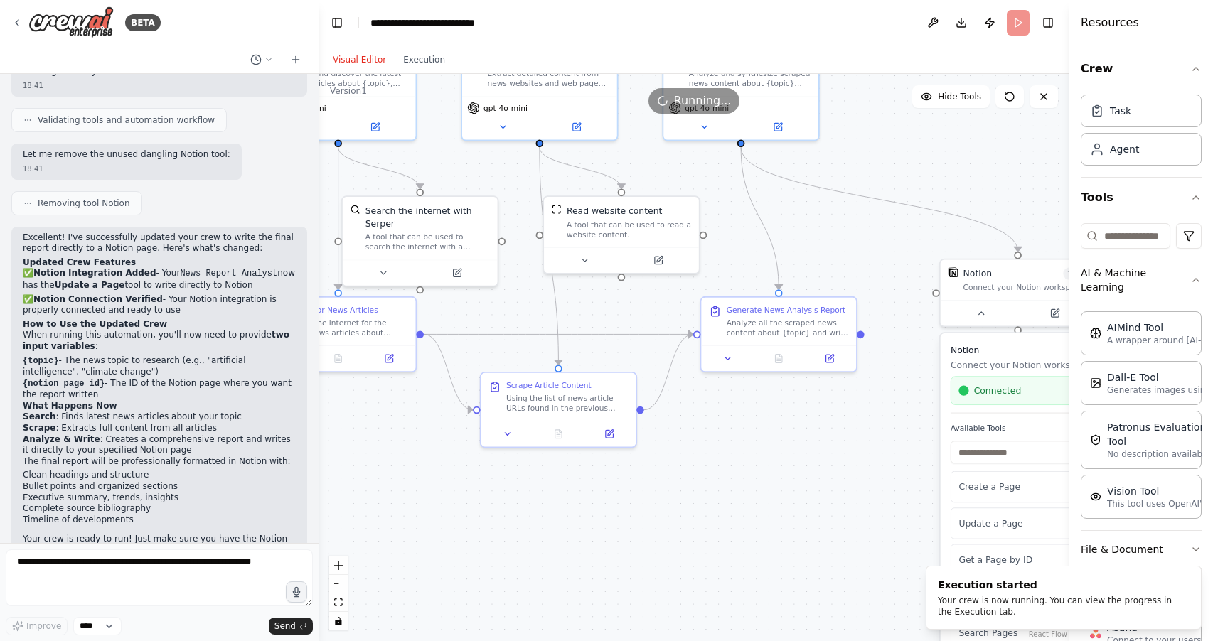
drag, startPoint x: 554, startPoint y: 116, endPoint x: 827, endPoint y: 218, distance: 291.4
click at [828, 218] on div ".deletable-edge-delete-btn { width: 20px; height: 20px; border: 0px solid #ffff…" at bounding box center [694, 358] width 751 height 568
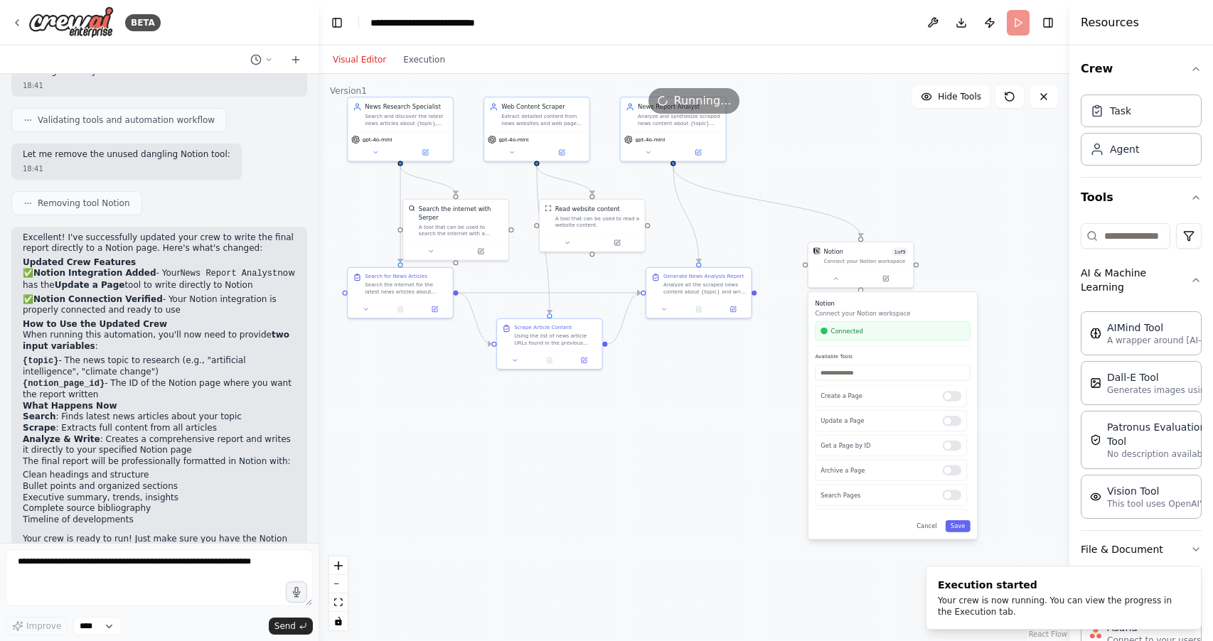
drag, startPoint x: 860, startPoint y: 247, endPoint x: 769, endPoint y: 247, distance: 91.0
click at [764, 243] on div ".deletable-edge-delete-btn { width: 20px; height: 20px; border: 0px solid #ffff…" at bounding box center [694, 358] width 751 height 568
click at [833, 277] on icon at bounding box center [835, 277] width 7 height 7
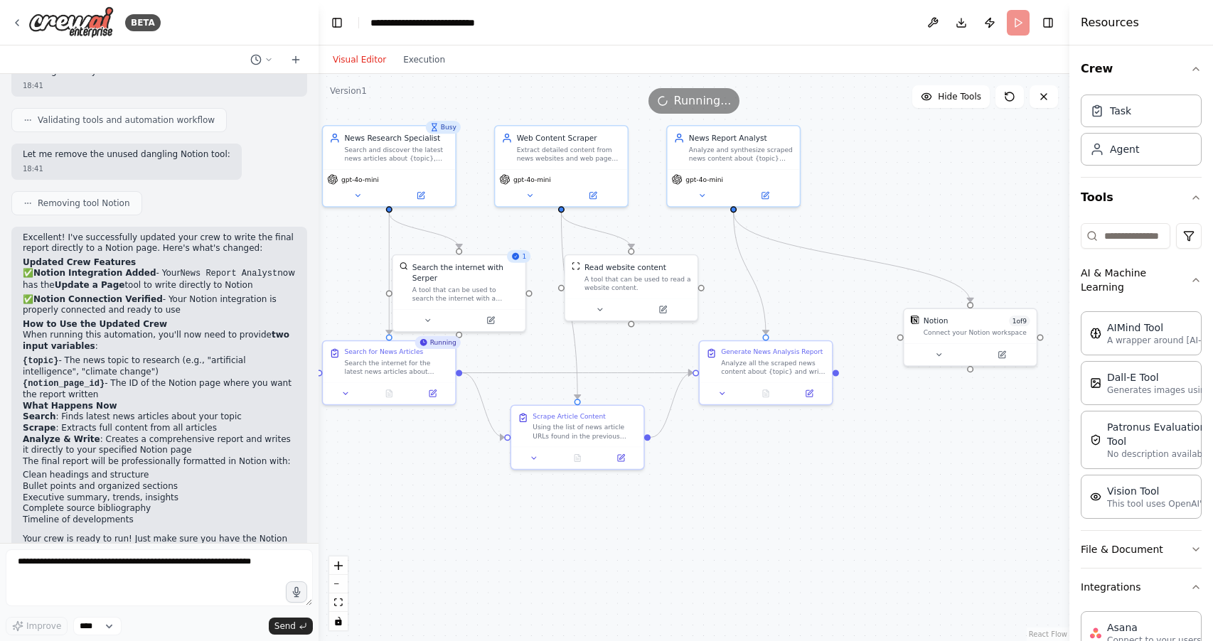
drag, startPoint x: 745, startPoint y: 217, endPoint x: 825, endPoint y: 278, distance: 101.0
click at [825, 278] on div ".deletable-edge-delete-btn { width: 20px; height: 20px; border: 0px solid #ffff…" at bounding box center [694, 358] width 751 height 568
click at [1050, 25] on button "Toggle Right Sidebar" at bounding box center [1048, 23] width 20 height 20
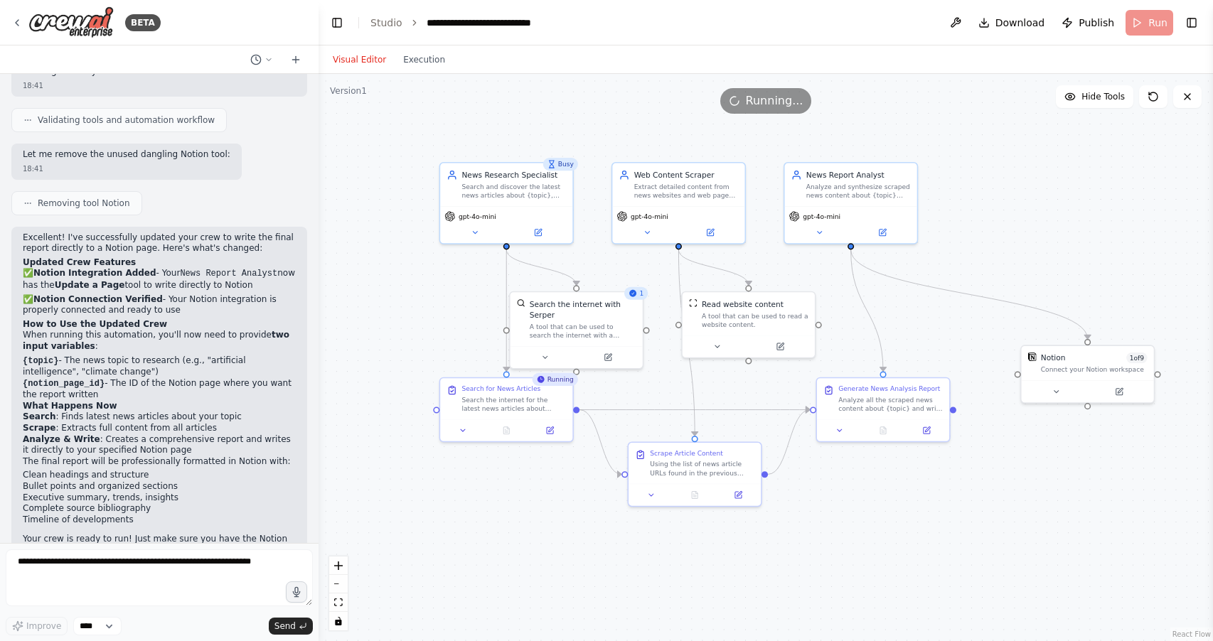
drag, startPoint x: 967, startPoint y: 194, endPoint x: 1080, endPoint y: 230, distance: 118.1
click at [1080, 230] on div ".deletable-edge-delete-btn { width: 20px; height: 20px; border: 0px solid #ffff…" at bounding box center [766, 358] width 895 height 568
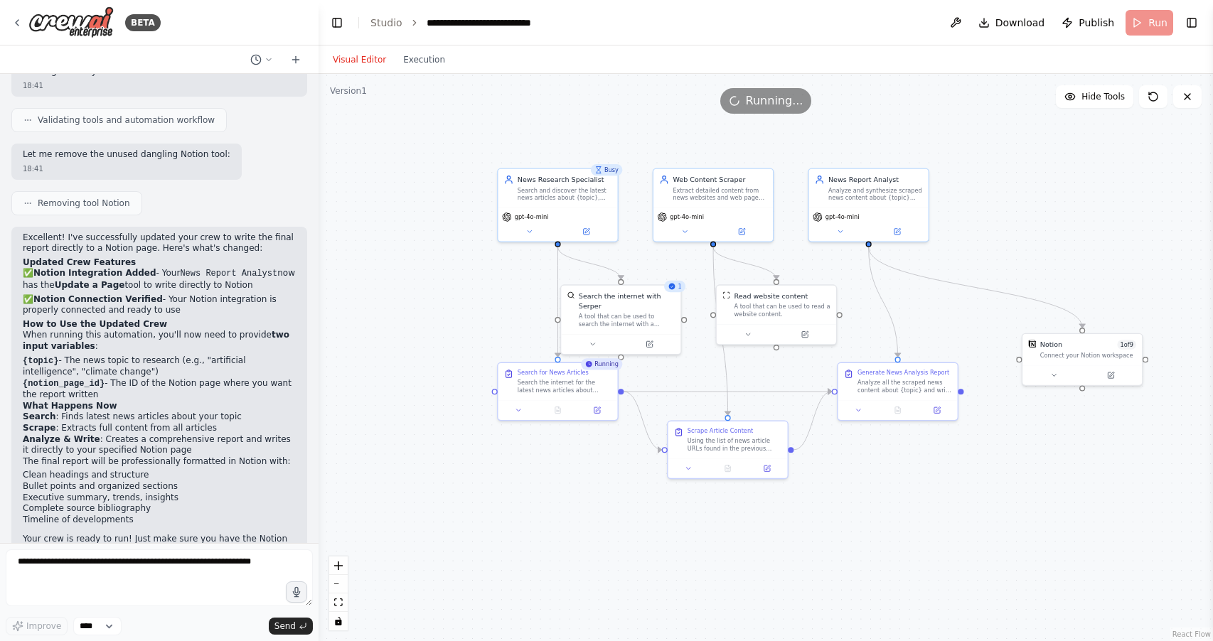
click at [1080, 230] on div ".deletable-edge-delete-btn { width: 20px; height: 20px; border: 0px solid #ffff…" at bounding box center [766, 358] width 895 height 568
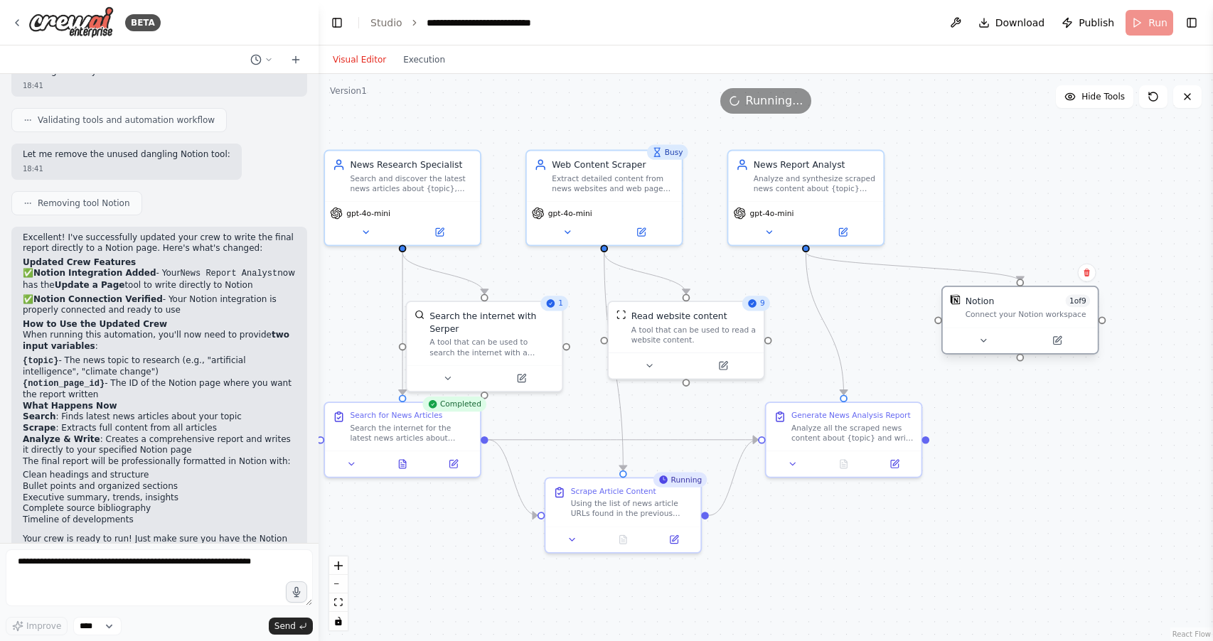
drag, startPoint x: 1080, startPoint y: 375, endPoint x: 1023, endPoint y: 302, distance: 92.7
click at [1023, 302] on div "Notion 1 of 9" at bounding box center [1028, 300] width 125 height 13
click at [1078, 193] on div ".deletable-edge-delete-btn { width: 20px; height: 20px; border: 0px solid #ffff…" at bounding box center [766, 358] width 895 height 568
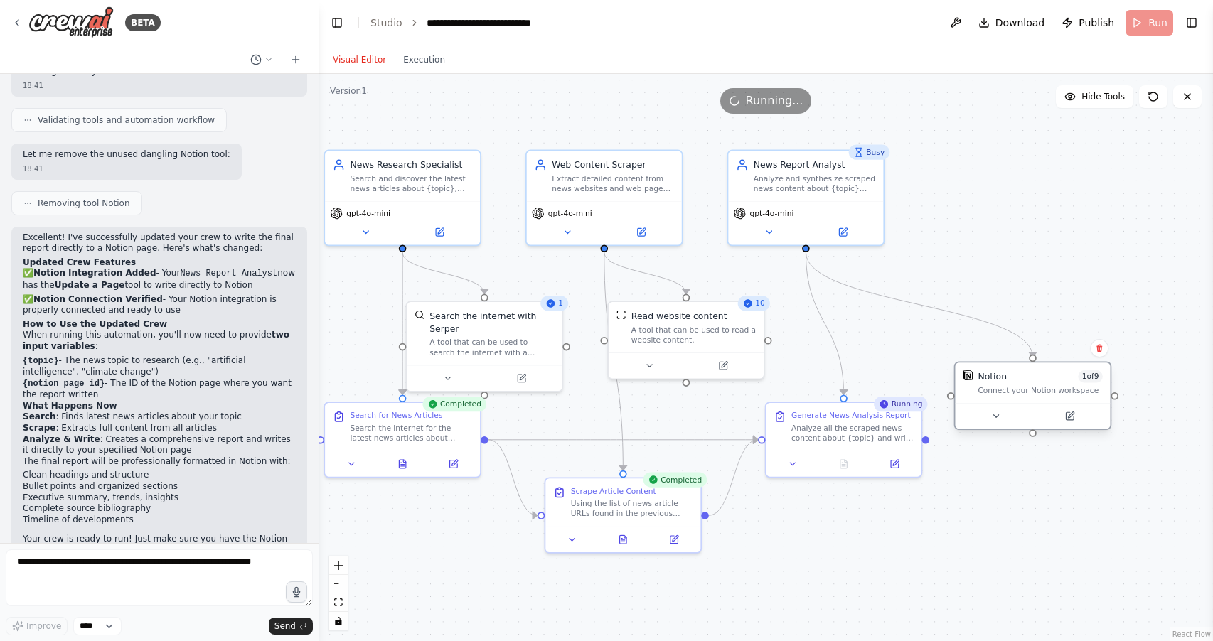
drag, startPoint x: 1033, startPoint y: 314, endPoint x: 1051, endPoint y: 388, distance: 76.2
click at [1051, 388] on div "Connect your Notion workspace" at bounding box center [1040, 390] width 125 height 10
click at [1046, 219] on div ".deletable-edge-delete-btn { width: 20px; height: 20px; border: 0px solid #ffff…" at bounding box center [766, 358] width 895 height 568
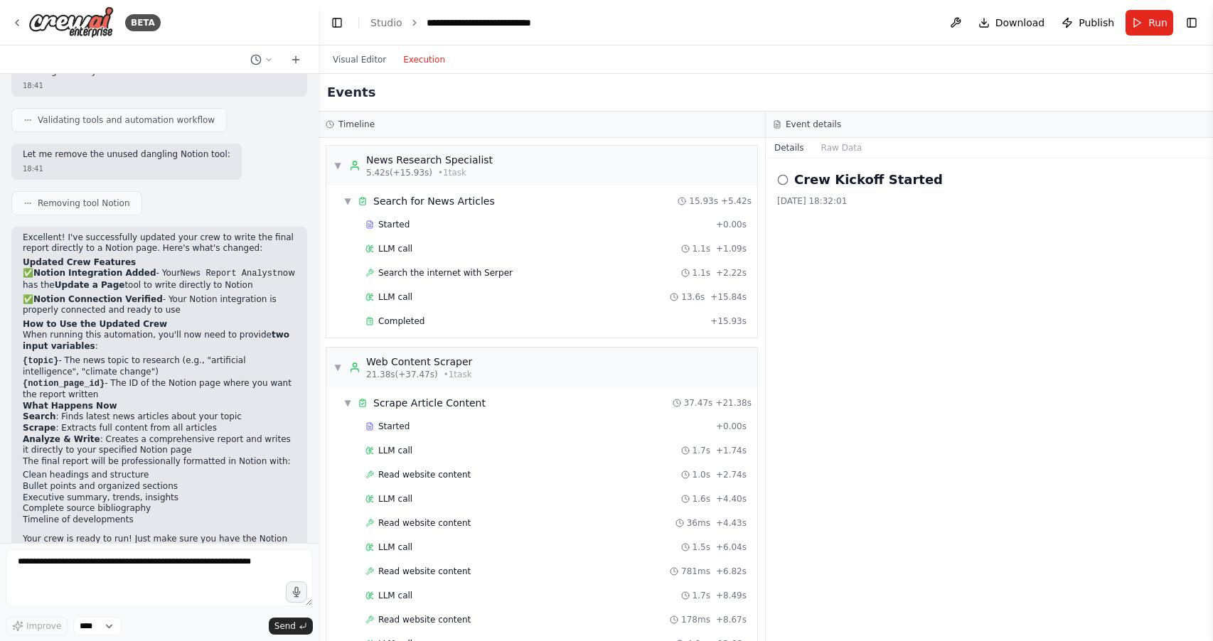
click at [427, 64] on button "Execution" at bounding box center [424, 59] width 59 height 17
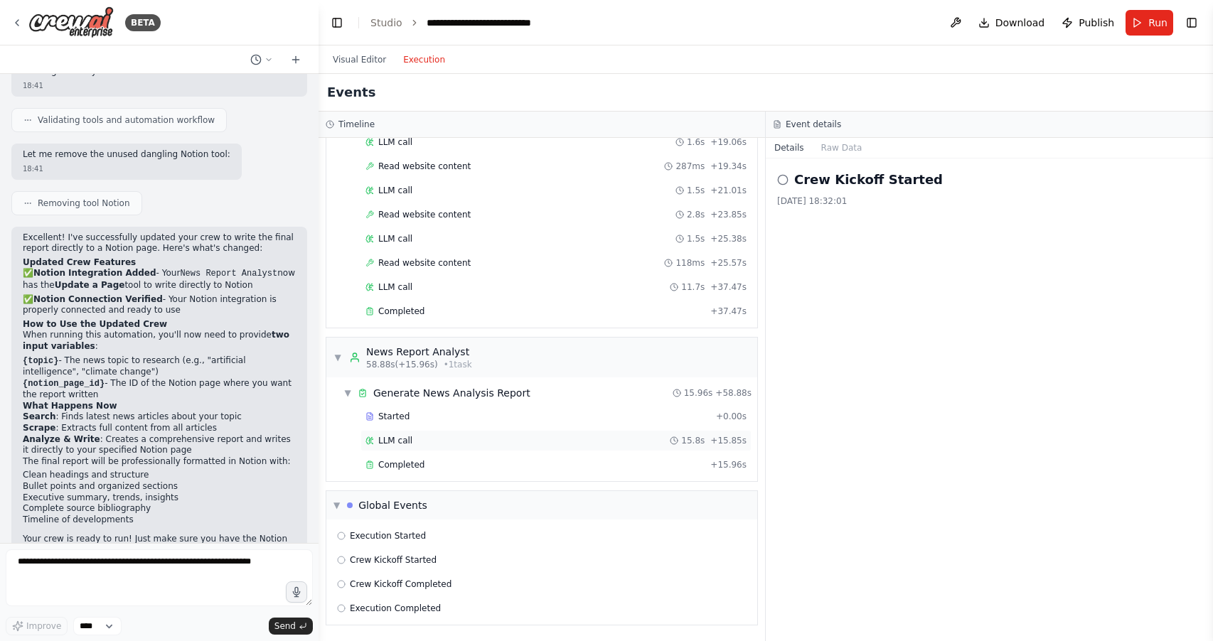
click at [560, 439] on div "LLM call 15.8s + 15.85s" at bounding box center [556, 440] width 381 height 11
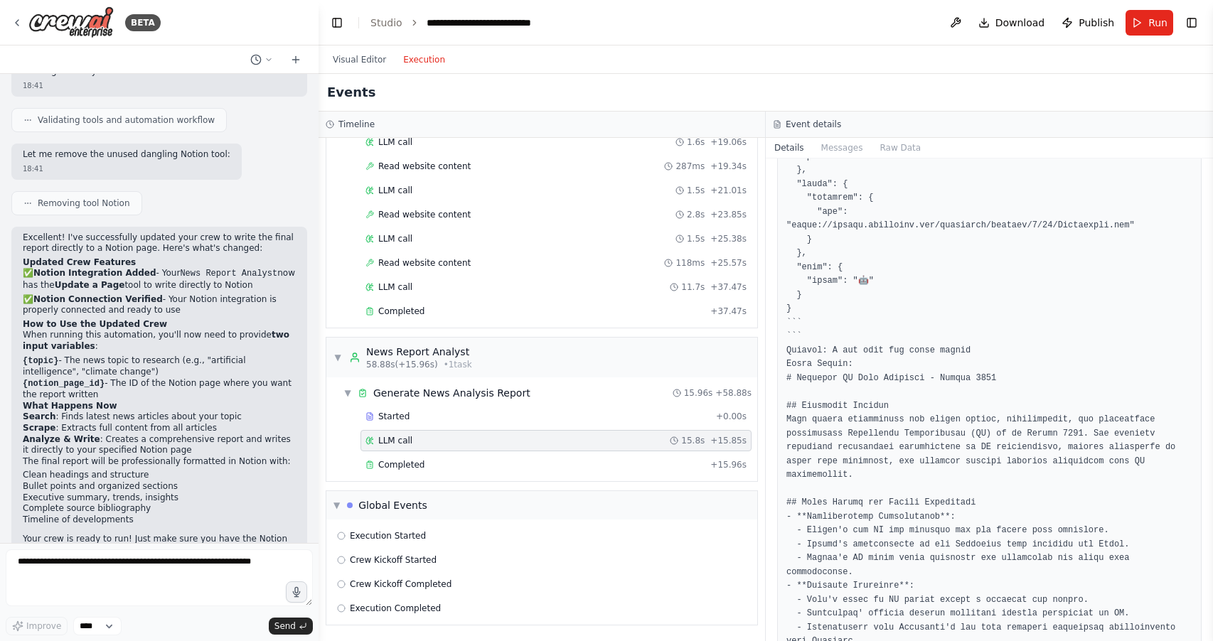
scroll to position [270, 0]
